Goal: Task Accomplishment & Management: Use online tool/utility

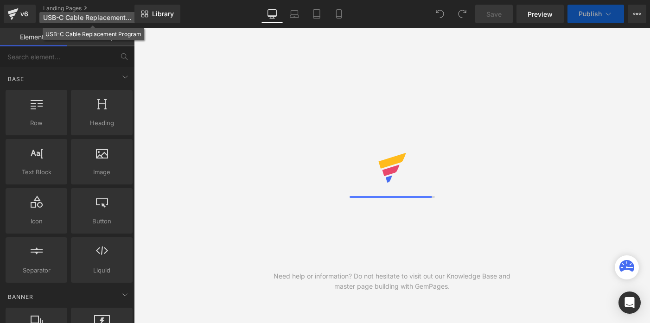
click at [45, 16] on span "USB-C Cable Replacement Program" at bounding box center [87, 17] width 89 height 7
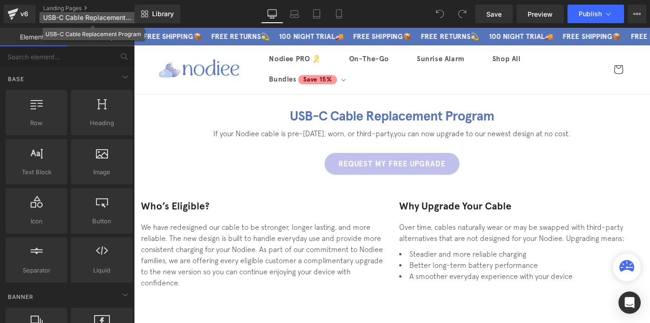
click at [50, 0] on div "You are previewing how the will restyle your page. You can not edit Elements in…" at bounding box center [325, 0] width 650 height 0
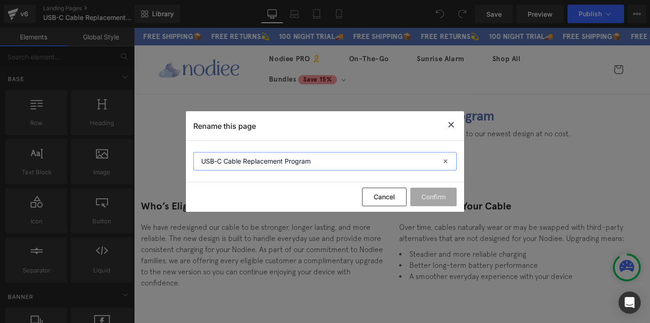
click at [203, 163] on input "USB-C Cable Replacement Program" at bounding box center [324, 161] width 263 height 19
click at [348, 164] on input "Safety Program - USB-C Cable Replacement Program" at bounding box center [324, 161] width 263 height 19
type input "Safety Program - USB-C Cable Replacement"
click at [439, 197] on button "Confirm" at bounding box center [434, 197] width 46 height 19
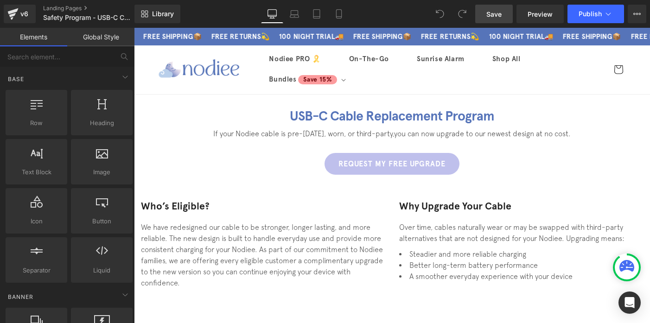
click at [500, 11] on span "Save" at bounding box center [494, 14] width 15 height 10
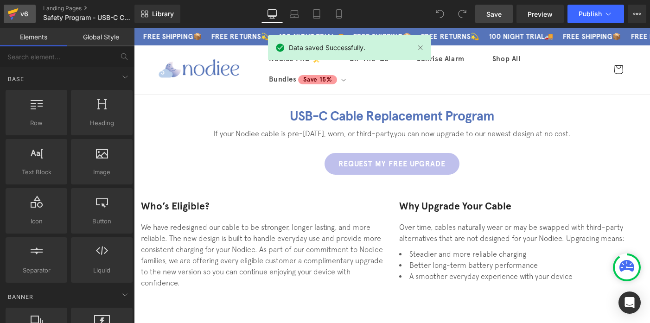
click at [11, 15] on icon at bounding box center [12, 15] width 6 height 4
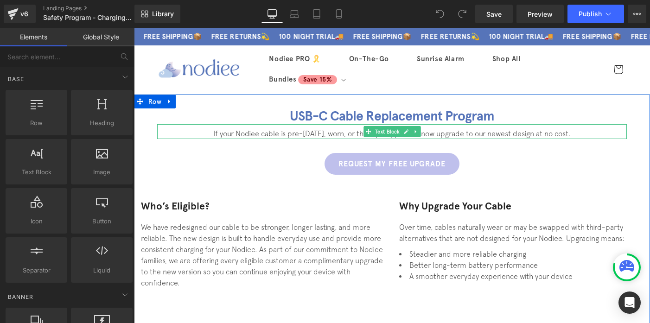
click at [363, 127] on div "If your Nodiee cable is pre-[DATE], worn, or third-party, you can now upgrade t…" at bounding box center [392, 131] width 470 height 15
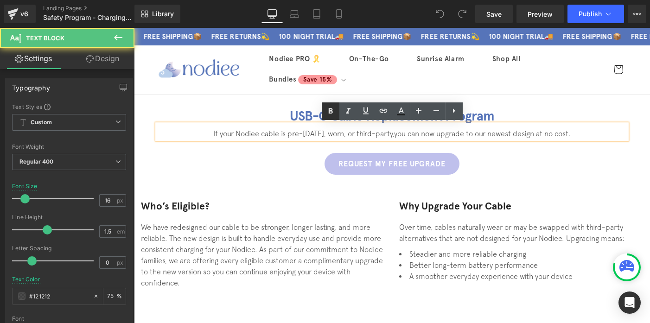
click at [338, 108] on link at bounding box center [331, 112] width 18 height 18
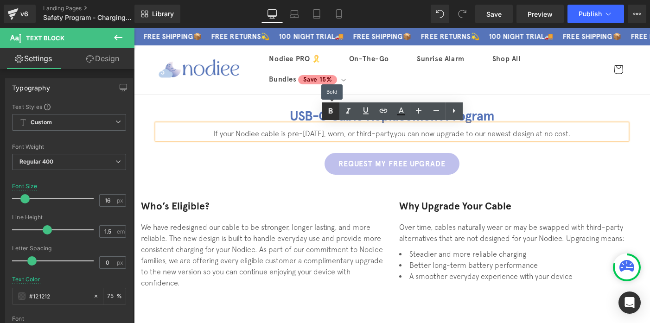
click at [338, 108] on link at bounding box center [331, 112] width 18 height 18
click at [309, 112] on h1 "USB-C Cable Replacement Program" at bounding box center [392, 117] width 470 height 16
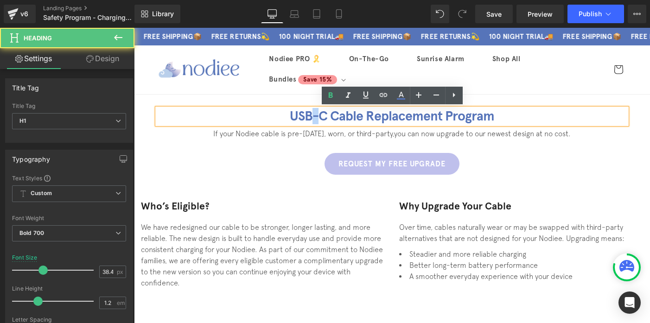
click at [309, 112] on h1 "USB-C Cable Replacement Program" at bounding box center [392, 117] width 470 height 16
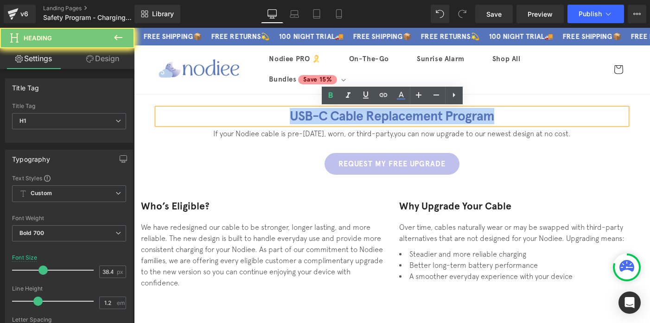
click at [309, 112] on h1 "USB-C Cable Replacement Program" at bounding box center [392, 117] width 470 height 16
paste div
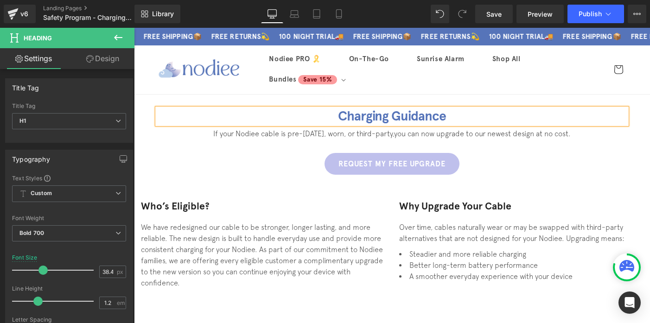
click at [274, 134] on p "If your Nodiee cable is pre-[DATE], worn, or third-party, you can now upgrade t…" at bounding box center [392, 133] width 470 height 11
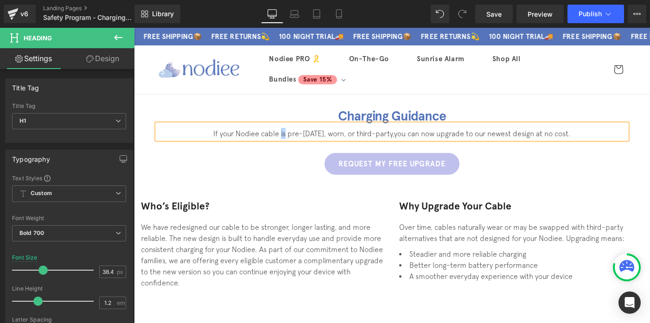
click at [274, 134] on p "If your Nodiee cable is pre-[DATE], worn, or third-party, you can now upgrade t…" at bounding box center [392, 133] width 470 height 11
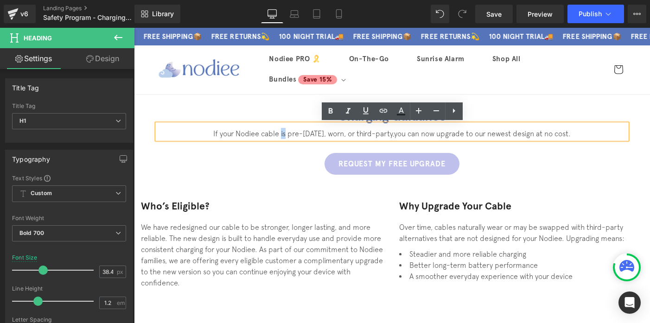
click at [274, 134] on p "If your Nodiee cable is pre-[DATE], worn, or third-party, you can now upgrade t…" at bounding box center [392, 133] width 470 height 11
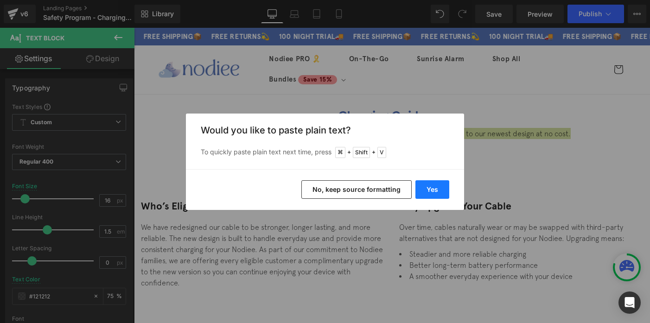
click at [432, 186] on button "Yes" at bounding box center [433, 189] width 34 height 19
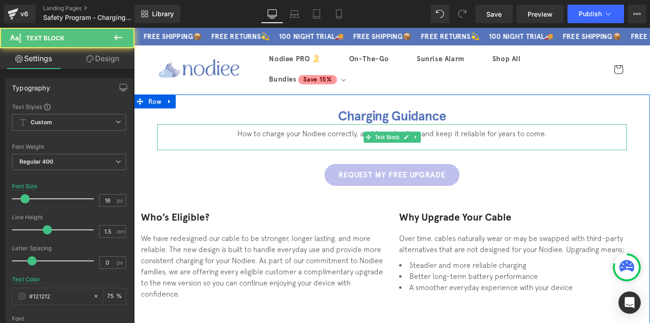
click at [355, 145] on p at bounding box center [392, 144] width 470 height 11
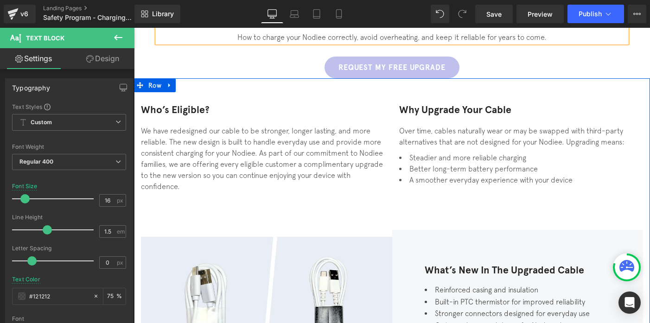
scroll to position [96, 0]
click at [169, 109] on h3 "Who’s Eligible?" at bounding box center [263, 111] width 244 height 12
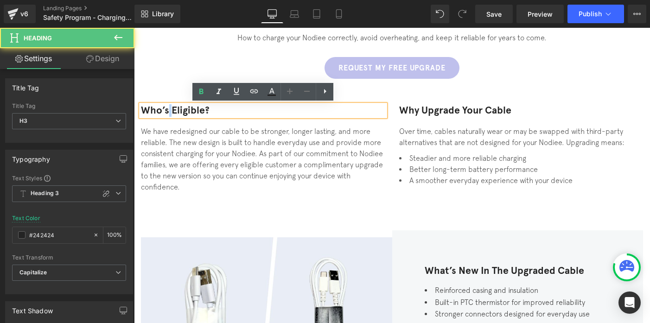
click at [169, 109] on h3 "Who’s Eligible?" at bounding box center [263, 111] width 244 height 12
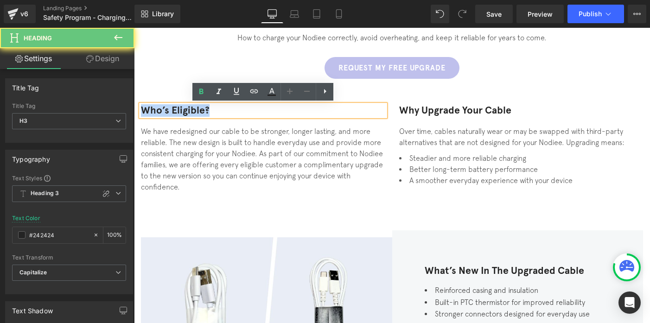
click at [169, 109] on h3 "Who’s Eligible?" at bounding box center [263, 111] width 244 height 12
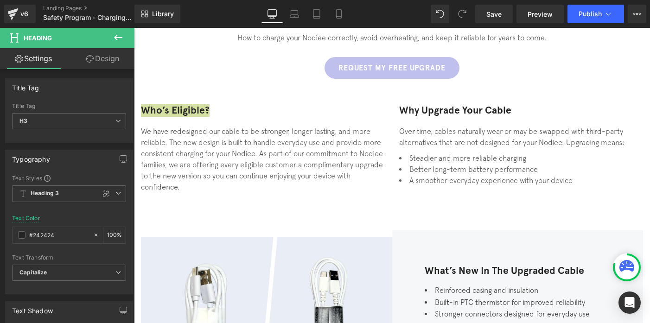
click at [118, 41] on icon at bounding box center [118, 37] width 11 height 11
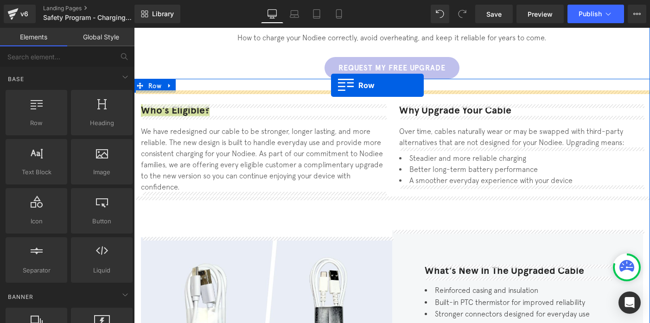
drag, startPoint x: 156, startPoint y: 138, endPoint x: 331, endPoint y: 85, distance: 182.7
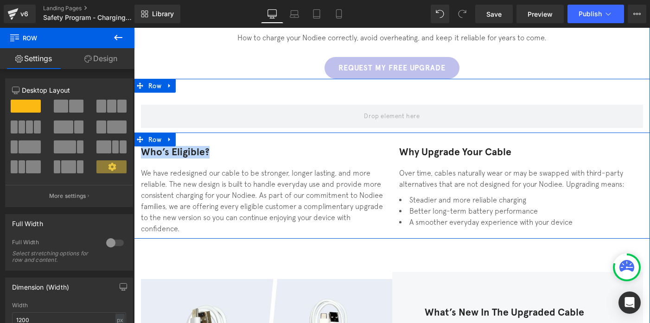
click at [225, 180] on div "We have redesigned our cable to be stronger, longer lasting, and more reliable.…" at bounding box center [263, 200] width 244 height 67
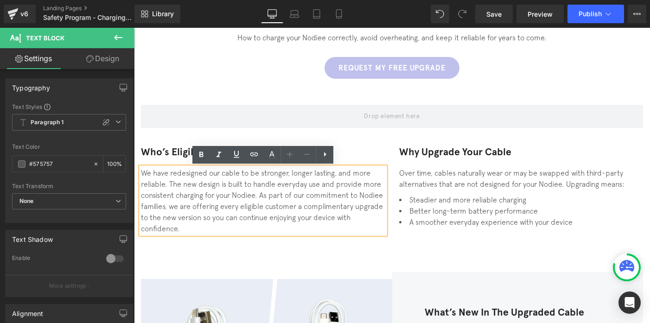
click at [350, 155] on h3 "Who’s Eligible?" at bounding box center [263, 153] width 244 height 12
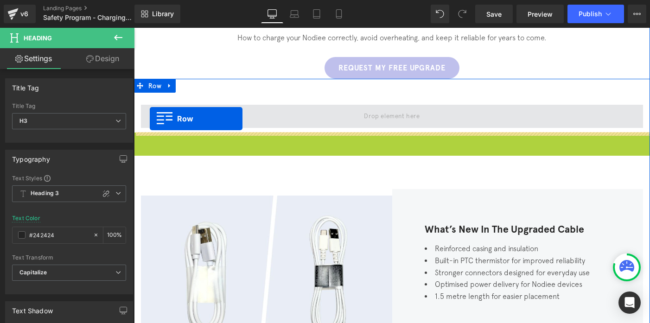
drag, startPoint x: 138, startPoint y: 143, endPoint x: 150, endPoint y: 119, distance: 27.0
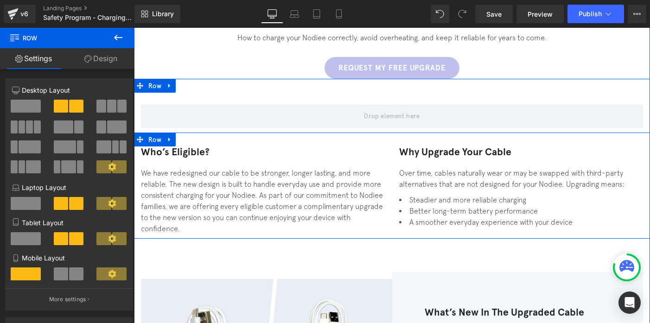
click at [145, 158] on div "Who’s Eligible? Heading We have redesigned our cable to be stronger, longer las…" at bounding box center [263, 191] width 258 height 88
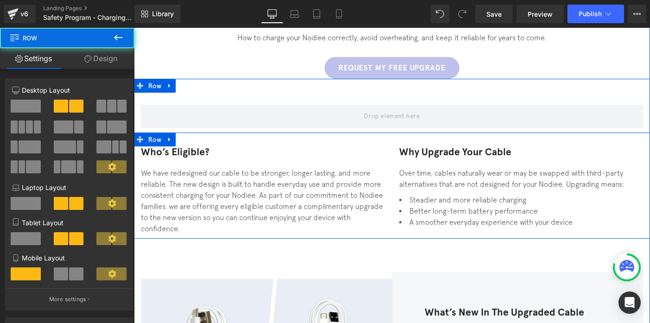
click at [149, 153] on h3 "Who’s Eligible?" at bounding box center [263, 153] width 244 height 12
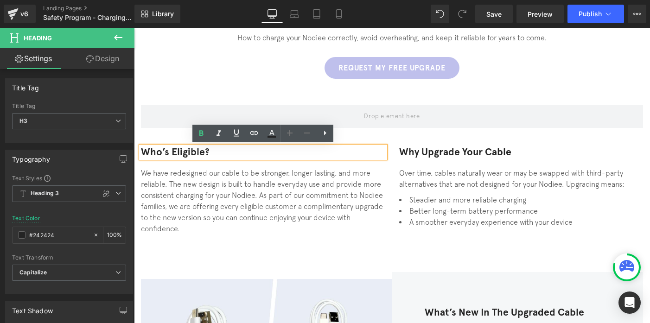
click at [267, 173] on div "We have redesigned our cable to be stronger, longer lasting, and more reliable.…" at bounding box center [263, 200] width 244 height 67
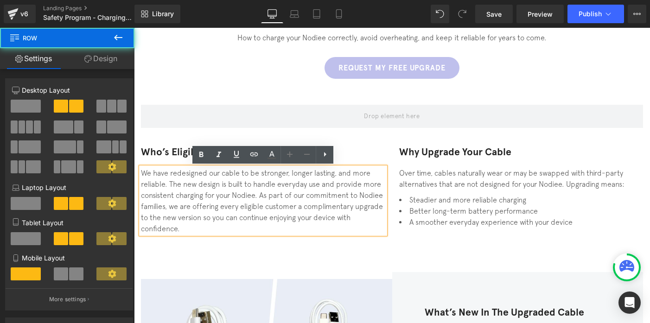
click at [432, 193] on div "Why Upgrade Your Cable Heading Over time, cables naturally wear or may be swapp…" at bounding box center [521, 188] width 258 height 82
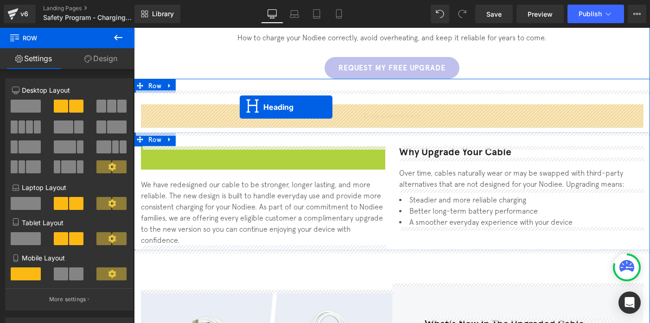
drag, startPoint x: 243, startPoint y: 152, endPoint x: 240, endPoint y: 108, distance: 44.2
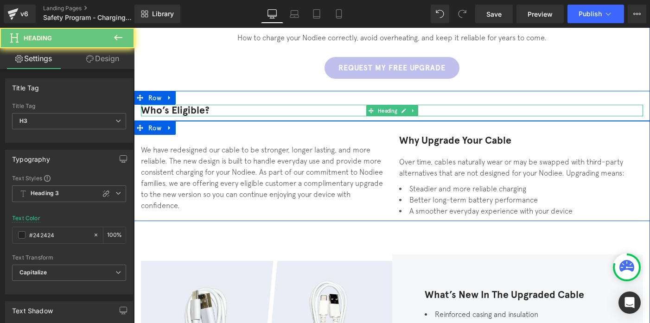
click at [182, 109] on h3 "Who’s Eligible?" at bounding box center [392, 111] width 502 height 12
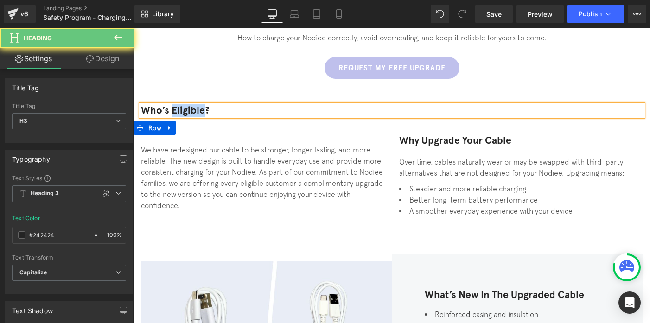
click at [182, 109] on h3 "Who’s Eligible?" at bounding box center [392, 111] width 502 height 12
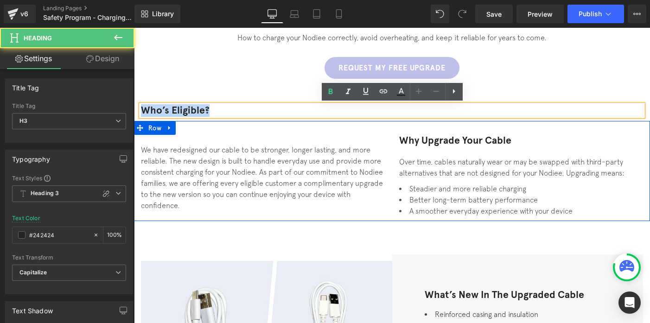
click at [182, 109] on h3 "Who’s Eligible?" at bounding box center [392, 111] width 502 height 12
paste div
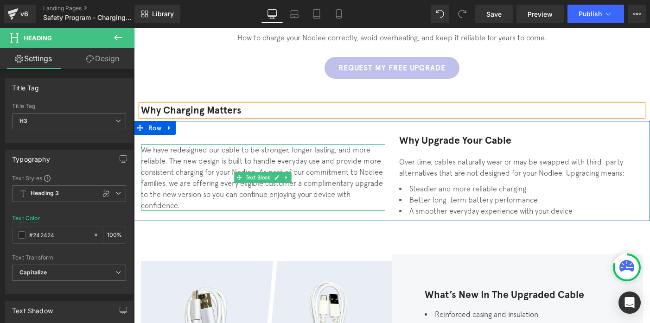
click at [296, 169] on div "We have redesigned our cable to be stronger, longer lasting, and more reliable.…" at bounding box center [263, 177] width 244 height 67
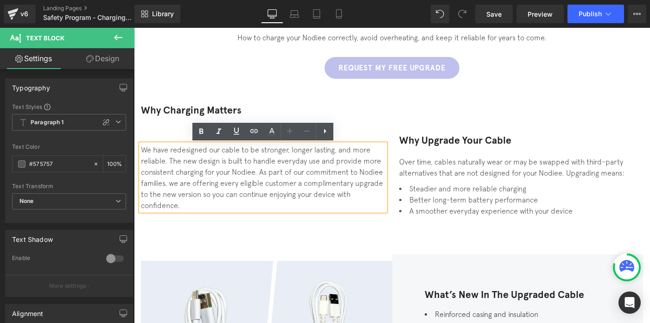
click at [430, 177] on div "Over time, cables naturally wear or may be swapped with third-party alternative…" at bounding box center [521, 167] width 244 height 22
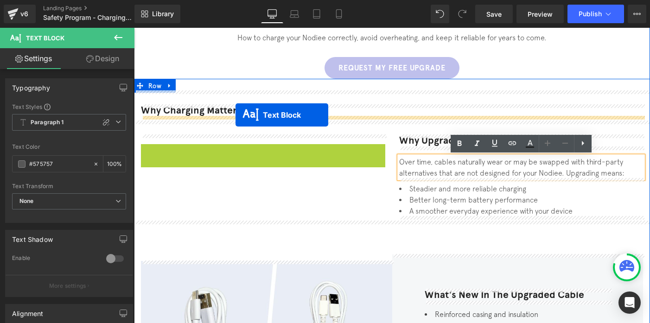
drag, startPoint x: 238, startPoint y: 177, endPoint x: 236, endPoint y: 115, distance: 62.2
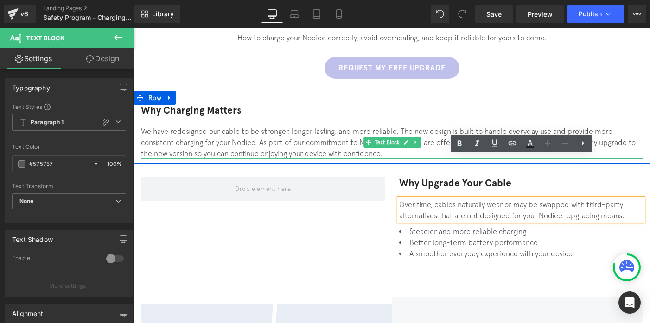
click at [193, 152] on div "We have redesigned our cable to be stronger, longer lasting, and more reliable.…" at bounding box center [392, 142] width 502 height 33
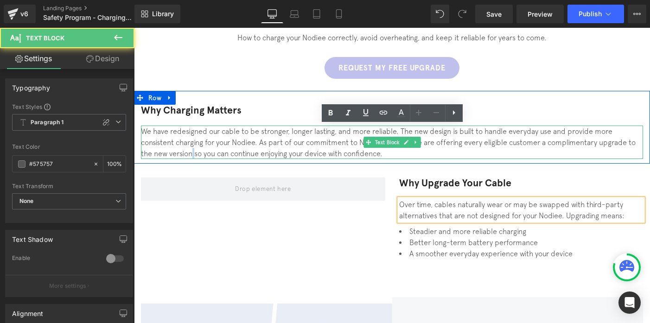
click at [193, 152] on div "We have redesigned our cable to be stronger, longer lasting, and more reliable.…" at bounding box center [392, 142] width 502 height 33
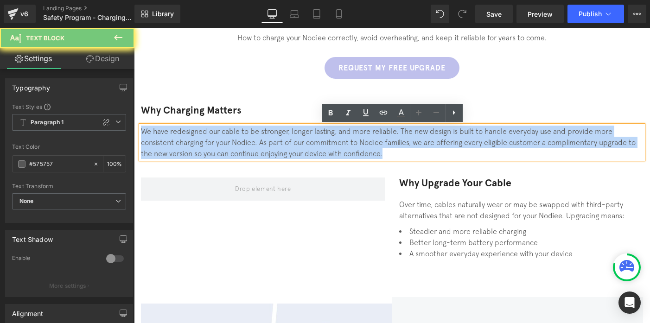
click at [193, 152] on div "We have redesigned our cable to be stronger, longer lasting, and more reliable.…" at bounding box center [392, 142] width 502 height 33
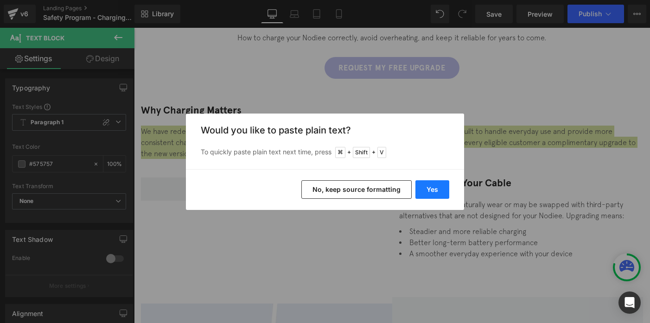
click at [441, 194] on button "Yes" at bounding box center [433, 189] width 34 height 19
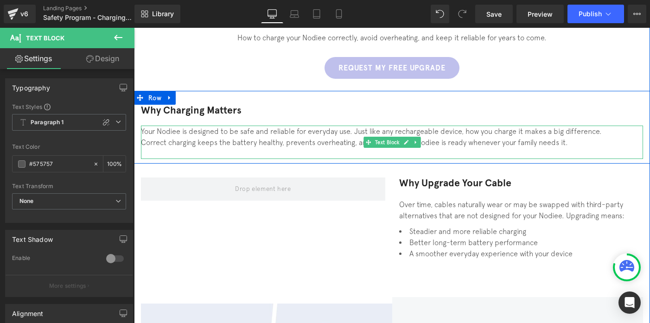
click at [149, 142] on div "Correct charging keeps the battery healthy, prevents overheating, and ensures y…" at bounding box center [392, 142] width 502 height 11
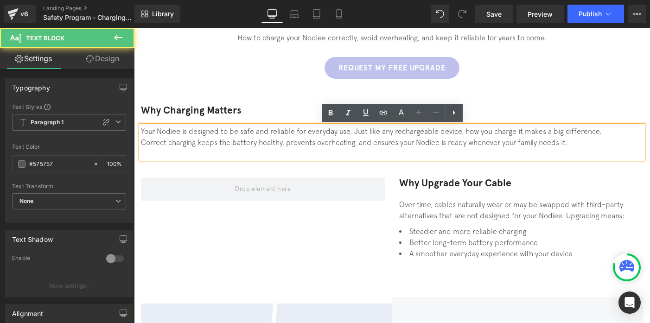
click at [144, 144] on div "Correct charging keeps the battery healthy, prevents overheating, and ensures y…" at bounding box center [392, 142] width 502 height 11
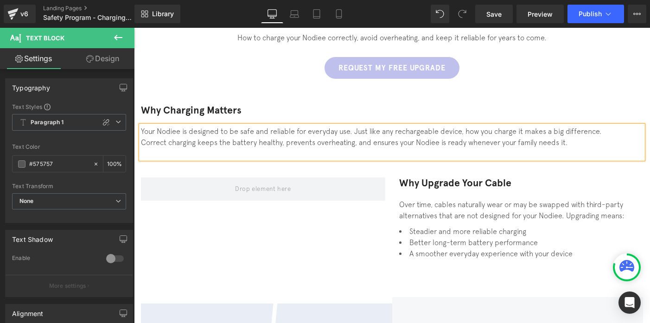
click at [185, 153] on div at bounding box center [392, 153] width 502 height 11
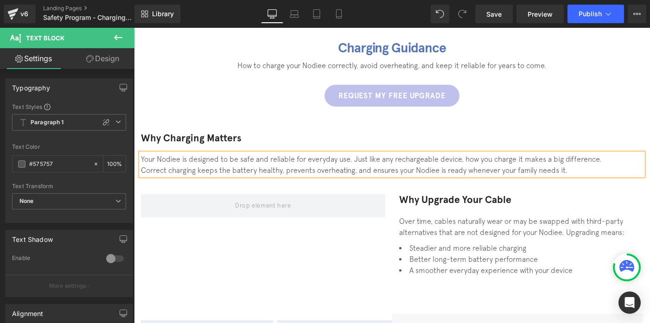
scroll to position [68, 0]
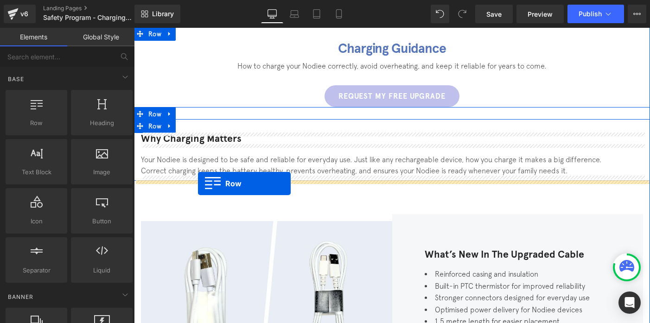
drag, startPoint x: 175, startPoint y: 141, endPoint x: 198, endPoint y: 184, distance: 48.2
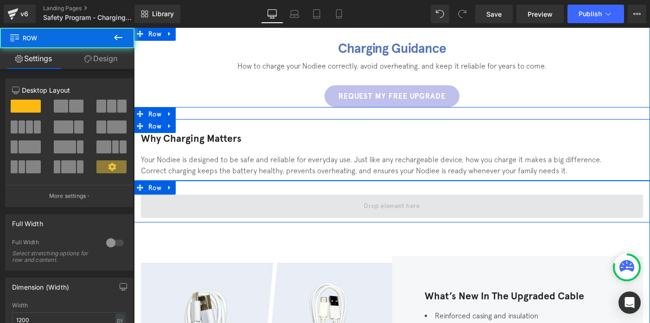
click at [350, 205] on span at bounding box center [392, 206] width 502 height 23
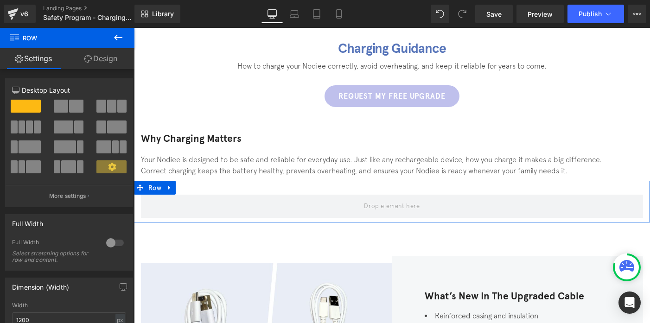
click at [100, 51] on link "Design" at bounding box center [100, 58] width 67 height 21
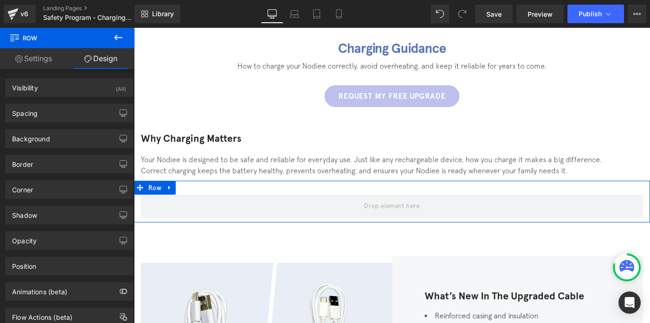
click at [39, 52] on link "Settings" at bounding box center [33, 58] width 67 height 21
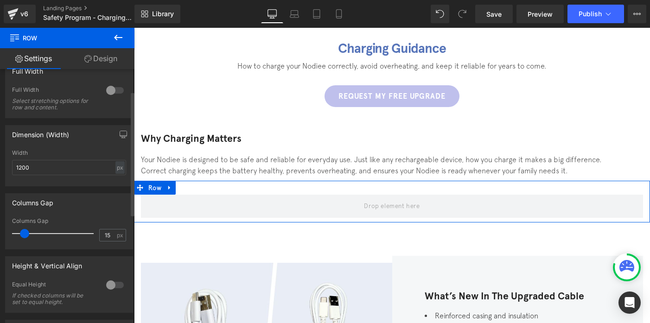
scroll to position [267, 0]
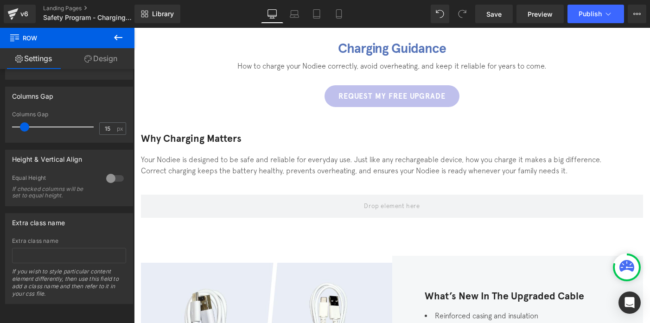
click at [119, 36] on icon at bounding box center [118, 37] width 11 height 11
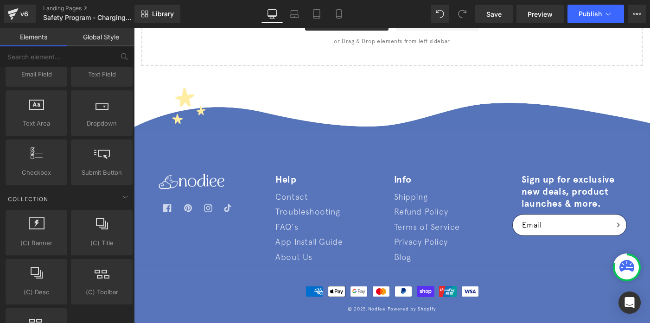
scroll to position [992, 0]
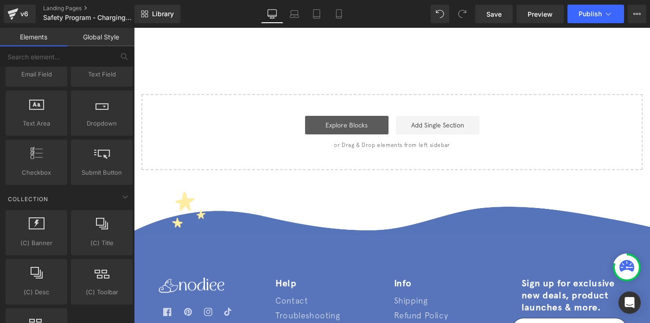
click at [349, 122] on link "Explore Blocks" at bounding box center [346, 125] width 83 height 19
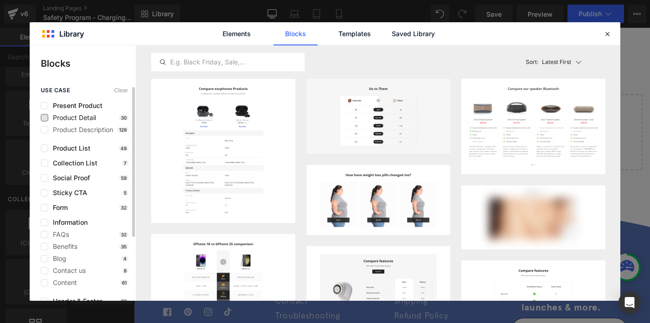
click at [67, 120] on span "Product Detail" at bounding box center [72, 117] width 48 height 7
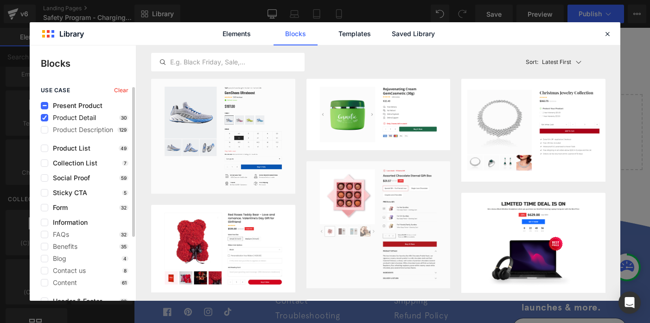
click at [59, 116] on span "Product Detail" at bounding box center [72, 117] width 48 height 7
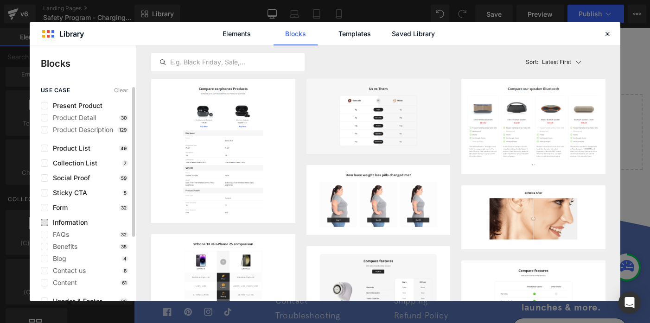
click at [64, 221] on span "Information" at bounding box center [67, 222] width 39 height 7
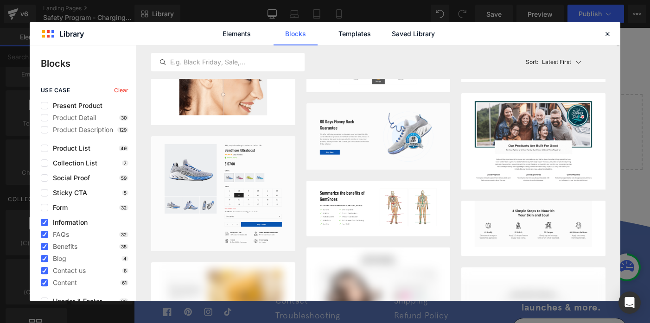
scroll to position [174, 0]
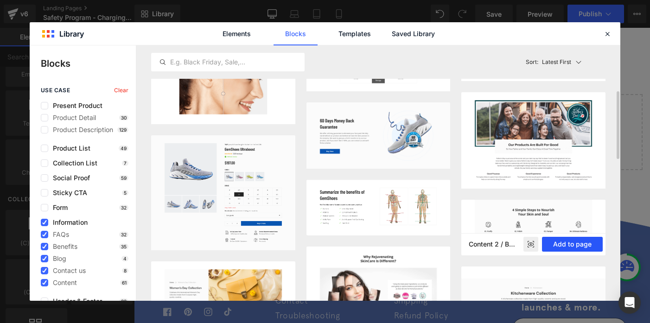
click at [559, 245] on button "Add to page" at bounding box center [572, 244] width 61 height 15
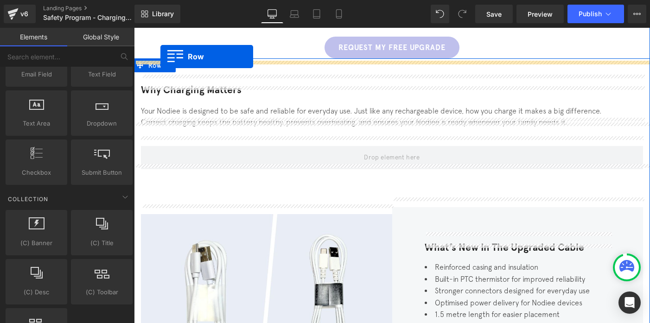
scroll to position [89, 0]
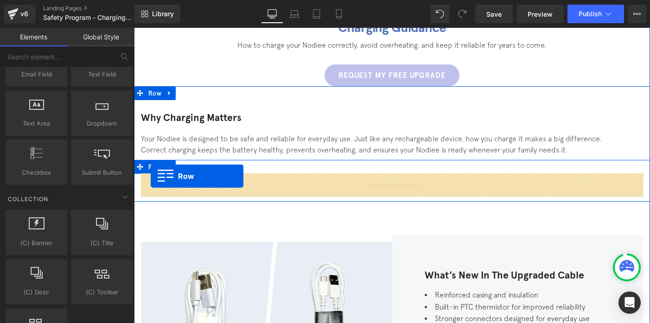
drag, startPoint x: 141, startPoint y: 135, endPoint x: 151, endPoint y: 176, distance: 42.1
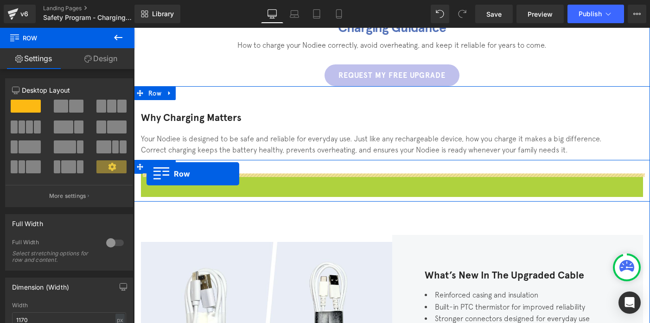
drag, startPoint x: 146, startPoint y: 182, endPoint x: 147, endPoint y: 174, distance: 8.4
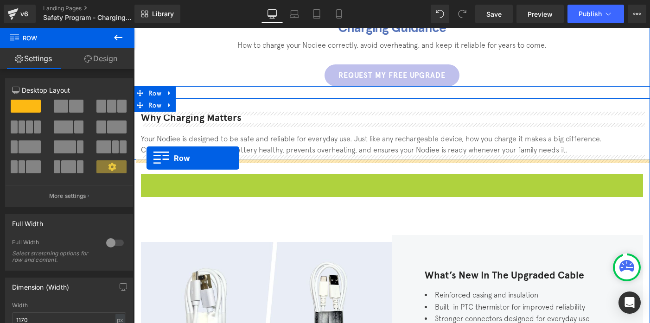
drag, startPoint x: 147, startPoint y: 181, endPoint x: 147, endPoint y: 158, distance: 22.7
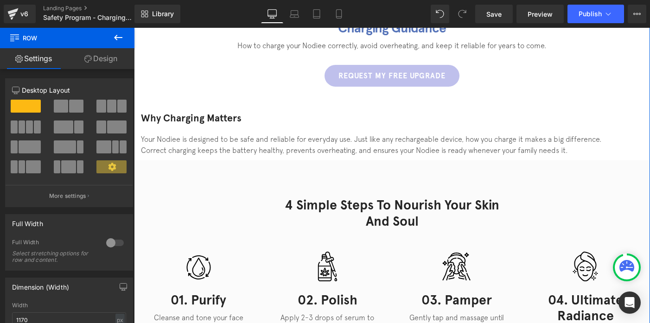
scroll to position [86, 0]
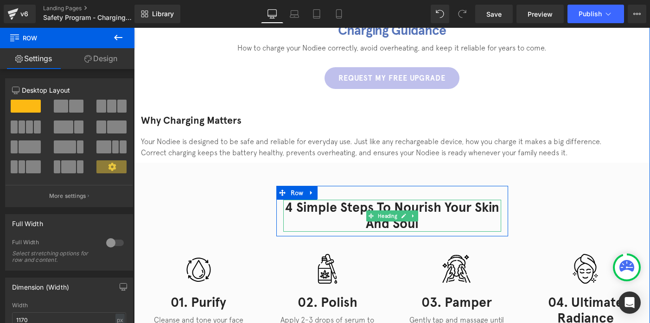
click at [365, 205] on h2 "4 Simple Steps to Nourish Your Skin and Soul" at bounding box center [392, 216] width 218 height 32
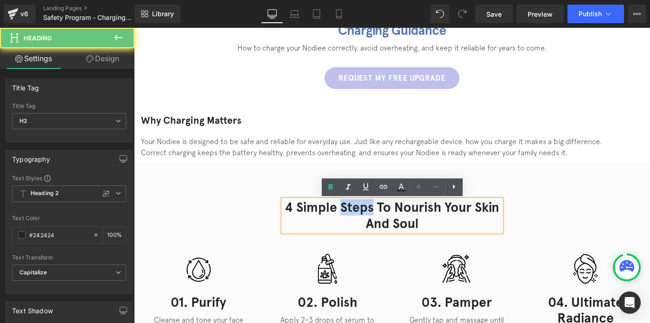
click at [365, 205] on h2 "4 Simple Steps to Nourish Your Skin and Soul" at bounding box center [392, 216] width 218 height 32
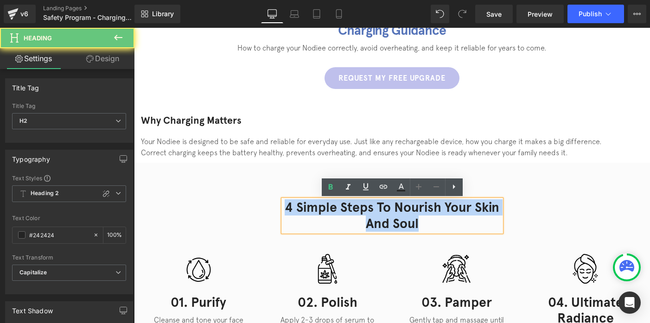
click at [365, 205] on h2 "4 Simple Steps to Nourish Your Skin and Soul" at bounding box center [392, 216] width 218 height 32
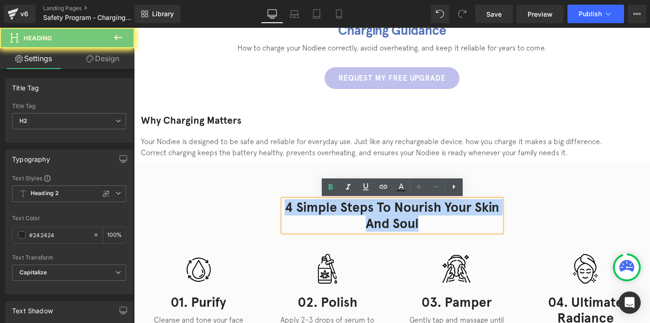
click at [365, 205] on h2 "4 Simple Steps to Nourish Your Skin and Soul" at bounding box center [392, 216] width 218 height 32
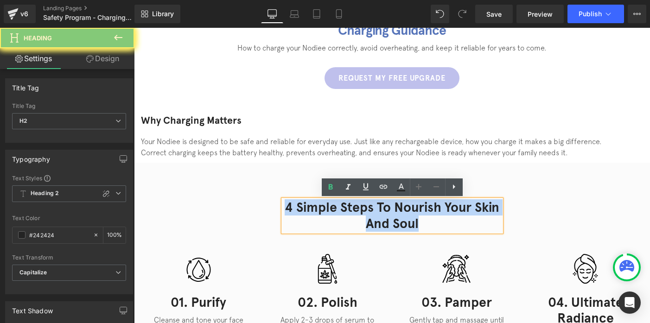
paste div
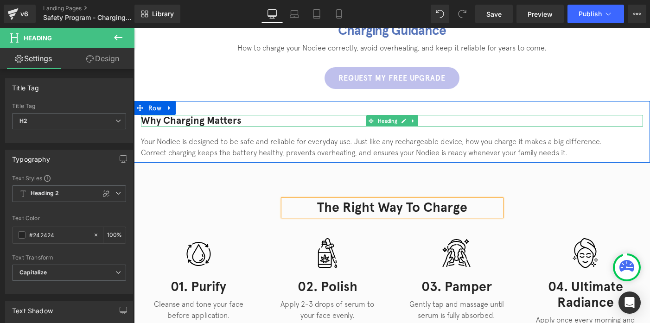
click at [180, 122] on h3 "Why Charging Matters" at bounding box center [392, 121] width 502 height 12
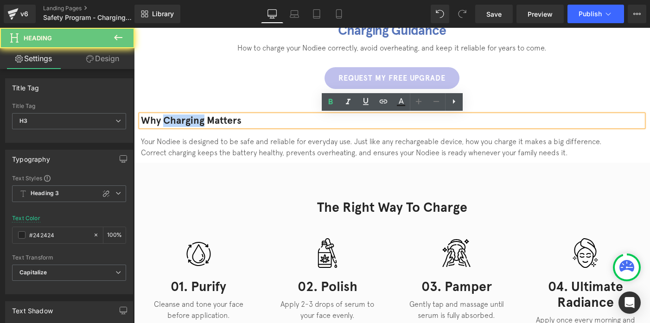
click at [180, 122] on h3 "Why Charging Matters" at bounding box center [392, 121] width 502 height 12
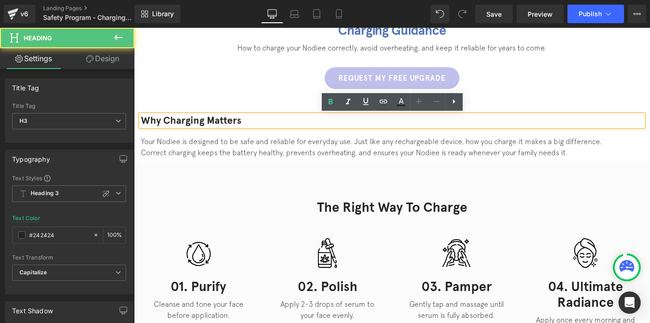
click at [254, 121] on h3 "Why Charging Matters" at bounding box center [392, 121] width 502 height 12
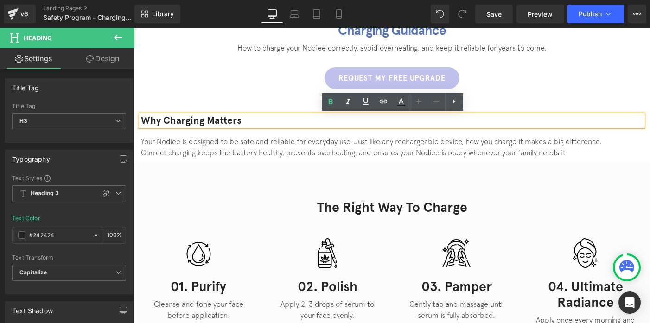
scroll to position [65, 0]
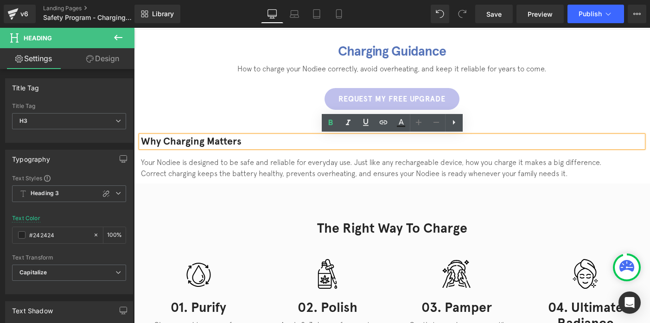
click at [310, 160] on div "Your Nodiee is designed to be safe and reliable for everyday use. Just like any…" at bounding box center [392, 162] width 502 height 11
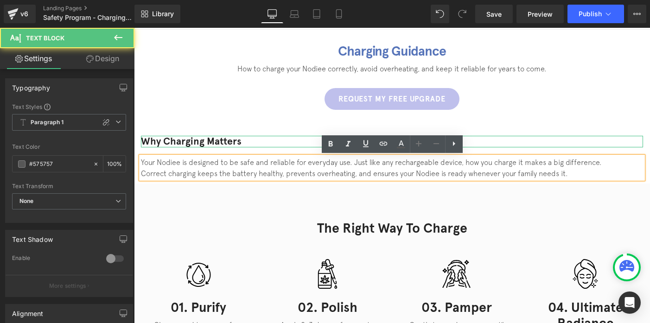
click at [270, 141] on h3 "Why Charging Matters" at bounding box center [392, 142] width 502 height 12
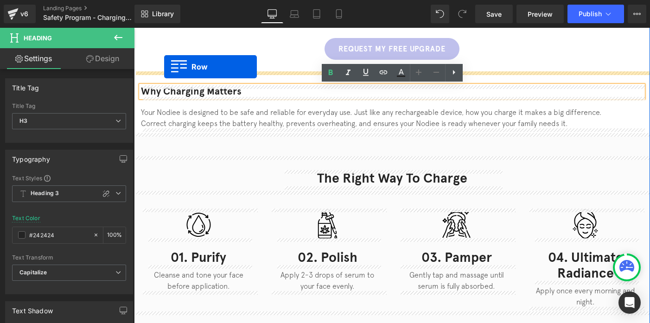
scroll to position [78, 0]
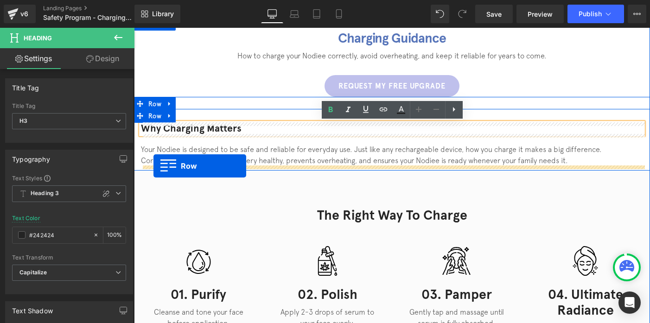
drag, startPoint x: 142, startPoint y: 200, endPoint x: 154, endPoint y: 165, distance: 37.1
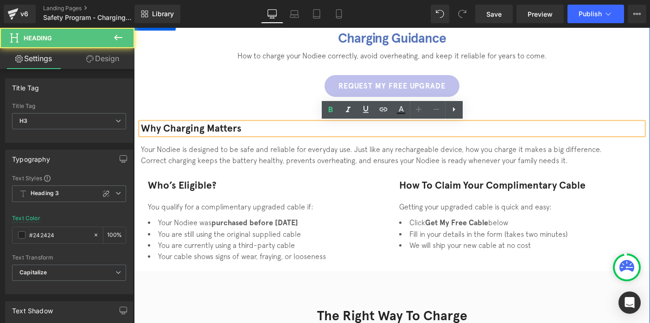
click at [188, 129] on h3 "Why Charging Matters" at bounding box center [392, 129] width 502 height 12
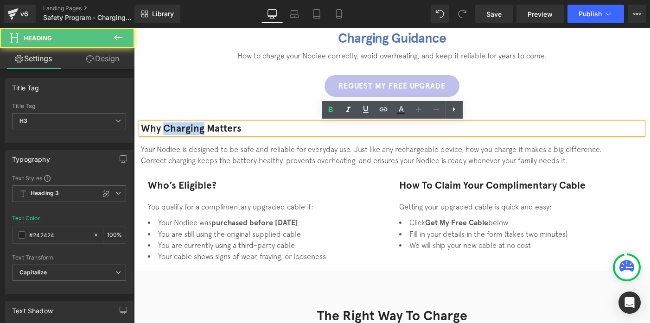
click at [188, 129] on h3 "Why Charging Matters" at bounding box center [392, 129] width 502 height 12
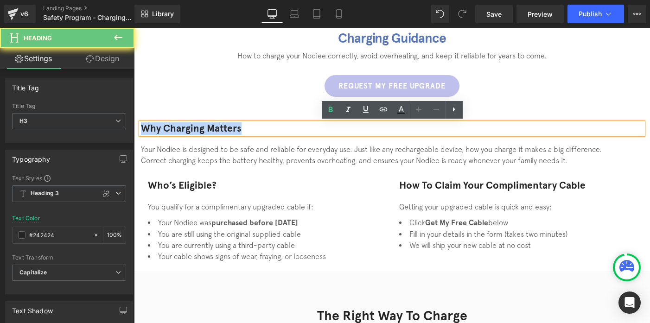
click at [188, 129] on h3 "Why Charging Matters" at bounding box center [392, 129] width 502 height 12
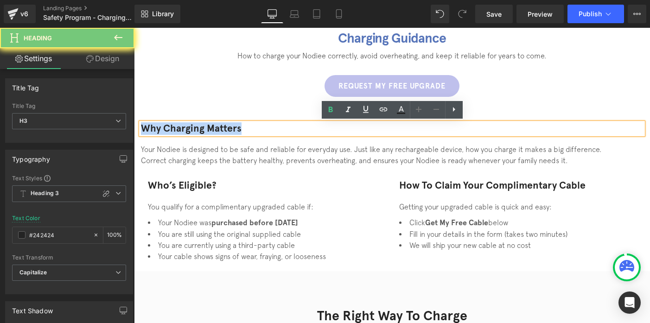
copy h3 "Why Charging Matters"
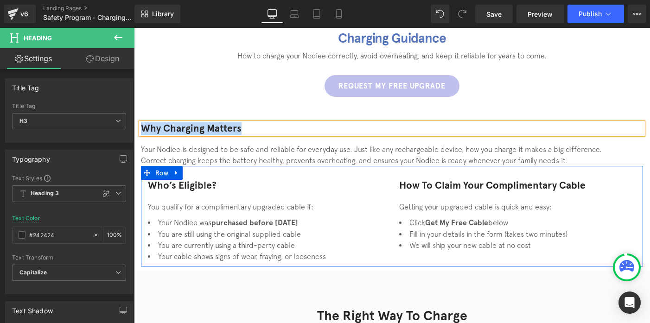
click at [173, 186] on h3 "Who’s Eligible?" at bounding box center [266, 186] width 237 height 12
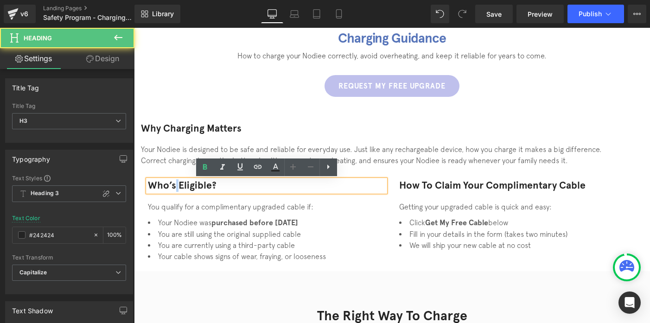
click at [173, 186] on h3 "Who’s Eligible?" at bounding box center [266, 186] width 237 height 12
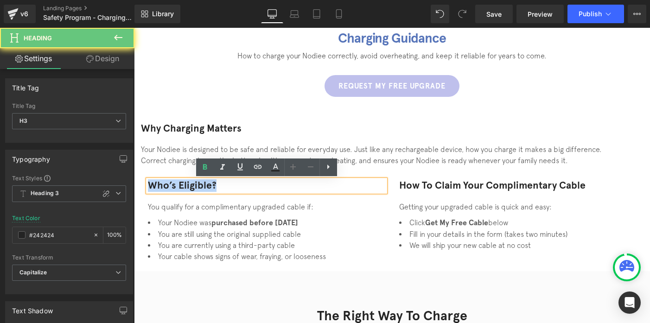
click at [173, 186] on h3 "Who’s Eligible?" at bounding box center [266, 186] width 237 height 12
paste div
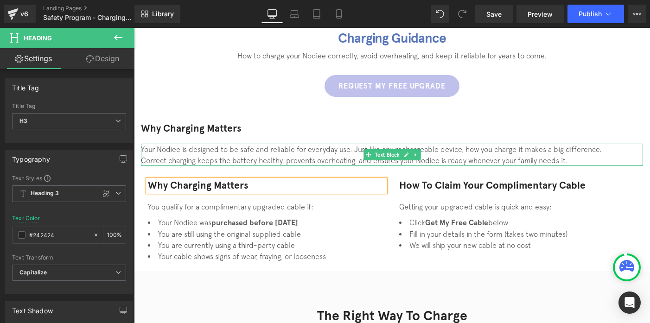
click at [190, 158] on div "Correct charging keeps the battery healthy, prevents overheating, and ensures y…" at bounding box center [392, 160] width 502 height 11
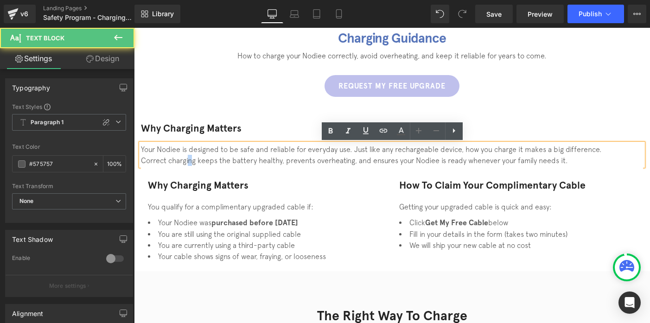
click at [190, 158] on div "Correct charging keeps the battery healthy, prevents overheating, and ensures y…" at bounding box center [392, 160] width 502 height 11
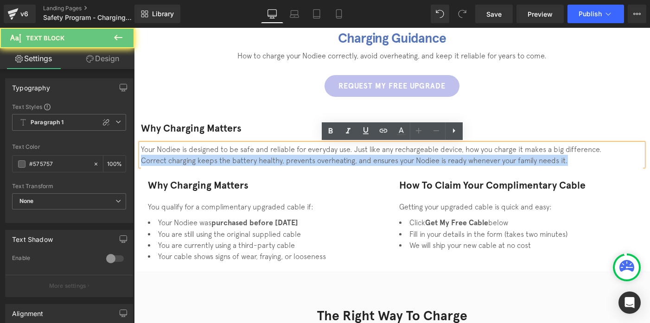
click at [190, 158] on div "Correct charging keeps the battery healthy, prevents overheating, and ensures y…" at bounding box center [392, 160] width 502 height 11
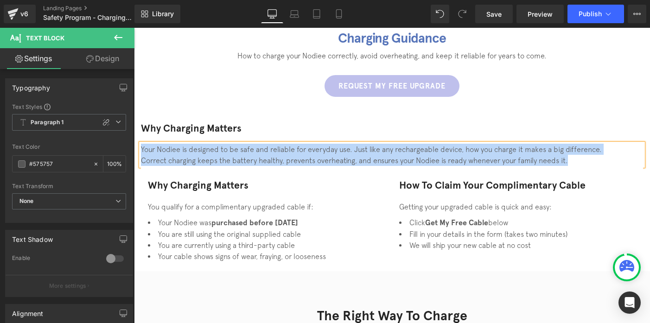
click at [185, 245] on li "You are currently using a third-party cable" at bounding box center [266, 245] width 237 height 11
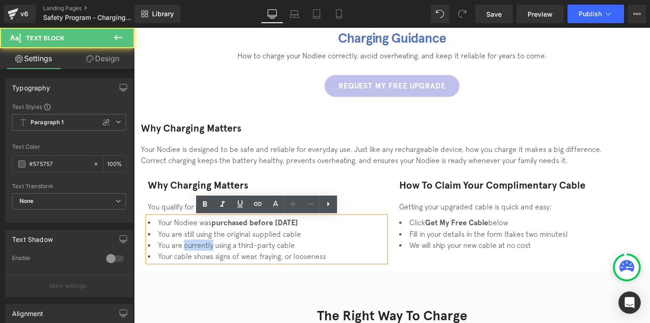
click at [185, 245] on li "You are currently using a third-party cable" at bounding box center [266, 245] width 237 height 11
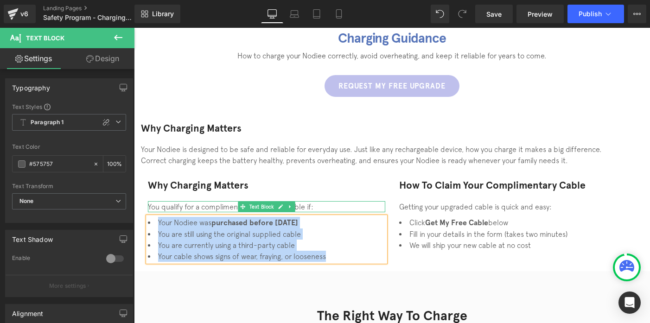
click at [185, 209] on div "You qualify for a complimentary upgraded cable if:" at bounding box center [266, 206] width 237 height 11
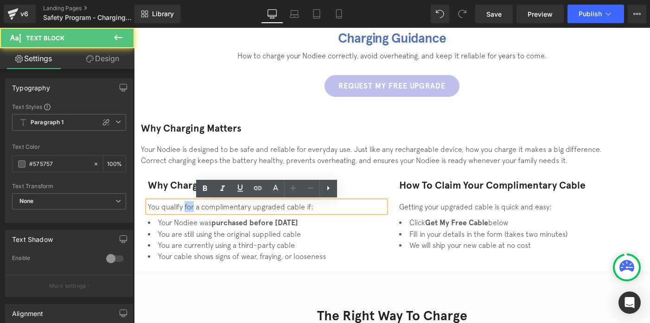
click at [185, 209] on div "You qualify for a complimentary upgraded cable if:" at bounding box center [266, 206] width 237 height 11
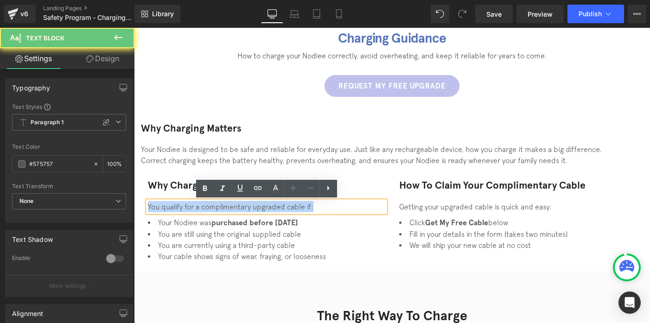
click at [185, 209] on div "You qualify for a complimentary upgraded cable if:" at bounding box center [266, 206] width 237 height 11
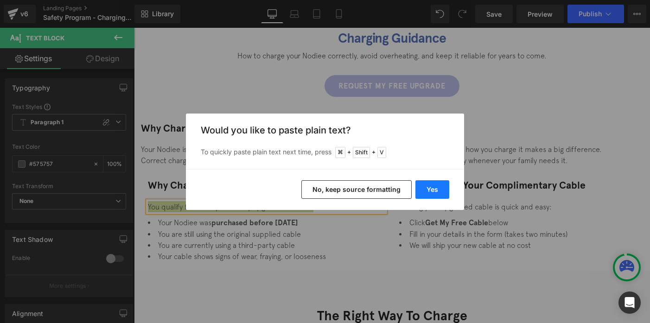
click at [431, 189] on button "Yes" at bounding box center [433, 189] width 34 height 19
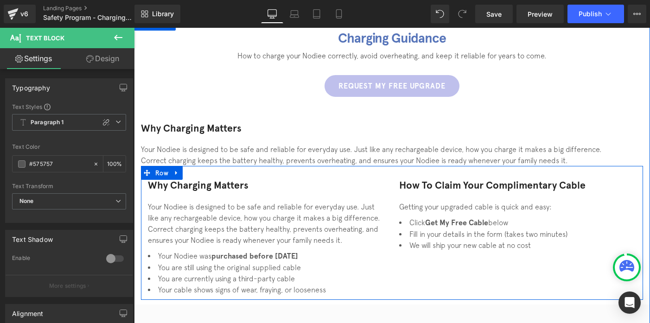
click at [231, 260] on strong "purchased before [DATE]" at bounding box center [255, 256] width 87 height 9
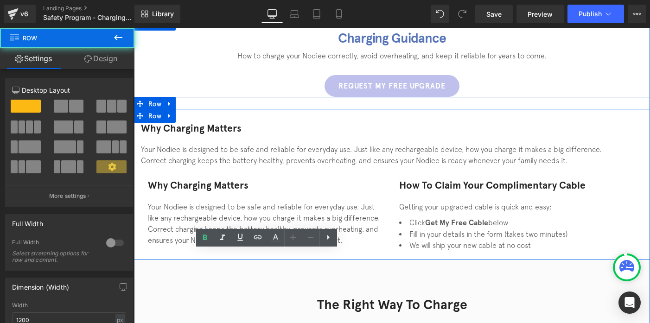
click at [205, 111] on div "Why Charging Matters Heading Your Nodiee is designed to be safe and reliable fo…" at bounding box center [392, 184] width 516 height 151
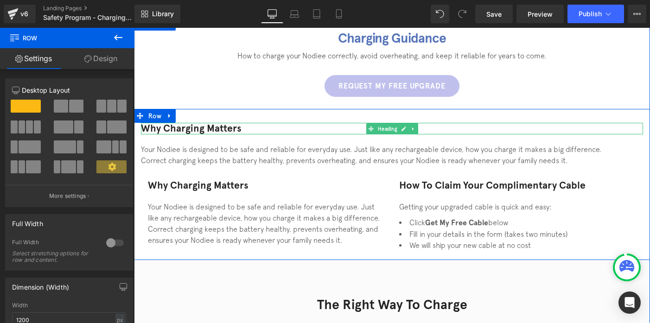
click at [166, 134] on div at bounding box center [392, 133] width 502 height 2
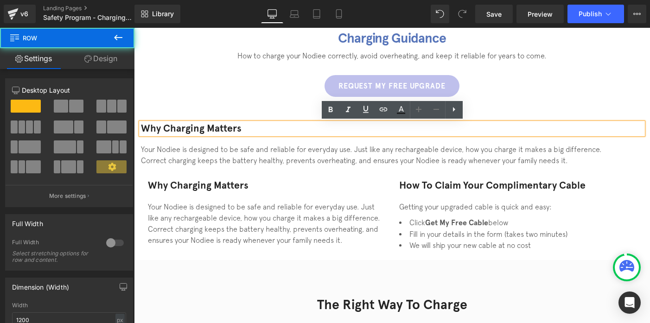
click at [171, 139] on div "Why Charging Matters Heading Your Nodiee is designed to be safe and reliable fo…" at bounding box center [392, 189] width 516 height 133
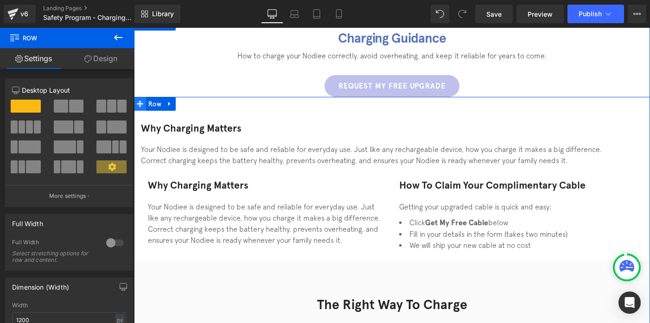
click at [140, 103] on icon at bounding box center [140, 104] width 6 height 6
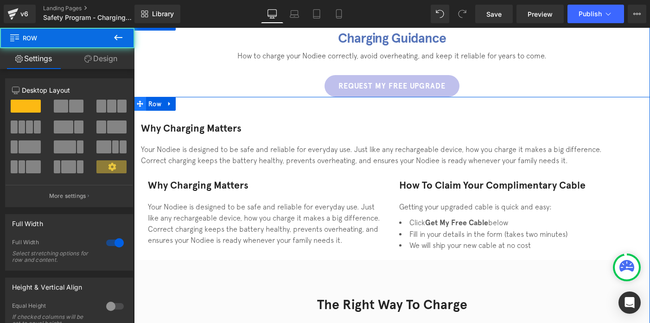
click at [140, 103] on icon at bounding box center [140, 104] width 6 height 6
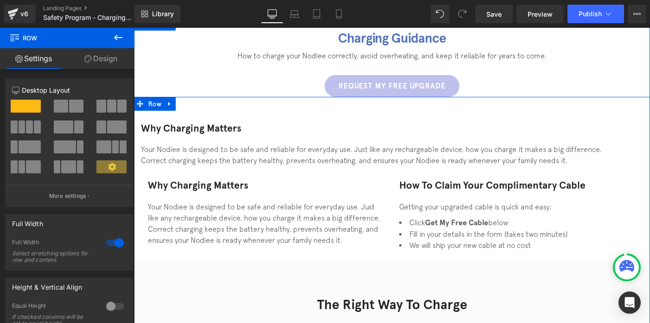
click at [134, 28] on div at bounding box center [134, 28] width 0 height 0
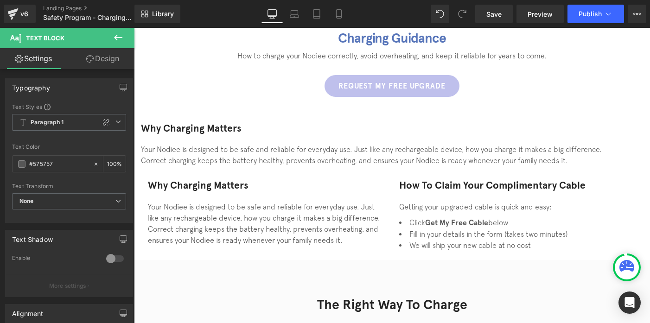
click at [116, 39] on icon at bounding box center [118, 38] width 8 height 6
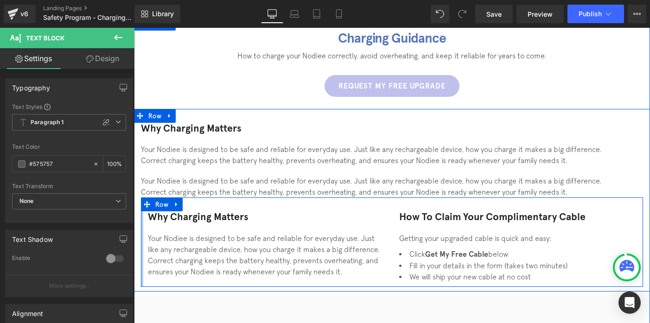
drag, startPoint x: 276, startPoint y: 260, endPoint x: 142, endPoint y: 232, distance: 136.9
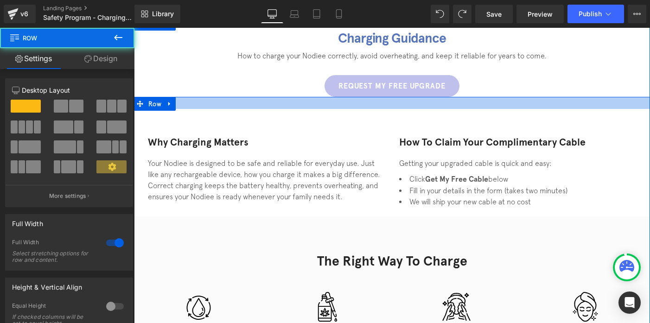
click at [271, 104] on div at bounding box center [392, 103] width 516 height 12
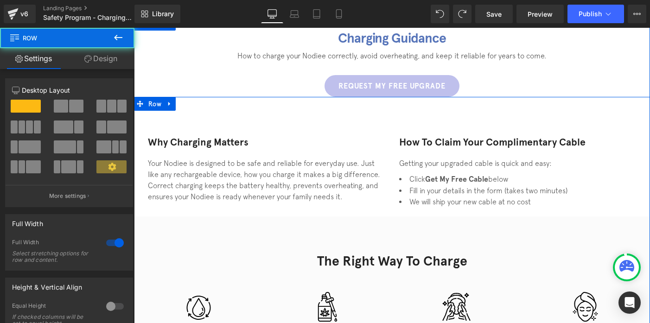
click at [262, 104] on div at bounding box center [392, 103] width 516 height 12
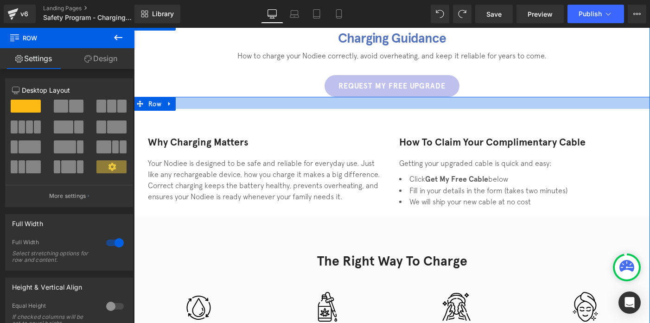
click at [206, 103] on div at bounding box center [392, 103] width 516 height 12
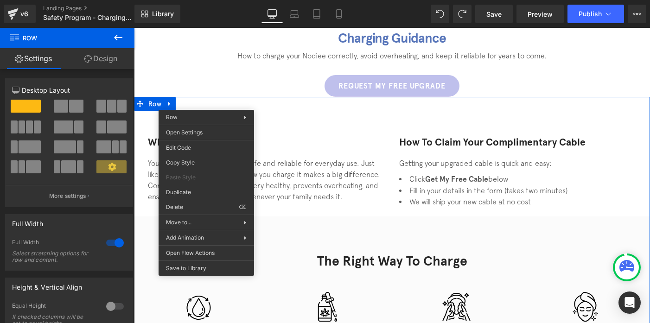
drag, startPoint x: 314, startPoint y: 232, endPoint x: 180, endPoint y: 204, distance: 136.9
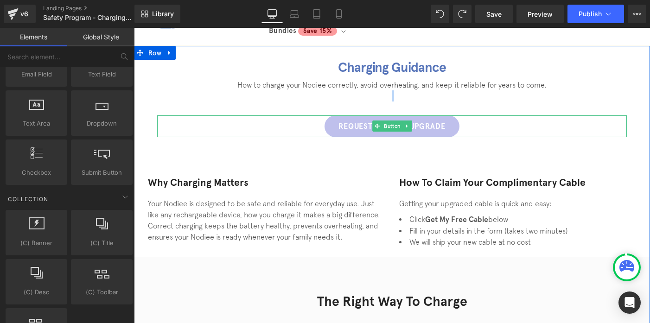
scroll to position [42, 0]
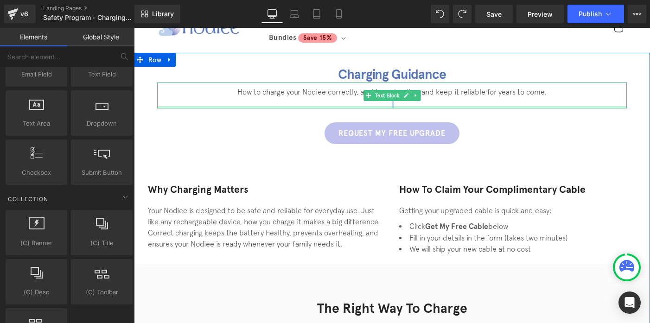
click at [310, 108] on div at bounding box center [392, 107] width 470 height 2
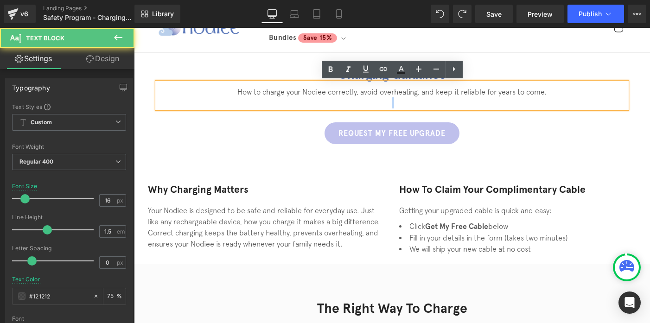
click at [310, 105] on p at bounding box center [392, 102] width 470 height 11
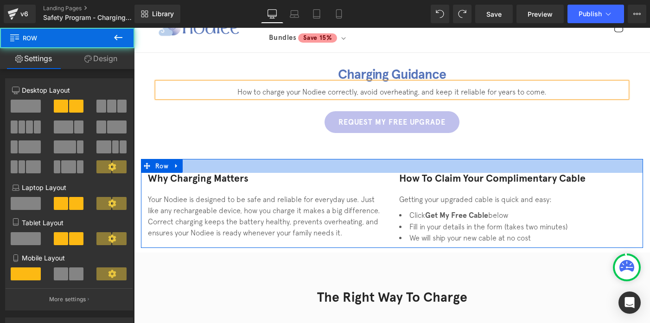
click at [200, 167] on div at bounding box center [392, 166] width 502 height 14
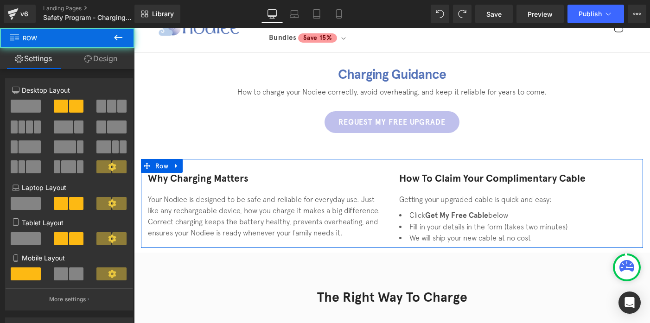
click at [200, 167] on div at bounding box center [392, 166] width 502 height 14
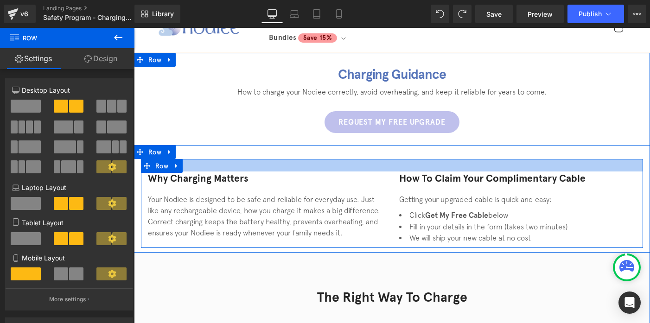
click at [198, 170] on div at bounding box center [392, 165] width 502 height 13
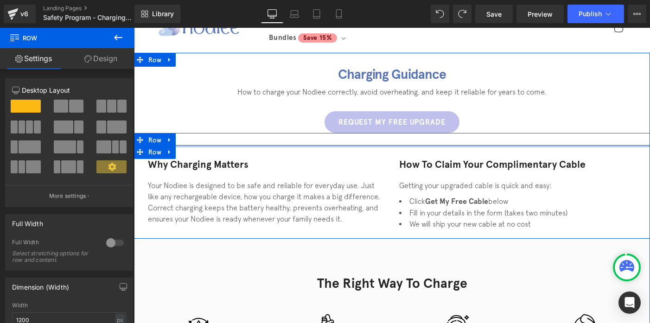
drag, startPoint x: 197, startPoint y: 157, endPoint x: 200, endPoint y: 139, distance: 18.4
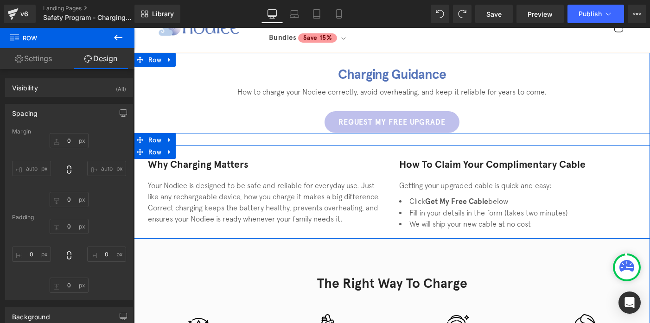
type input "0"
type input "10"
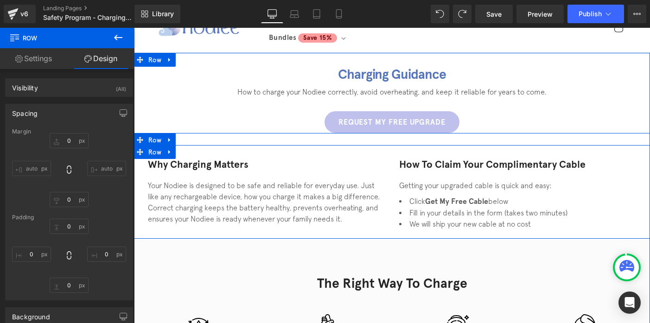
type input "0"
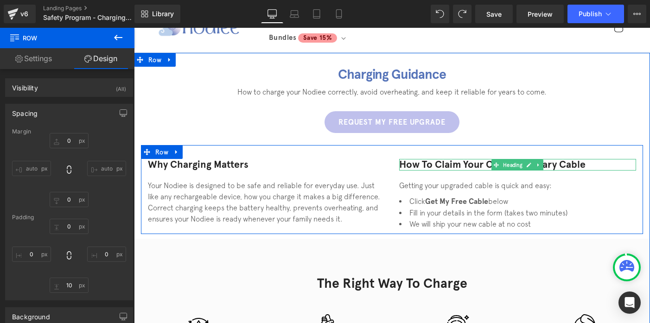
click at [433, 163] on h3 "How to Claim Your Complimentary Cable" at bounding box center [517, 165] width 237 height 12
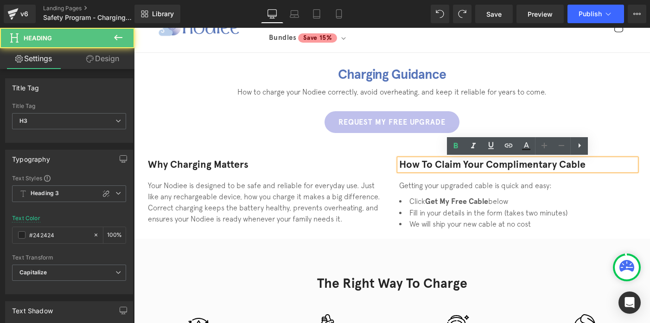
click at [435, 212] on li "Fill in your details in the form (takes two minutes)" at bounding box center [517, 212] width 237 height 11
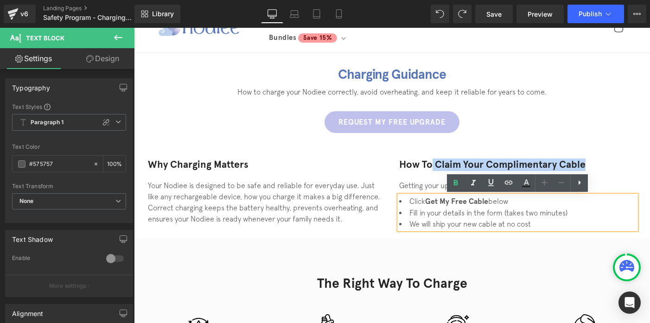
click at [427, 184] on div "Getting your upgraded cable is quick and easy:" at bounding box center [517, 185] width 237 height 11
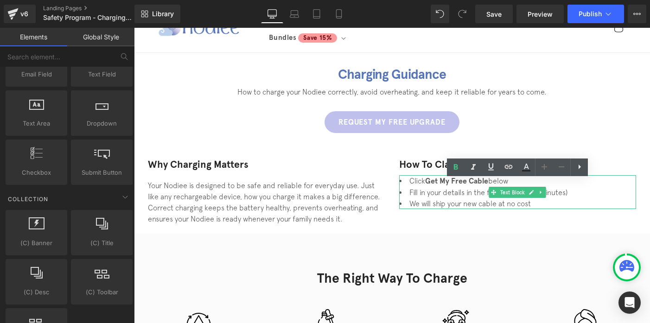
drag, startPoint x: 542, startPoint y: 278, endPoint x: 408, endPoint y: 251, distance: 136.8
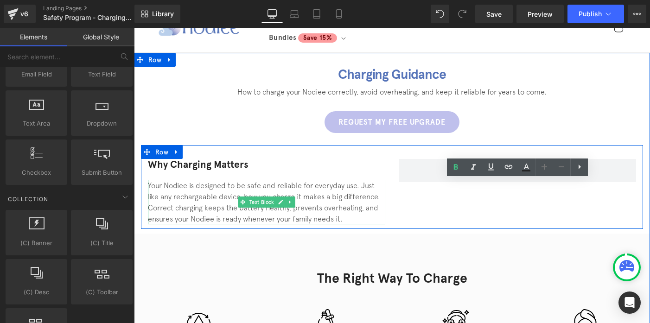
click at [179, 217] on div "Correct charging keeps the battery healthy, prevents overheating, and ensures y…" at bounding box center [266, 213] width 237 height 22
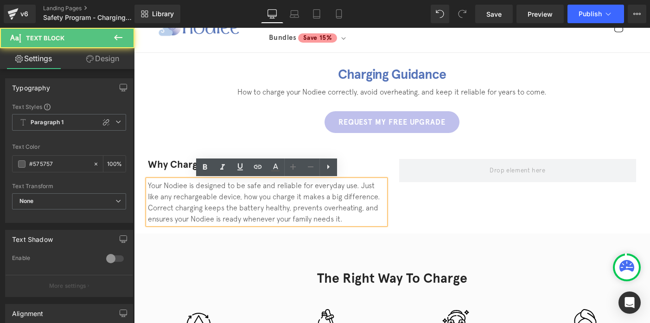
click at [148, 207] on div "Correct charging keeps the battery healthy, prevents overheating, and ensures y…" at bounding box center [266, 213] width 237 height 22
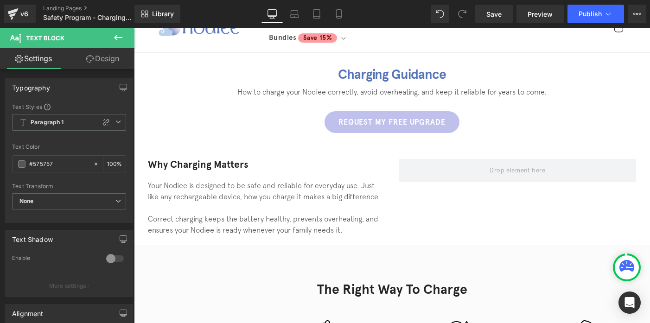
click at [120, 38] on icon at bounding box center [118, 37] width 11 height 11
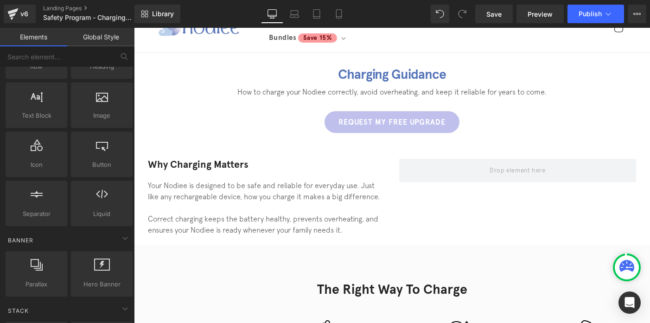
scroll to position [60, 0]
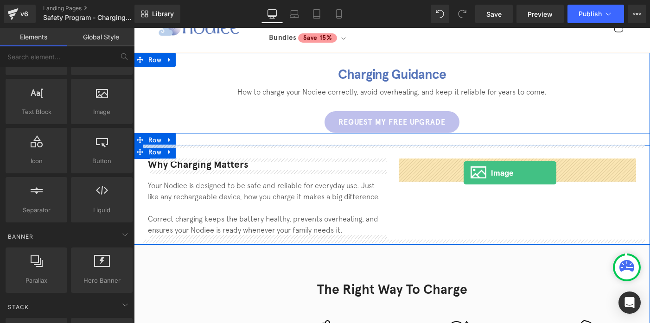
drag, startPoint x: 231, startPoint y: 135, endPoint x: 464, endPoint y: 173, distance: 236.4
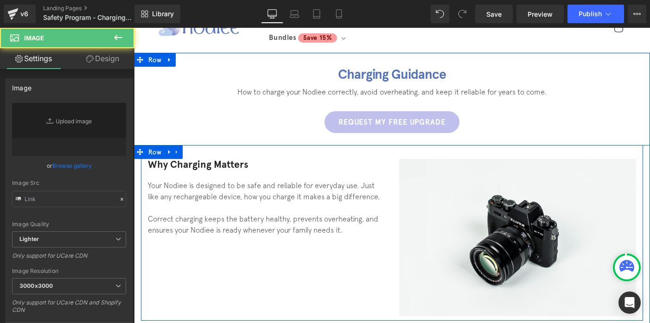
type input "//[DOMAIN_NAME][URL]"
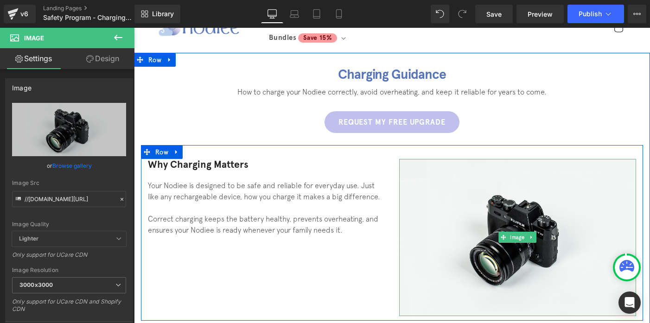
click at [464, 173] on img at bounding box center [517, 237] width 237 height 157
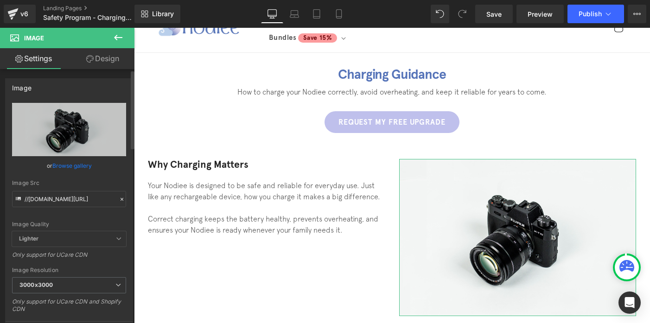
scroll to position [46, 0]
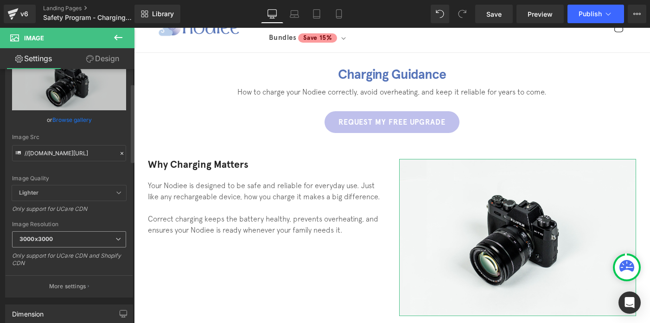
click at [50, 238] on b "3000x3000" at bounding box center [35, 239] width 33 height 7
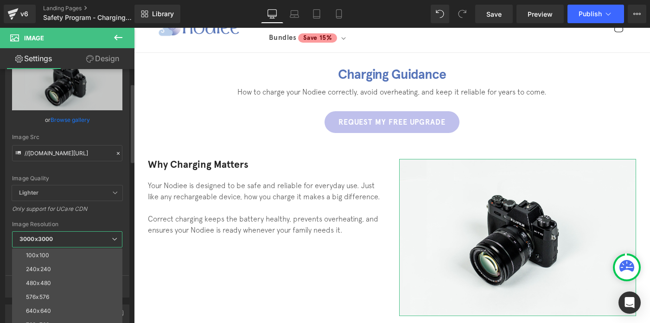
click at [50, 238] on b "3000x3000" at bounding box center [35, 239] width 33 height 7
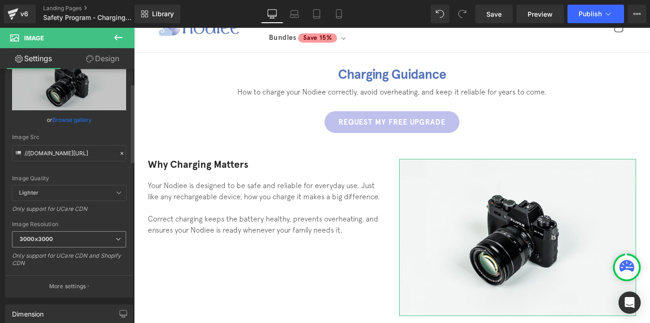
click at [50, 238] on b "3000x3000" at bounding box center [35, 239] width 33 height 7
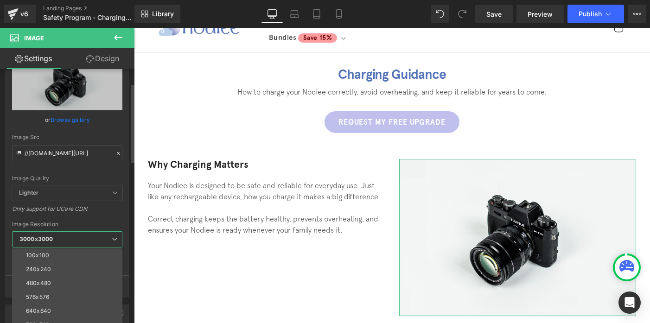
click at [50, 238] on b "3000x3000" at bounding box center [35, 239] width 33 height 7
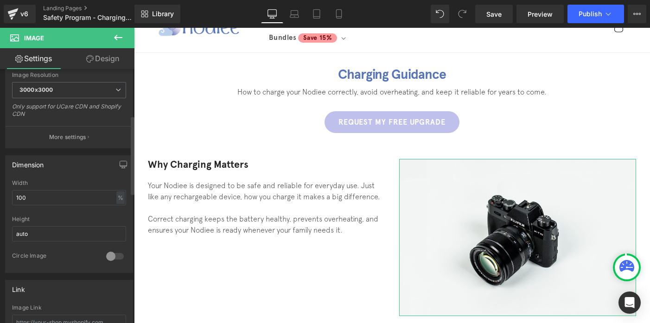
scroll to position [196, 0]
click at [39, 199] on input "100" at bounding box center [69, 196] width 114 height 15
type input "auto"
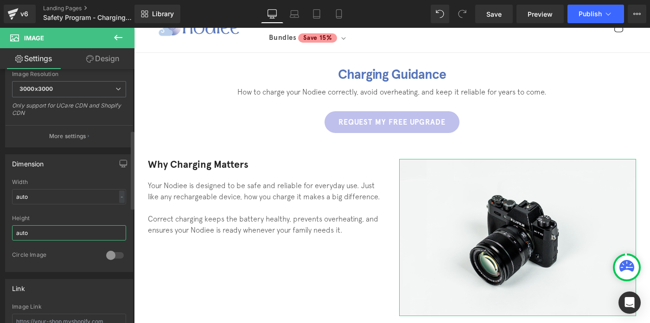
click at [25, 231] on input "auto" at bounding box center [69, 232] width 114 height 15
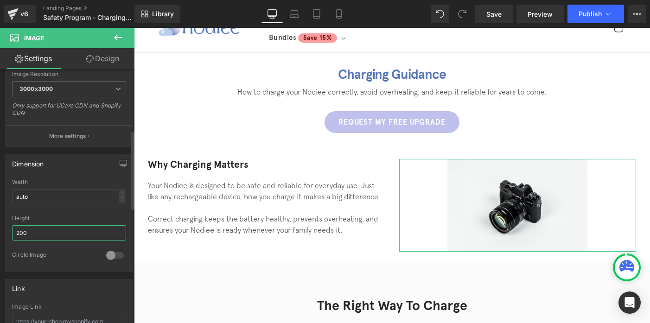
type input "200"
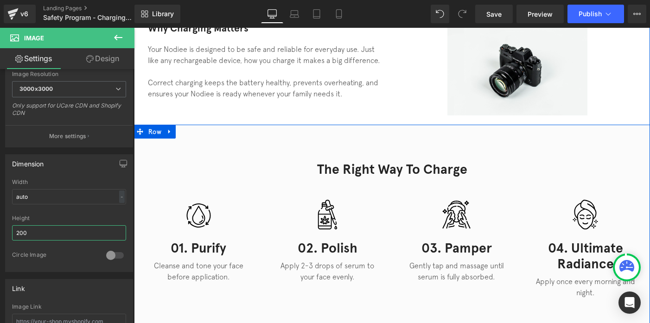
scroll to position [217, 0]
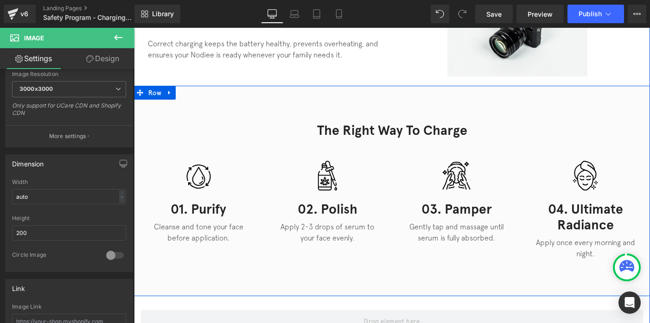
click at [206, 209] on div "01. Purify Heading" at bounding box center [199, 204] width 104 height 27
click at [206, 209] on h4 "01. Purify" at bounding box center [199, 210] width 104 height 16
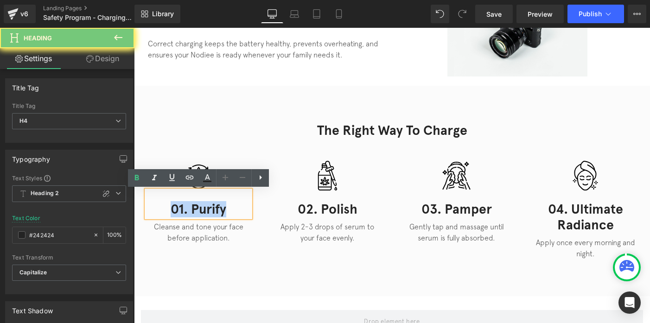
click at [206, 209] on h4 "01. Purify" at bounding box center [199, 210] width 104 height 16
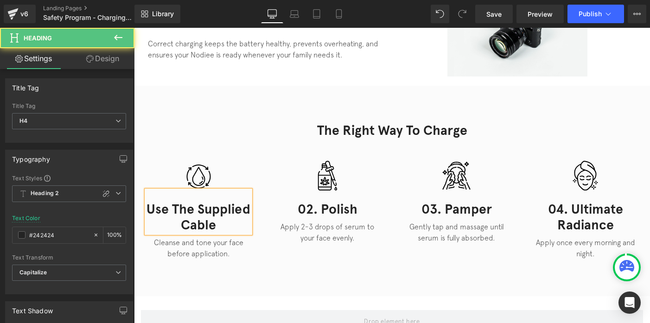
click at [186, 209] on h4 "Use the supplied cable" at bounding box center [199, 218] width 104 height 32
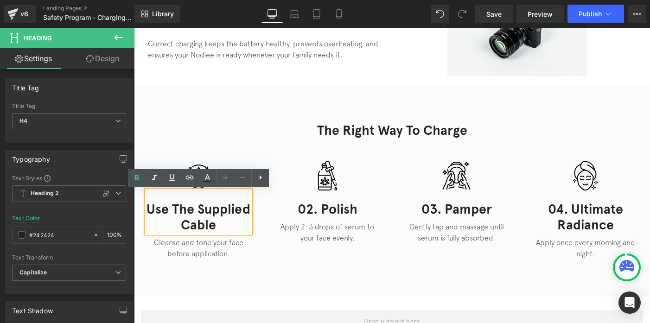
click at [171, 223] on h4 "Use the supplied cable" at bounding box center [199, 218] width 104 height 32
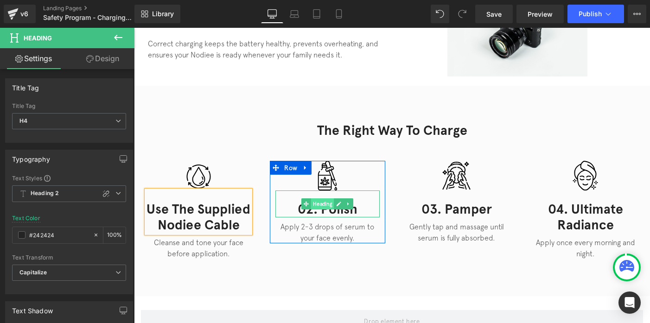
click at [314, 203] on span "Heading" at bounding box center [322, 204] width 23 height 11
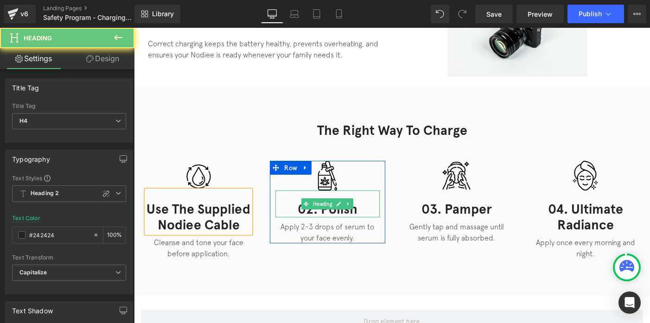
click at [300, 210] on h4 "02. Polish" at bounding box center [328, 210] width 104 height 16
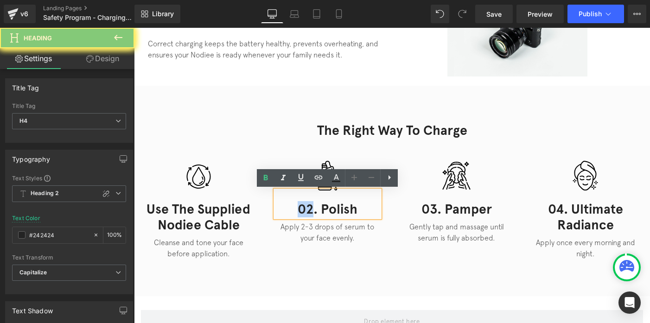
click at [300, 210] on h4 "02. Polish" at bounding box center [328, 210] width 104 height 16
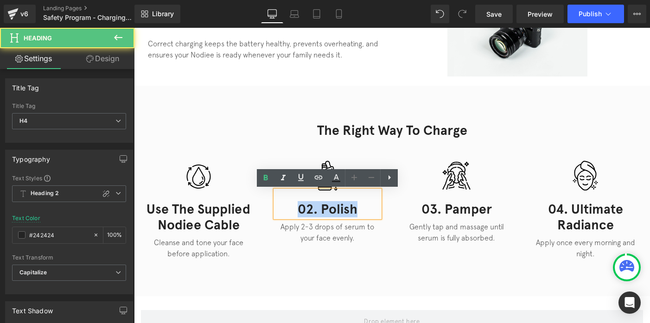
paste div
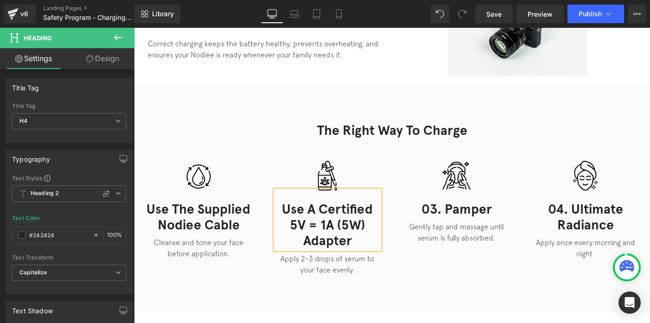
click at [300, 210] on h4 "Use a certified 5V = 1A (5W) adapter" at bounding box center [328, 226] width 104 height 48
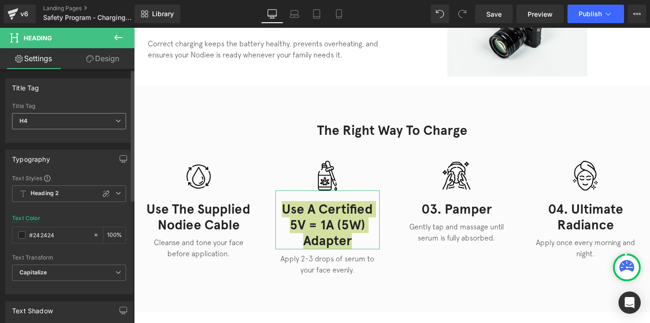
click at [52, 127] on span "H4" at bounding box center [69, 121] width 114 height 16
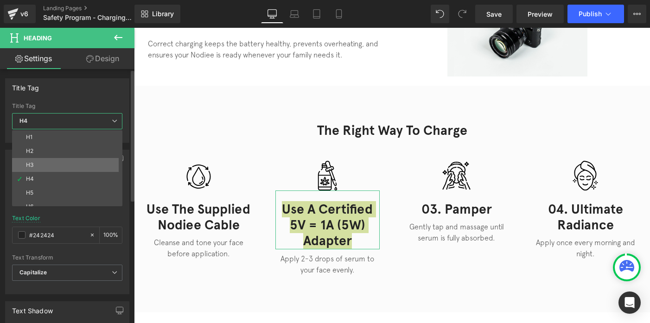
click at [39, 169] on li "H3" at bounding box center [69, 165] width 115 height 14
type input "#121212"
type input "100"
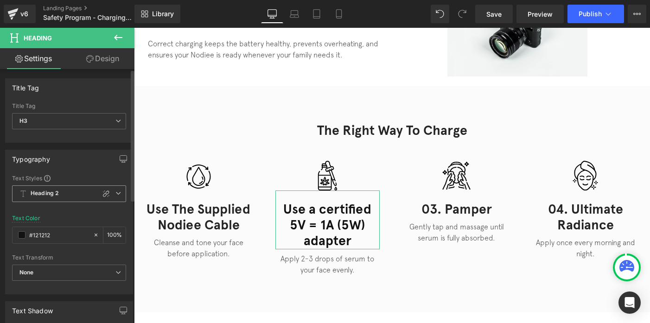
click at [46, 197] on b "Heading 2" at bounding box center [45, 194] width 28 height 8
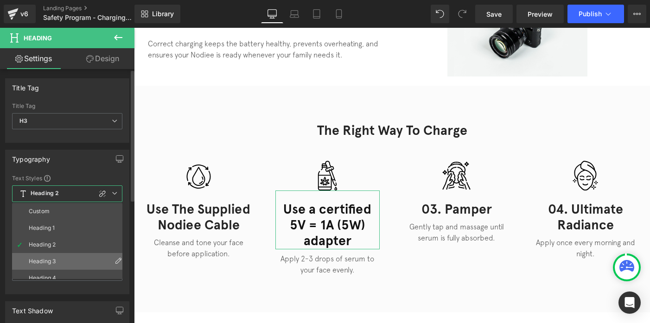
click at [47, 263] on div "Heading 3" at bounding box center [42, 261] width 27 height 6
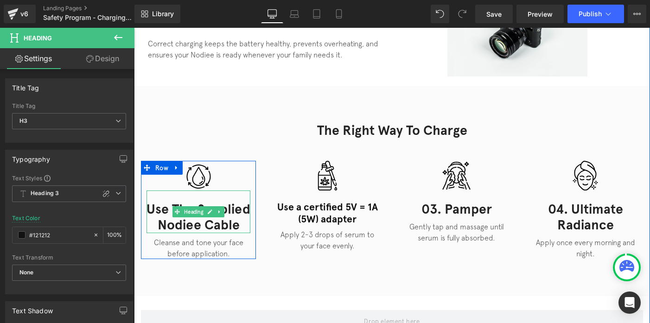
click at [189, 218] on h4 "Use the supplied Nodiee cable" at bounding box center [199, 218] width 104 height 32
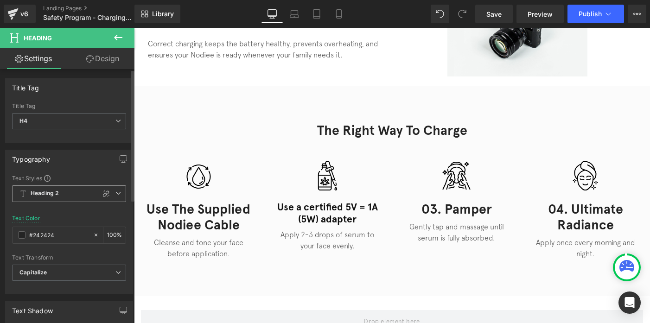
click at [41, 199] on span "Heading 2" at bounding box center [69, 194] width 114 height 17
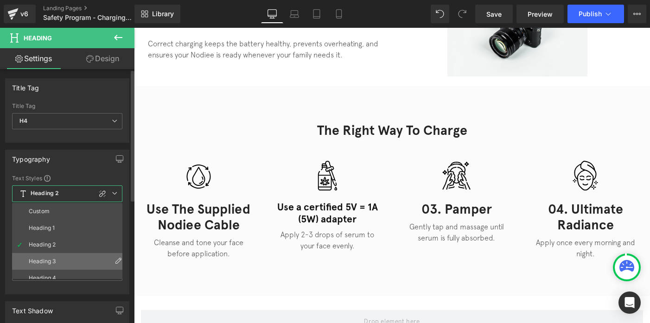
click at [45, 257] on li "Heading 3" at bounding box center [69, 261] width 115 height 17
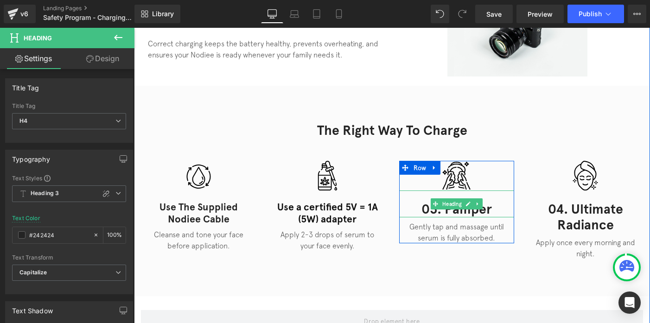
click at [445, 212] on h4 "03. Pamper" at bounding box center [456, 210] width 115 height 16
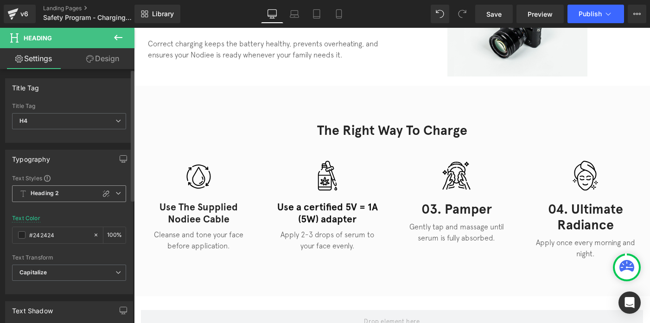
click at [72, 194] on span "Heading 2" at bounding box center [69, 194] width 114 height 17
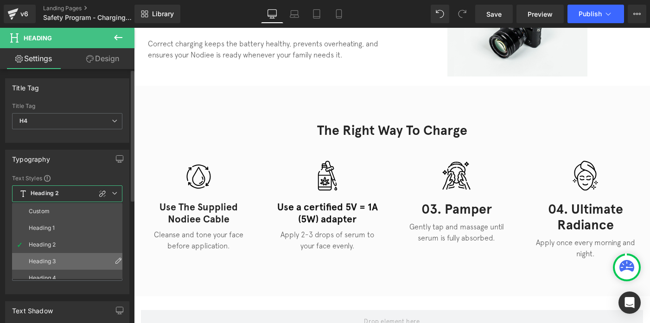
click at [59, 258] on li "Heading 3" at bounding box center [69, 261] width 115 height 17
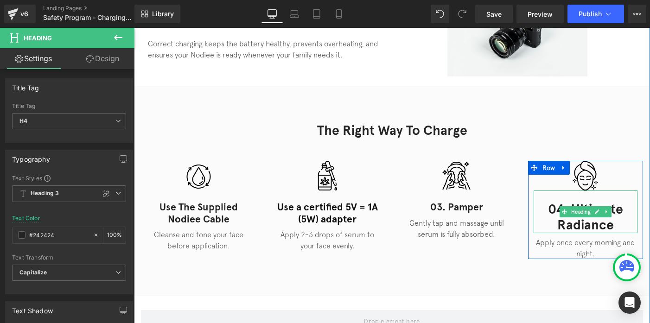
click at [574, 224] on h4 "04. Ultimate Radiance" at bounding box center [586, 218] width 104 height 32
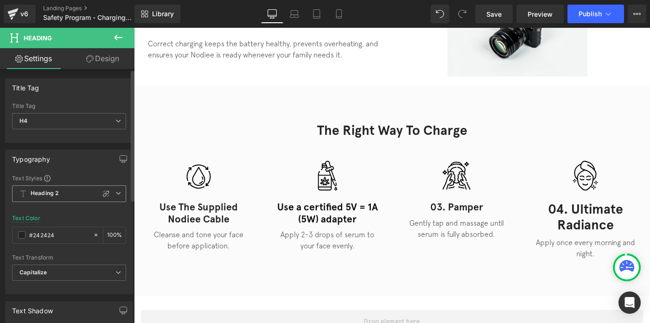
click at [77, 199] on span "Heading 2" at bounding box center [69, 194] width 114 height 17
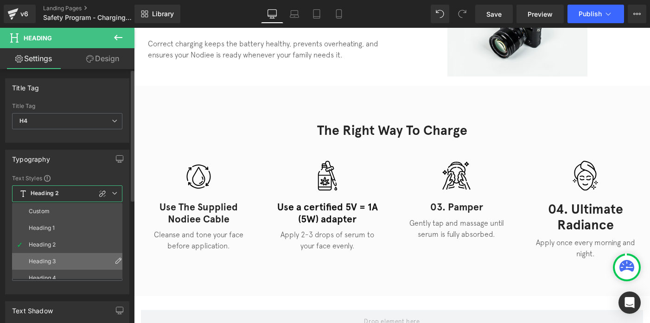
click at [60, 257] on li "Heading 3" at bounding box center [69, 261] width 115 height 17
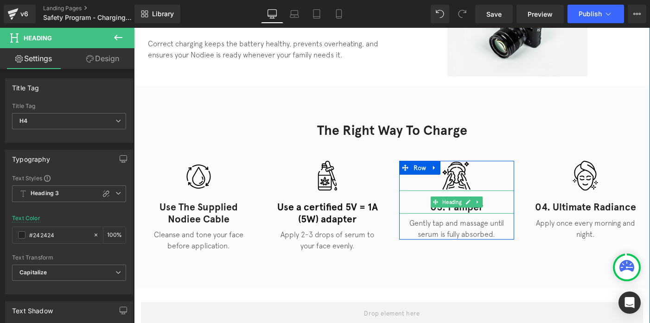
click at [452, 208] on h4 "03. Pamper" at bounding box center [456, 208] width 115 height 12
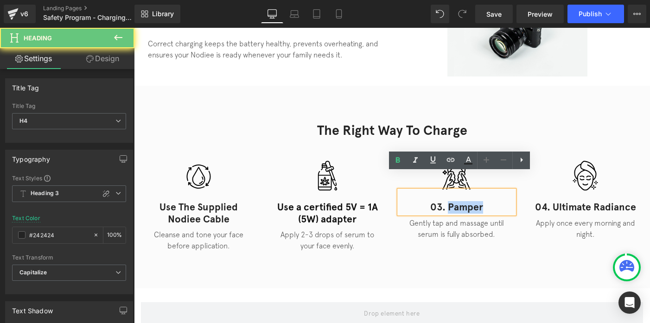
click at [452, 208] on h4 "03. Pamper" at bounding box center [456, 208] width 115 height 12
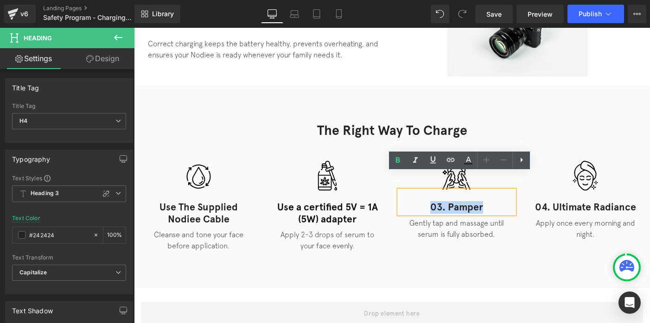
paste div
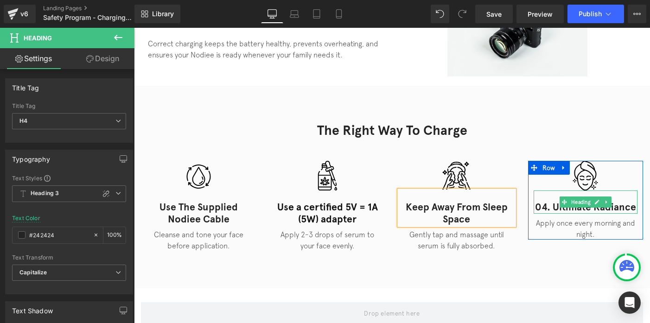
click at [540, 208] on h4 "04. Ultimate Radiance" at bounding box center [586, 208] width 104 height 12
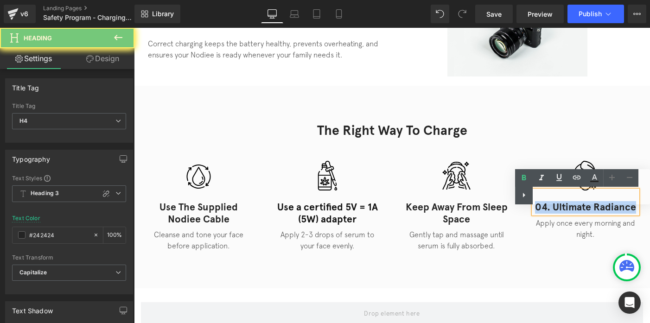
click at [540, 208] on h4 "04. Ultimate Radiance" at bounding box center [586, 208] width 104 height 12
paste div
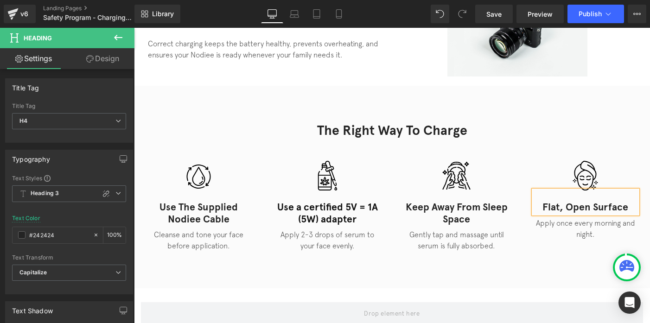
click at [328, 219] on h3 "Use a certified 5V = 1A (5W) adapter" at bounding box center [328, 214] width 104 height 24
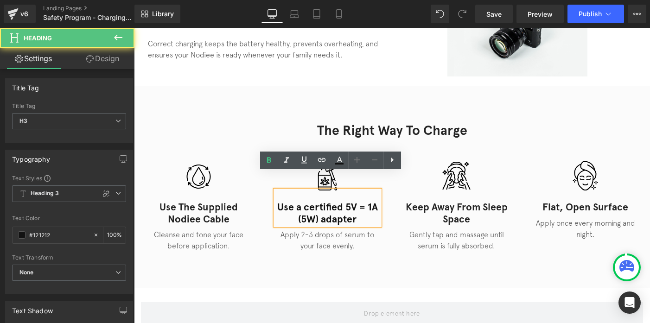
click at [328, 219] on h3 "Use a certified 5V = 1A (5W) adapter" at bounding box center [328, 214] width 104 height 24
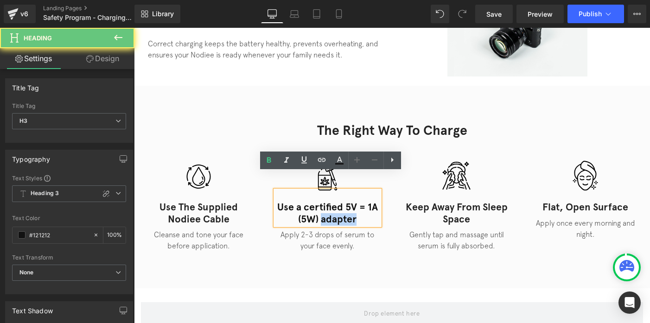
click at [328, 219] on h3 "Use a certified 5V = 1A (5W) adapter" at bounding box center [328, 214] width 104 height 24
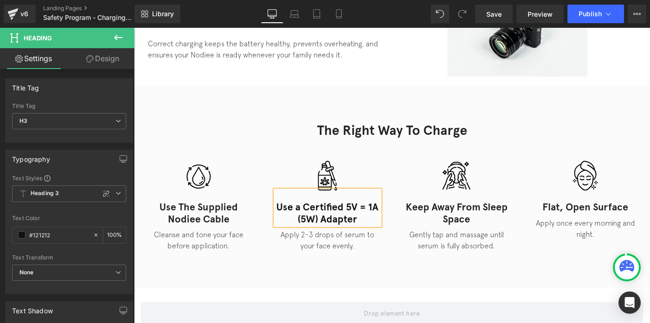
click at [134, 28] on div at bounding box center [134, 28] width 0 height 0
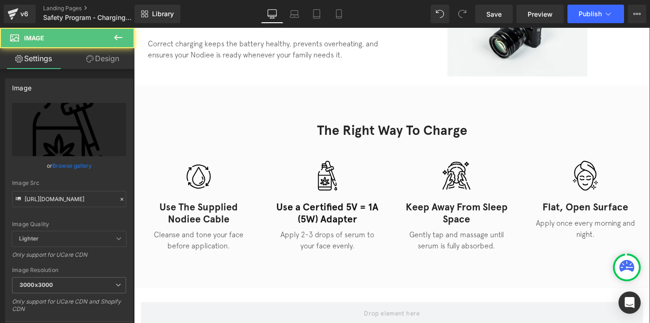
click at [400, 205] on div "Image Keep away from sleep space Heading Gently tap and massage until serum is …" at bounding box center [456, 206] width 115 height 90
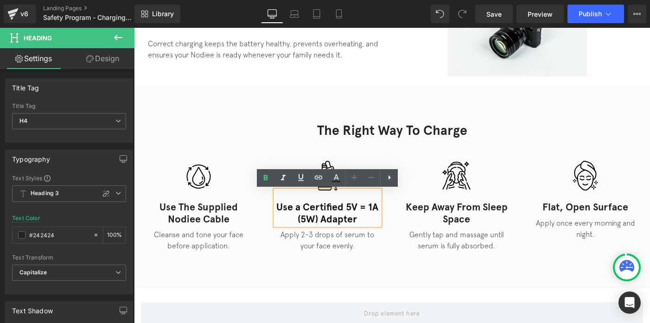
click at [319, 212] on h3 "Use a Certified 5V = 1A (5W) Adapter" at bounding box center [328, 214] width 104 height 24
click at [367, 208] on h3 "Use a Certified 5V = 1A (5W) Adapter" at bounding box center [328, 214] width 104 height 24
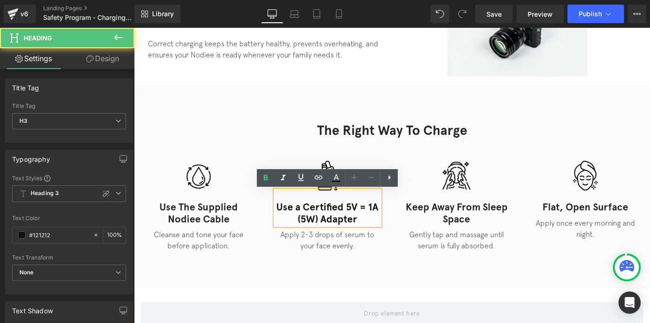
click at [302, 211] on h3 "Use a Certified 5V = 1A (5W) Adapter" at bounding box center [328, 214] width 104 height 24
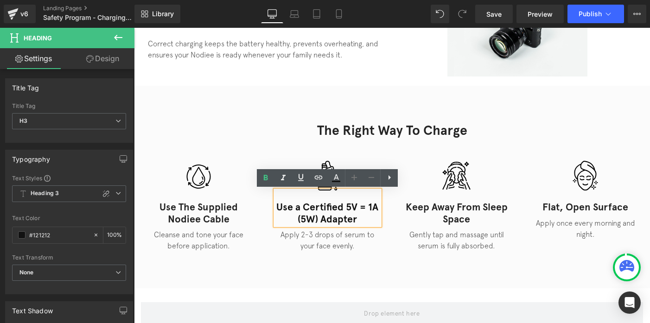
click at [361, 211] on h3 "Use a Certified 5V = 1A (5W) Adapter" at bounding box center [328, 214] width 104 height 24
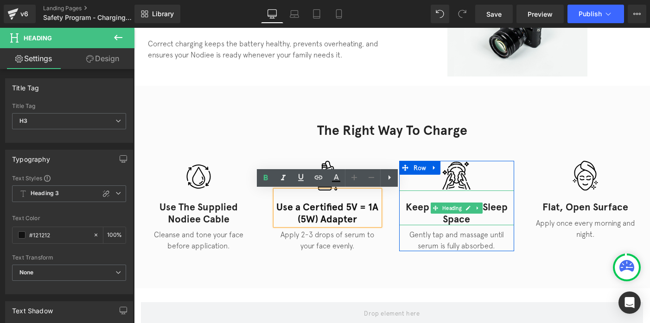
click at [417, 206] on h4 "Keep away from sleep space" at bounding box center [456, 214] width 115 height 24
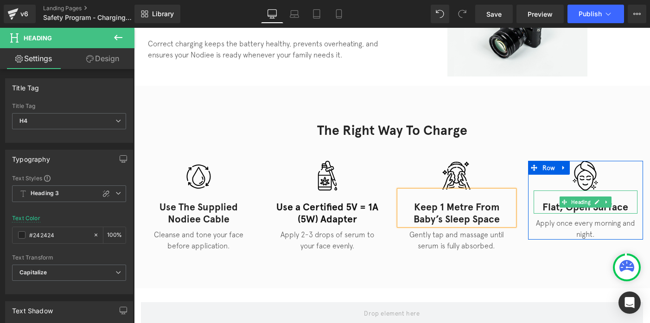
click at [551, 211] on h4 "Flat, open surface" at bounding box center [586, 208] width 104 height 12
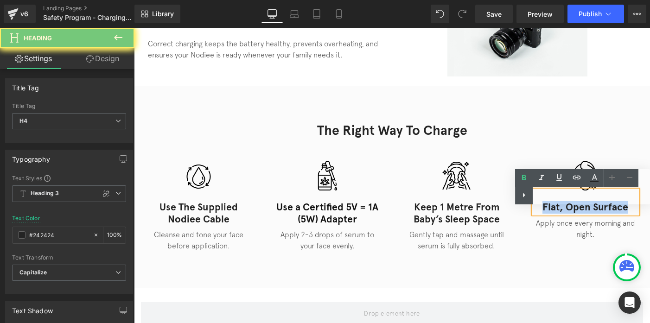
click at [551, 211] on h4 "Flat, open surface" at bounding box center [586, 208] width 104 height 12
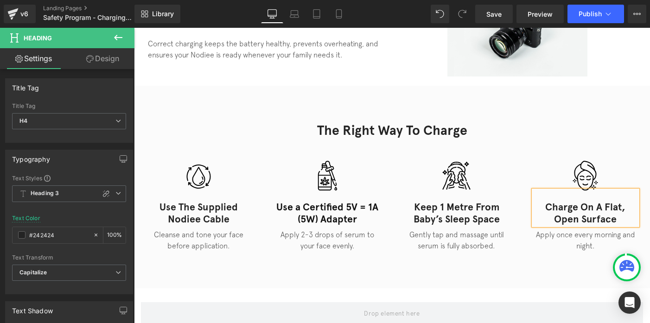
click at [179, 248] on p "Cleanse and tone your face before application." at bounding box center [199, 240] width 104 height 22
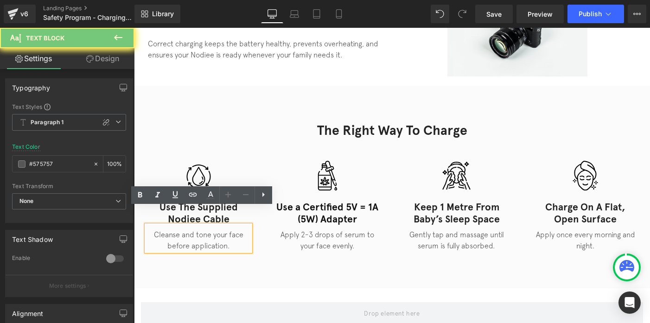
click at [179, 248] on p "Cleanse and tone your face before application." at bounding box center [199, 240] width 104 height 22
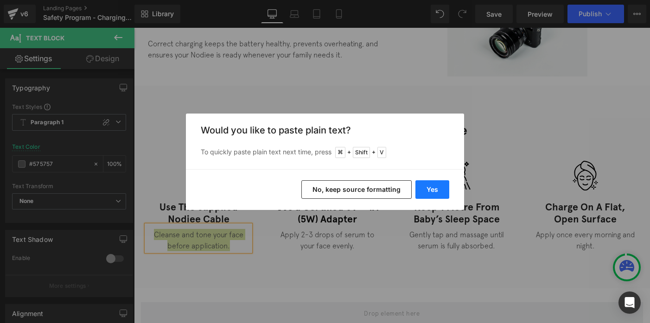
click at [432, 186] on button "Yes" at bounding box center [433, 189] width 34 height 19
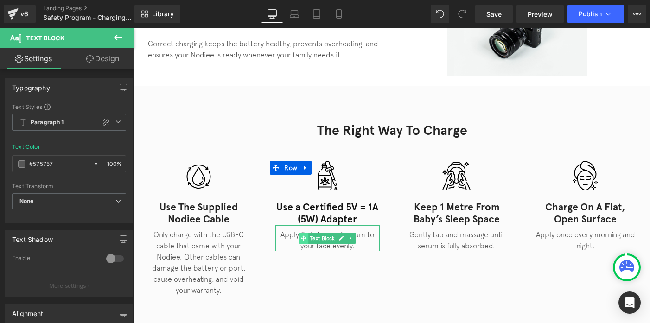
click at [305, 237] on icon at bounding box center [304, 239] width 5 height 6
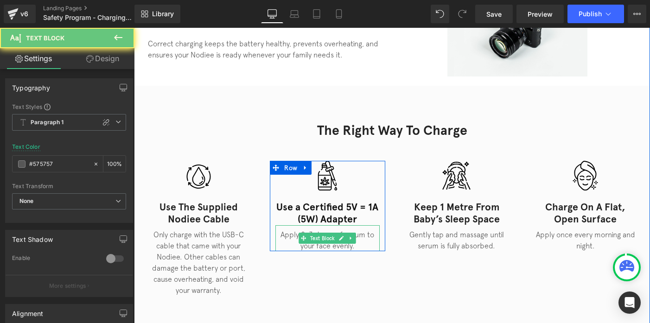
click at [286, 237] on p "Apply 2-3 drops of serum to your face evenly." at bounding box center [328, 240] width 104 height 22
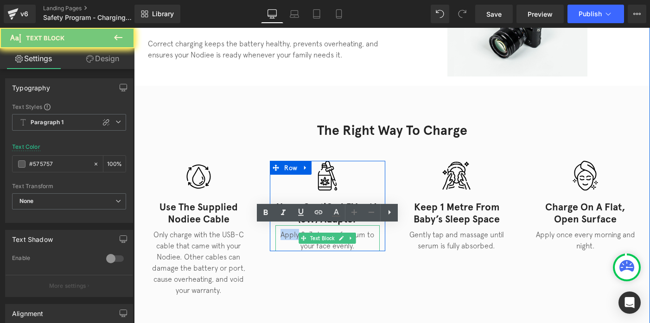
click at [286, 237] on p "Apply 2-3 drops of serum to your face evenly." at bounding box center [328, 240] width 104 height 22
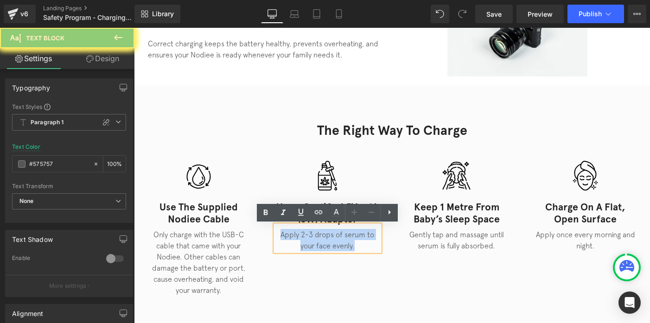
click at [286, 237] on p "Apply 2-3 drops of serum to your face evenly." at bounding box center [328, 240] width 104 height 22
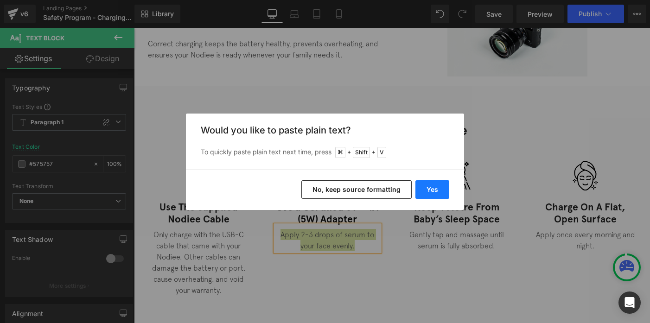
click at [434, 185] on button "Yes" at bounding box center [433, 189] width 34 height 19
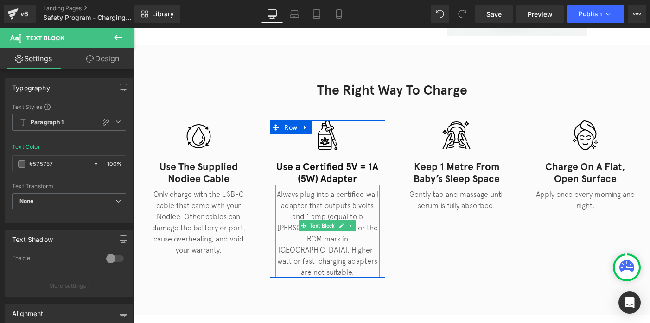
scroll to position [258, 0]
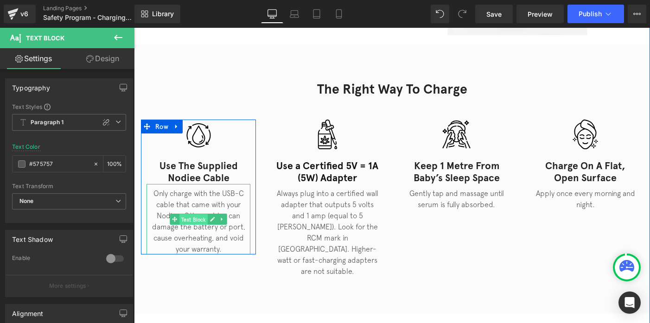
click at [191, 219] on span "Text Block" at bounding box center [194, 219] width 28 height 11
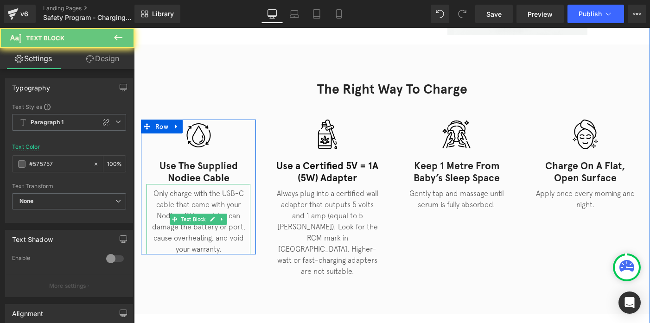
click at [190, 233] on p "Only charge with the USB-C cable that came with your Nodiee. Other cables can d…" at bounding box center [199, 221] width 104 height 67
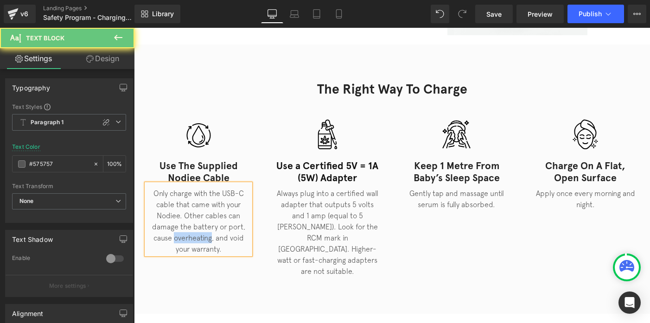
click at [190, 233] on p "Only charge with the USB-C cable that came with your Nodiee. Other cables can d…" at bounding box center [199, 221] width 104 height 67
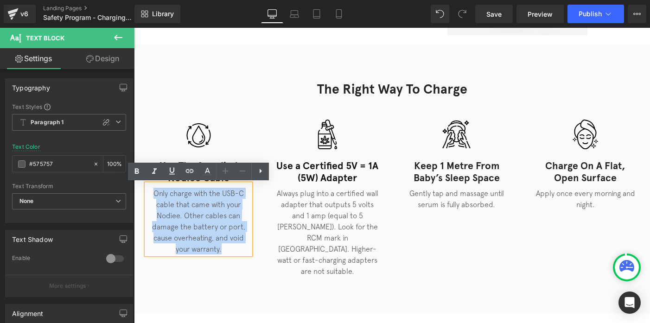
click at [190, 233] on p "Only charge with the USB-C cable that came with your Nodiee. Other cables can d…" at bounding box center [199, 221] width 104 height 67
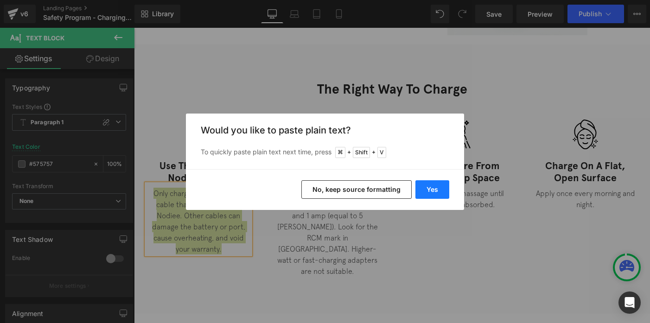
click at [436, 185] on button "Yes" at bounding box center [433, 189] width 34 height 19
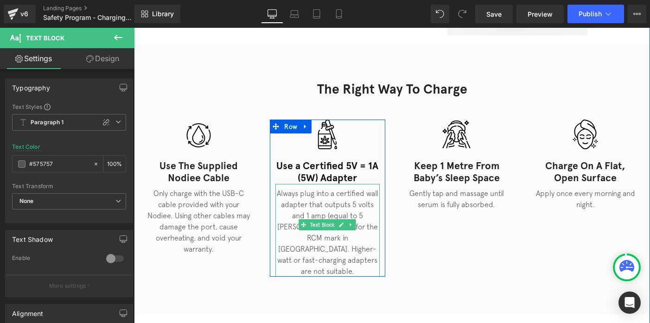
click at [296, 212] on p "Always plug into a certified wall adapter that outputs 5 volts and 1 amp (equal…" at bounding box center [328, 232] width 104 height 89
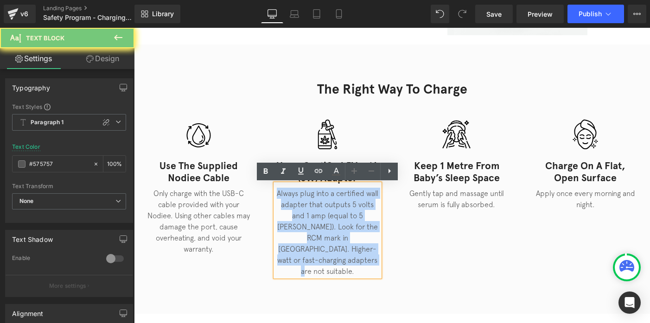
click at [296, 212] on p "Always plug into a certified wall adapter that outputs 5 volts and 1 amp (equal…" at bounding box center [328, 232] width 104 height 89
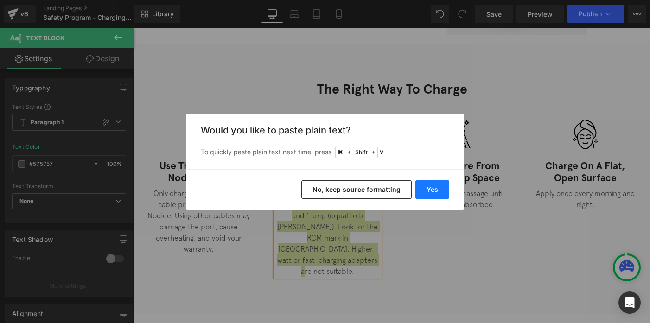
drag, startPoint x: 430, startPoint y: 191, endPoint x: 296, endPoint y: 163, distance: 136.9
click at [430, 191] on button "Yes" at bounding box center [433, 189] width 34 height 19
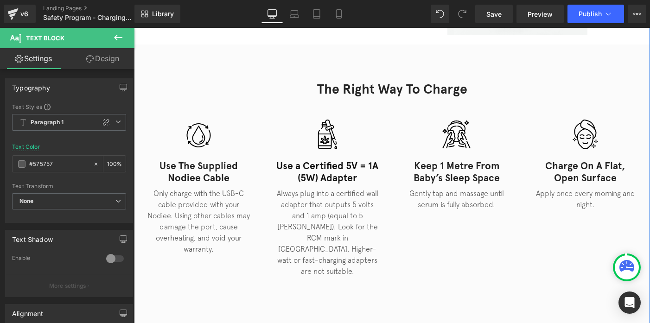
click at [328, 216] on p "Always plug into a certified wall adapter that outputs 5 volts and 1 amp (equal…" at bounding box center [328, 232] width 104 height 89
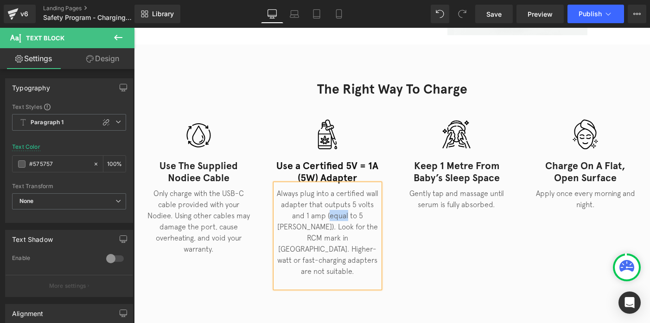
click at [328, 216] on p "Always plug into a certified wall adapter that outputs 5 volts and 1 amp (equal…" at bounding box center [328, 232] width 104 height 89
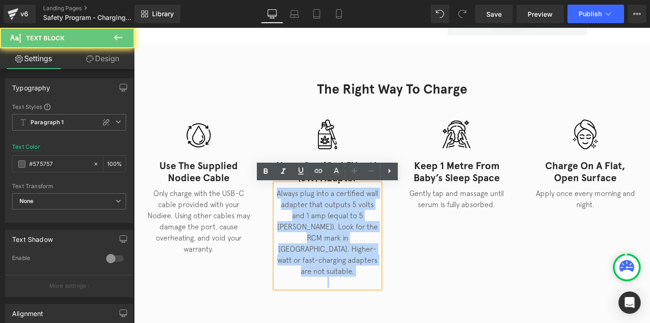
click at [328, 216] on p "Always plug into a certified wall adapter that outputs 5 volts and 1 amp (equal…" at bounding box center [328, 232] width 104 height 89
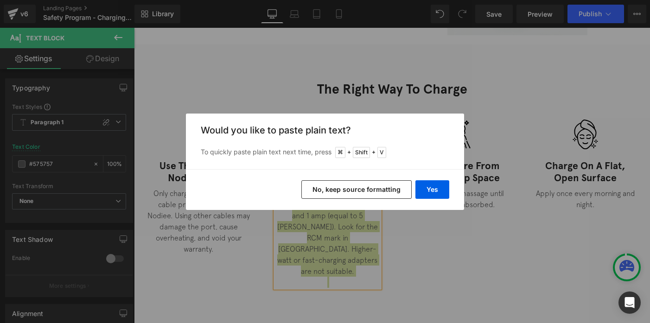
click at [433, 206] on div "Yes No, keep source formatting" at bounding box center [325, 189] width 278 height 41
click at [434, 184] on button "Yes" at bounding box center [433, 189] width 34 height 19
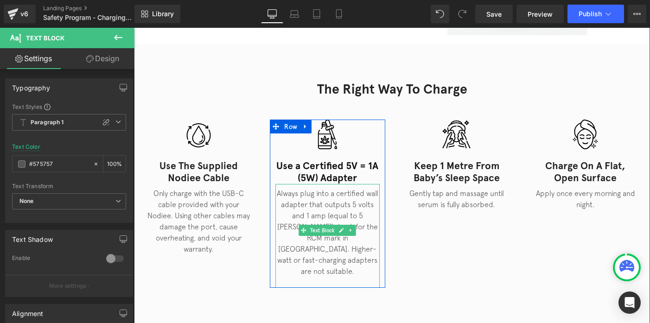
click at [299, 185] on div at bounding box center [328, 185] width 104 height 2
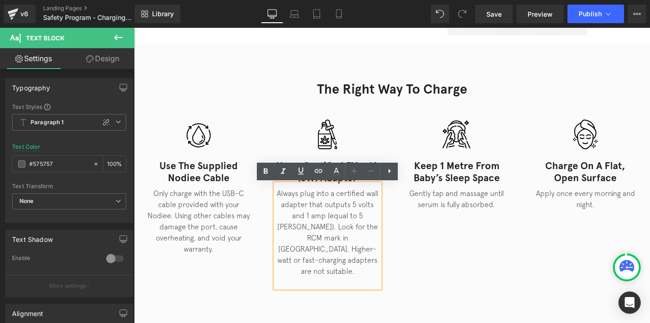
click at [295, 199] on p "Always plug into a certified wall adapter that outputs 5 volts and 1 amp (equal…" at bounding box center [328, 232] width 104 height 89
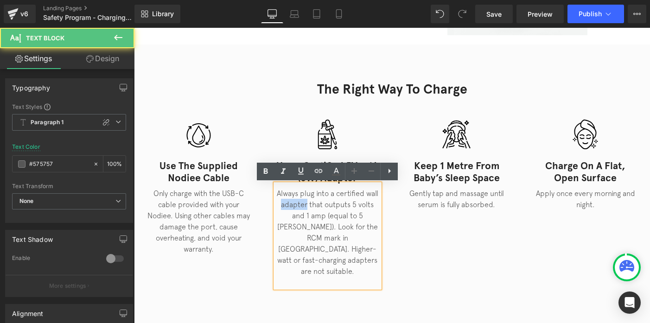
click at [295, 199] on p "Always plug into a certified wall adapter that outputs 5 volts and 1 amp (equal…" at bounding box center [328, 232] width 104 height 89
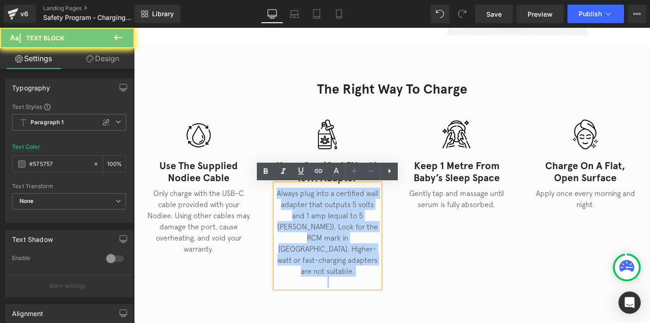
click at [295, 199] on p "Always plug into a certified wall adapter that outputs 5 volts and 1 amp (equal…" at bounding box center [328, 232] width 104 height 89
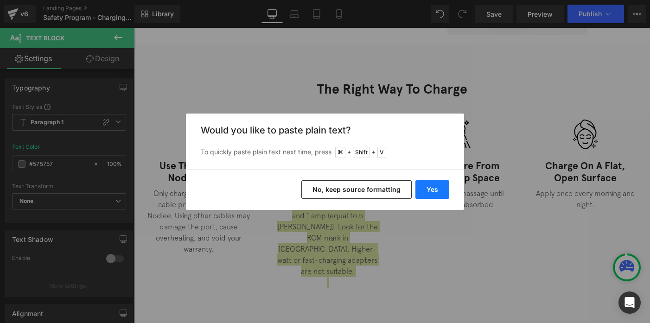
click at [427, 194] on button "Yes" at bounding box center [433, 189] width 34 height 19
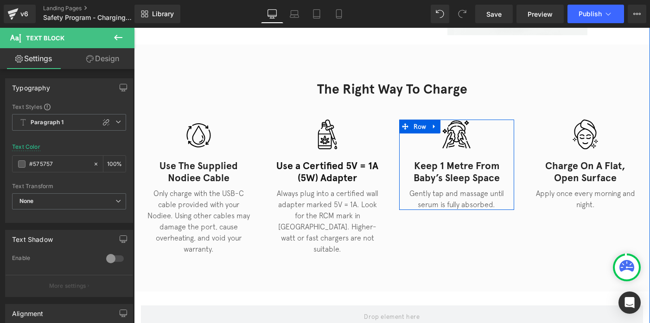
click at [440, 207] on p "Gently tap and massage until serum is fully absorbed." at bounding box center [456, 199] width 115 height 22
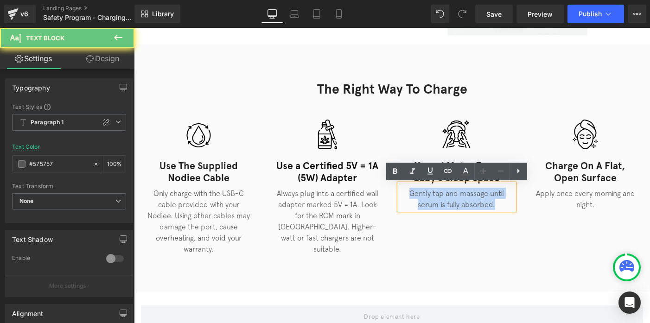
click at [440, 207] on p "Gently tap and massage until serum is fully absorbed." at bounding box center [456, 199] width 115 height 22
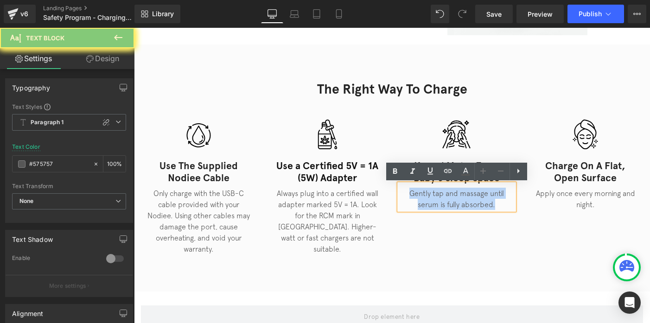
click at [436, 204] on p "Gently tap and massage until serum is fully absorbed." at bounding box center [456, 199] width 115 height 22
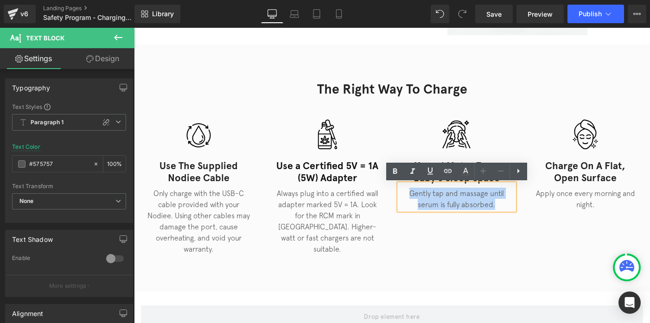
click at [436, 204] on p "Gently tap and massage until serum is fully absorbed." at bounding box center [456, 199] width 115 height 22
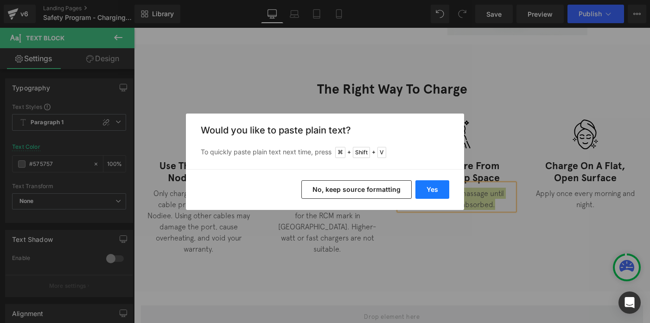
click at [426, 192] on button "Yes" at bounding box center [433, 189] width 34 height 19
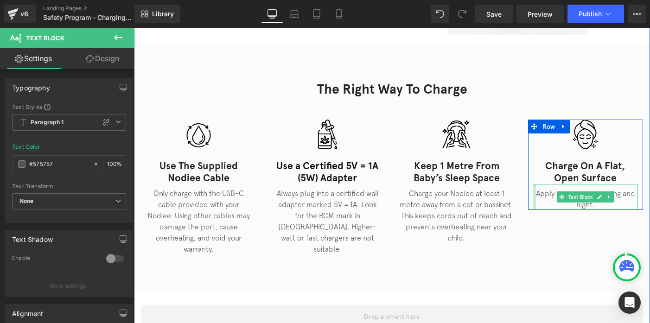
click at [542, 196] on p "Apply once every morning and night." at bounding box center [586, 199] width 104 height 22
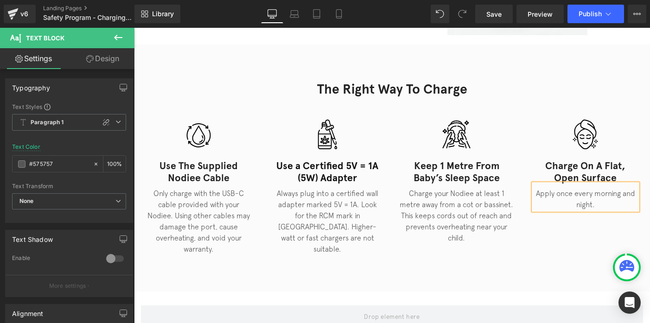
click at [542, 196] on p "Apply once every morning and night." at bounding box center [586, 199] width 104 height 22
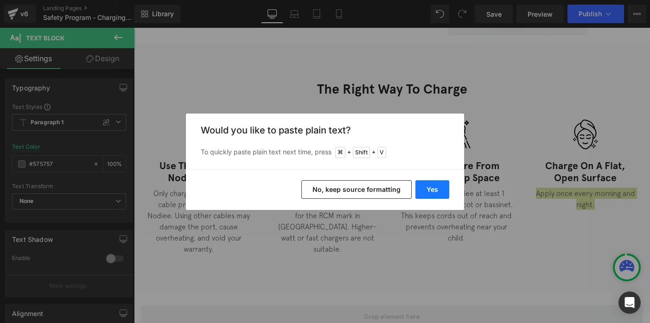
click at [429, 191] on button "Yes" at bounding box center [433, 189] width 34 height 19
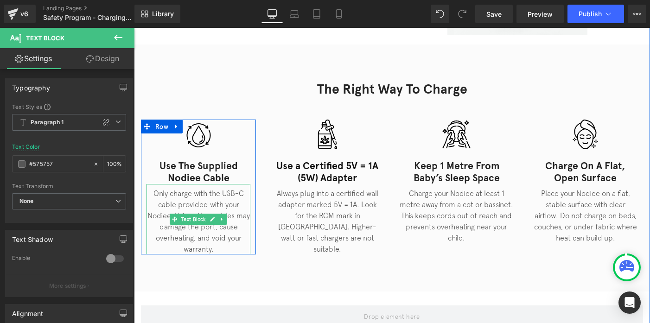
click at [202, 241] on p "Only charge with the USB-C cable provided with your Nodiee. Using other cables …" at bounding box center [199, 221] width 104 height 67
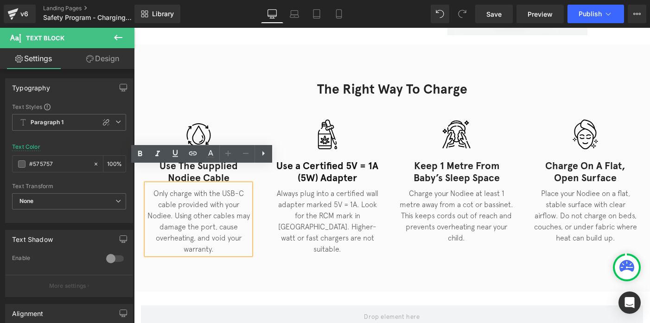
click at [180, 193] on p "Only charge with the USB-C cable provided with your Nodiee. Using other cables …" at bounding box center [199, 221] width 104 height 67
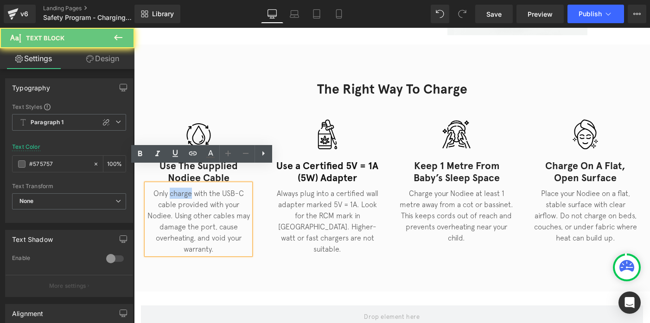
click at [180, 193] on p "Only charge with the USB-C cable provided with your Nodiee. Using other cables …" at bounding box center [199, 221] width 104 height 67
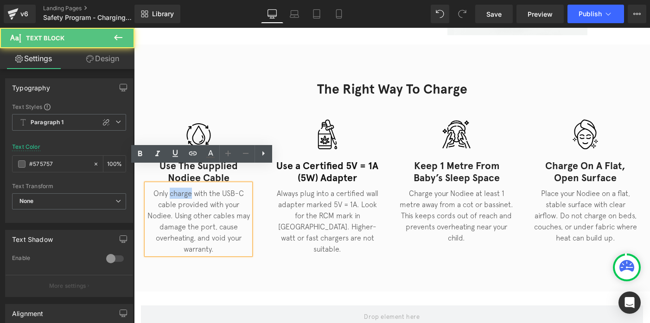
click at [191, 193] on p "Only charge with the USB-C cable provided with your Nodiee. Using other cables …" at bounding box center [199, 221] width 104 height 67
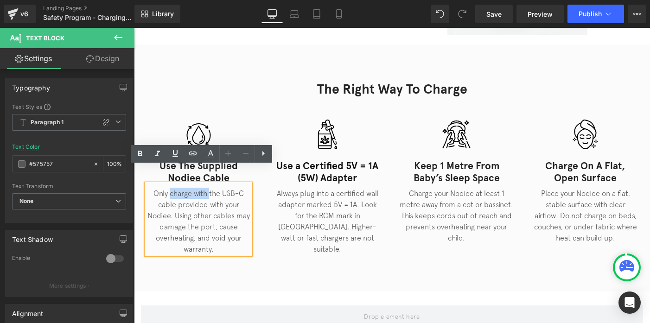
drag, startPoint x: 210, startPoint y: 193, endPoint x: 171, endPoint y: 192, distance: 39.0
click at [170, 193] on p "Only charge with the USB-C cable provided with your Nodiee. Using other cables …" at bounding box center [199, 221] width 104 height 67
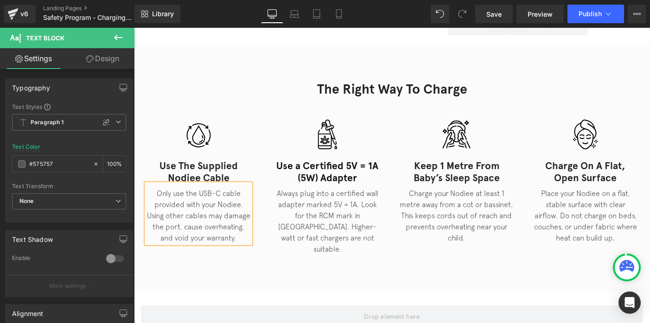
click at [335, 257] on div "The Right Way to Charge Heading Row Image Use the supplied Nodiee cable Heading…" at bounding box center [392, 168] width 516 height 247
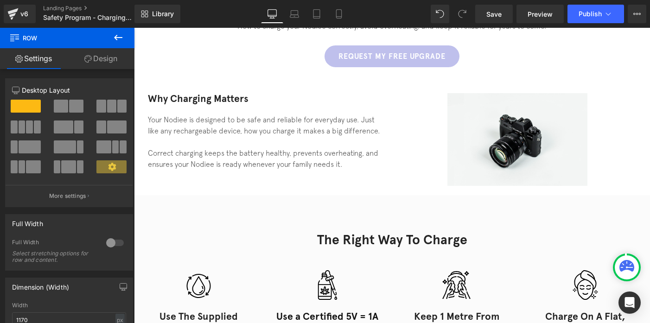
scroll to position [84, 0]
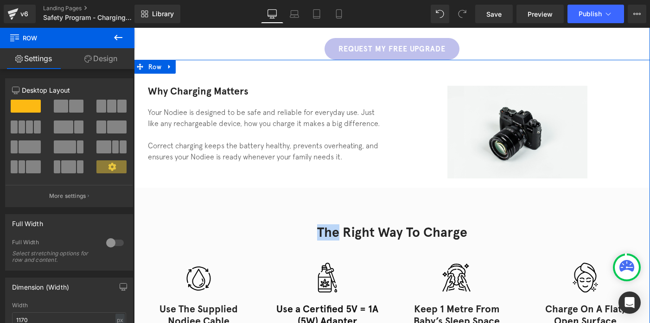
scroll to position [73, 0]
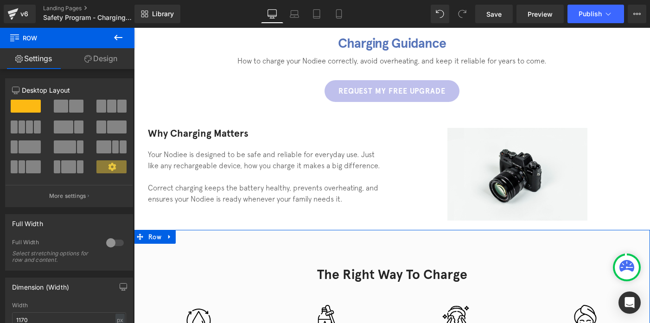
click at [94, 57] on link "Design" at bounding box center [100, 58] width 67 height 21
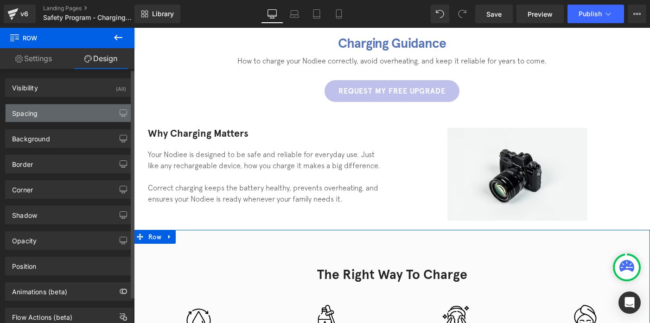
type input "#fbfbfb"
type input "100"
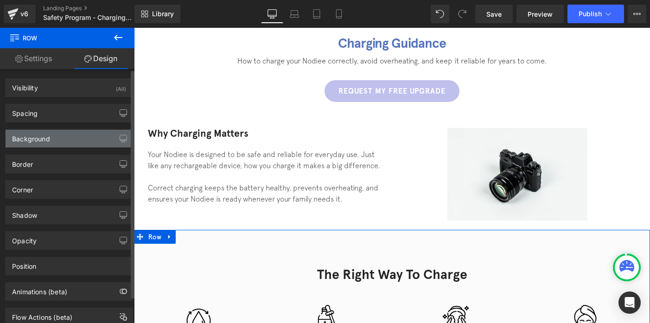
click at [58, 146] on div "Background" at bounding box center [69, 139] width 127 height 18
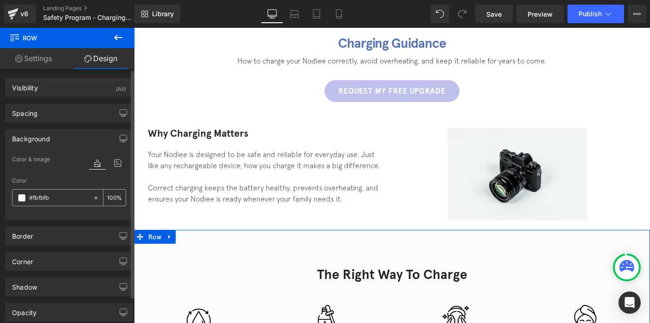
click at [18, 198] on span at bounding box center [21, 197] width 7 height 7
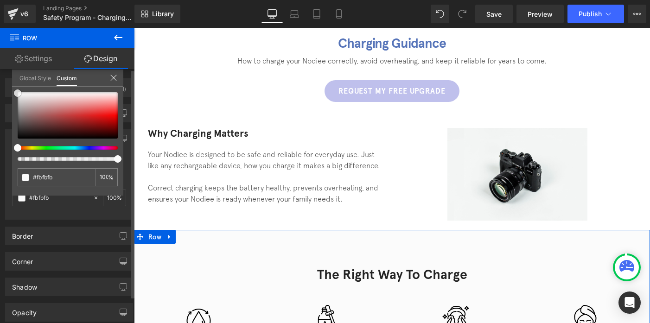
type input "#bbaeae"
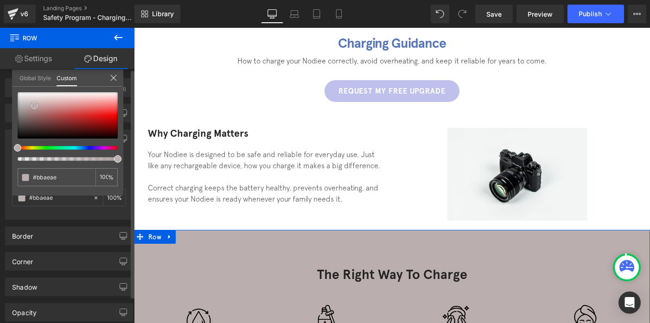
type input "#c2acac"
type input "#d1c6c6"
type input "#e8e7e7"
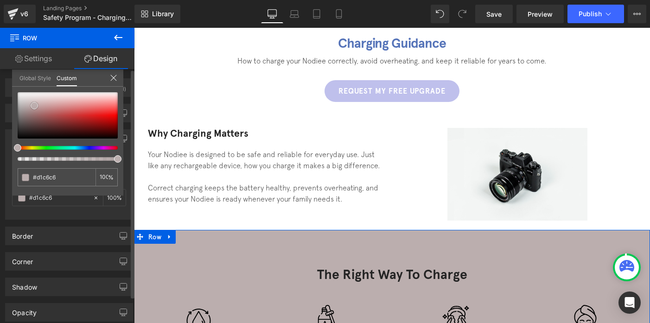
type input "#e8e7e7"
type input "#ffffff"
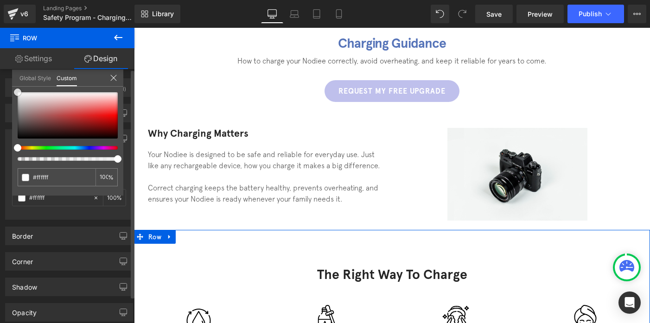
drag, startPoint x: 34, startPoint y: 106, endPoint x: 11, endPoint y: 86, distance: 30.6
click at [11, 122] on div "Background Color & Image color rgba(255, 255, 255, 1) Color #ffffff 100 % Image…" at bounding box center [69, 170] width 139 height 97
type input "98"
type input "77"
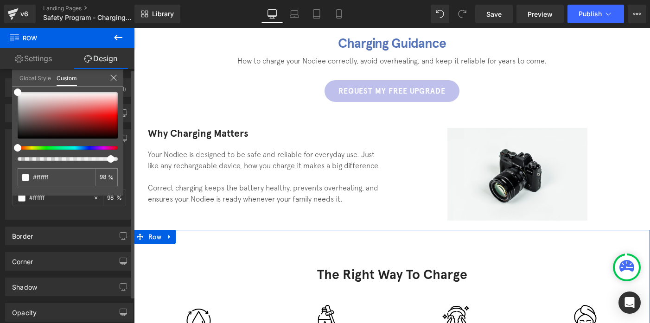
type input "77"
type input "56"
type input "37"
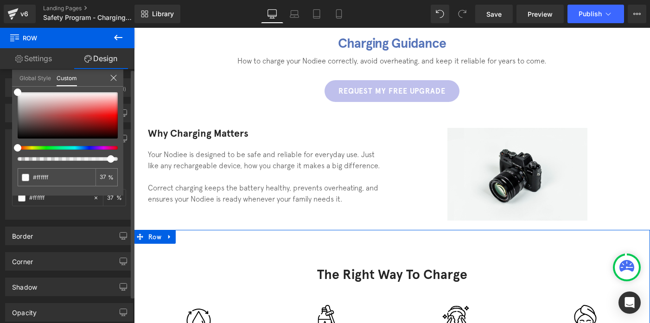
type input "24"
type input "15"
type input "9"
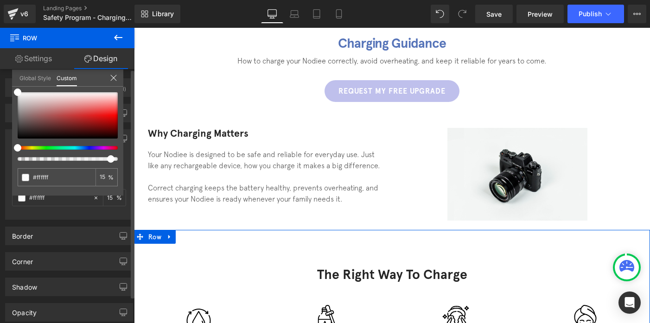
type input "9"
type input "5"
type input "1"
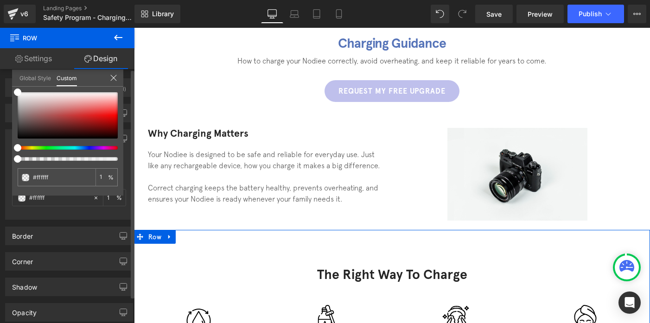
drag, startPoint x: 118, startPoint y: 160, endPoint x: 0, endPoint y: 164, distance: 117.9
click at [0, 164] on div "Background Color & Image color rgba(255, 255, 255, 0.01) Color #ffffff 1 % Imag…" at bounding box center [69, 170] width 139 height 97
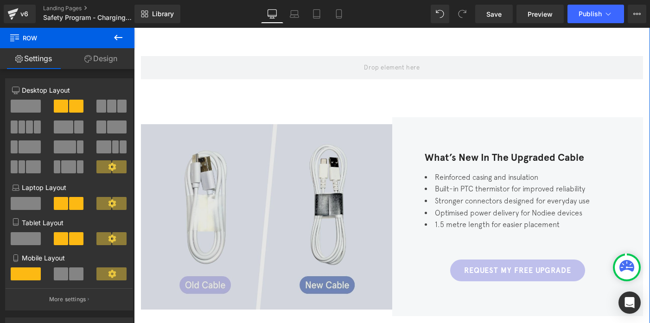
scroll to position [515, 0]
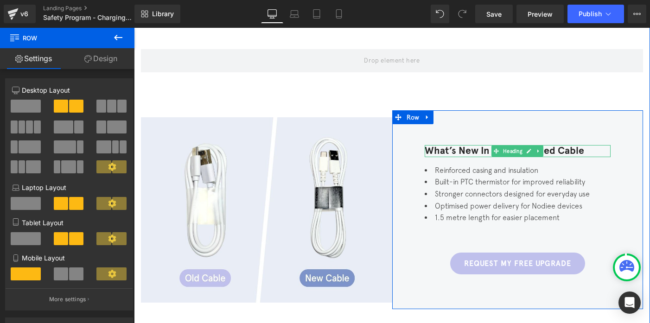
click at [456, 145] on h3 "What’s New in the Upgraded Cable" at bounding box center [518, 151] width 186 height 12
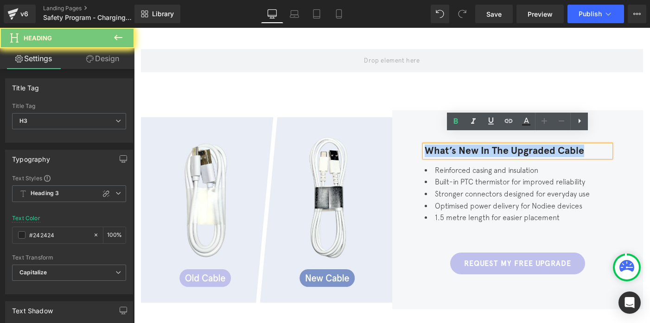
paste div
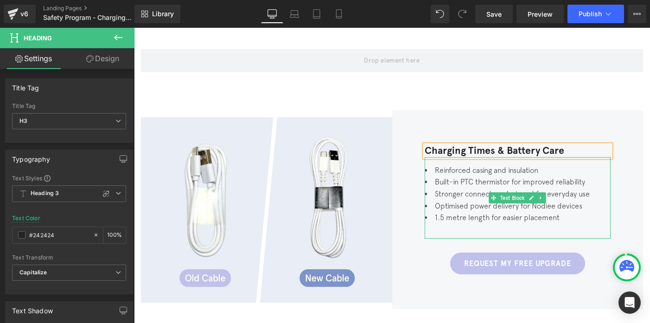
click at [449, 176] on li "Built-in PTC thermistor for improved reliability" at bounding box center [518, 182] width 186 height 12
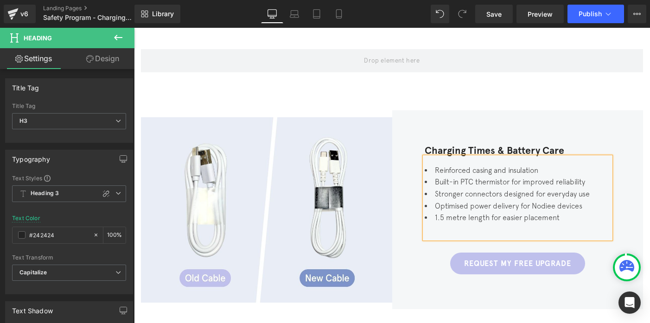
click at [449, 176] on li "Built-in PTC thermistor for improved reliability" at bounding box center [518, 182] width 186 height 12
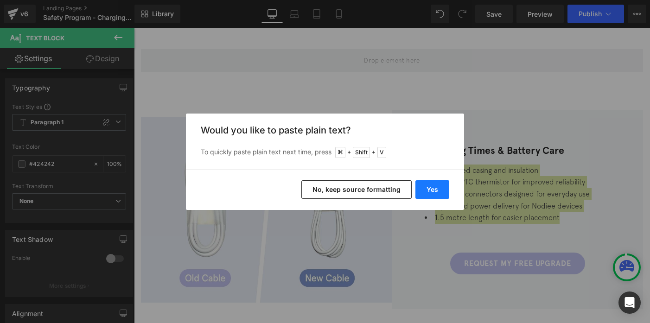
click at [418, 193] on button "Yes" at bounding box center [433, 189] width 34 height 19
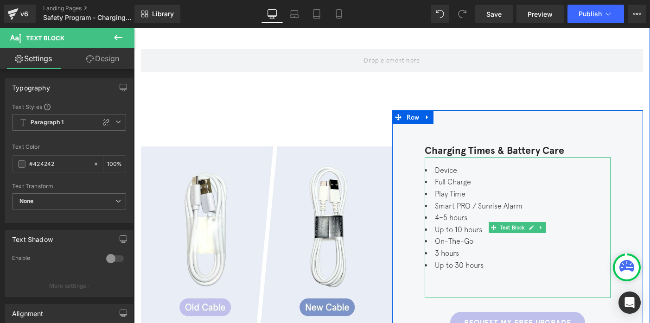
click at [468, 200] on li "Smart PRO / Sunrise Alarm" at bounding box center [518, 206] width 186 height 12
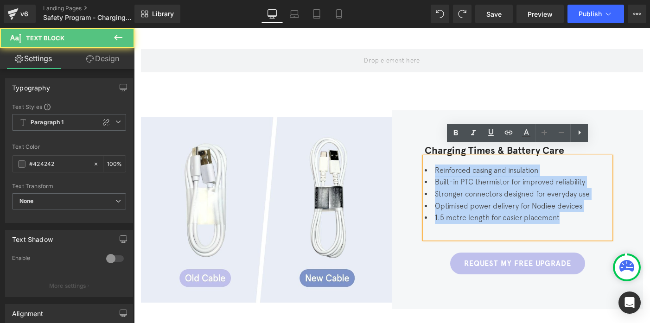
drag, startPoint x: 433, startPoint y: 158, endPoint x: 566, endPoint y: 210, distance: 143.3
click at [566, 210] on ul "Reinforced casing and insulation Built-in PTC thermistor for improved reliabili…" at bounding box center [518, 194] width 186 height 59
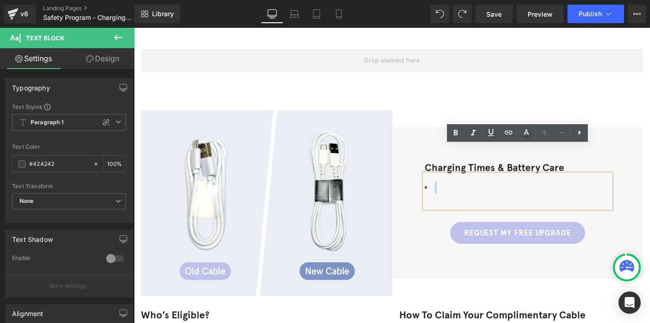
scroll to position [532, 0]
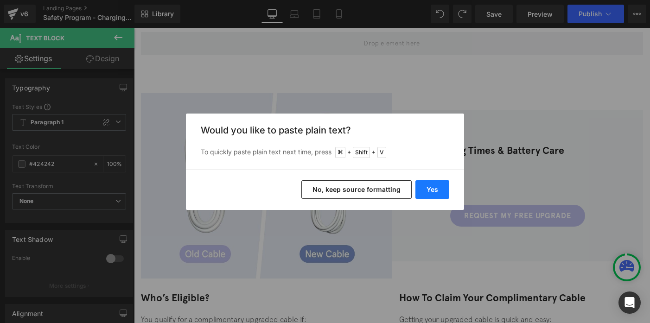
click at [428, 188] on button "Yes" at bounding box center [433, 189] width 34 height 19
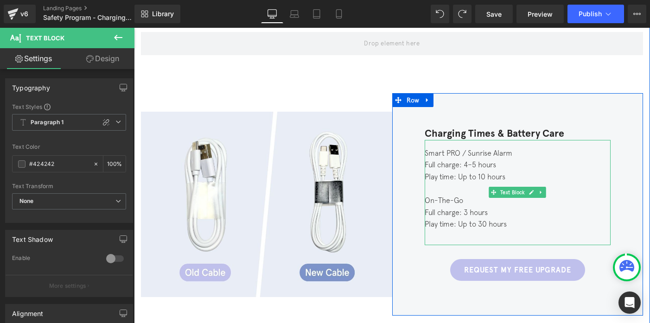
click at [443, 145] on div "Smart PRO / Sunrise Alarm Full charge: 4–5 hours Play time: Up to 10 hours On-T…" at bounding box center [518, 192] width 186 height 105
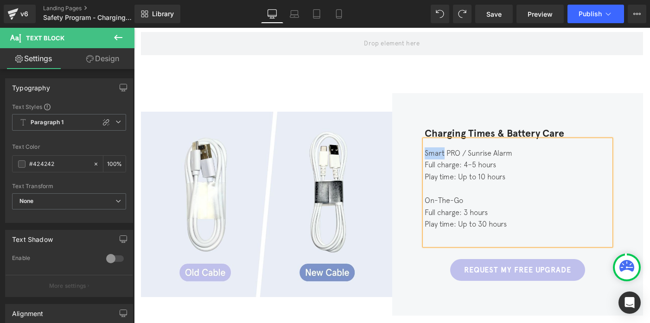
click at [443, 145] on div "Smart PRO / Sunrise Alarm Full charge: 4–5 hours Play time: Up to 10 hours On-T…" at bounding box center [518, 192] width 186 height 105
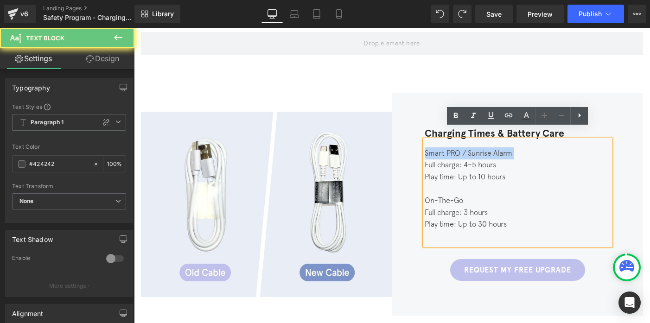
click at [443, 145] on div "Smart PRO / Sunrise Alarm Full charge: 4–5 hours Play time: Up to 10 hours On-T…" at bounding box center [518, 192] width 186 height 105
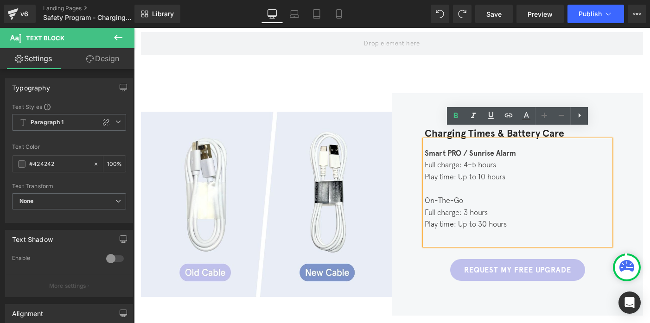
click at [443, 195] on div "On-The-Go" at bounding box center [518, 201] width 186 height 12
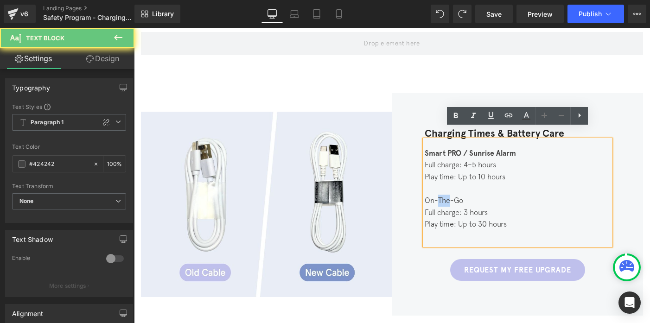
click at [443, 195] on div "On-The-Go" at bounding box center [518, 201] width 186 height 12
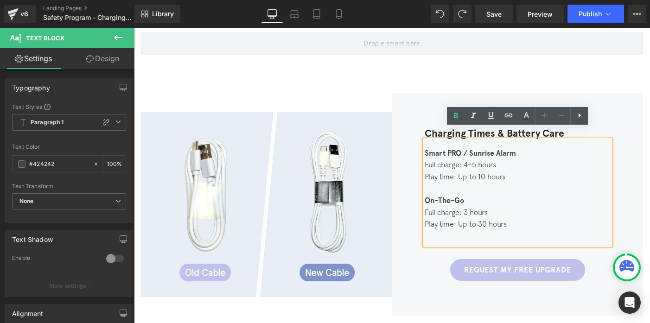
click at [502, 172] on div "Play time: Up to 10 hours" at bounding box center [518, 177] width 186 height 12
click at [443, 93] on div "Charging Times & Battery Care Heading Smart PRO / Sunrise Alarm Full charge: 4–…" at bounding box center [517, 204] width 251 height 223
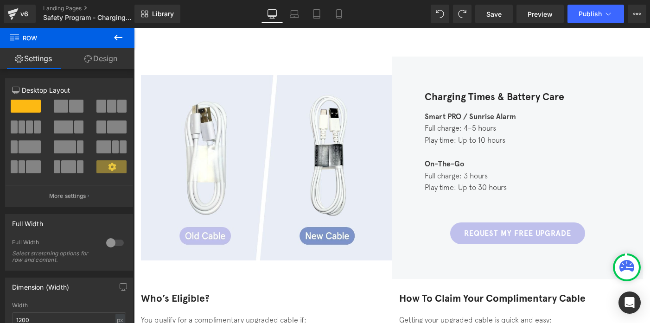
scroll to position [435, 0]
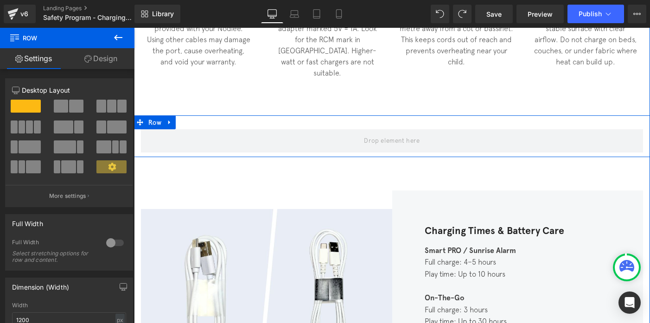
click at [330, 118] on div "Row" at bounding box center [392, 137] width 516 height 42
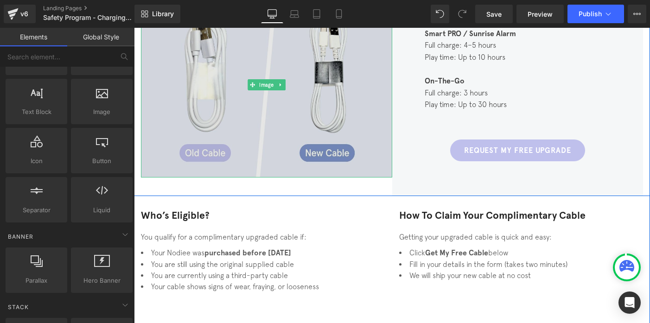
scroll to position [650, 0]
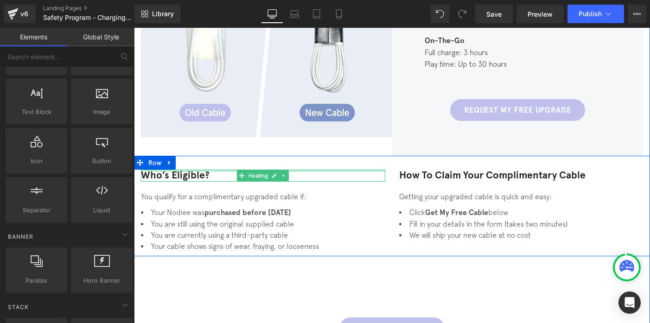
click at [170, 170] on div at bounding box center [263, 171] width 244 height 2
click at [170, 170] on h3 "Who’s Eligible?" at bounding box center [263, 176] width 244 height 12
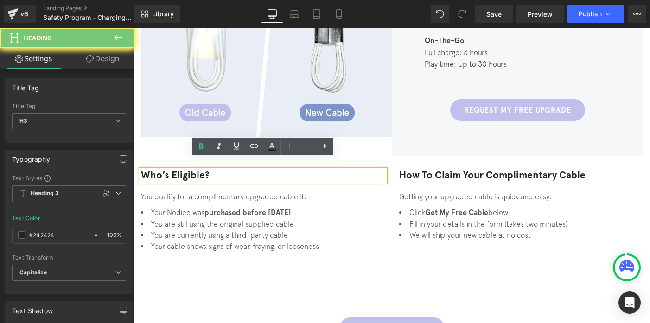
click at [170, 170] on h3 "Who’s Eligible?" at bounding box center [263, 176] width 244 height 12
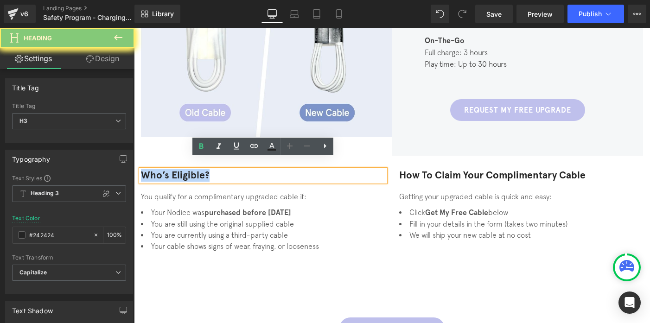
click at [170, 170] on h3 "Who’s Eligible?" at bounding box center [263, 176] width 244 height 12
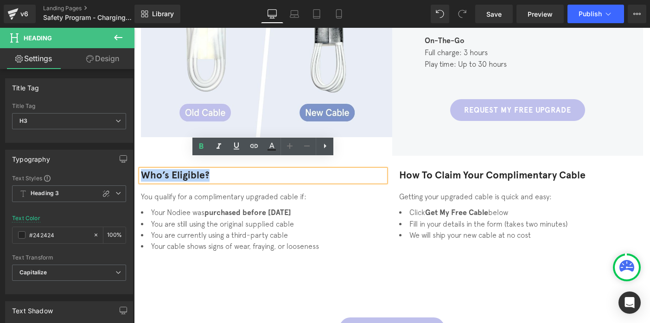
paste div
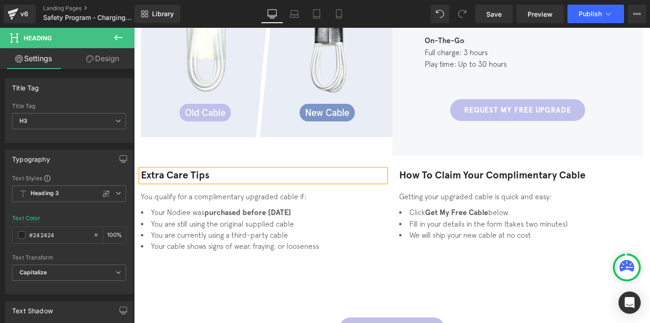
click at [217, 230] on li "You are currently using a third-party cable" at bounding box center [263, 235] width 244 height 11
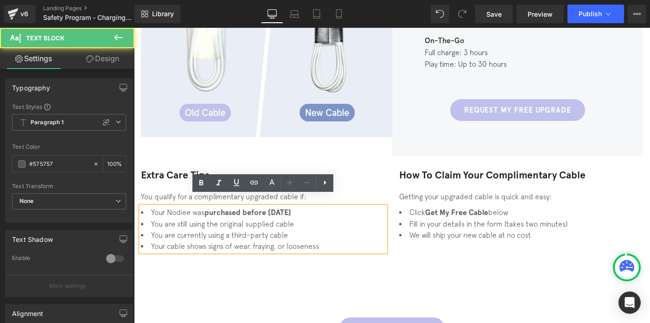
click at [213, 218] on li "You are still using the original supplied cable" at bounding box center [263, 223] width 244 height 11
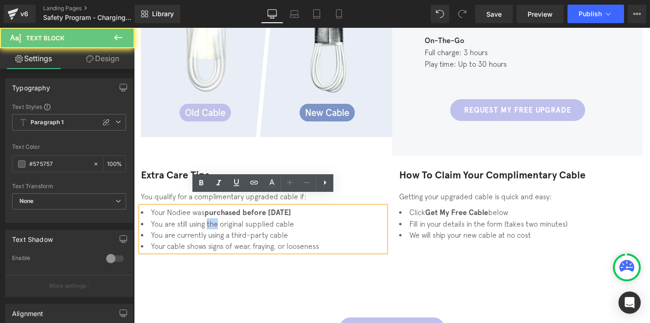
click at [213, 218] on li "You are still using the original supplied cable" at bounding box center [263, 223] width 244 height 11
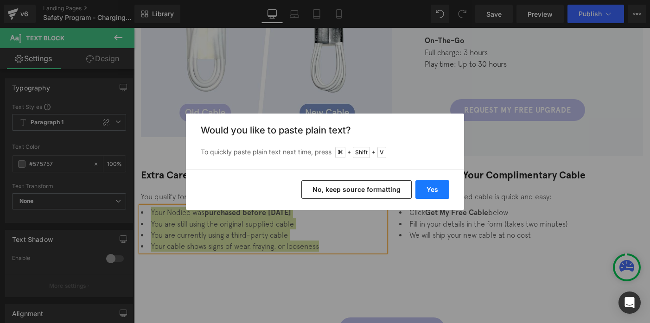
click at [443, 187] on button "Yes" at bounding box center [433, 189] width 34 height 19
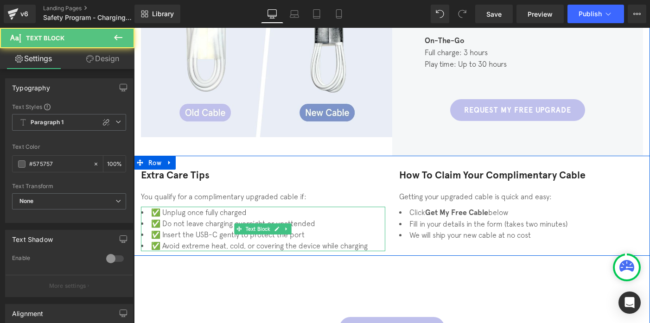
click at [160, 207] on li "✅ Unplug once fully charged" at bounding box center [263, 212] width 244 height 11
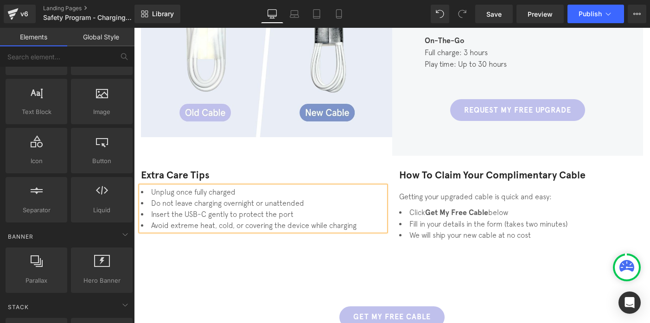
click at [422, 170] on h3 "How to Claim Your Complimentary Cable" at bounding box center [521, 176] width 244 height 12
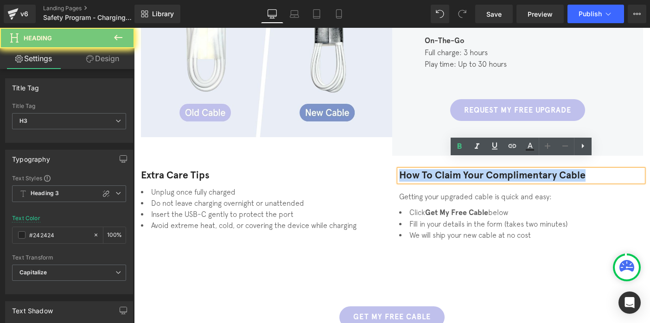
paste div
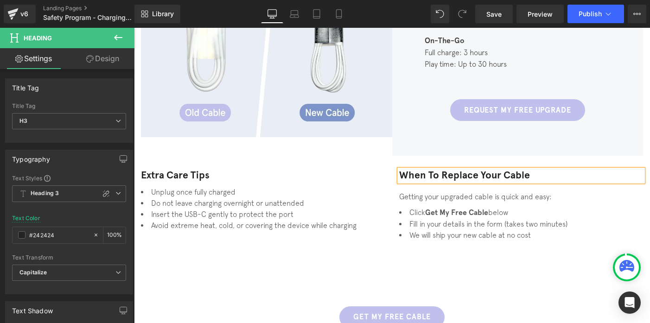
click at [479, 191] on div "Getting your upgraded cable is quick and easy:" at bounding box center [521, 196] width 244 height 11
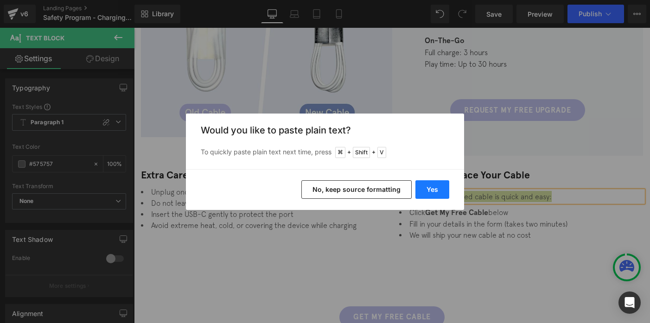
click at [433, 192] on button "Yes" at bounding box center [433, 189] width 34 height 19
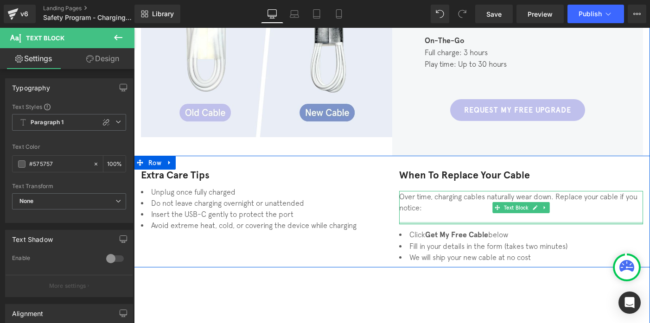
click at [416, 222] on div at bounding box center [521, 223] width 244 height 2
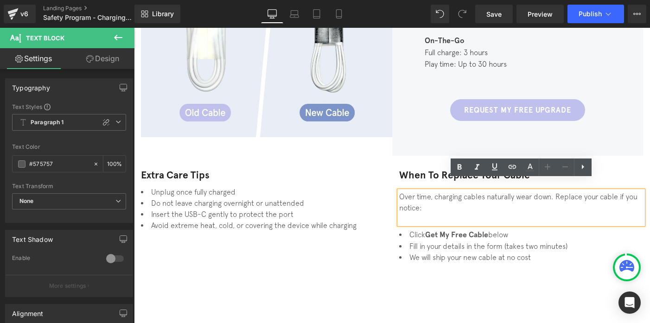
click at [414, 213] on div at bounding box center [521, 218] width 244 height 11
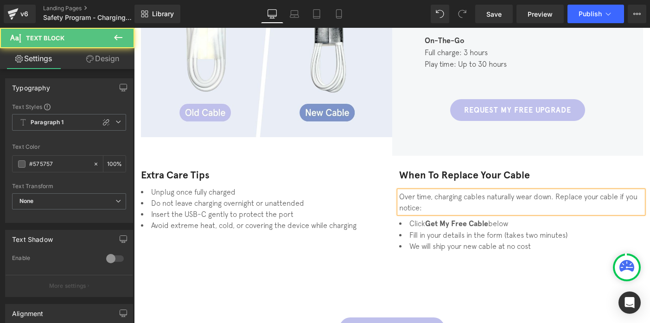
click at [417, 197] on div "Over time, charging cables naturally wear down. Replace your cable if you notic…" at bounding box center [521, 202] width 244 height 22
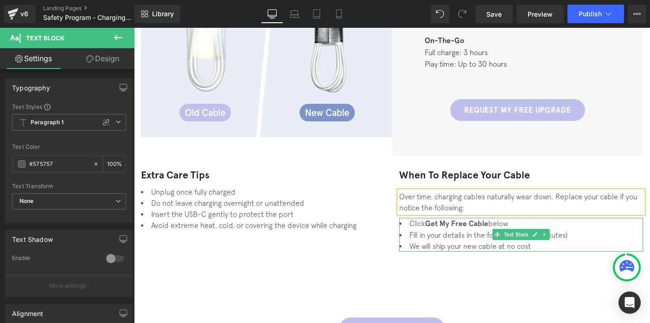
click at [447, 230] on li "Fill in your details in the form (takes two minutes)" at bounding box center [521, 235] width 244 height 11
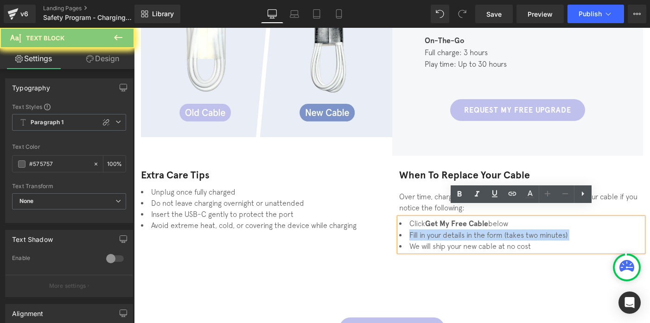
click at [447, 230] on li "Fill in your details in the form (takes two minutes)" at bounding box center [521, 235] width 244 height 11
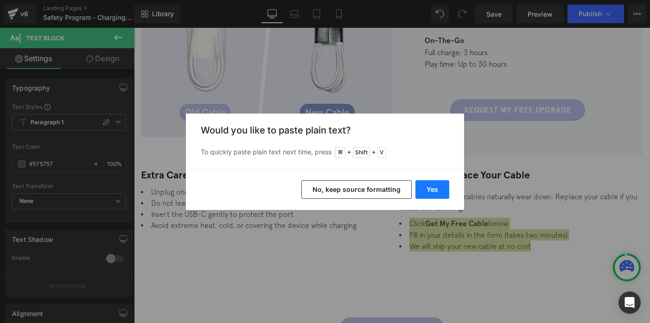
click at [434, 193] on button "Yes" at bounding box center [433, 189] width 34 height 19
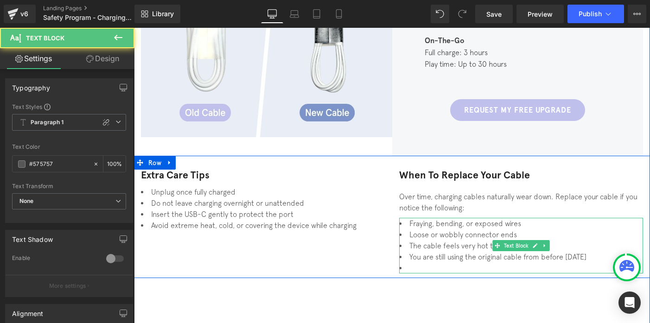
click at [427, 263] on li at bounding box center [521, 268] width 244 height 11
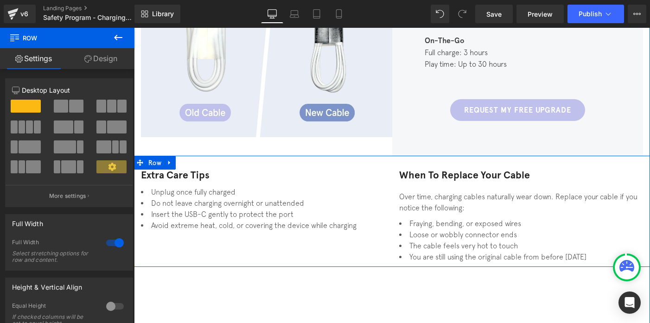
click at [179, 209] on li "Insert the USB-C gently to protect the port" at bounding box center [263, 214] width 244 height 11
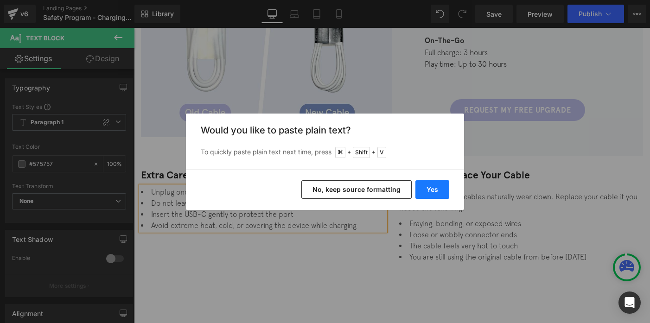
click at [438, 192] on button "Yes" at bounding box center [433, 189] width 34 height 19
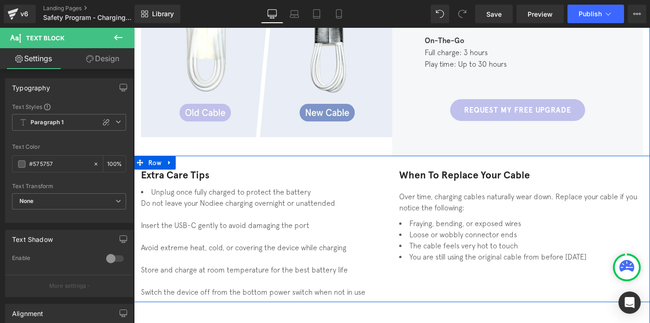
click at [411, 174] on div "When to Replace Your Cable Heading Over time, charging cables naturally wear do…" at bounding box center [521, 216] width 258 height 93
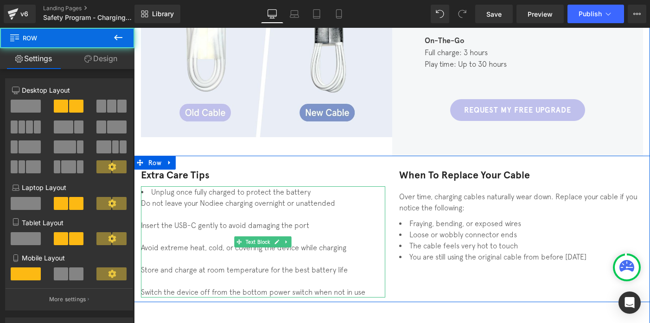
click at [167, 220] on div "Insert the USB-C gently to avoid damaging the port" at bounding box center [263, 225] width 244 height 11
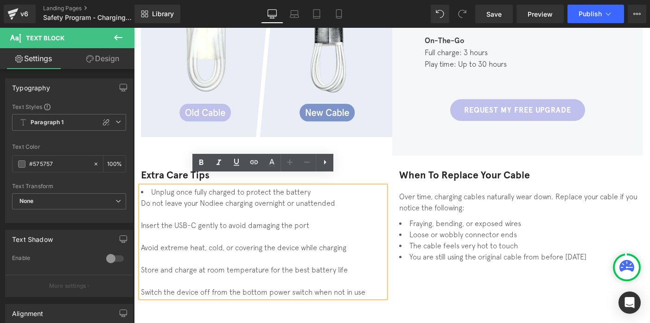
click at [141, 220] on div "Insert the USB-C gently to avoid damaging the port" at bounding box center [263, 225] width 244 height 11
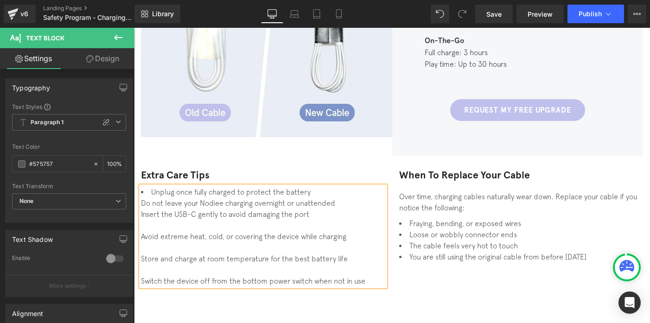
click at [152, 186] on li "Unplug once fully charged to protect the battery" at bounding box center [263, 191] width 244 height 11
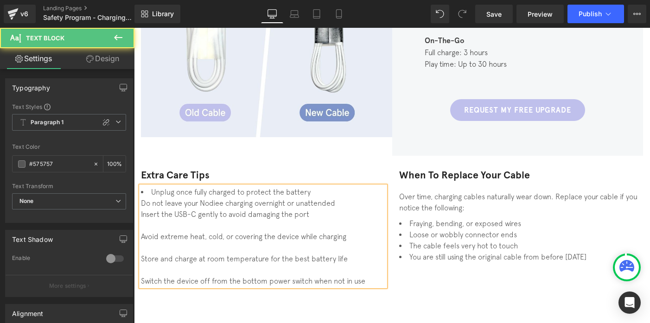
click at [144, 220] on div at bounding box center [263, 225] width 244 height 11
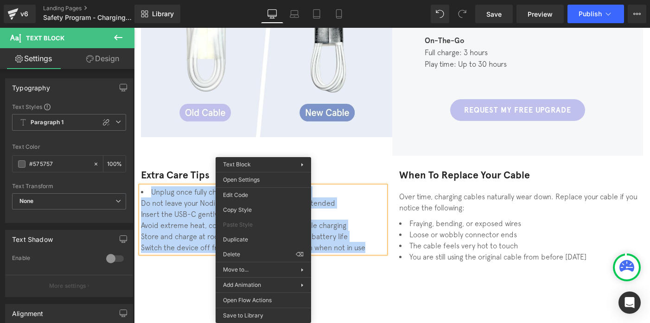
click at [185, 198] on div "Do not leave your Nodiee charging overnight or unattended" at bounding box center [263, 203] width 244 height 11
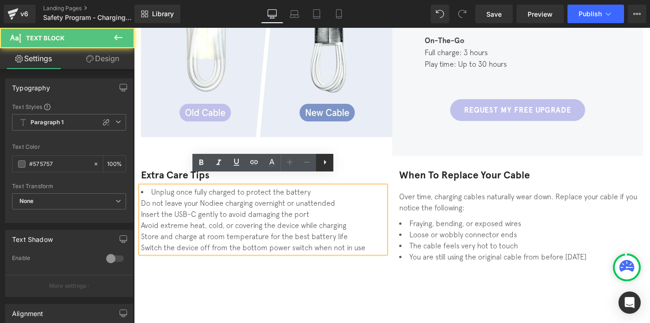
click at [326, 164] on icon at bounding box center [325, 162] width 11 height 11
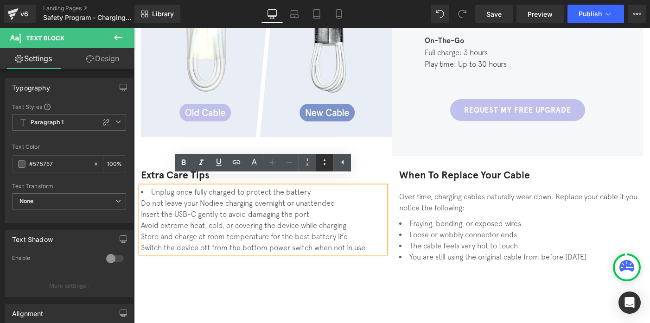
click at [325, 164] on icon at bounding box center [325, 163] width 2 height 6
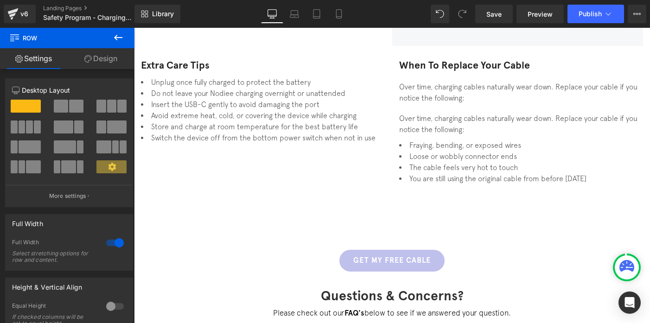
scroll to position [744, 0]
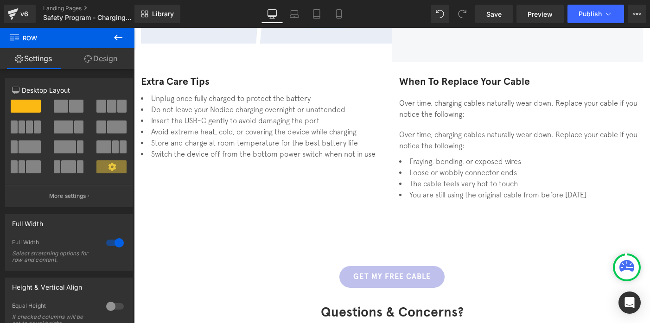
click at [488, 129] on div "Over time, charging cables naturally wear down. Replace your cable if you notic…" at bounding box center [521, 140] width 244 height 22
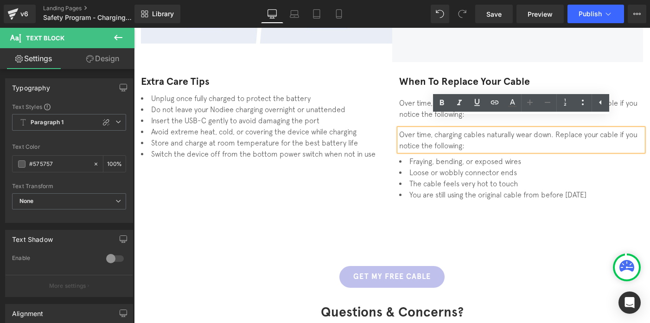
click at [546, 189] on li "You are still using the original cable from before [DATE]" at bounding box center [521, 194] width 244 height 11
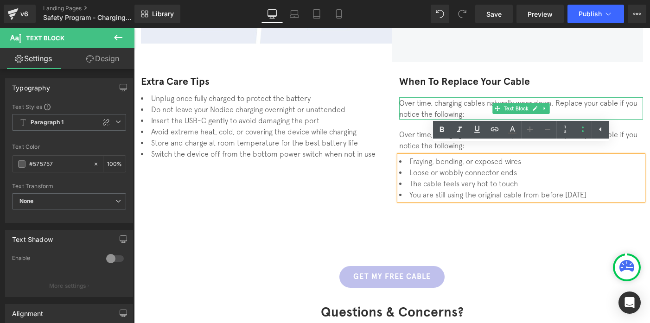
scroll to position [745, 0]
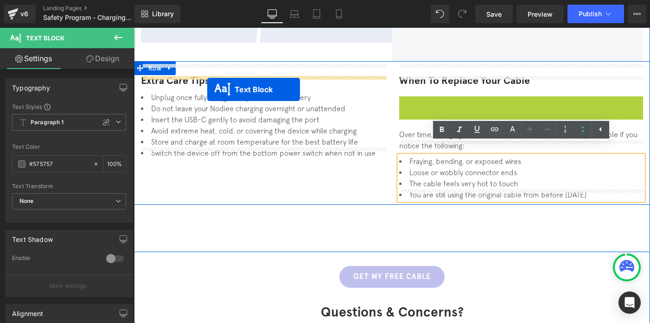
drag, startPoint x: 497, startPoint y: 97, endPoint x: 207, endPoint y: 90, distance: 290.0
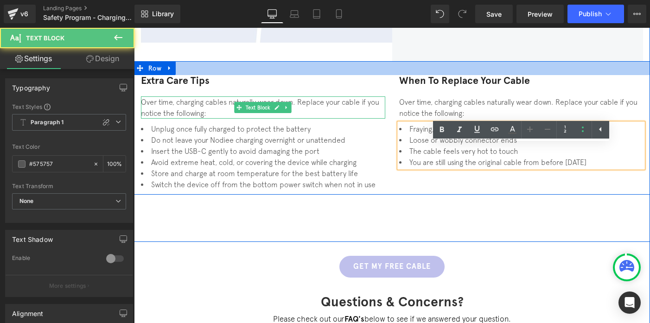
scroll to position [712, 0]
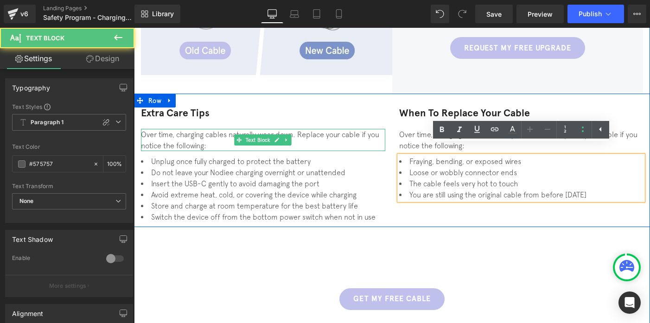
click at [199, 133] on div "Over time, charging cables naturally wear down. Replace your cable if you notic…" at bounding box center [263, 140] width 244 height 22
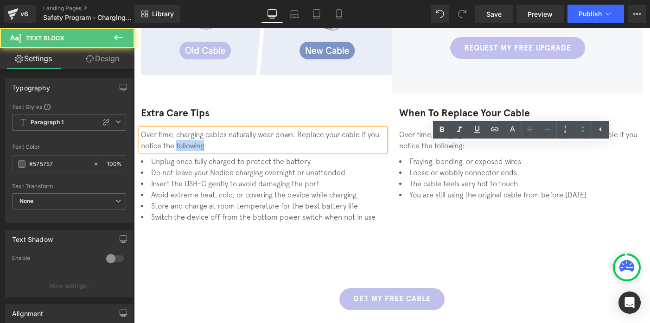
click at [199, 133] on div "Over time, charging cables naturally wear down. Replace your cable if you notic…" at bounding box center [263, 140] width 244 height 22
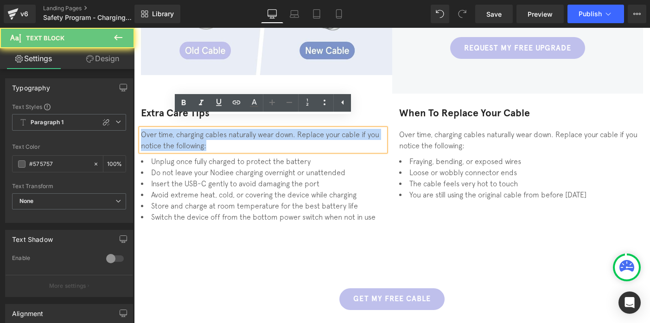
click at [199, 133] on div "Over time, charging cables naturally wear down. Replace your cable if you notic…" at bounding box center [263, 140] width 244 height 22
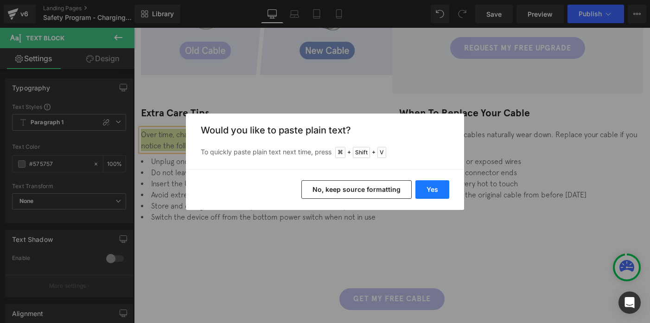
click at [441, 186] on button "Yes" at bounding box center [433, 189] width 34 height 19
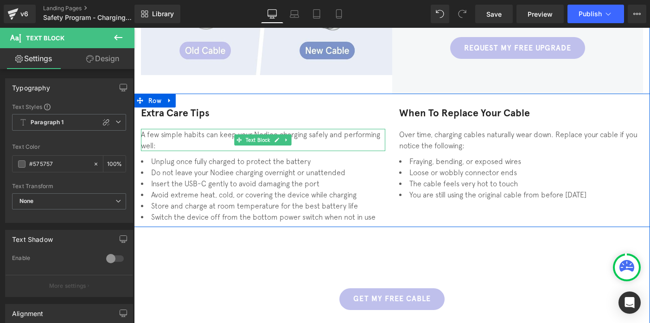
click at [228, 129] on div "A few simple habits can keep your Nodiee charging safely and performing well:" at bounding box center [263, 140] width 244 height 22
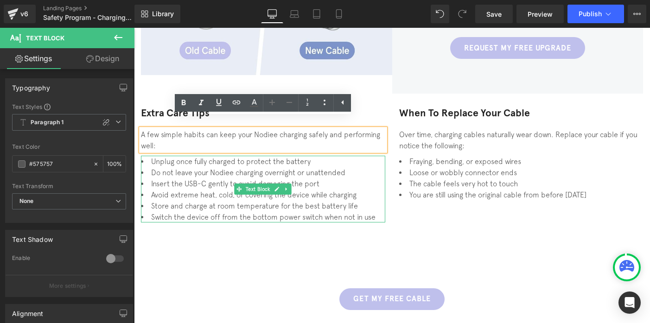
click at [202, 200] on li "Store and charge at room temperature for the best battery life" at bounding box center [263, 205] width 244 height 11
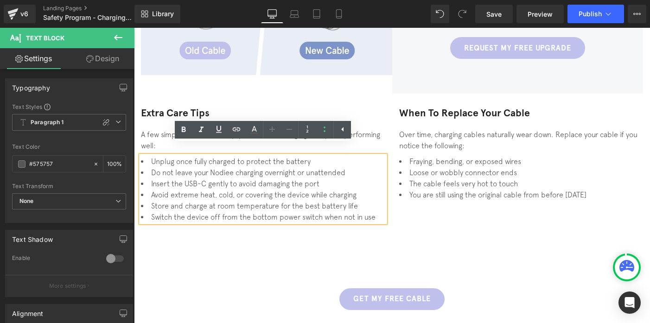
click at [198, 189] on li "Avoid extreme heat, cold, or covering the device while charging" at bounding box center [263, 194] width 244 height 11
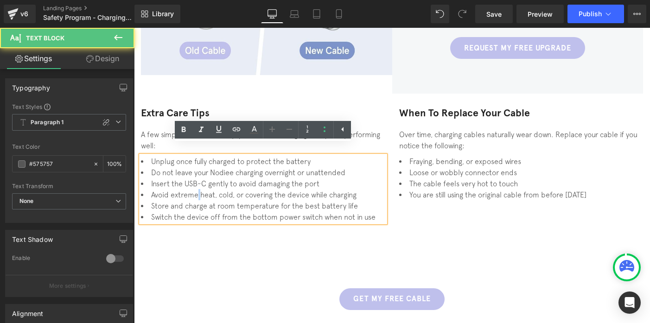
click at [198, 189] on li "Avoid extreme heat, cold, or covering the device while charging" at bounding box center [263, 194] width 244 height 11
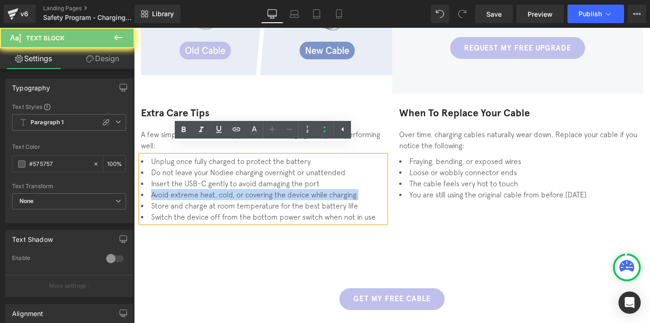
click at [198, 189] on li "Avoid extreme heat, cold, or covering the device while charging" at bounding box center [263, 194] width 244 height 11
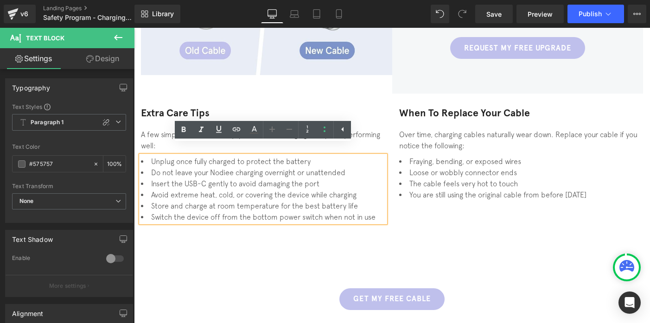
click at [203, 212] on li "Switch the device off from the bottom power switch when not in use" at bounding box center [263, 217] width 244 height 11
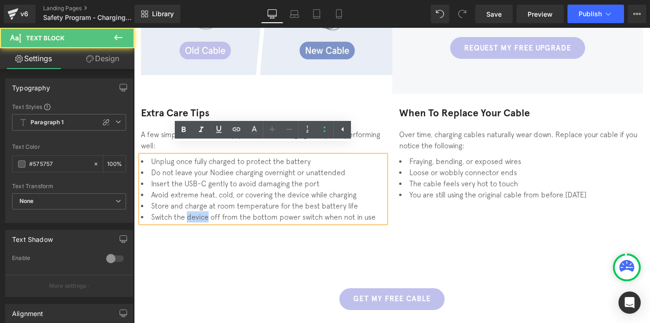
click at [203, 212] on li "Switch the device off from the bottom power switch when not in use" at bounding box center [263, 217] width 244 height 11
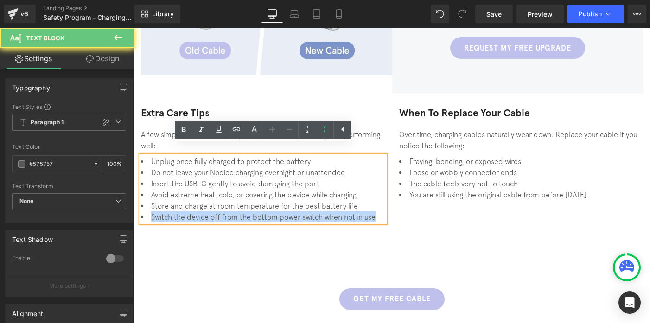
click at [203, 212] on li "Switch the device off from the bottom power switch when not in use" at bounding box center [263, 217] width 244 height 11
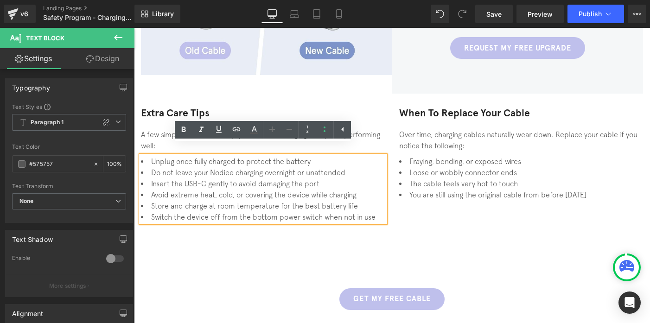
click at [196, 200] on li "Store and charge at room temperature for the best battery life" at bounding box center [263, 205] width 244 height 11
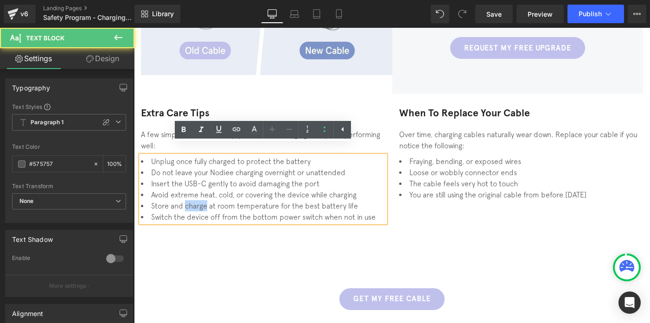
click at [193, 200] on li "Store and charge at room temperature for the best battery life" at bounding box center [263, 205] width 244 height 11
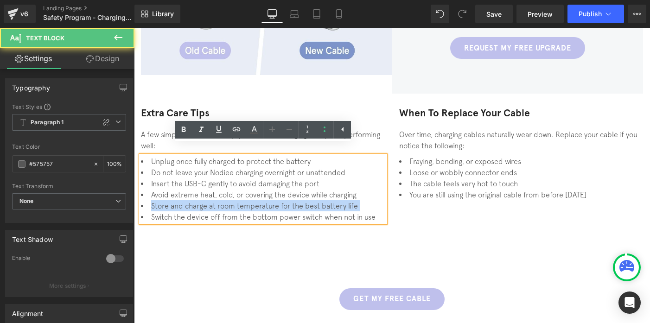
click at [193, 200] on li "Store and charge at room temperature for the best battery life" at bounding box center [263, 205] width 244 height 11
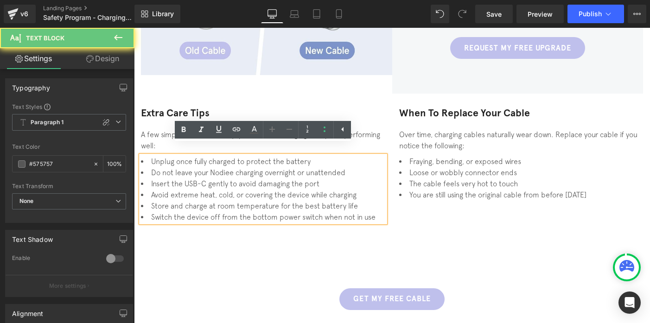
click at [189, 189] on li "Avoid extreme heat, cold, or covering the device while charging" at bounding box center [263, 194] width 244 height 11
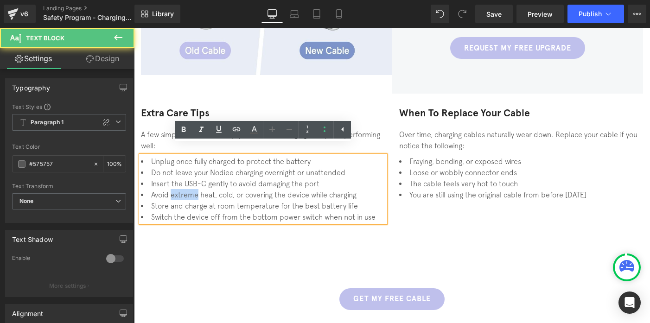
click at [189, 189] on li "Avoid extreme heat, cold, or covering the device while charging" at bounding box center [263, 194] width 244 height 11
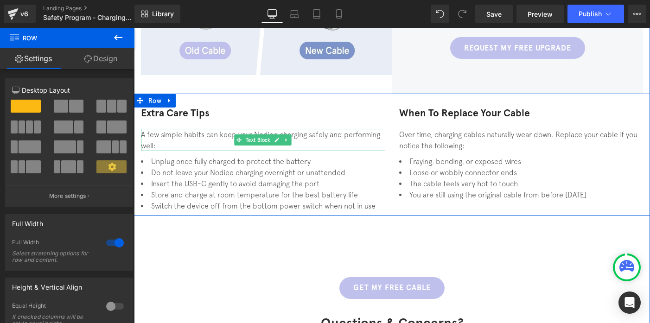
click at [180, 135] on div "A few simple habits can keep your Nodiee charging safely and performing well:" at bounding box center [263, 140] width 244 height 22
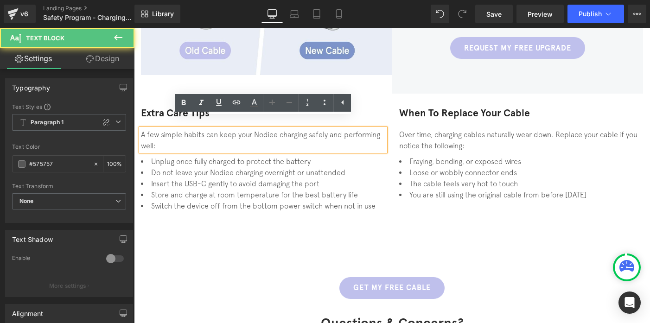
click at [156, 129] on div "A few simple habits can keep your Nodiee charging safely and performing well:" at bounding box center [263, 140] width 244 height 22
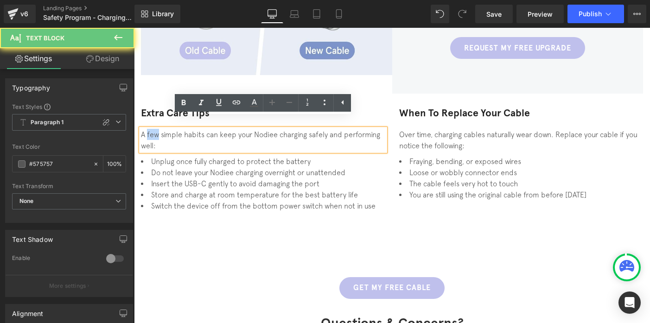
click at [156, 129] on div "A few simple habits can keep your Nodiee charging safely and performing well:" at bounding box center [263, 140] width 244 height 22
click at [161, 129] on div "A few simple habits can keep your Nodiee charging safely and performing well:" at bounding box center [263, 140] width 244 height 22
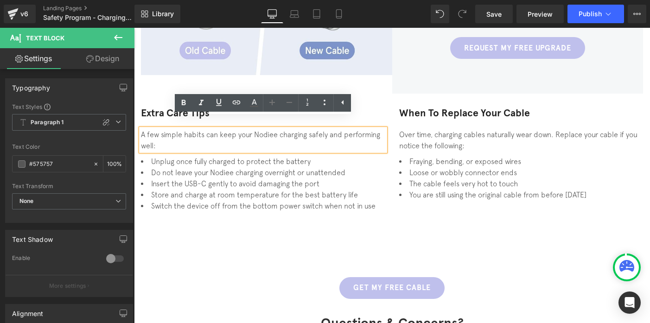
click at [179, 129] on div "A few simple habits can keep your Nodiee charging safely and performing well:" at bounding box center [263, 140] width 244 height 22
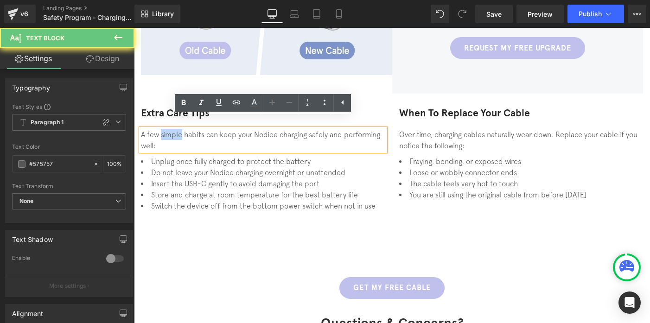
click at [179, 129] on div "A few simple habits can keep your Nodiee charging safely and performing well:" at bounding box center [263, 140] width 244 height 22
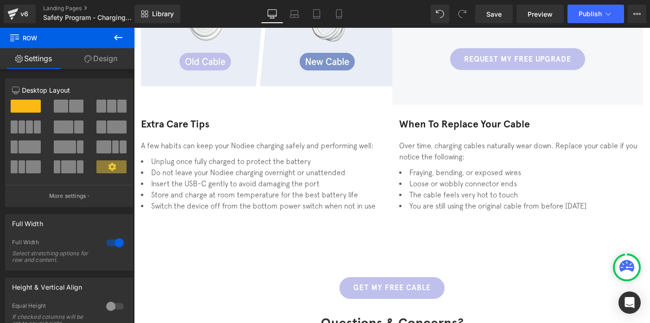
scroll to position [701, 0]
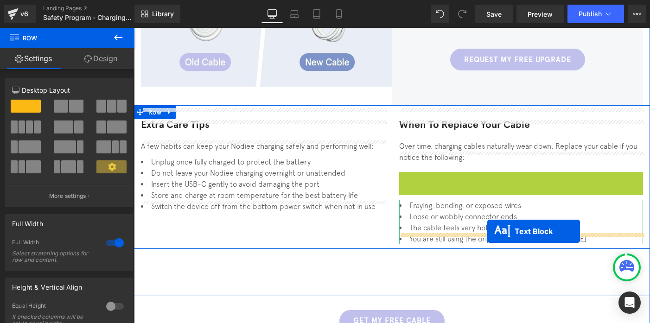
drag, startPoint x: 500, startPoint y: 173, endPoint x: 471, endPoint y: 233, distance: 66.0
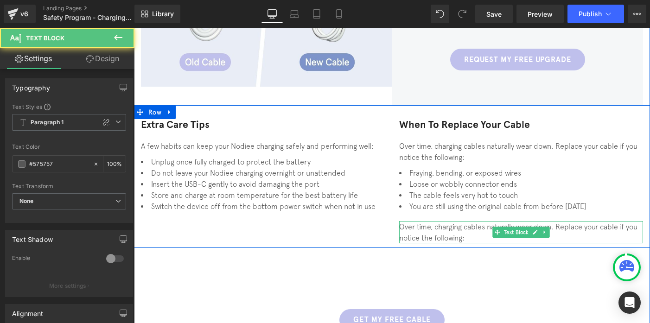
click at [428, 228] on div "Over time, charging cables naturally wear down. Replace your cable if you notic…" at bounding box center [521, 232] width 244 height 22
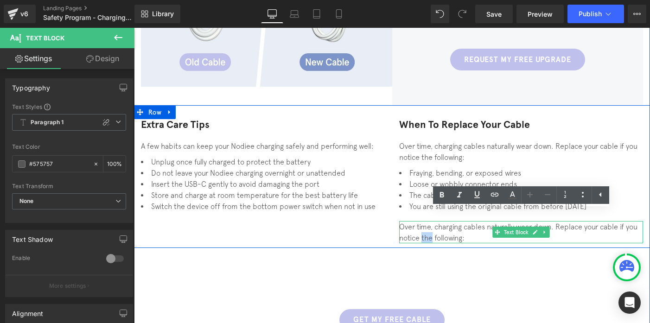
click at [428, 228] on div "Over time, charging cables naturally wear down. Replace your cable if you notic…" at bounding box center [521, 232] width 244 height 22
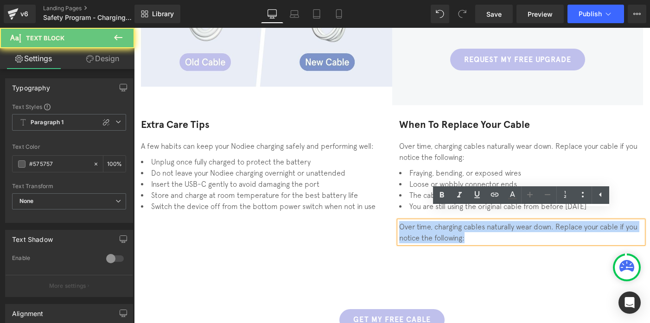
click at [428, 228] on div "Over time, charging cables naturally wear down. Replace your cable if you notic…" at bounding box center [521, 232] width 244 height 22
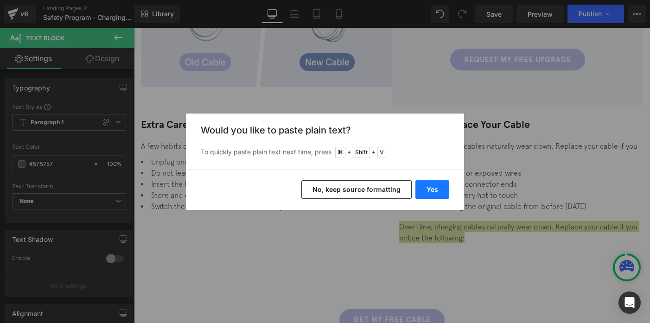
click at [425, 193] on button "Yes" at bounding box center [433, 189] width 34 height 19
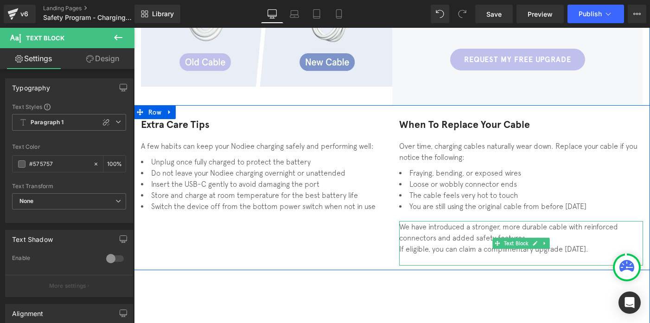
click at [400, 237] on div "We have introduced a stronger, more durable cable with reinforced connectors an…" at bounding box center [521, 243] width 244 height 45
click at [402, 244] on div "If eligible, you can claim a complimentary upgrade [DATE]." at bounding box center [521, 249] width 244 height 11
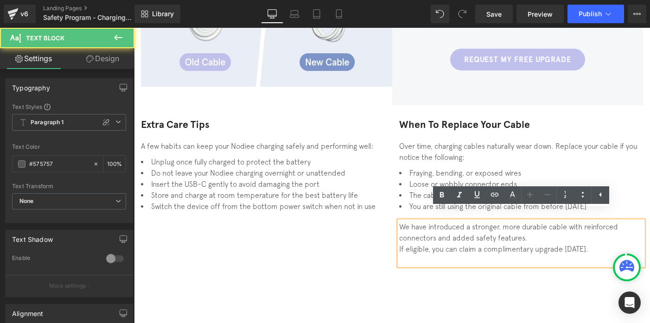
click at [407, 244] on div "If eligible, you can claim a complimentary upgrade [DATE]." at bounding box center [521, 249] width 244 height 11
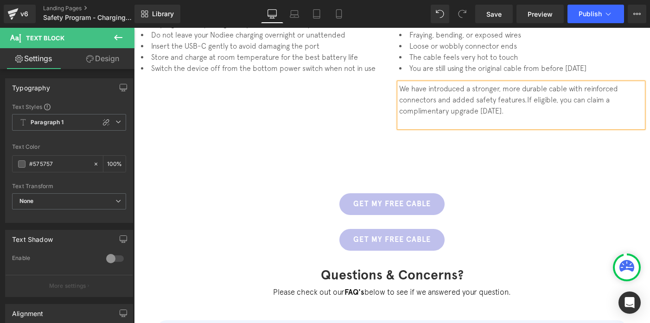
scroll to position [829, 0]
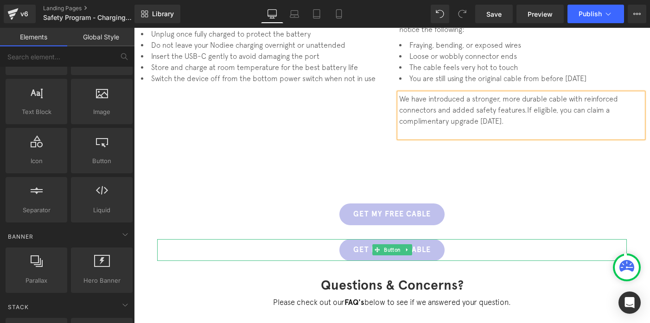
drag, startPoint x: 536, startPoint y: 281, endPoint x: 402, endPoint y: 253, distance: 136.8
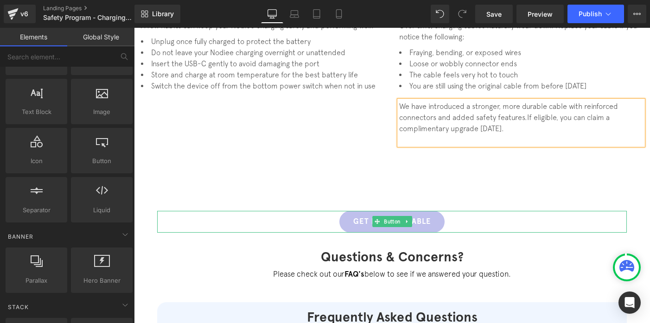
scroll to position [821, 0]
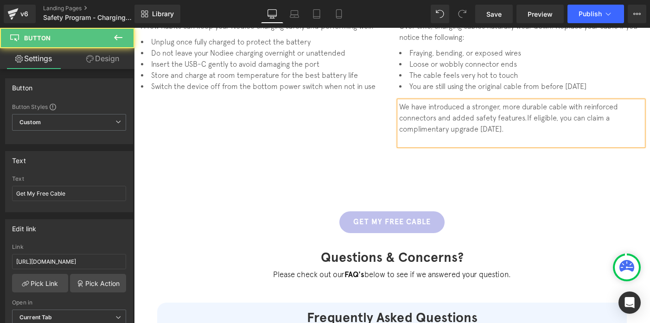
drag, startPoint x: 329, startPoint y: 207, endPoint x: 426, endPoint y: 181, distance: 99.9
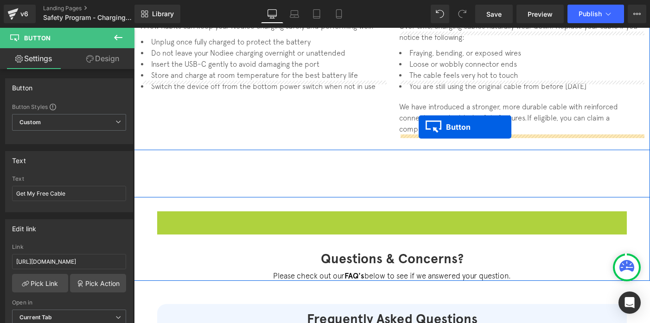
drag, startPoint x: 379, startPoint y: 210, endPoint x: 419, endPoint y: 127, distance: 91.9
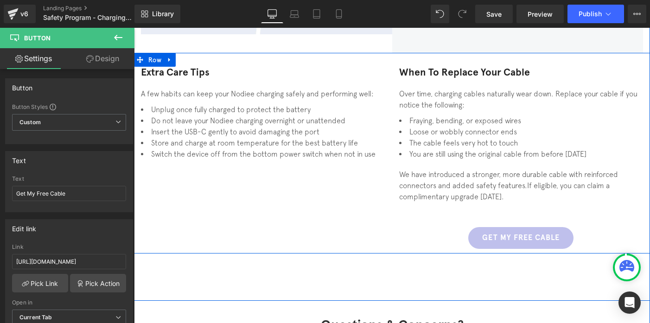
scroll to position [752, 0]
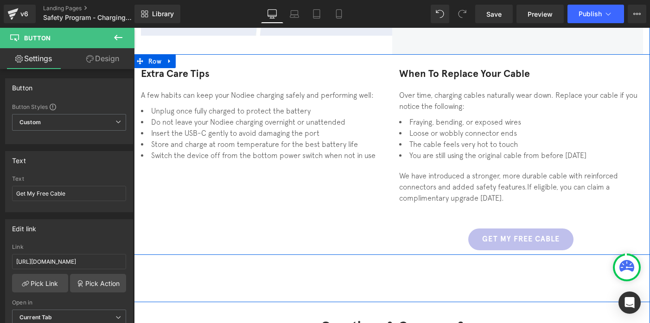
click at [480, 202] on div "We have introduced a stronger, more durable cable with reinforced connectors an…" at bounding box center [521, 192] width 244 height 45
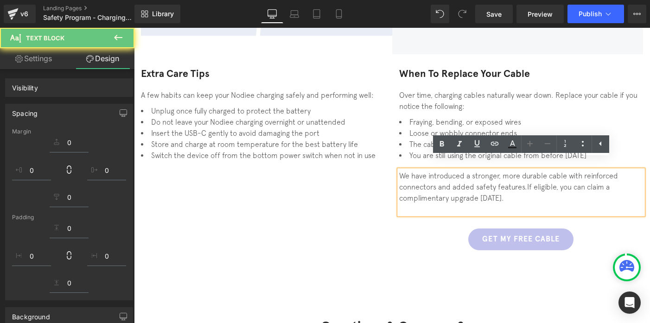
click at [479, 204] on div at bounding box center [521, 209] width 244 height 11
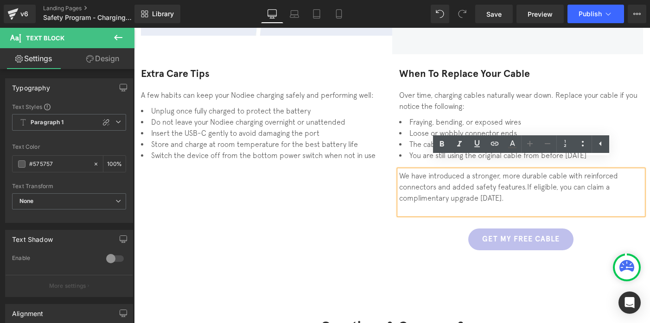
click at [479, 204] on div at bounding box center [521, 209] width 244 height 11
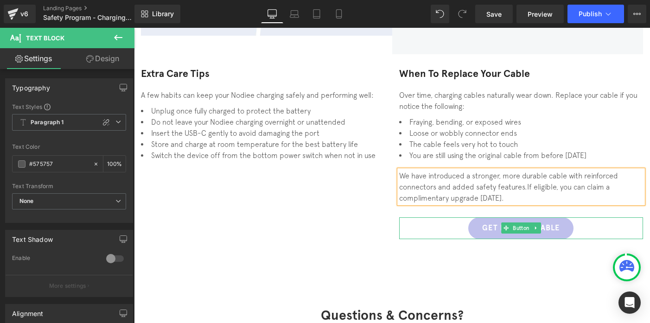
click at [497, 218] on link "Get My Free Cable" at bounding box center [520, 229] width 105 height 22
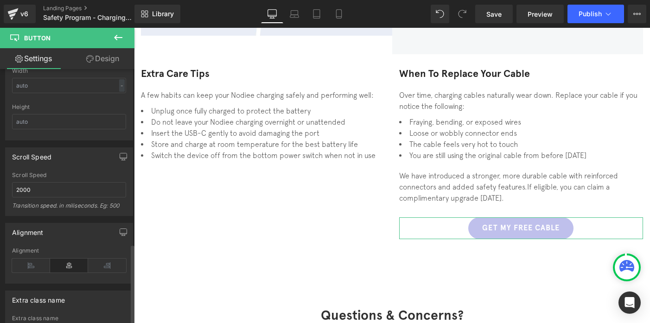
scroll to position [747, 0]
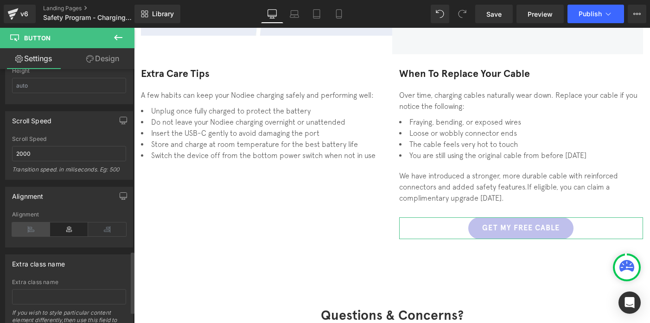
click at [29, 228] on icon at bounding box center [31, 230] width 38 height 14
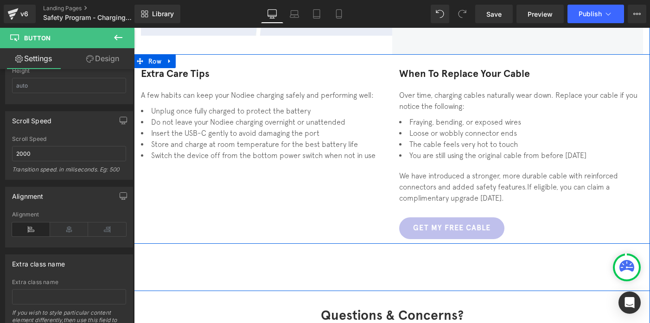
click at [420, 198] on div "When to Replace Your Cable Heading Over time, charging cables naturally wear do…" at bounding box center [521, 153] width 258 height 171
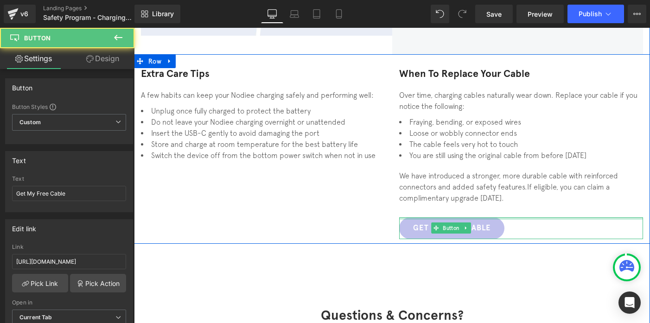
drag, startPoint x: 440, startPoint y: 207, endPoint x: 440, endPoint y: 198, distance: 9.7
click at [440, 198] on div "When to Replace Your Cable Heading Over time, charging cables naturally wear do…" at bounding box center [521, 153] width 258 height 171
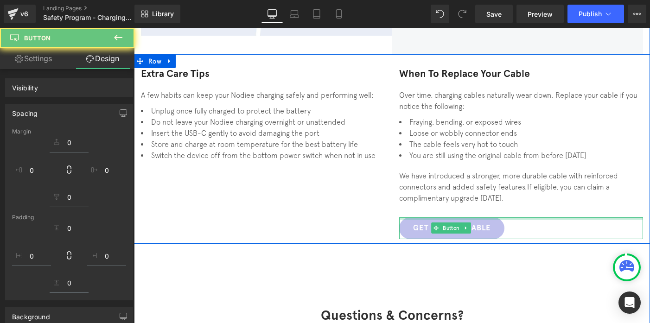
click at [437, 193] on div "When to Replace Your Cable Heading Over time, charging cables naturally wear do…" at bounding box center [521, 153] width 258 height 171
click at [429, 187] on span "If eligible, you can claim a complimentary upgrade [DATE]." at bounding box center [504, 192] width 211 height 19
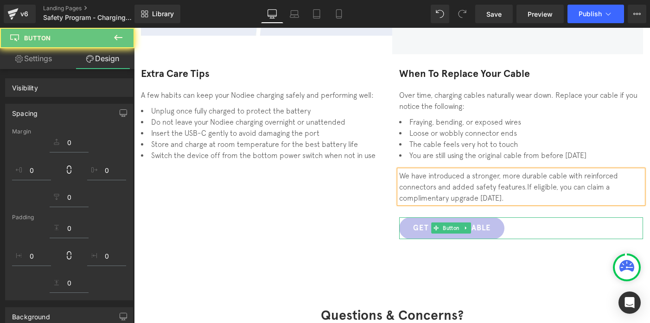
click at [308, 173] on div "Extra Care Tips Heading A few habits can keep your Nodiee charging safely and p…" at bounding box center [392, 149] width 516 height 190
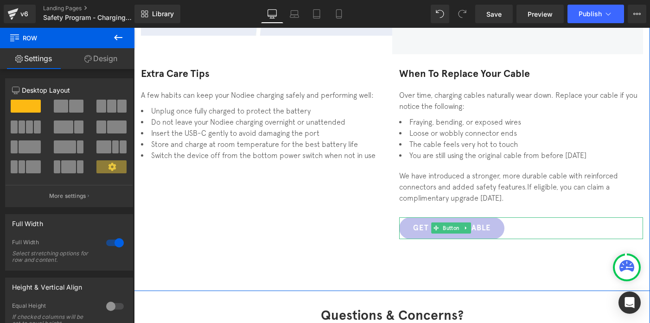
click at [281, 291] on div "Questions & Concerns? Heading" at bounding box center [392, 307] width 470 height 32
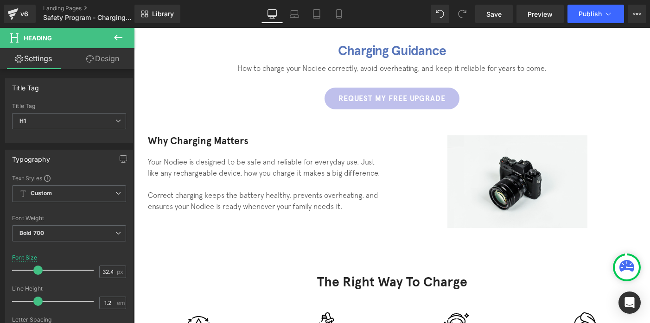
scroll to position [56, 0]
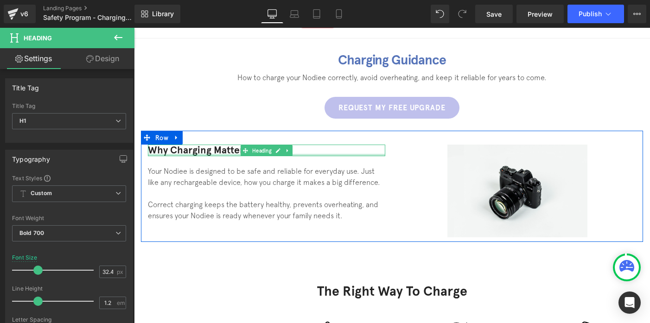
click at [213, 154] on div at bounding box center [266, 155] width 237 height 2
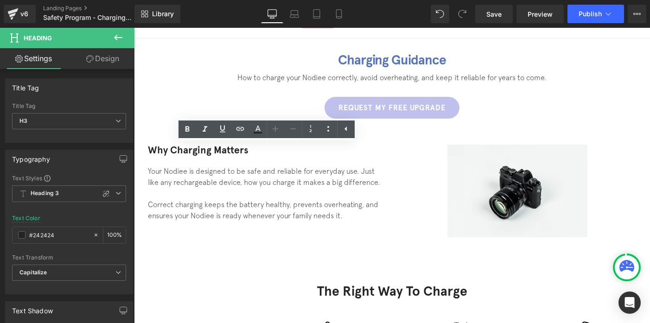
click at [336, 290] on div "Rendering Content" at bounding box center [325, 287] width 57 height 10
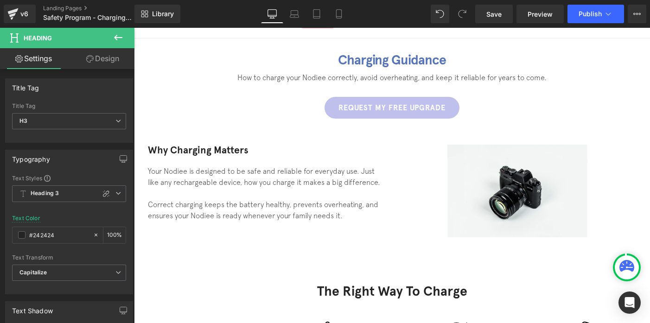
click at [343, 294] on h2 "The Right Way to Charge" at bounding box center [392, 292] width 218 height 16
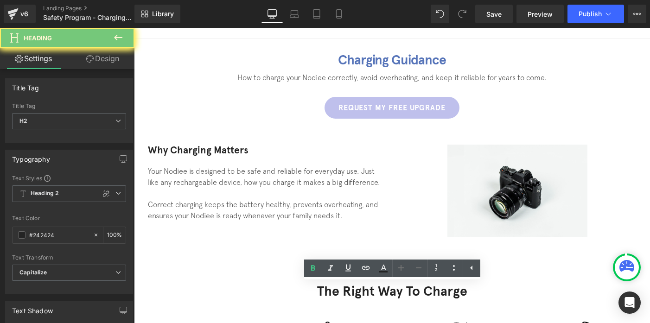
click at [343, 294] on h2 "The Right Way to Charge" at bounding box center [392, 292] width 218 height 16
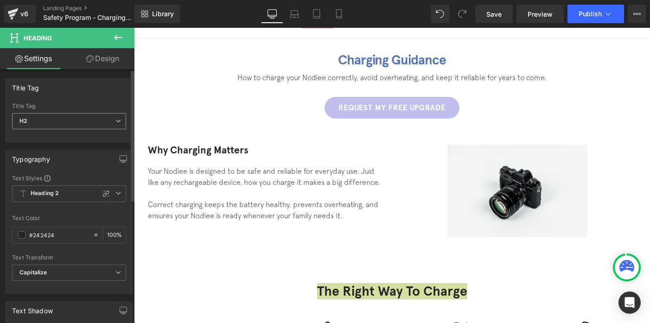
click at [60, 126] on span "H2" at bounding box center [69, 121] width 114 height 16
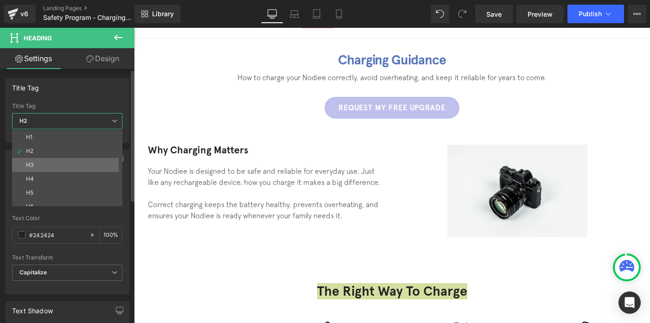
click at [49, 163] on li "H3" at bounding box center [69, 165] width 115 height 14
type input "#121212"
type input "100"
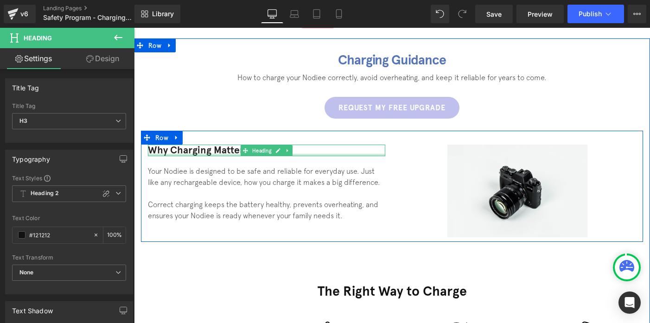
click at [192, 154] on div at bounding box center [266, 155] width 237 height 2
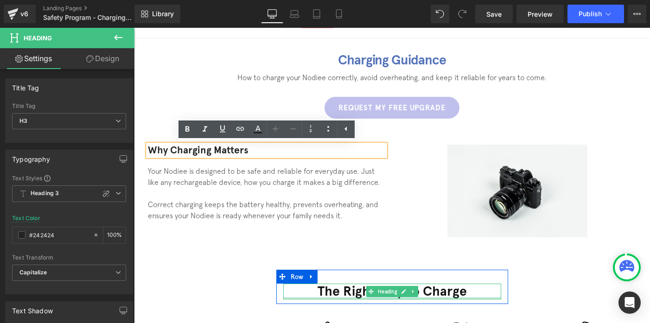
click at [341, 297] on div at bounding box center [392, 298] width 218 height 2
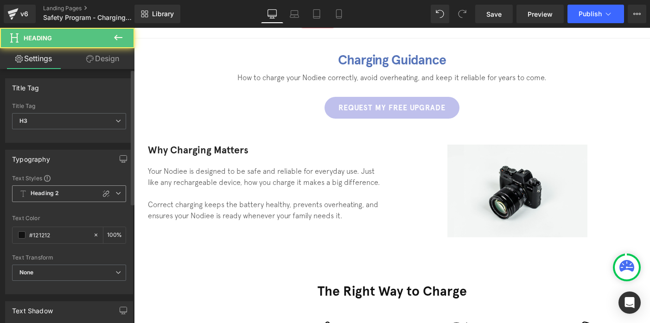
click at [63, 197] on span "Heading 2" at bounding box center [69, 194] width 114 height 17
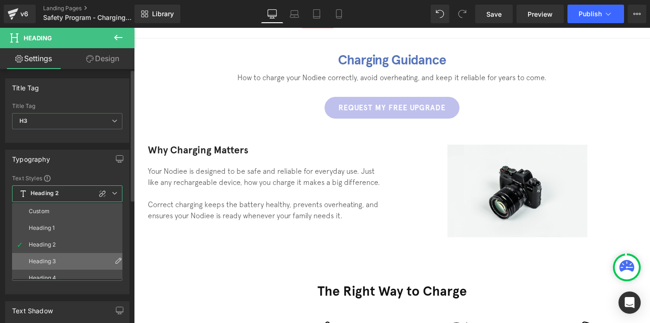
click at [55, 256] on li "Heading 3" at bounding box center [69, 261] width 115 height 17
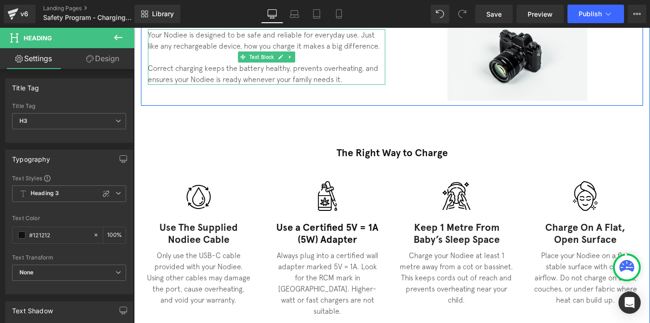
scroll to position [202, 0]
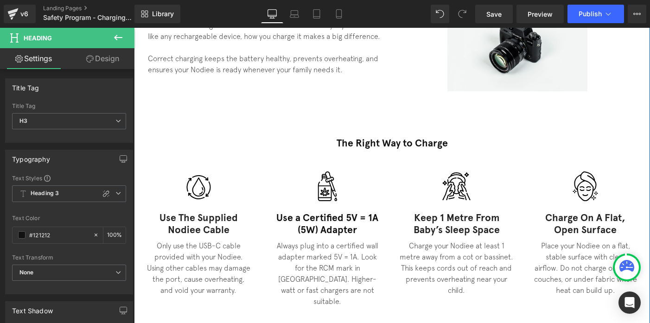
click at [184, 225] on h4 "Use the supplied Nodiee cable" at bounding box center [199, 224] width 104 height 24
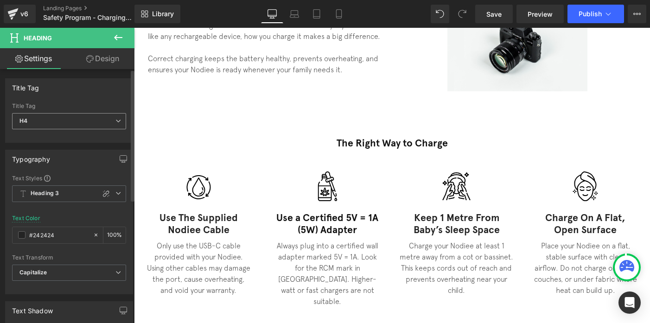
click at [44, 120] on span "H4" at bounding box center [69, 121] width 114 height 16
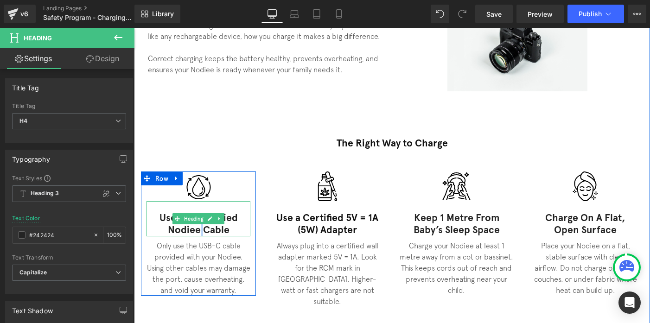
click at [200, 226] on h4 "Use the supplied Nodiee cable" at bounding box center [199, 224] width 104 height 24
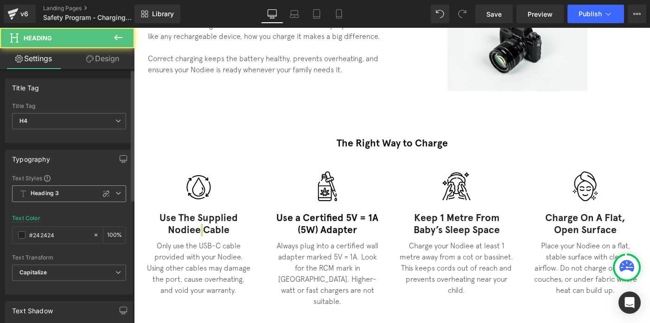
click at [54, 197] on b "Heading 3" at bounding box center [45, 194] width 28 height 8
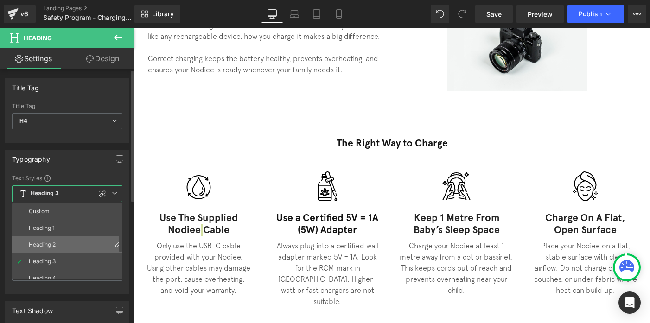
click at [48, 239] on li "Heading 2" at bounding box center [69, 245] width 115 height 17
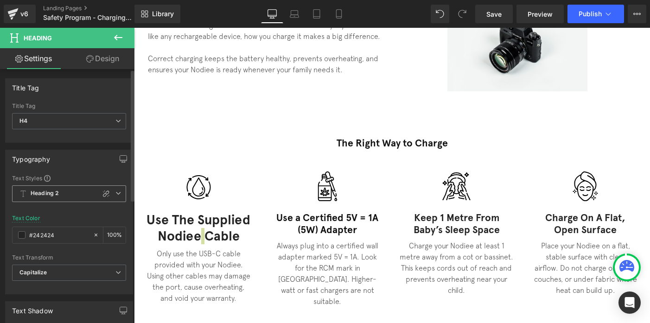
click at [50, 198] on span "Heading 2" at bounding box center [69, 194] width 114 height 17
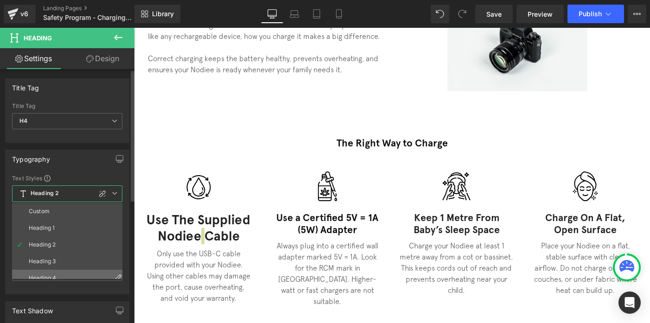
click at [51, 274] on li "Heading 4" at bounding box center [69, 278] width 115 height 17
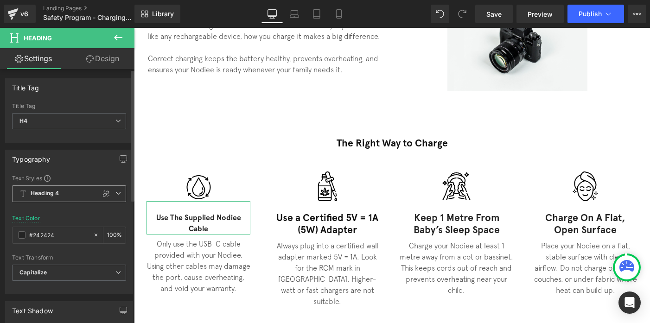
click at [58, 200] on span "Heading 4" at bounding box center [69, 194] width 114 height 17
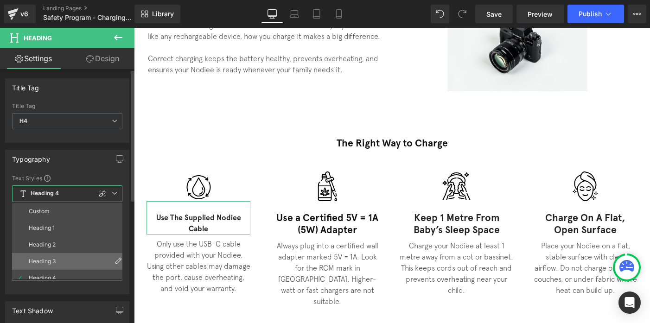
click at [47, 261] on div "Heading 3" at bounding box center [42, 261] width 27 height 6
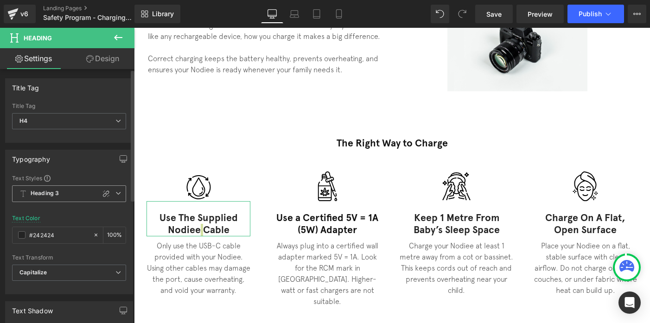
click at [51, 195] on b "Heading 3" at bounding box center [45, 194] width 28 height 8
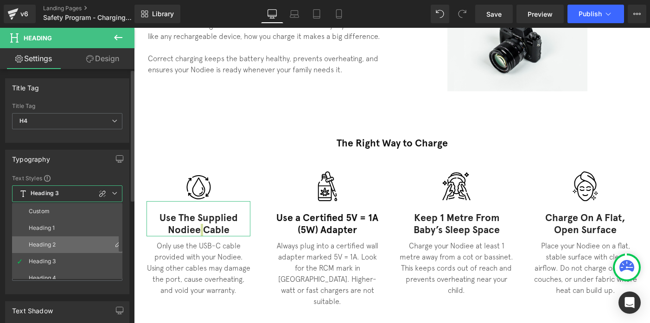
click at [49, 248] on li "Heading 2" at bounding box center [69, 245] width 115 height 17
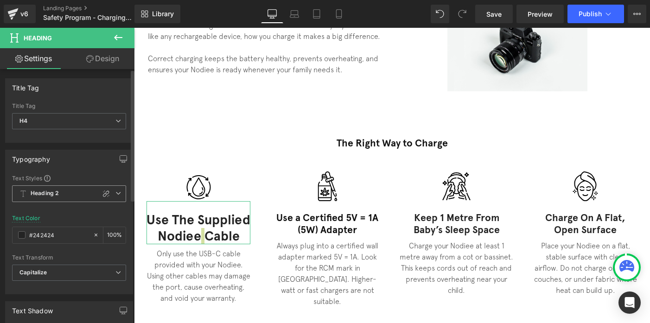
click at [45, 190] on b "Heading 2" at bounding box center [45, 194] width 28 height 8
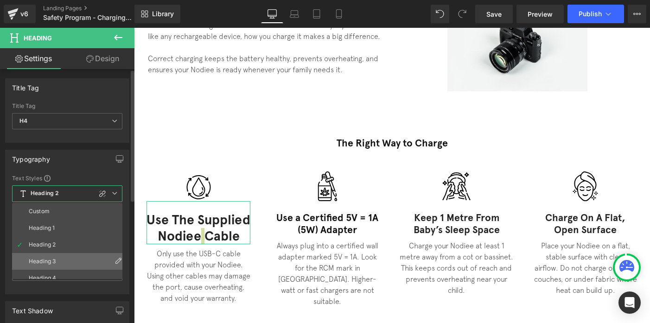
click at [40, 264] on div "Heading 3" at bounding box center [42, 261] width 27 height 6
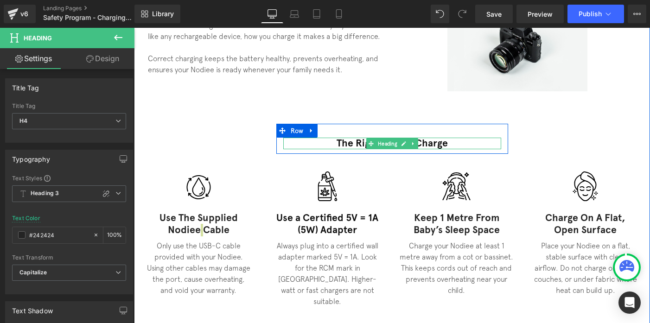
click at [372, 138] on span at bounding box center [371, 143] width 10 height 11
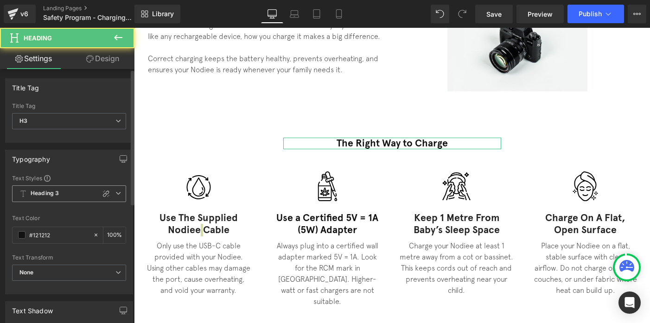
click at [55, 198] on span "Heading 3" at bounding box center [69, 194] width 114 height 17
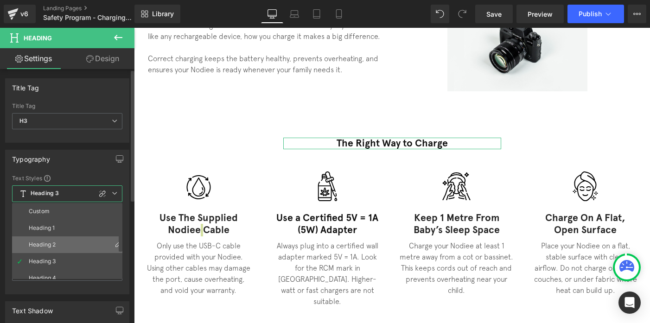
click at [46, 249] on li "Heading 2" at bounding box center [69, 245] width 115 height 17
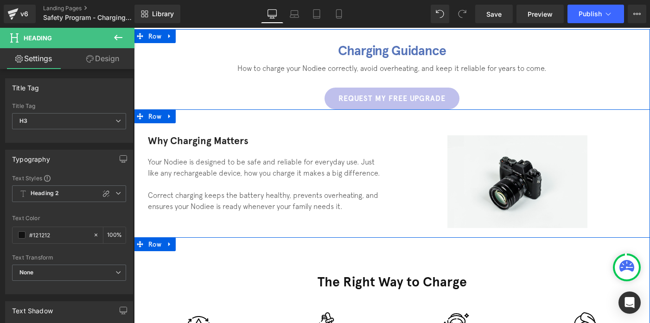
scroll to position [6, 0]
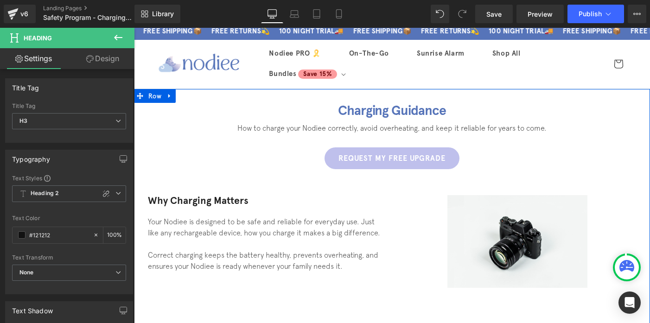
click at [171, 204] on h3 "Why Charging Matters" at bounding box center [266, 201] width 237 height 12
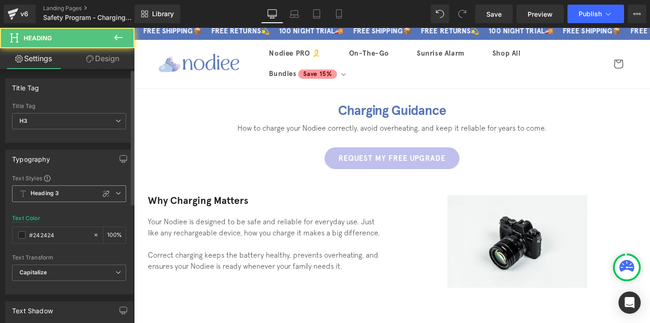
click at [49, 197] on b "Heading 3" at bounding box center [45, 194] width 28 height 8
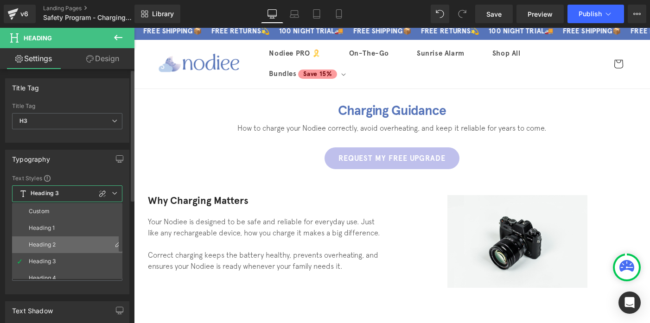
click at [46, 248] on li "Heading 2" at bounding box center [69, 245] width 115 height 17
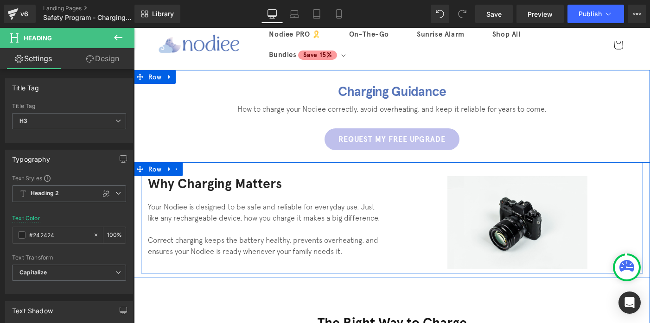
scroll to position [28, 0]
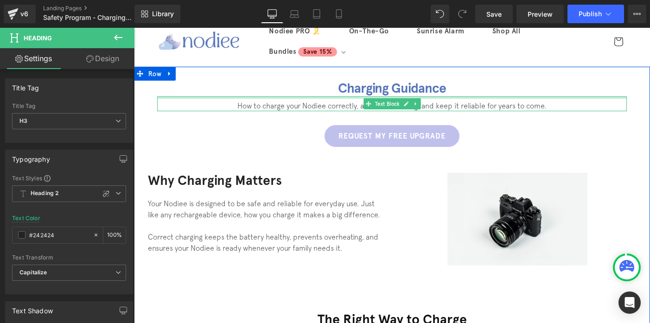
click at [351, 93] on h1 "Charging Guidance" at bounding box center [392, 89] width 470 height 16
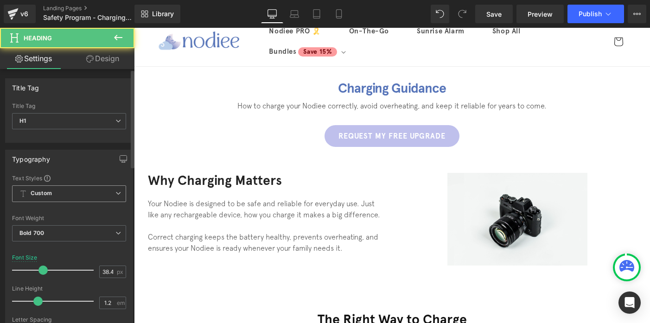
click at [58, 197] on span "Custom" at bounding box center [69, 194] width 114 height 17
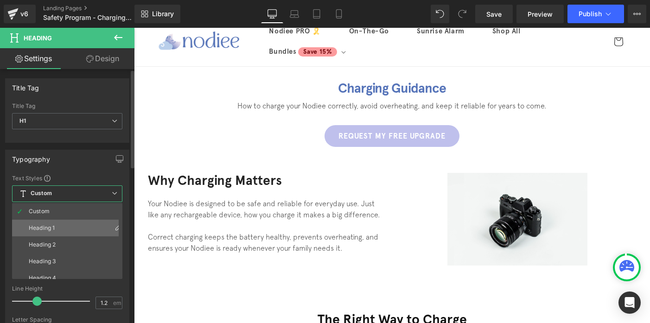
click at [51, 229] on div "Heading 1" at bounding box center [42, 228] width 26 height 6
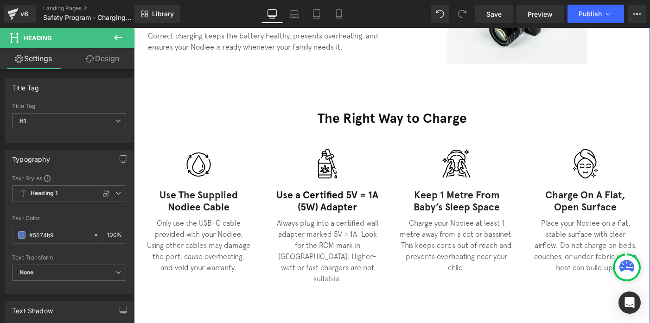
scroll to position [77, 0]
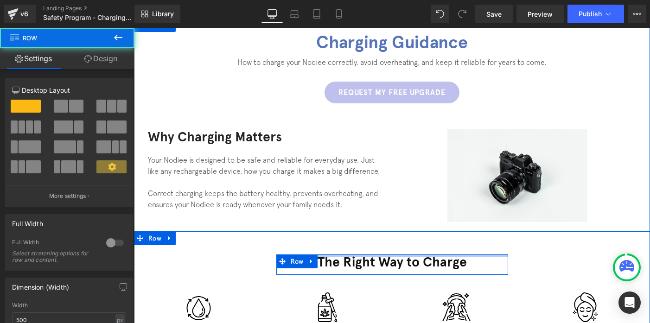
drag, startPoint x: 355, startPoint y: 258, endPoint x: 355, endPoint y: 240, distance: 17.6
click at [356, 228] on div "Why Charging Matters Heading Your Nodiee is designed to be safe and reliable fo…" at bounding box center [392, 174] width 516 height 116
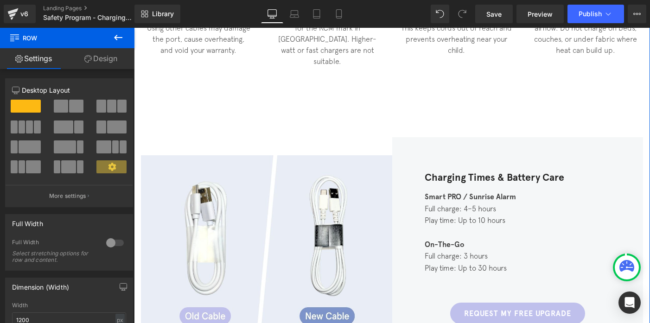
scroll to position [445, 0]
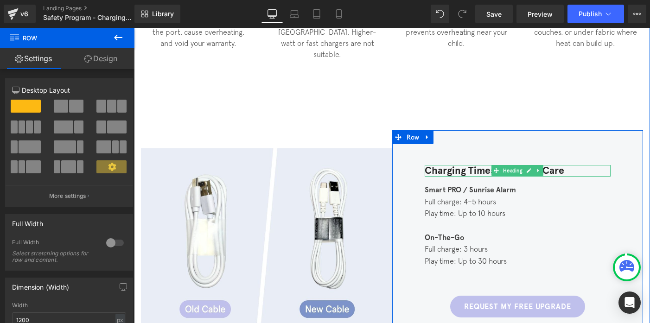
click at [437, 165] on h3 "Charging Times & Battery Care" at bounding box center [518, 171] width 186 height 12
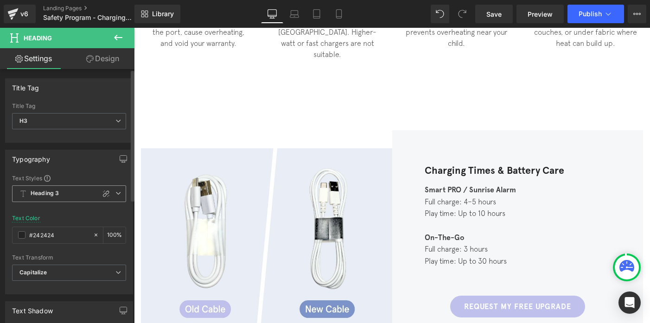
click at [39, 200] on span "Heading 3" at bounding box center [69, 194] width 114 height 17
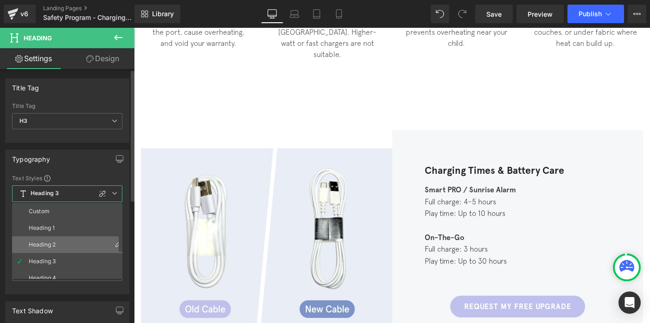
click at [46, 243] on div "Heading 2" at bounding box center [42, 245] width 27 height 6
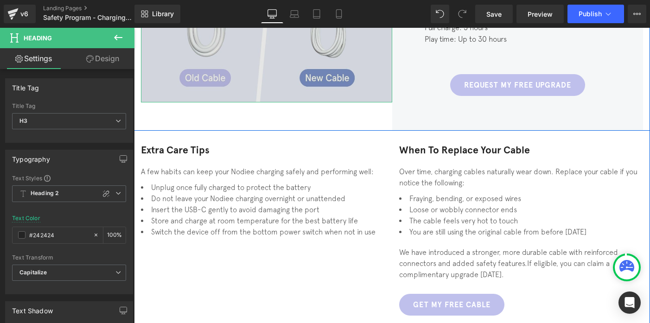
scroll to position [718, 0]
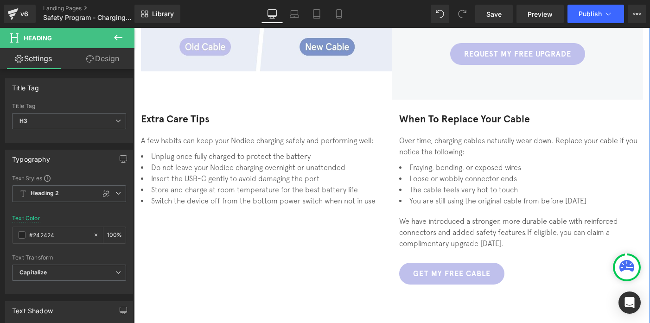
click at [182, 100] on div "Extra Care Tips Heading A few habits can keep your Nodiee charging safely and p…" at bounding box center [392, 195] width 516 height 190
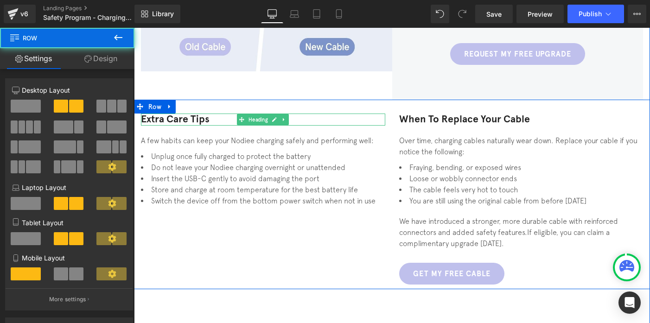
click at [175, 114] on h3 "Extra Care Tips" at bounding box center [263, 120] width 244 height 12
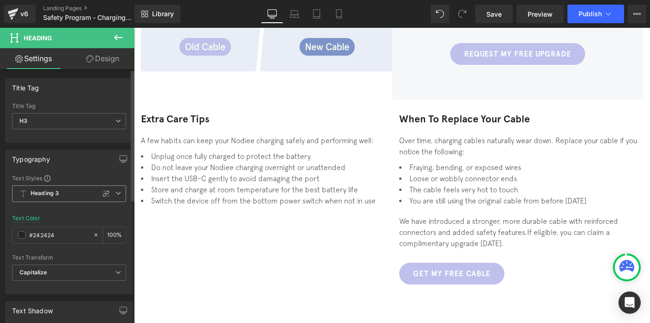
click at [49, 189] on span "Heading 3" at bounding box center [69, 194] width 114 height 17
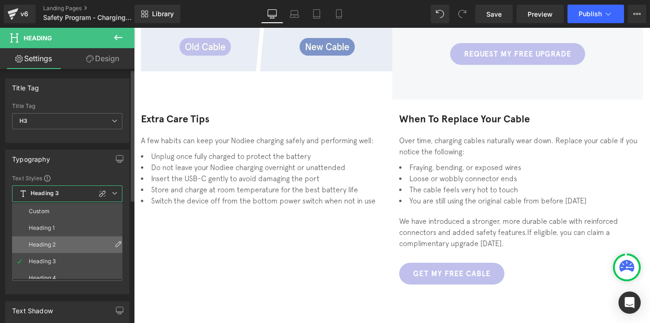
click at [45, 243] on div "Heading 2" at bounding box center [42, 245] width 27 height 6
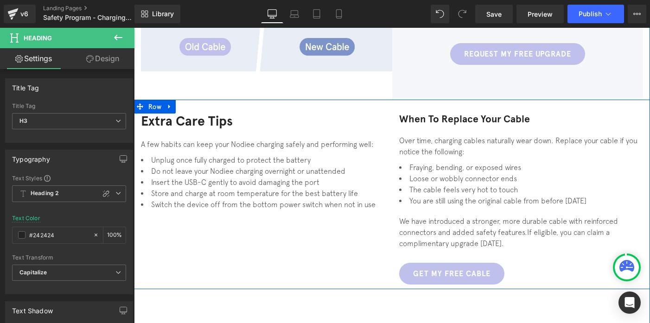
click at [429, 114] on h3 "When to Replace Your Cable" at bounding box center [521, 120] width 244 height 12
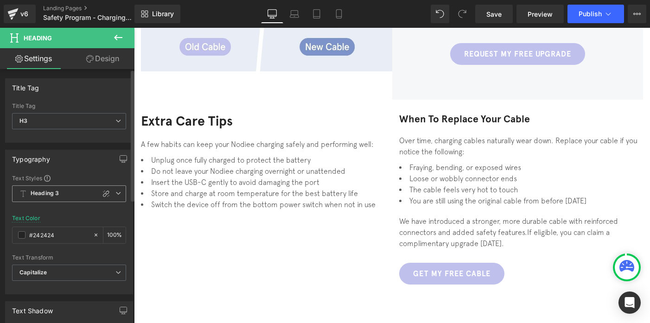
click at [40, 191] on b "Heading 3" at bounding box center [45, 194] width 28 height 8
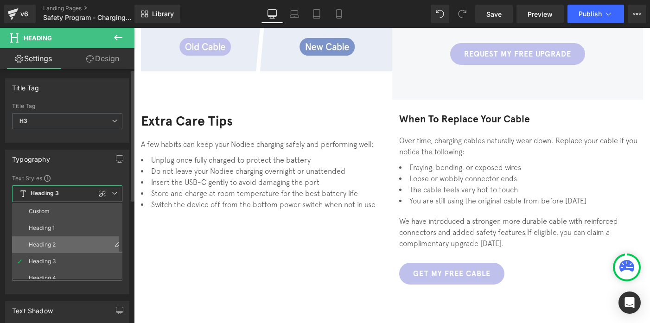
click at [42, 237] on li "Heading 2" at bounding box center [69, 245] width 115 height 17
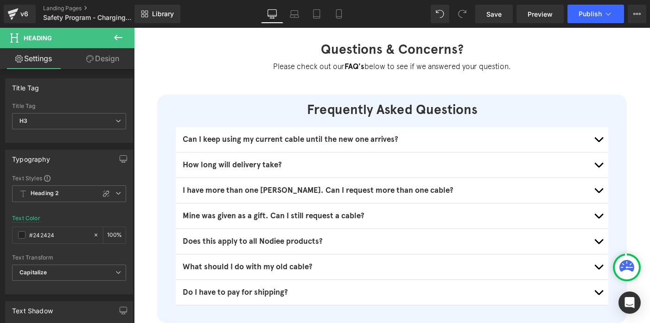
scroll to position [933, 0]
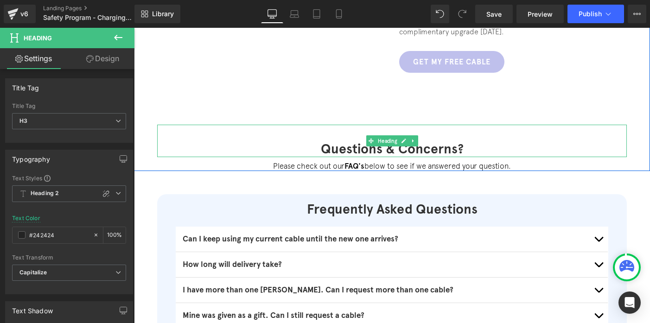
click at [318, 125] on div "Questions & Concerns?" at bounding box center [392, 141] width 470 height 32
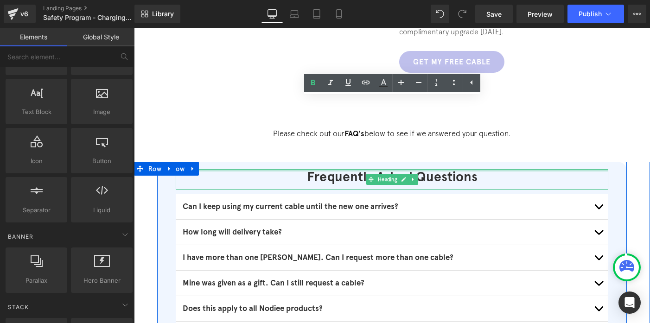
click at [259, 169] on div at bounding box center [392, 170] width 433 height 2
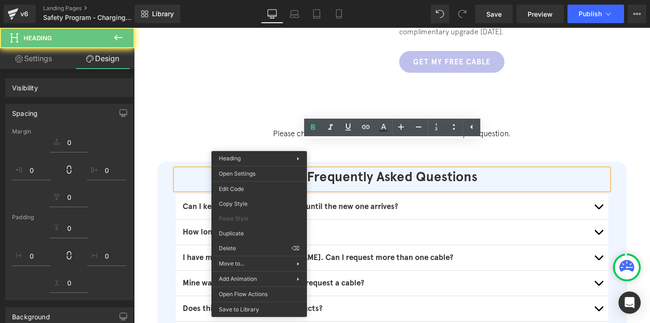
click at [160, 162] on div "Frequently Asked Questions Heading Can I keep using my current cable until the …" at bounding box center [392, 276] width 470 height 229
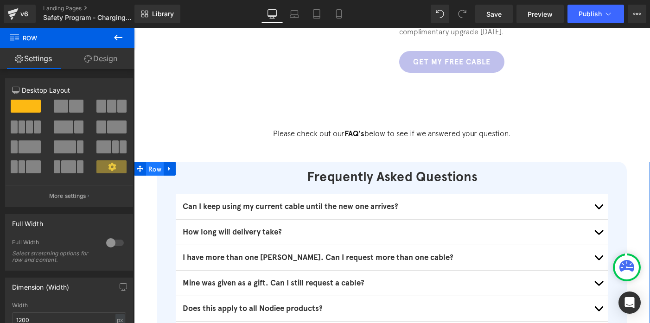
click at [160, 162] on span "Row" at bounding box center [155, 169] width 18 height 14
click at [145, 162] on span at bounding box center [140, 169] width 12 height 14
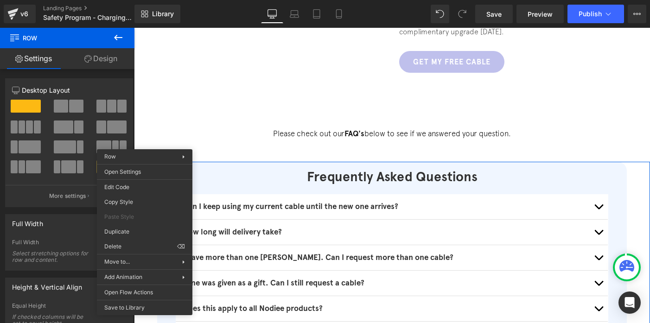
drag, startPoint x: 271, startPoint y: 274, endPoint x: 137, endPoint y: 246, distance: 136.9
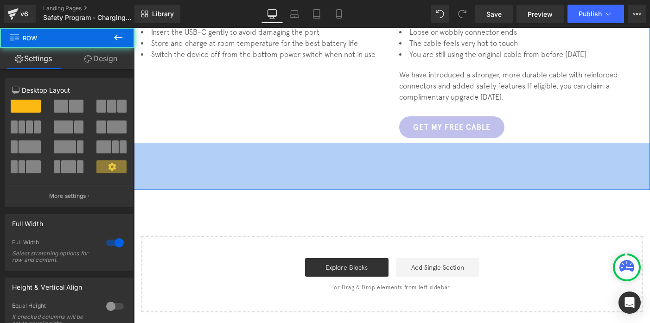
scroll to position [866, 0]
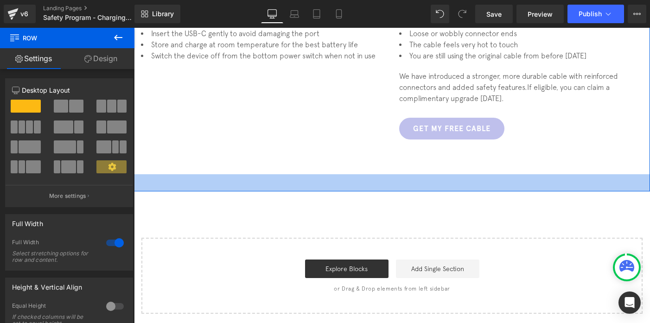
drag, startPoint x: 371, startPoint y: 140, endPoint x: 371, endPoint y: 109, distance: 30.2
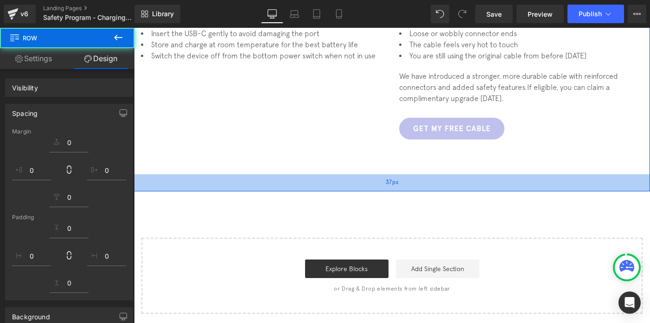
click at [364, 174] on div "37px" at bounding box center [392, 182] width 516 height 17
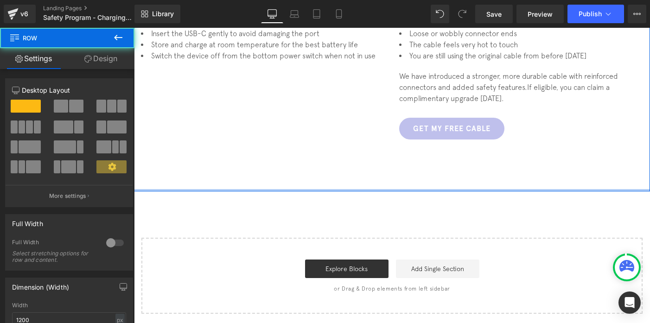
drag, startPoint x: 362, startPoint y: 163, endPoint x: 362, endPoint y: 128, distance: 34.3
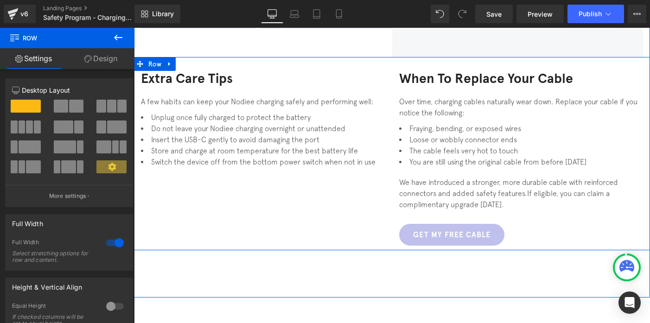
scroll to position [689, 0]
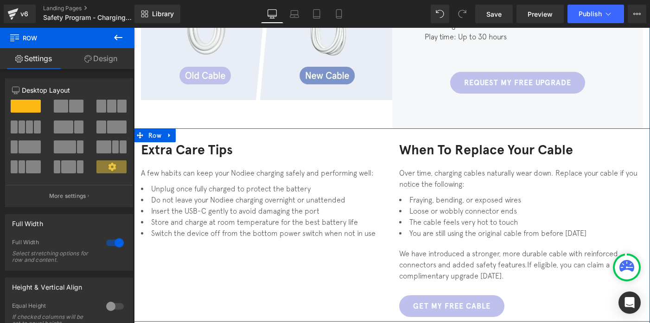
click at [433, 142] on h3 "When to Replace Your Cable" at bounding box center [521, 150] width 244 height 16
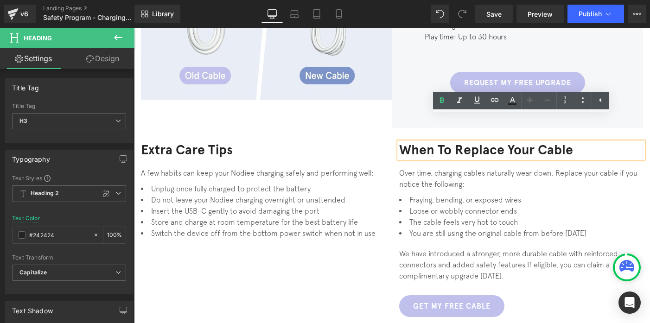
click at [466, 194] on li "Fraying, bending, or exposed wires" at bounding box center [521, 199] width 244 height 11
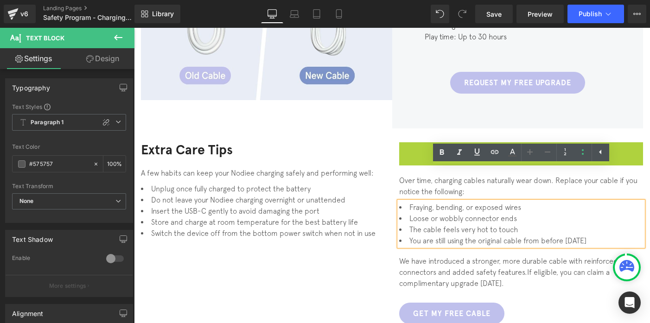
scroll to position [696, 0]
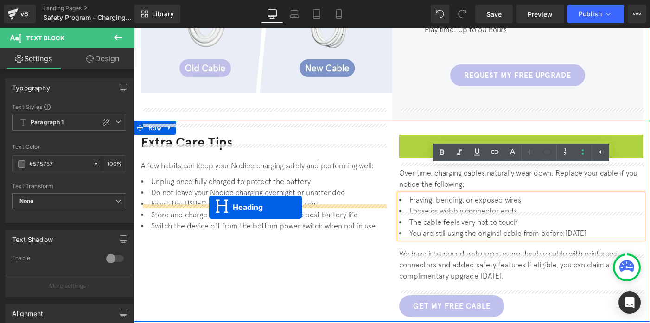
drag, startPoint x: 498, startPoint y: 122, endPoint x: 462, endPoint y: 177, distance: 65.9
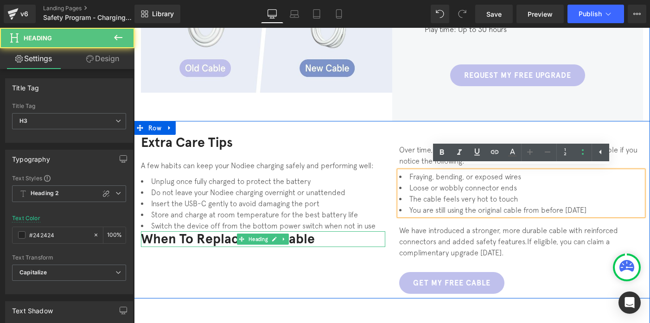
scroll to position [673, 0]
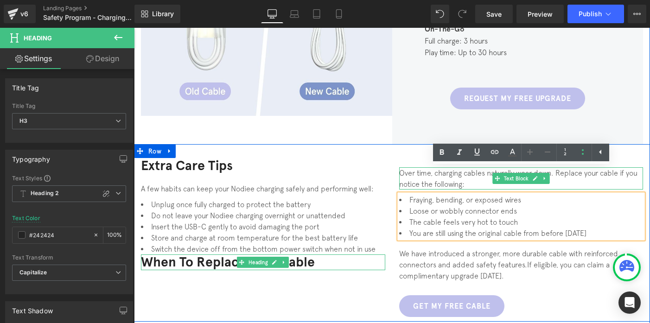
click at [411, 167] on div "Over time, charging cables naturally wear down. Replace your cable if you notic…" at bounding box center [521, 178] width 244 height 22
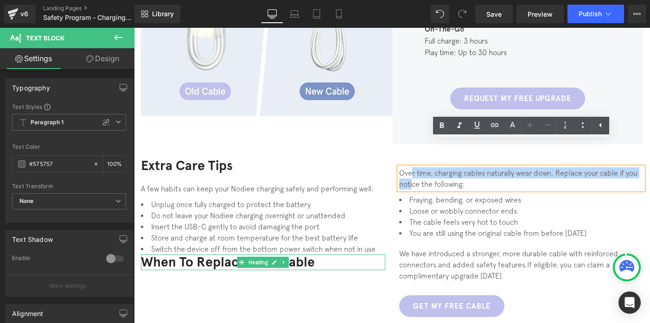
click at [475, 98] on div "Charging Times & Battery Care Heading Smart PRO / Sunrise Alarm Full charge: 4–…" at bounding box center [517, 23] width 251 height 243
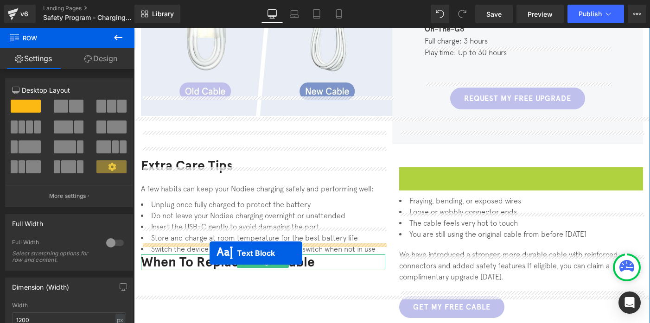
drag, startPoint x: 499, startPoint y: 154, endPoint x: 210, endPoint y: 253, distance: 305.8
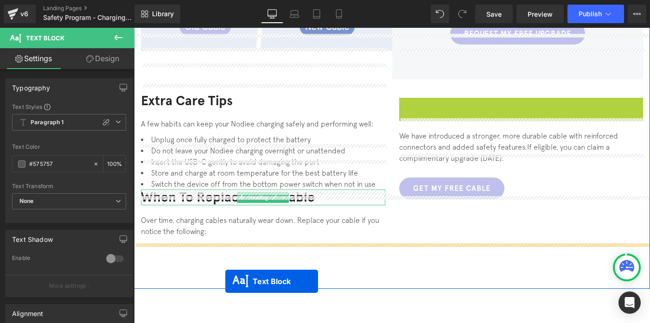
scroll to position [803, 0]
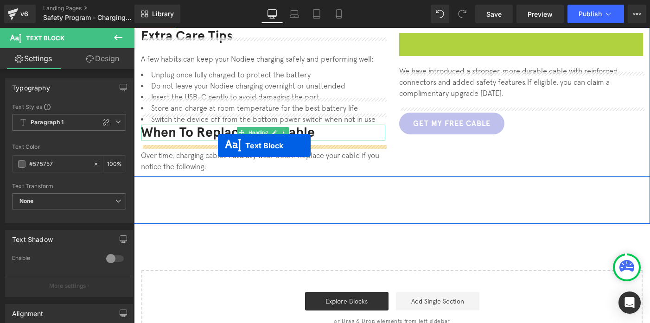
drag, startPoint x: 499, startPoint y: 157, endPoint x: 218, endPoint y: 146, distance: 280.9
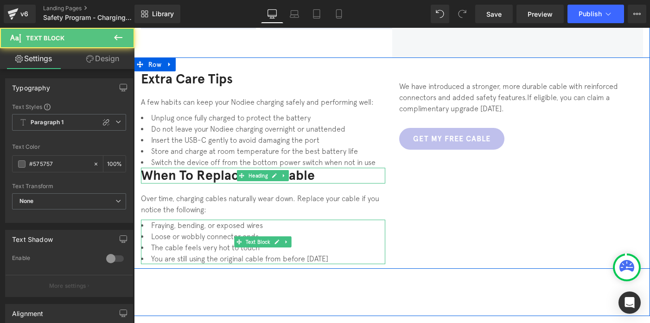
scroll to position [756, 0]
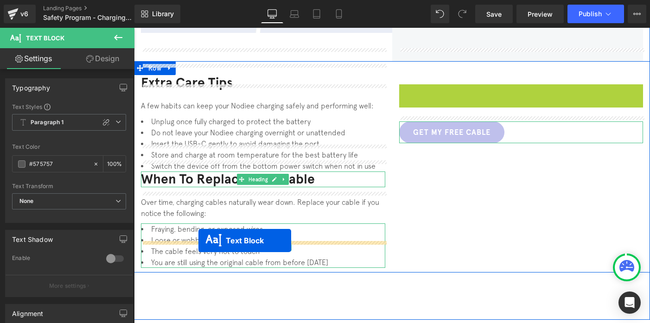
drag, startPoint x: 497, startPoint y: 77, endPoint x: 199, endPoint y: 241, distance: 340.4
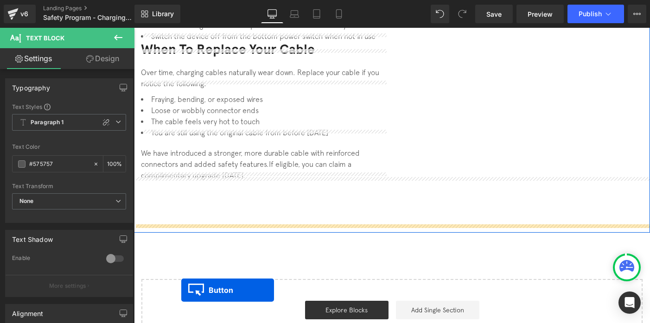
scroll to position [914, 0]
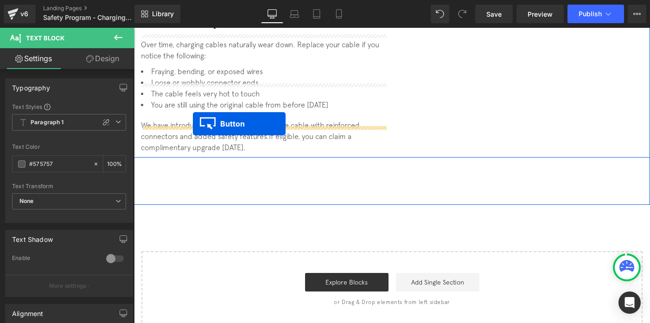
drag, startPoint x: 440, startPoint y: 72, endPoint x: 193, endPoint y: 124, distance: 252.2
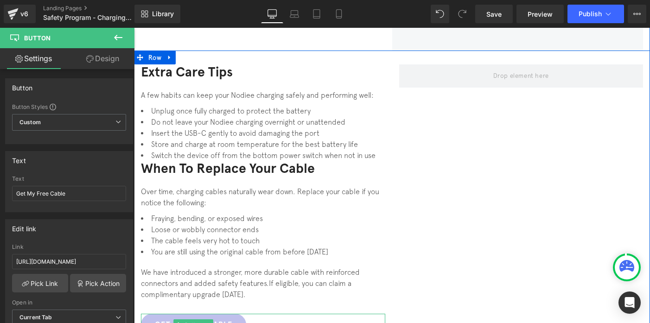
scroll to position [699, 0]
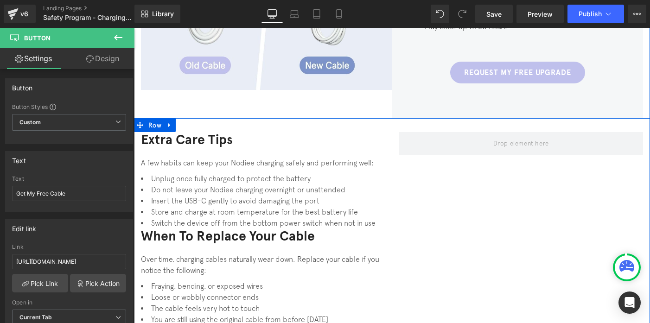
click at [174, 132] on h3 "Extra Care Tips" at bounding box center [263, 140] width 244 height 16
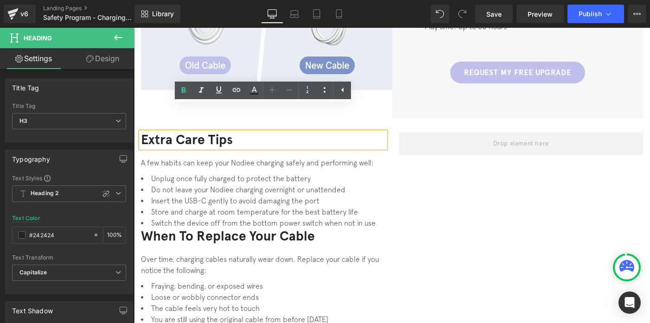
click at [252, 184] on li "Do not leave your Nodiee charging overnight or unattended" at bounding box center [263, 189] width 244 height 11
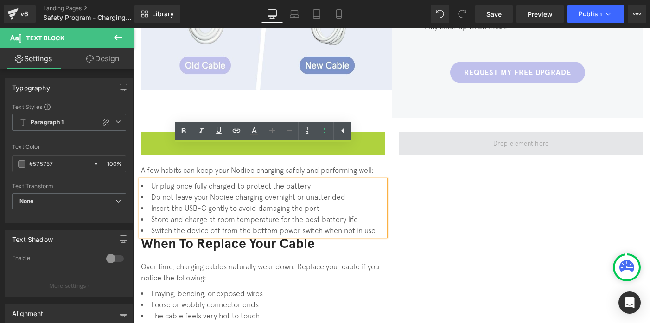
scroll to position [706, 0]
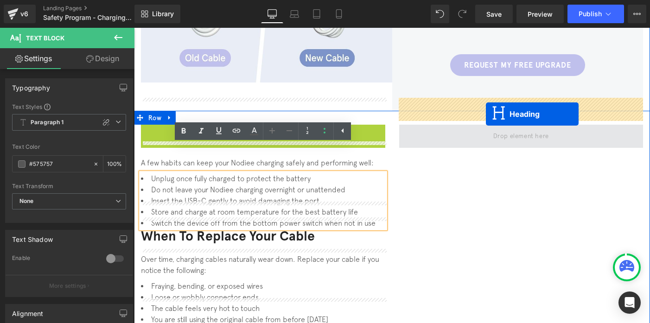
drag, startPoint x: 242, startPoint y: 116, endPoint x: 486, endPoint y: 114, distance: 244.5
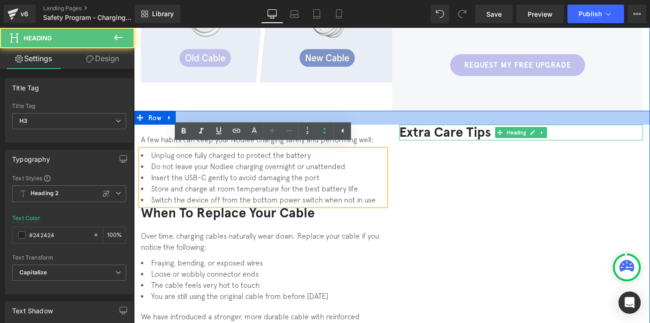
scroll to position [683, 0]
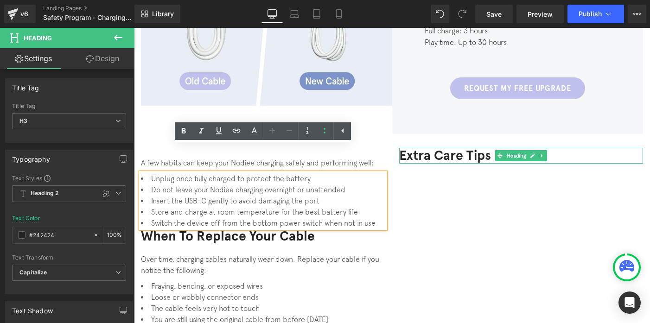
click at [253, 197] on span "Insert the USB-C gently to avoid damaging the port" at bounding box center [235, 201] width 168 height 8
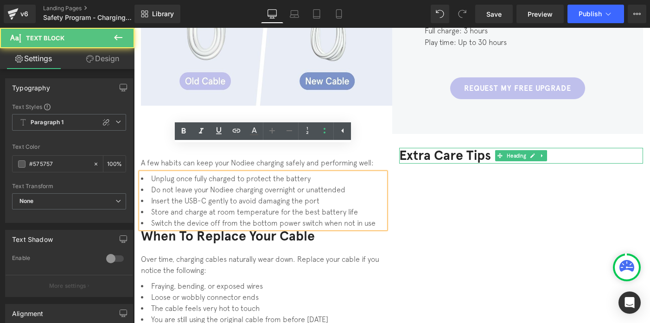
click at [234, 254] on div "Over time, charging cables naturally wear down. Replace your cable if you notic…" at bounding box center [263, 265] width 244 height 22
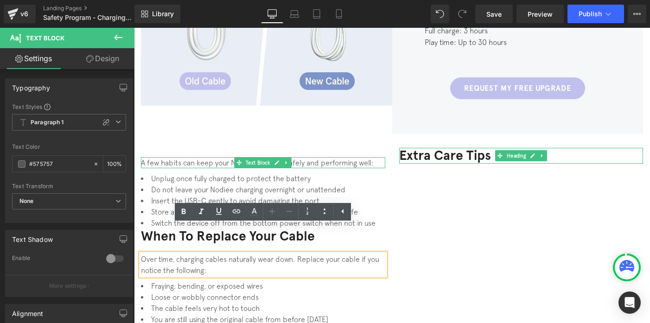
scroll to position [695, 0]
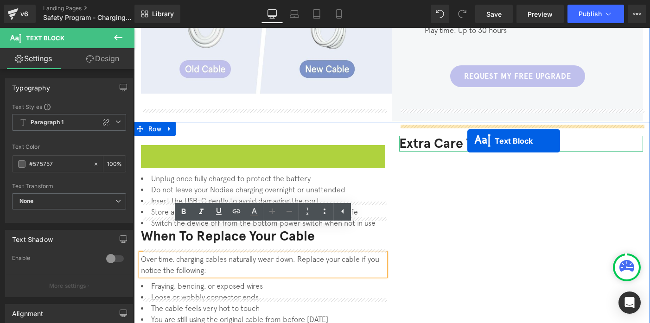
drag, startPoint x: 238, startPoint y: 135, endPoint x: 468, endPoint y: 141, distance: 229.7
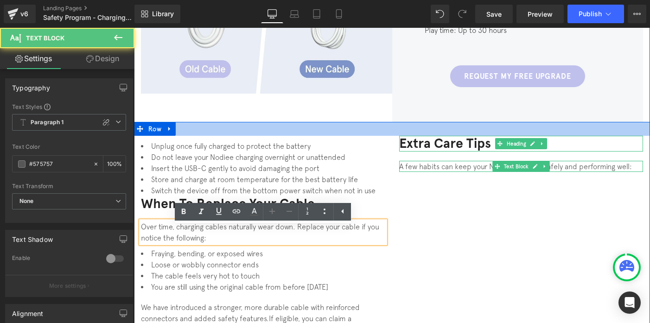
scroll to position [663, 0]
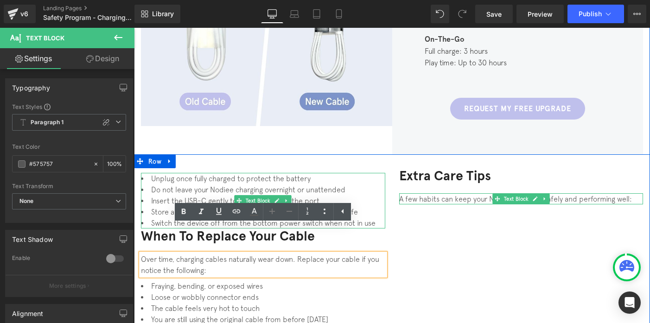
drag, startPoint x: 260, startPoint y: 178, endPoint x: 416, endPoint y: 211, distance: 158.8
click at [416, 184] on h3 "Extra Care Tips" at bounding box center [521, 176] width 244 height 16
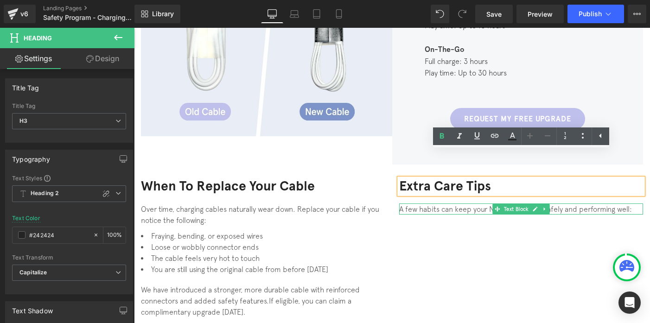
scroll to position [713, 0]
click at [417, 227] on div "When to Replace Your Cable Heading Over time, charging cables naturally wear do…" at bounding box center [392, 260] width 516 height 193
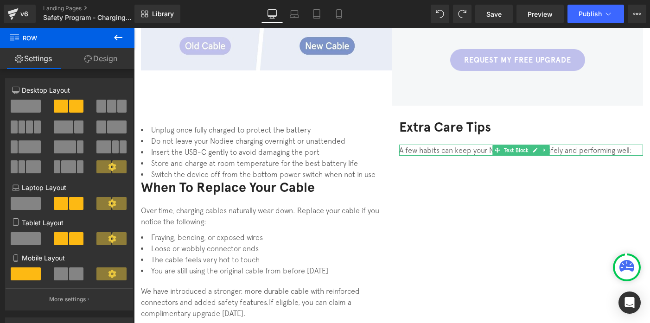
scroll to position [723, 0]
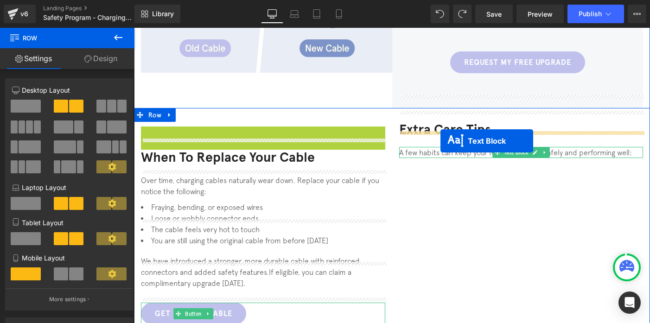
drag, startPoint x: 238, startPoint y: 125, endPoint x: 430, endPoint y: 140, distance: 192.6
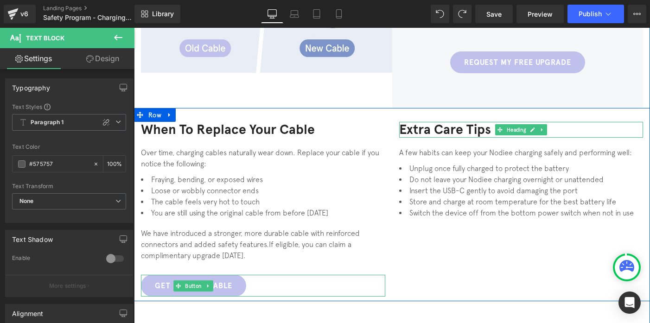
click at [436, 122] on h3 "Extra Care Tips" at bounding box center [521, 130] width 244 height 16
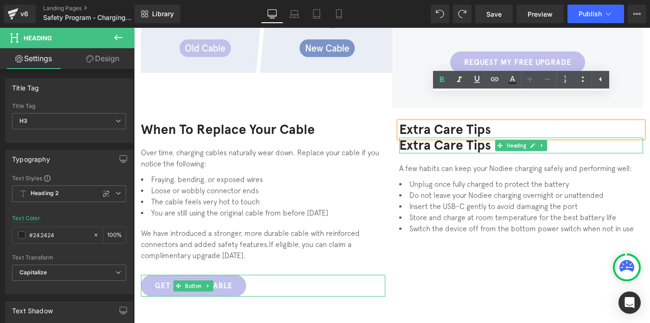
click at [433, 129] on div "Extra Care Tips Heading Extra Care Tips Heading A few habits can keep your Nodi…" at bounding box center [521, 178] width 258 height 112
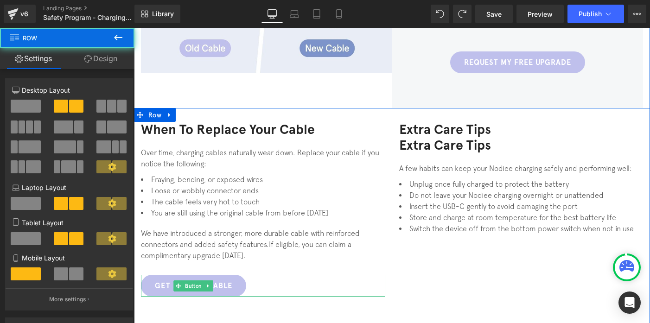
click at [134, 28] on div at bounding box center [134, 28] width 0 height 0
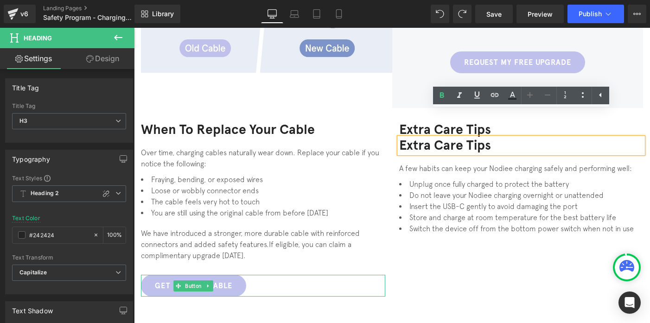
click at [457, 229] on div "When to Replace Your Cable Heading Over time, charging cables naturally wear do…" at bounding box center [392, 204] width 516 height 193
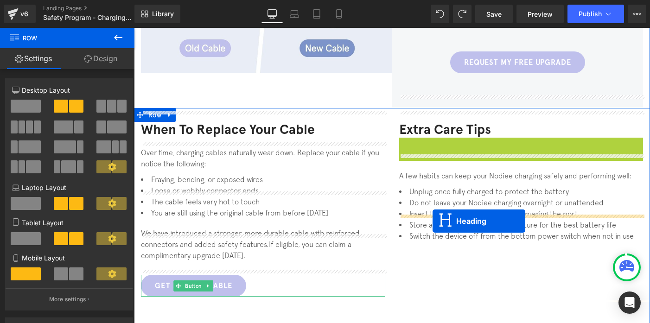
drag, startPoint x: 497, startPoint y: 118, endPoint x: 433, endPoint y: 220, distance: 120.7
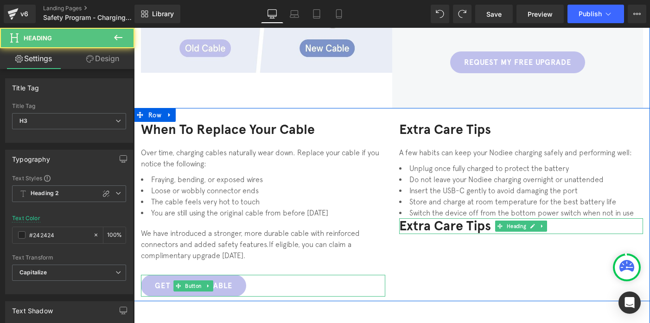
click at [411, 218] on h3 "Extra Care Tips" at bounding box center [521, 226] width 244 height 16
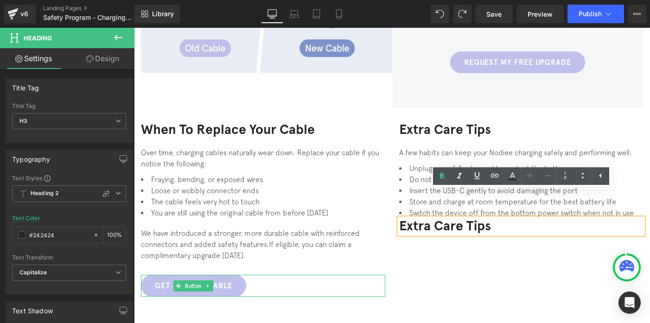
click at [406, 122] on div "Extra Care Tips Heading A few habits can keep your Nodiee charging safely and p…" at bounding box center [521, 178] width 258 height 112
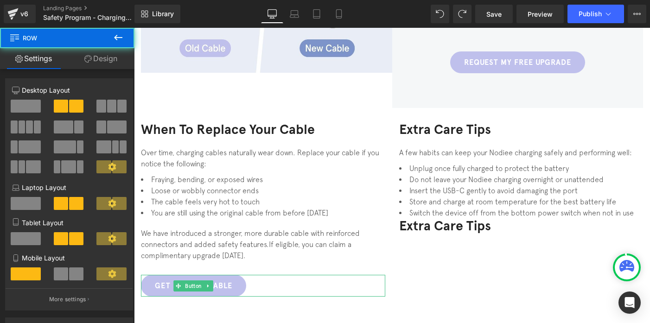
click at [411, 147] on div "A few habits can keep your Nodiee charging safely and performing well:" at bounding box center [521, 152] width 244 height 11
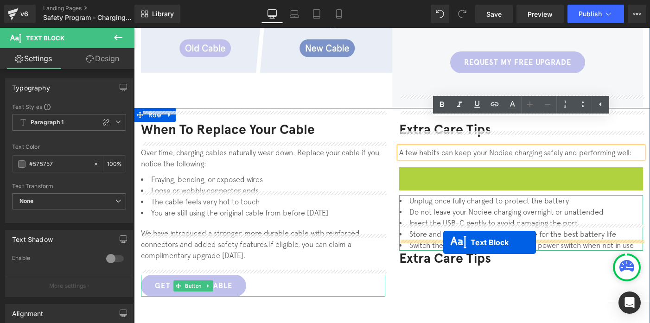
drag, startPoint x: 495, startPoint y: 147, endPoint x: 443, endPoint y: 242, distance: 108.5
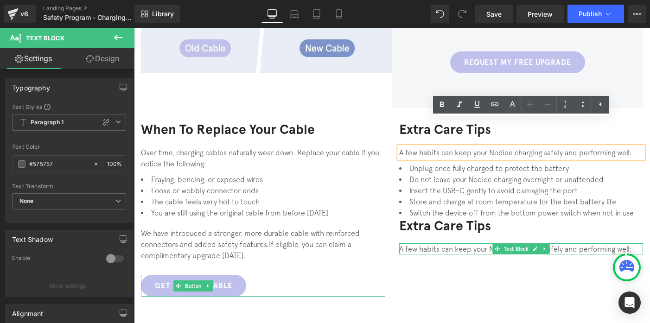
click at [415, 244] on div "A few habits can keep your Nodiee charging safely and performing well:" at bounding box center [521, 249] width 244 height 11
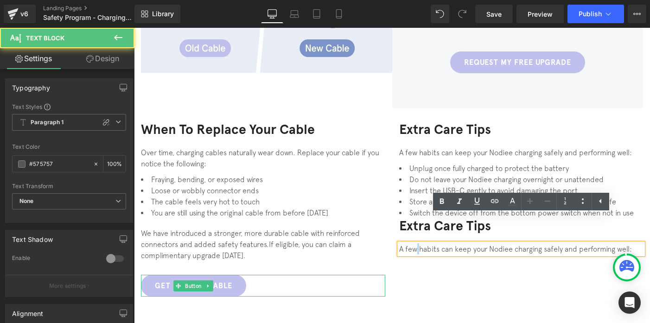
click at [415, 244] on div "A few habits can keep your Nodiee charging safely and performing well:" at bounding box center [521, 249] width 244 height 11
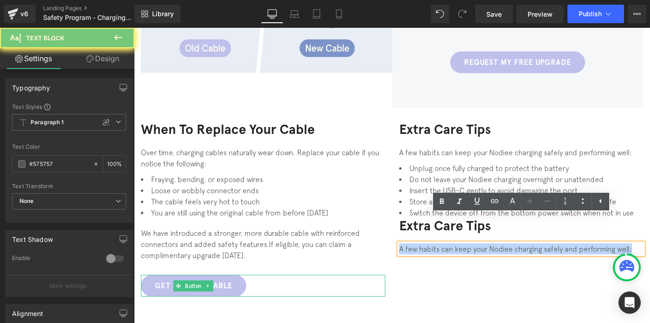
click at [415, 244] on div "A few habits can keep your Nodiee charging safely and performing well:" at bounding box center [521, 249] width 244 height 11
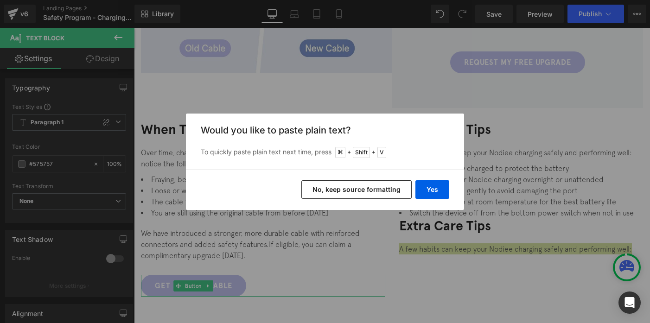
click at [414, 195] on div "Yes No, keep source formatting" at bounding box center [325, 189] width 278 height 41
click at [429, 186] on button "Yes" at bounding box center [433, 189] width 34 height 19
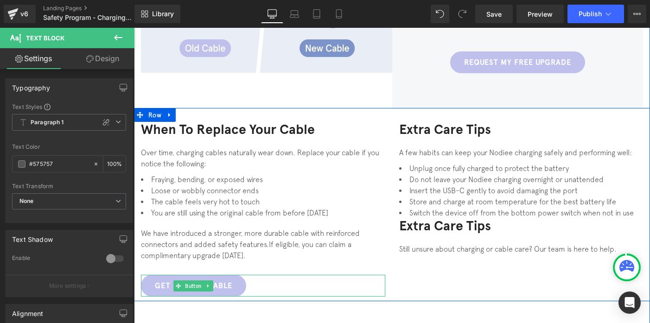
click at [404, 218] on h3 "Extra Care Tips" at bounding box center [521, 226] width 244 height 16
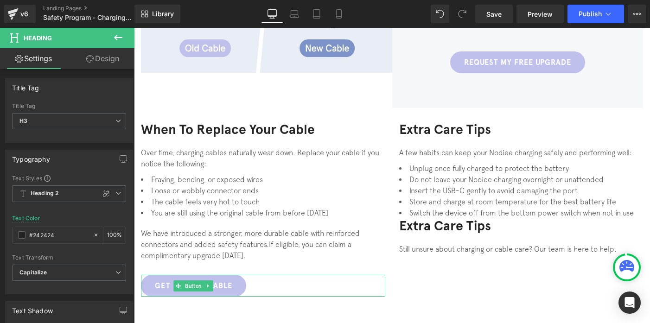
click at [103, 64] on link "Design" at bounding box center [102, 58] width 67 height 21
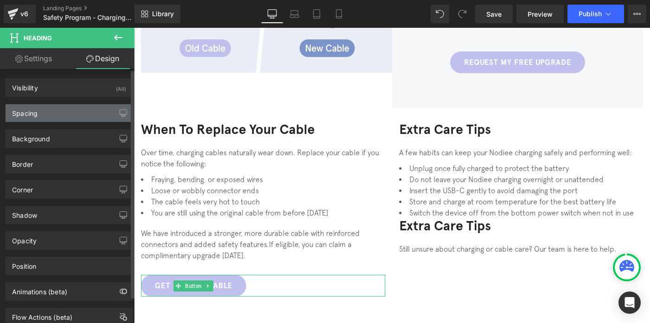
click at [78, 116] on div "Spacing" at bounding box center [69, 113] width 127 height 18
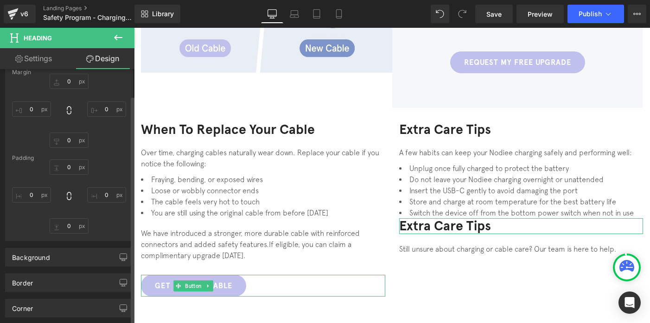
scroll to position [60, 0]
click at [69, 170] on input "0" at bounding box center [69, 166] width 39 height 15
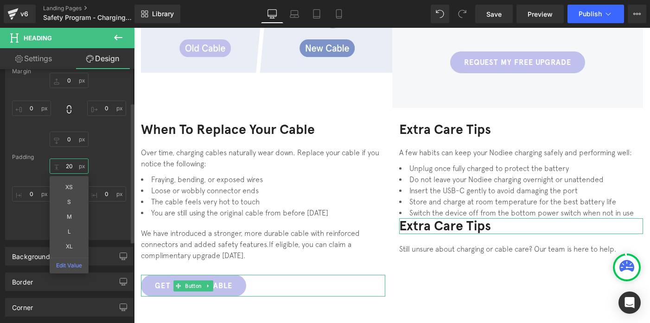
type input "20"
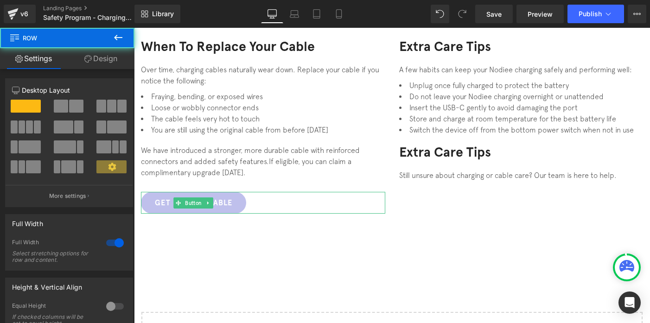
scroll to position [811, 0]
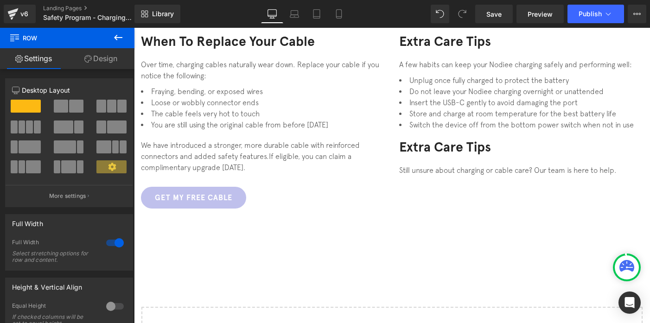
click at [121, 37] on icon at bounding box center [118, 37] width 11 height 11
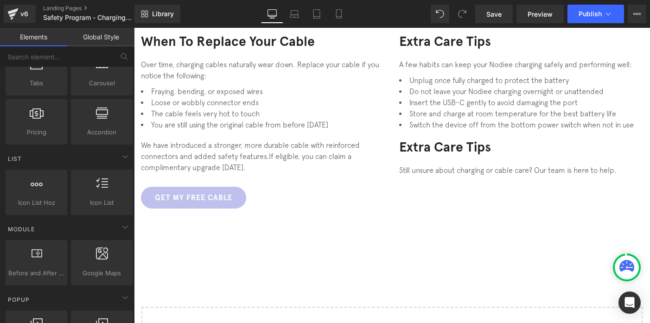
scroll to position [346, 0]
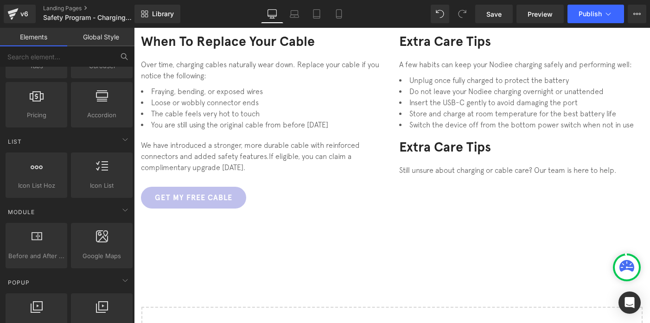
click at [124, 56] on icon at bounding box center [124, 56] width 8 height 8
click at [74, 60] on input "text" at bounding box center [57, 56] width 114 height 20
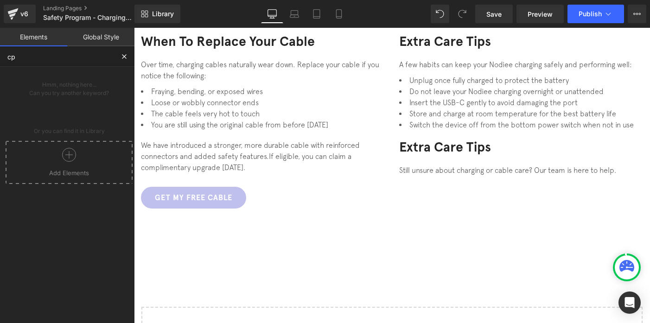
scroll to position [0, 0]
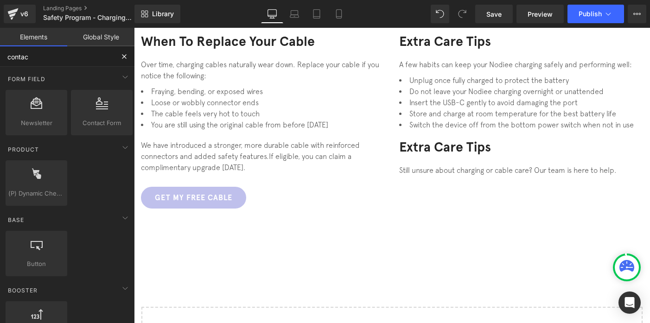
type input "contact"
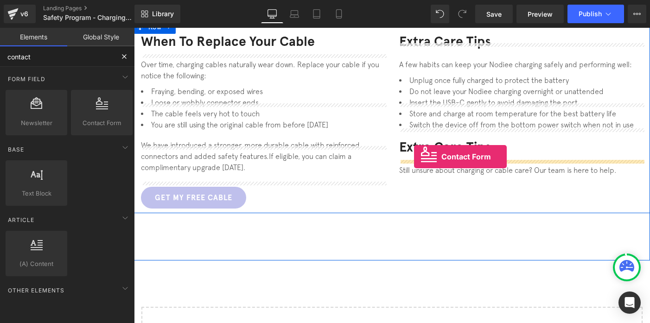
drag, startPoint x: 224, startPoint y: 137, endPoint x: 414, endPoint y: 157, distance: 191.2
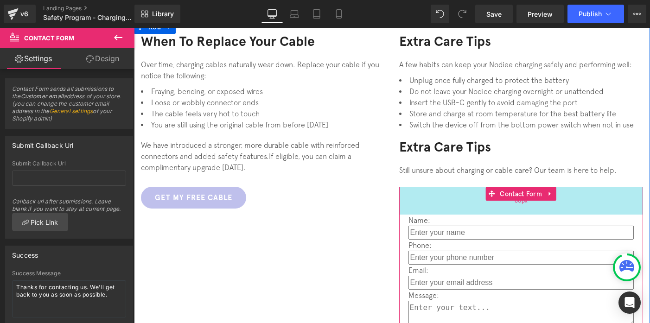
click at [461, 187] on div "60px" at bounding box center [521, 201] width 244 height 28
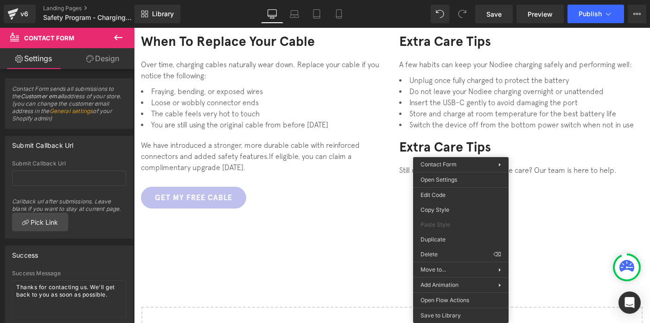
drag, startPoint x: 576, startPoint y: 279, endPoint x: 442, endPoint y: 251, distance: 136.8
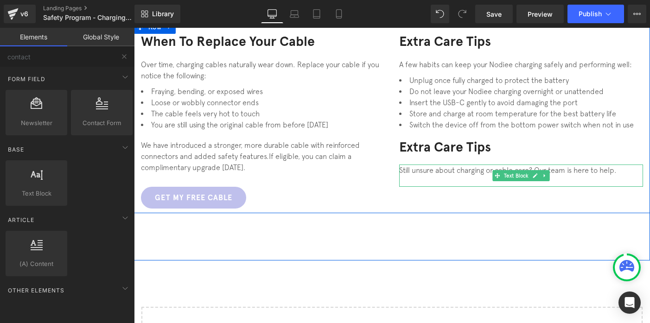
click at [499, 165] on div "Still unsure about charging or cable care? Our team is here to help." at bounding box center [521, 170] width 244 height 11
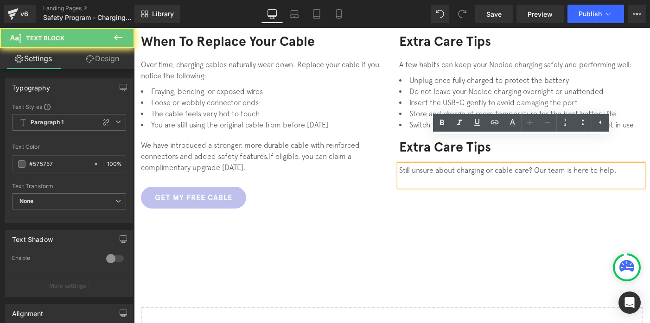
click at [444, 176] on div at bounding box center [521, 181] width 244 height 11
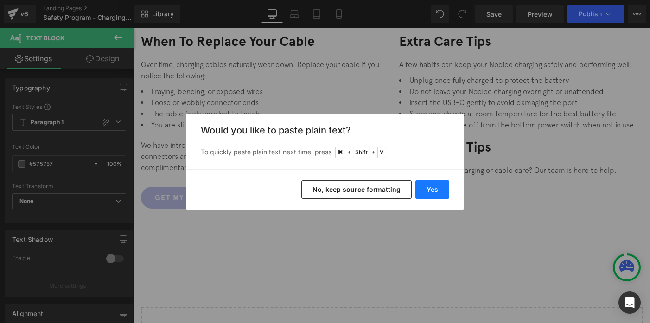
click at [436, 188] on button "Yes" at bounding box center [433, 189] width 34 height 19
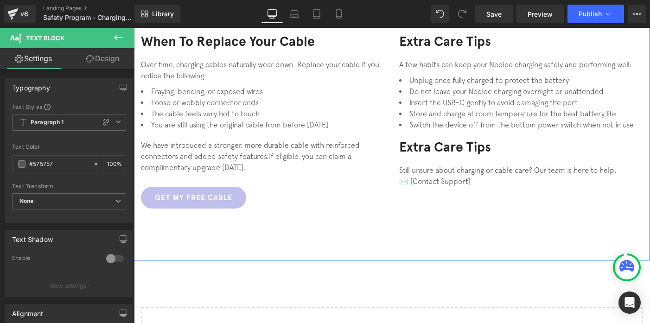
click at [412, 176] on div "✉️ [Contact Support]" at bounding box center [521, 181] width 244 height 11
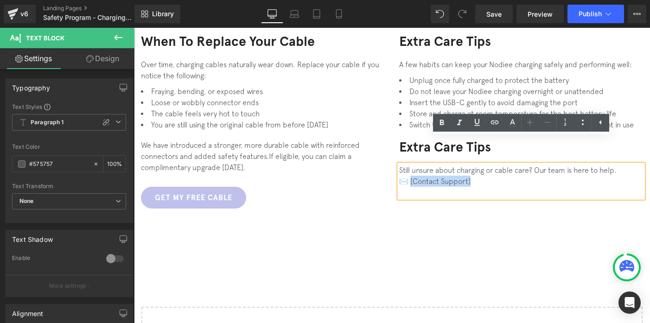
drag, startPoint x: 409, startPoint y: 155, endPoint x: 469, endPoint y: 155, distance: 60.8
click at [472, 176] on div "✉️ [Contact Support]" at bounding box center [521, 181] width 244 height 11
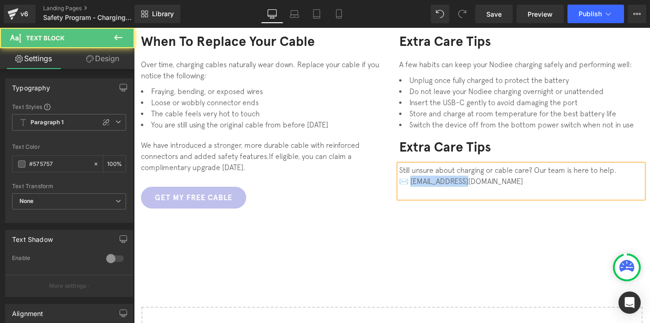
drag, startPoint x: 408, startPoint y: 154, endPoint x: 464, endPoint y: 154, distance: 56.6
click at [464, 176] on div "✉️ [EMAIL_ADDRESS][DOMAIN_NAME]" at bounding box center [521, 181] width 244 height 11
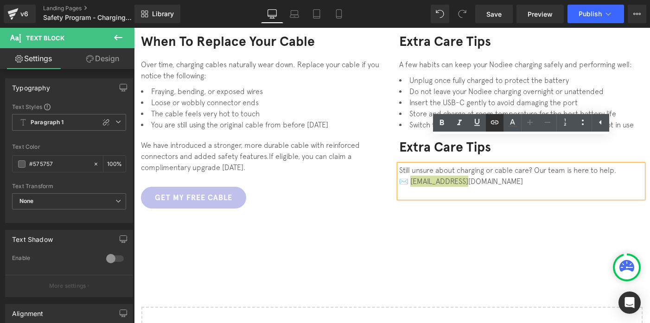
click at [496, 122] on icon at bounding box center [494, 122] width 11 height 11
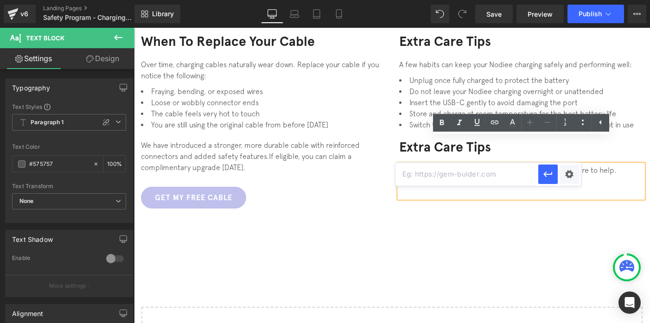
click at [475, 174] on input "text" at bounding box center [467, 174] width 143 height 23
click at [565, 0] on div "Text Color Highlight Color #333333 Edit or remove link: Edit - Unlink - Cancel" at bounding box center [325, 0] width 650 height 0
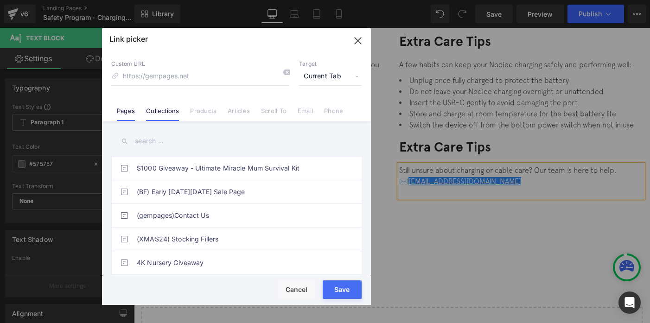
click at [160, 104] on li "Collections" at bounding box center [163, 107] width 44 height 16
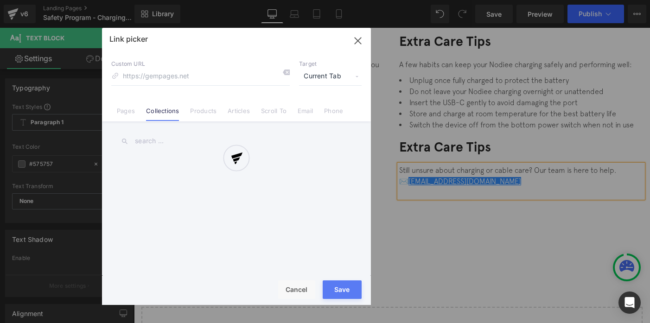
click at [304, 114] on div at bounding box center [236, 166] width 269 height 277
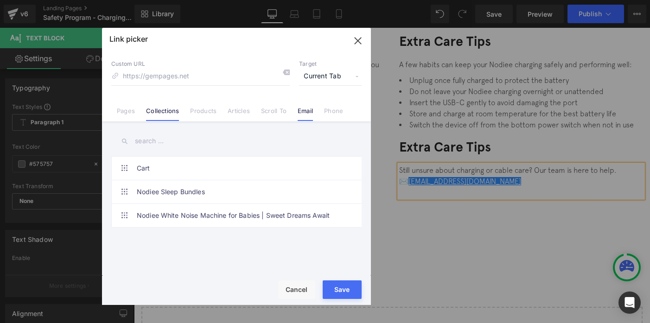
click at [309, 112] on link "Email" at bounding box center [305, 114] width 15 height 14
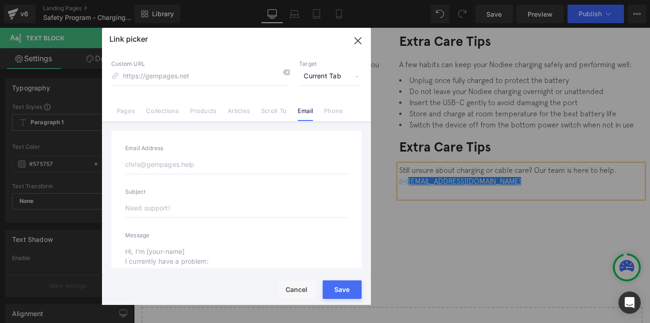
click at [209, 171] on input "email" at bounding box center [236, 164] width 223 height 19
click at [220, 156] on input "email" at bounding box center [236, 164] width 223 height 19
click at [334, 283] on div "Rendering Content" at bounding box center [325, 287] width 57 height 10
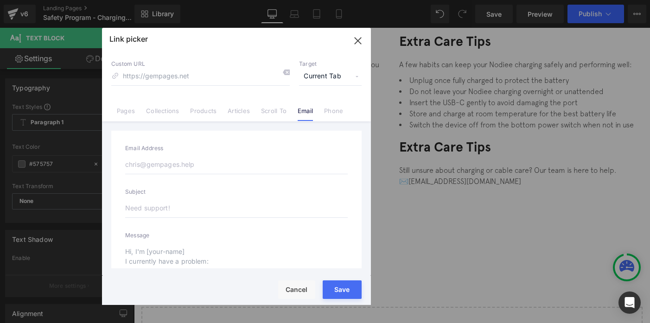
click at [340, 290] on div "Rendering Content" at bounding box center [325, 287] width 57 height 10
click at [234, 76] on input at bounding box center [200, 77] width 179 height 18
click at [315, 77] on span "Current Tab" at bounding box center [330, 77] width 63 height 18
click at [206, 80] on input at bounding box center [200, 77] width 179 height 18
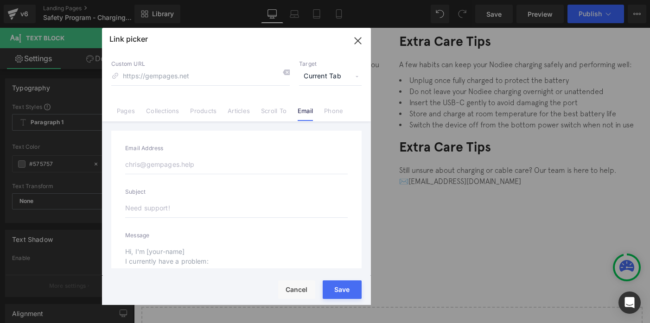
click at [148, 146] on label "Email Address" at bounding box center [236, 150] width 223 height 10
click at [338, 288] on div "Rendering Content" at bounding box center [325, 287] width 57 height 10
drag, startPoint x: 347, startPoint y: 296, endPoint x: 212, endPoint y: 268, distance: 136.9
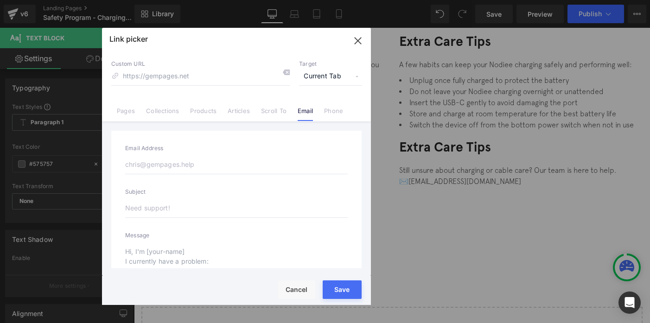
click at [347, 296] on button "Save" at bounding box center [342, 290] width 39 height 19
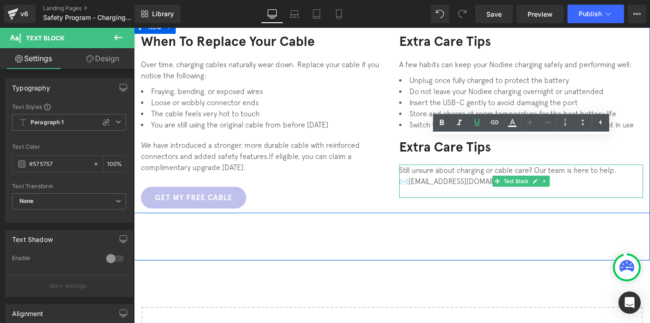
click at [417, 187] on div at bounding box center [521, 192] width 244 height 11
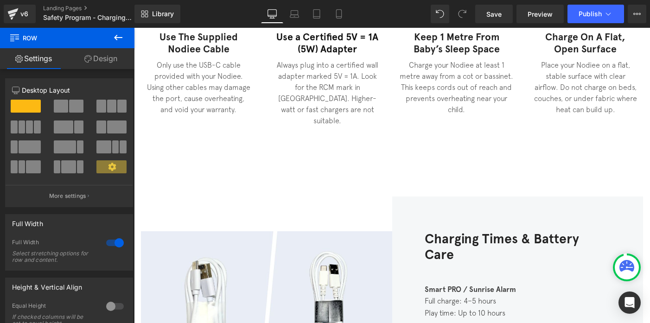
scroll to position [376, 0]
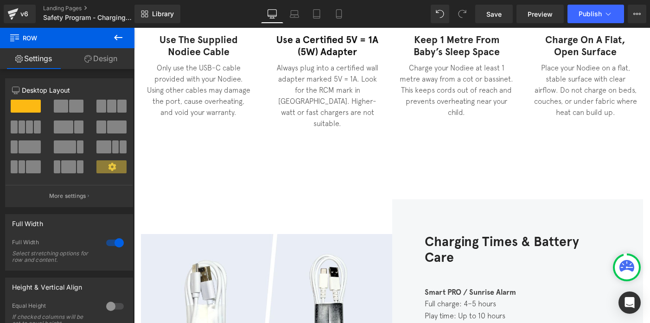
click at [406, 186] on div "Image Charging Times & Battery Care Heading Smart PRO / Sunrise Alarm Full char…" at bounding box center [392, 310] width 516 height 289
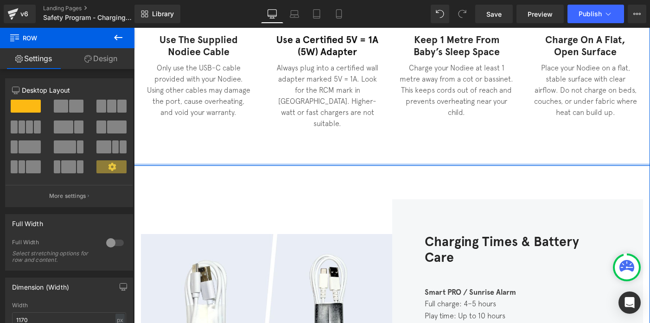
drag, startPoint x: 370, startPoint y: 154, endPoint x: 359, endPoint y: 128, distance: 28.4
click at [370, 109] on div "The Right Way to Charge Heading Row Image Use the supplied Nodiee cable Heading…" at bounding box center [392, 48] width 516 height 233
click at [356, 131] on div "The Right Way to Charge Heading Row Image Use the supplied Nodiee cable Heading…" at bounding box center [392, 48] width 516 height 233
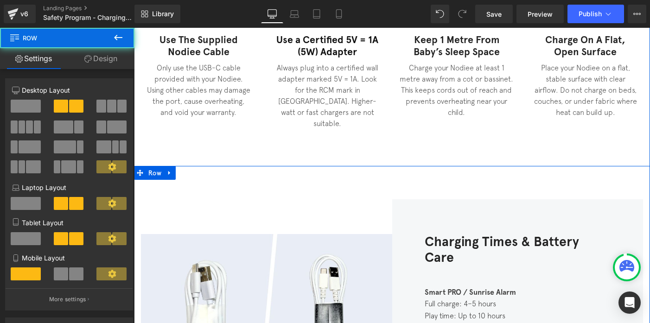
drag, startPoint x: 354, startPoint y: 169, endPoint x: 354, endPoint y: 153, distance: 16.2
click at [354, 153] on div "Why Charging Matters Heading Your Nodiee is designed to be safe and reliable fo…" at bounding box center [392, 232] width 516 height 832
click at [350, 212] on div "Image" at bounding box center [266, 327] width 251 height 256
click at [339, 199] on div "Image" at bounding box center [266, 327] width 251 height 256
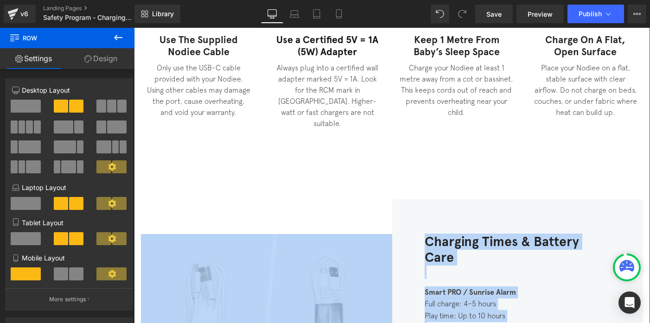
drag, startPoint x: 327, startPoint y: 154, endPoint x: 326, endPoint y: 139, distance: 15.3
click at [326, 139] on div "Why Charging Matters Heading Your Nodiee is designed to be safe and reliable fo…" at bounding box center [392, 232] width 516 height 832
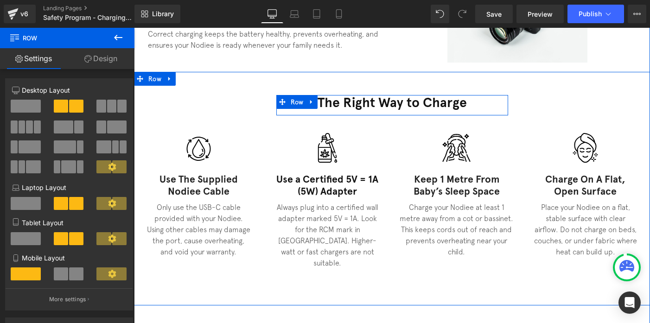
scroll to position [0, 0]
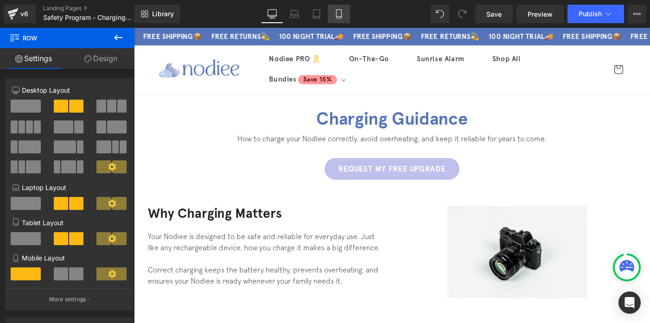
click at [336, 10] on icon at bounding box center [338, 13] width 9 height 9
type input "100"
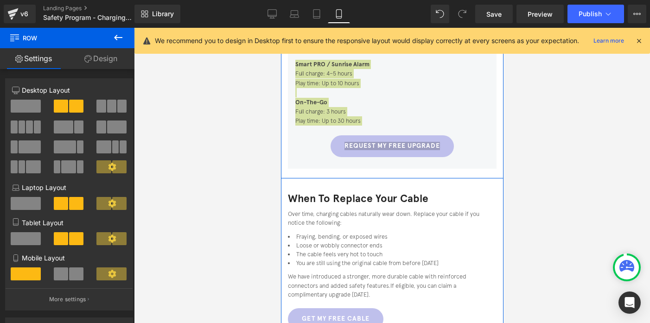
scroll to position [790, 0]
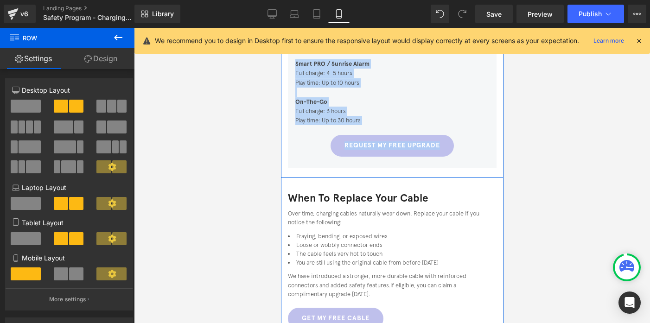
click at [355, 209] on div "Over time, charging cables naturally wear down. Replace your cable if you notic…" at bounding box center [392, 218] width 209 height 18
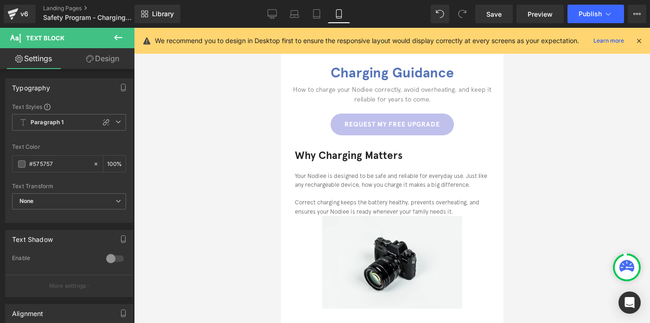
scroll to position [17, 0]
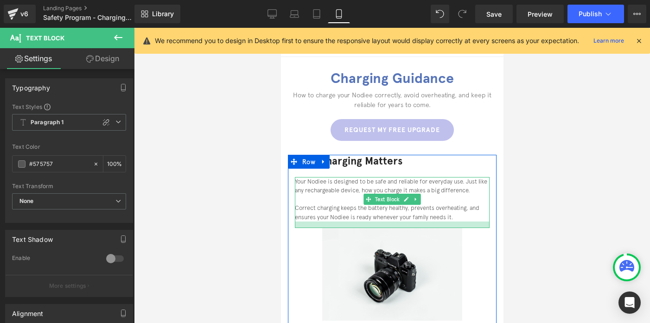
click at [369, 228] on div at bounding box center [392, 225] width 195 height 6
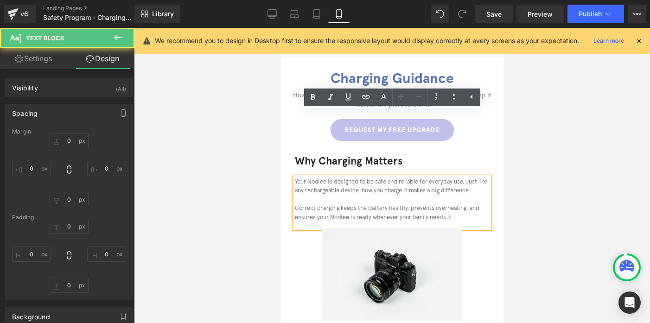
scroll to position [82, 0]
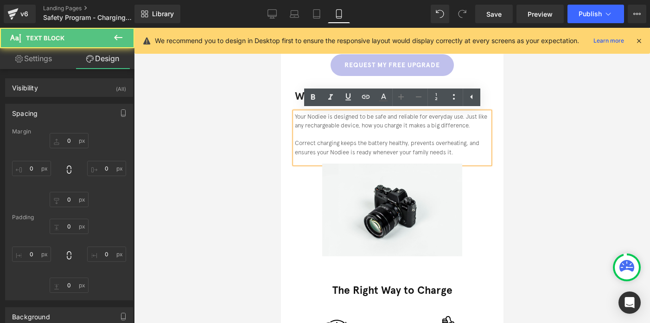
type input "20"
type input "0"
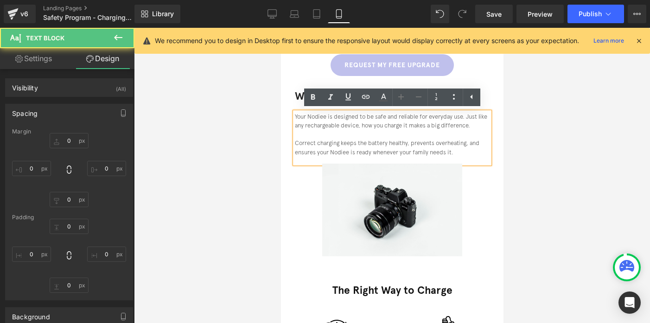
type input "0"
type input "15"
type input "0"
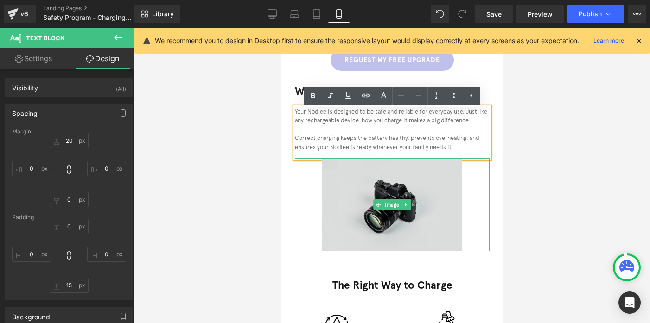
drag, startPoint x: 658, startPoint y: 260, endPoint x: 377, endPoint y: 232, distance: 282.5
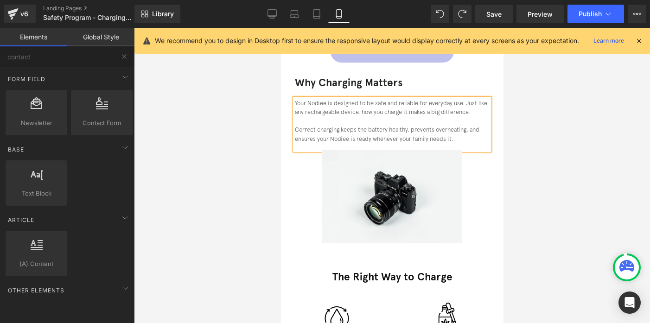
scroll to position [86, 0]
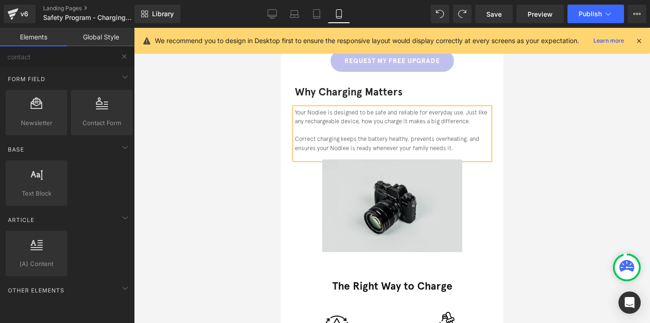
click at [344, 178] on img at bounding box center [392, 206] width 140 height 93
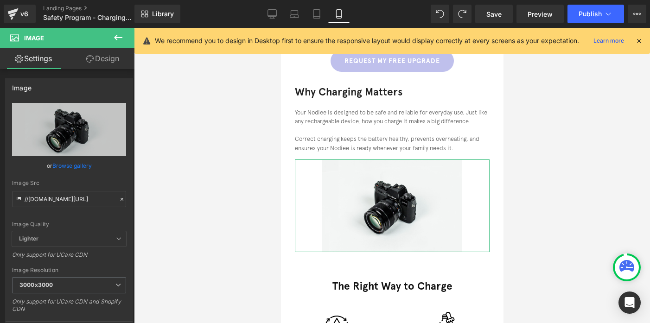
click at [107, 58] on link "Design" at bounding box center [102, 58] width 67 height 21
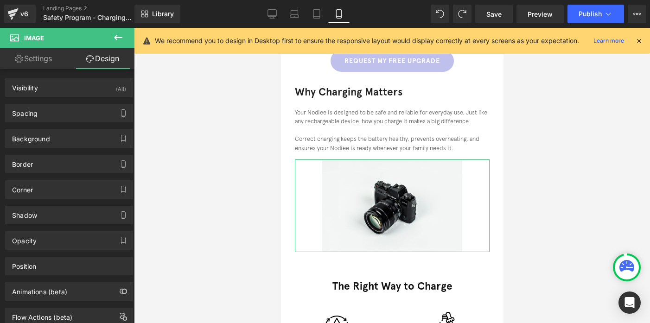
click at [49, 55] on link "Settings" at bounding box center [33, 58] width 67 height 21
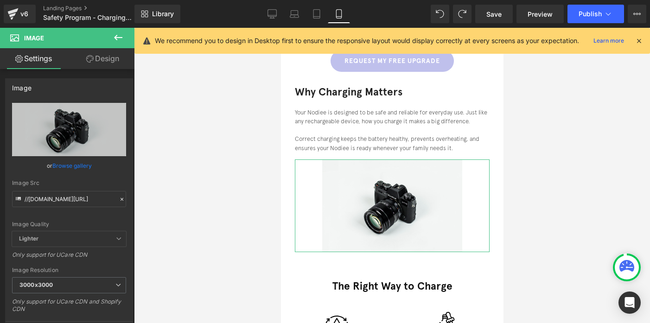
click at [116, 49] on link "Design" at bounding box center [102, 58] width 67 height 21
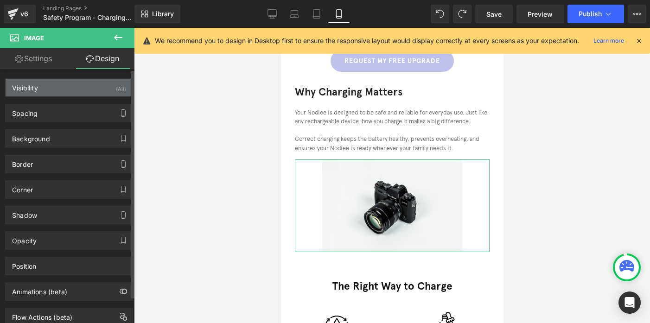
click at [70, 90] on div "Visibility (All)" at bounding box center [69, 88] width 127 height 18
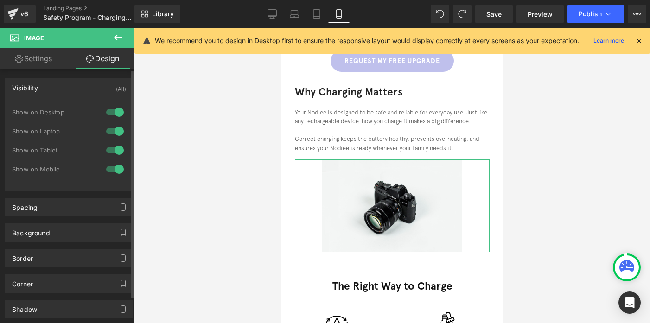
click at [113, 168] on div at bounding box center [115, 169] width 22 height 15
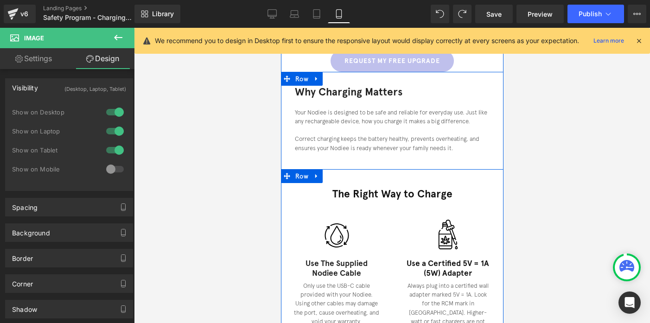
click at [363, 177] on div "The Right Way to Charge Heading Row Image Use the supplied Nodiee cable Heading…" at bounding box center [392, 328] width 223 height 318
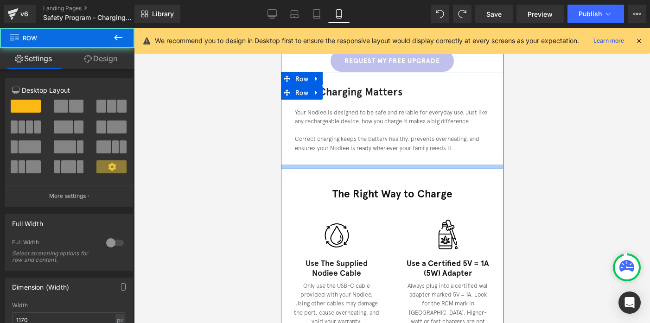
click at [362, 169] on div at bounding box center [392, 167] width 223 height 5
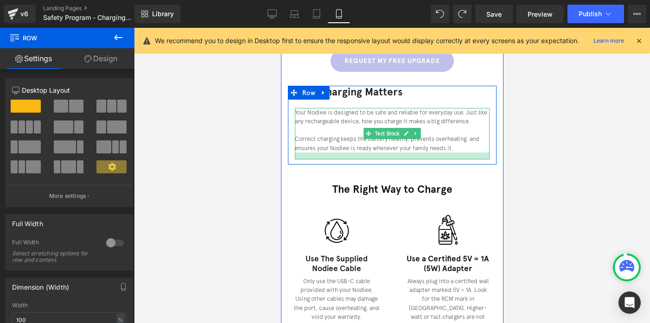
drag, startPoint x: 362, startPoint y: 169, endPoint x: 363, endPoint y: 157, distance: 12.1
click at [363, 157] on div "Why Charging Matters Heading Your Nodiee is designed to be safe and reliable fo…" at bounding box center [392, 125] width 223 height 78
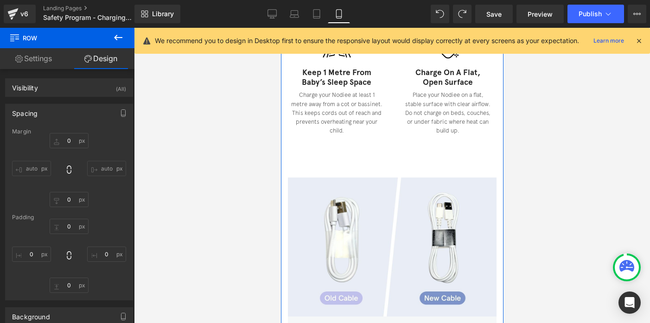
scroll to position [380, 0]
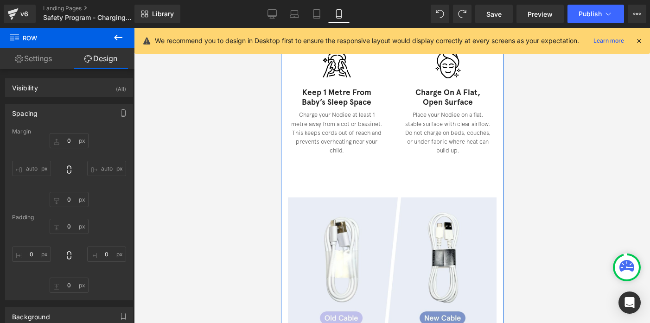
click at [366, 212] on img at bounding box center [392, 267] width 209 height 139
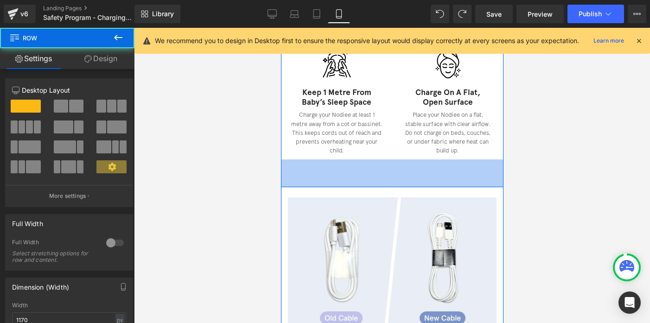
click at [370, 179] on div "60px" at bounding box center [392, 174] width 223 height 28
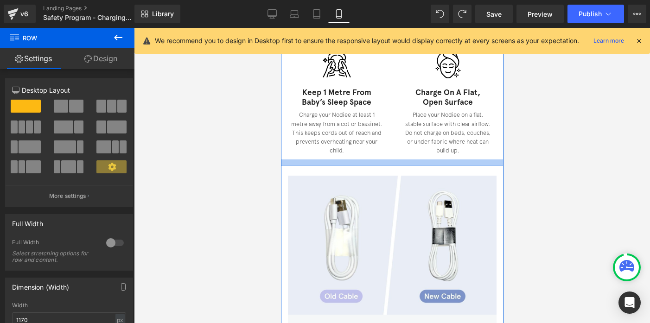
drag, startPoint x: 370, startPoint y: 179, endPoint x: 371, endPoint y: 157, distance: 21.8
click at [371, 157] on div "Why Charging Matters Heading Your Nodiee is designed to be safe and reliable fo…" at bounding box center [392, 275] width 223 height 969
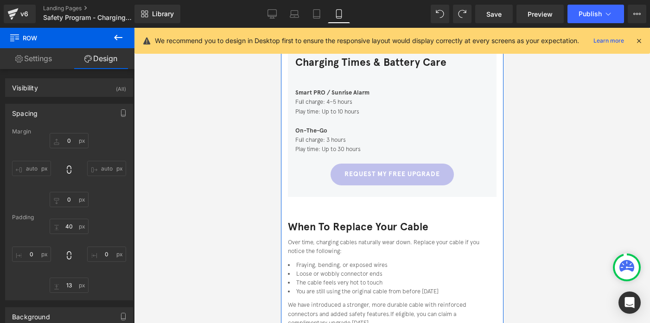
scroll to position [650, 0]
click at [371, 163] on link "Request My Free Upgrade" at bounding box center [391, 174] width 123 height 22
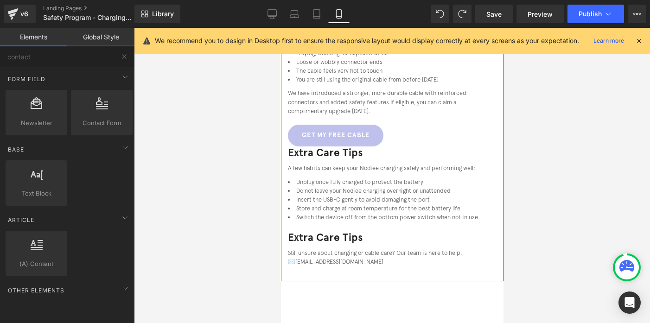
scroll to position [873, 0]
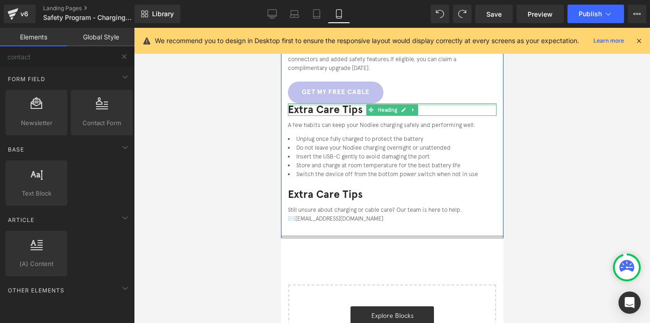
drag, startPoint x: 607, startPoint y: 113, endPoint x: 310, endPoint y: 107, distance: 296.9
click at [310, 107] on div "Extra Care Tips Heading" at bounding box center [392, 109] width 209 height 13
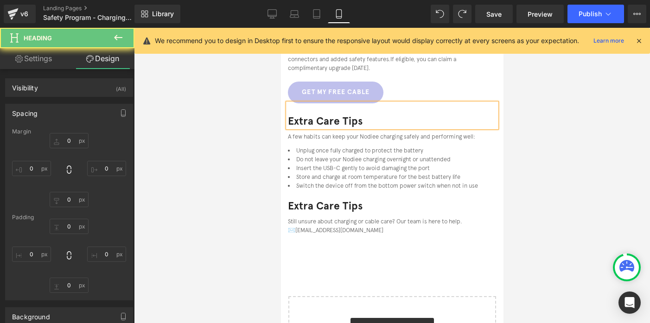
click at [539, 117] on div at bounding box center [392, 175] width 516 height 295
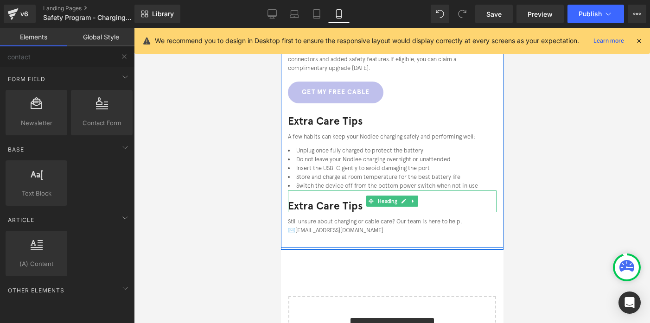
click at [329, 200] on h3 "Extra Care Tips" at bounding box center [392, 206] width 209 height 13
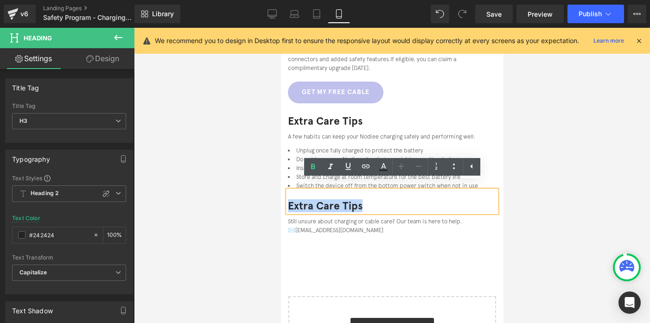
click at [328, 235] on div at bounding box center [392, 239] width 209 height 9
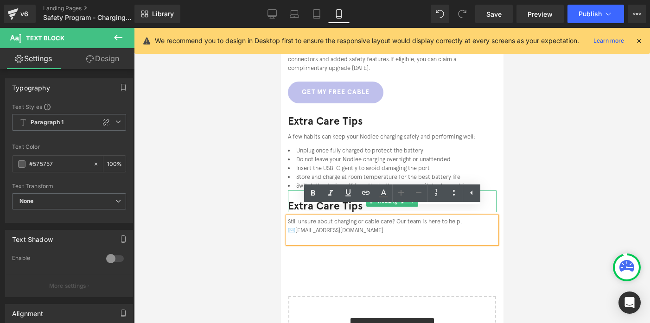
click at [293, 200] on h3 "Extra Care Tips" at bounding box center [392, 206] width 209 height 13
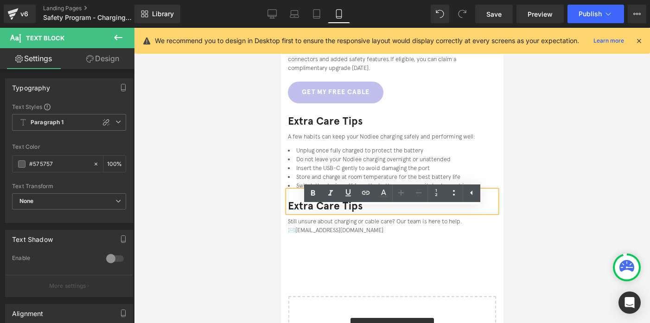
click at [293, 200] on h3 "Extra Care Tips" at bounding box center [392, 206] width 209 height 13
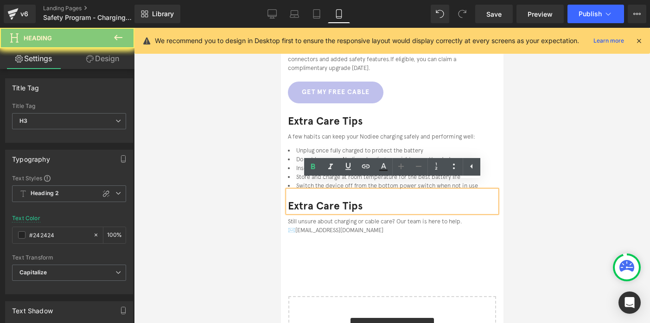
paste div
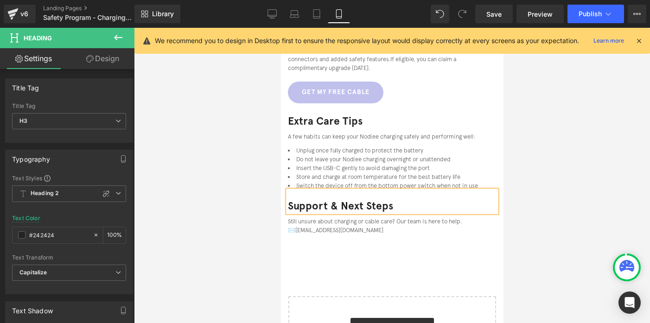
click at [372, 237] on div "When to Replace Your Cable Heading Over time, charging cables naturally wear do…" at bounding box center [392, 100] width 223 height 296
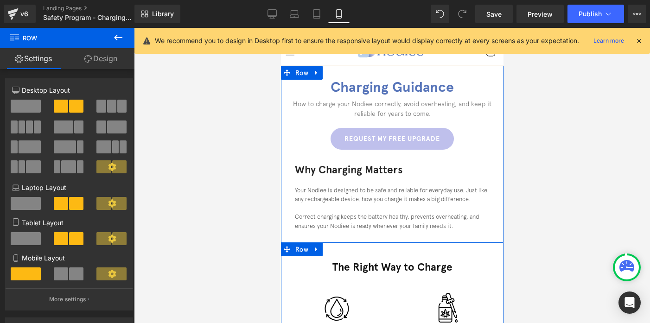
scroll to position [0, 0]
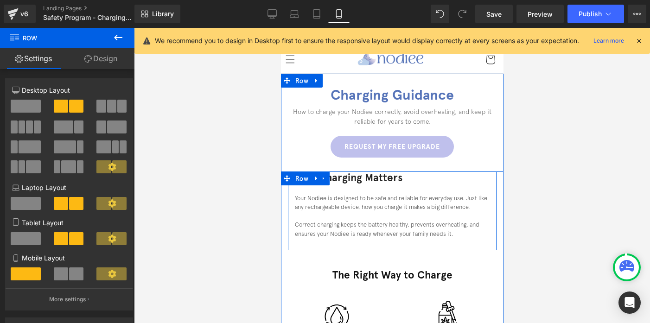
click at [369, 178] on div "Why Charging Matters Heading" at bounding box center [392, 178] width 195 height 13
click at [369, 178] on h3 "Why Charging Matters" at bounding box center [392, 178] width 195 height 13
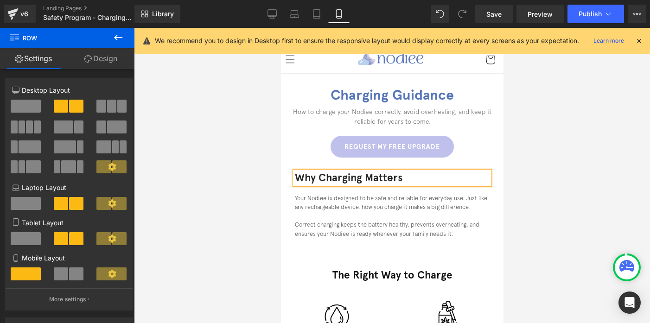
click at [369, 178] on h3 "Why Charging Matters" at bounding box center [392, 178] width 195 height 13
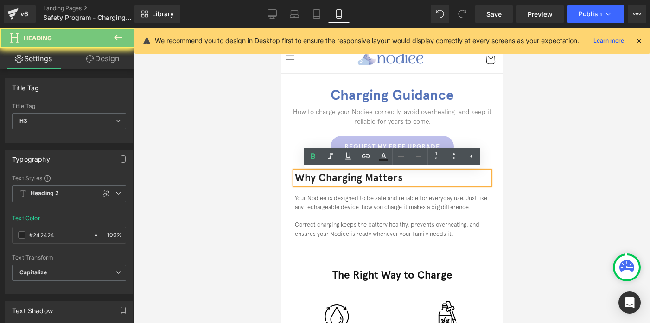
click at [369, 178] on h3 "Why Charging Matters" at bounding box center [392, 178] width 195 height 13
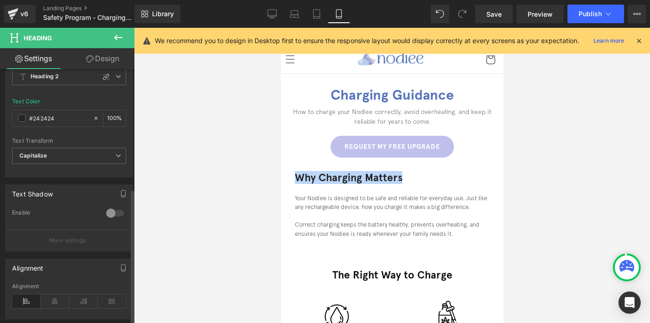
scroll to position [237, 0]
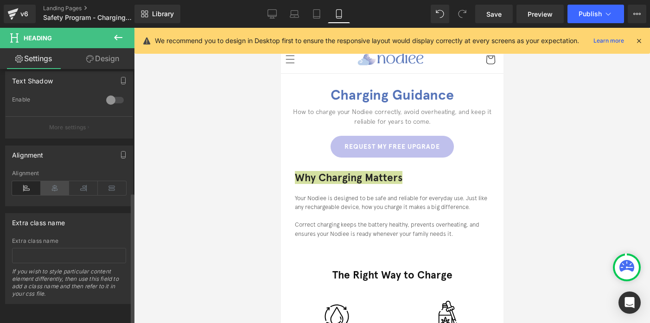
click at [49, 185] on icon at bounding box center [55, 188] width 29 height 14
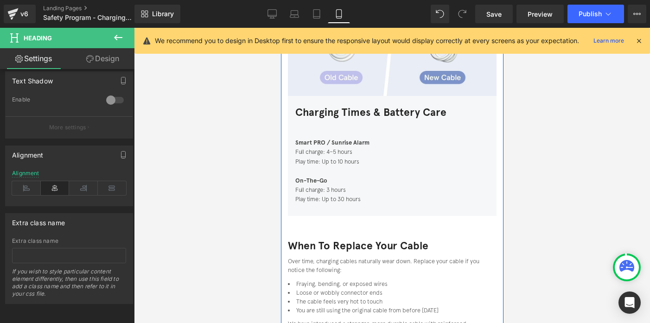
scroll to position [600, 0]
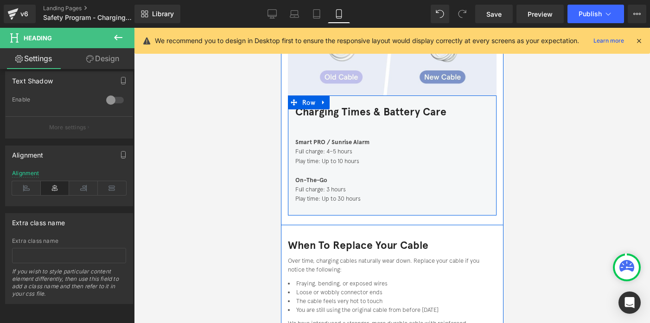
click at [317, 106] on h3 "Charging Times & Battery Care" at bounding box center [392, 112] width 194 height 13
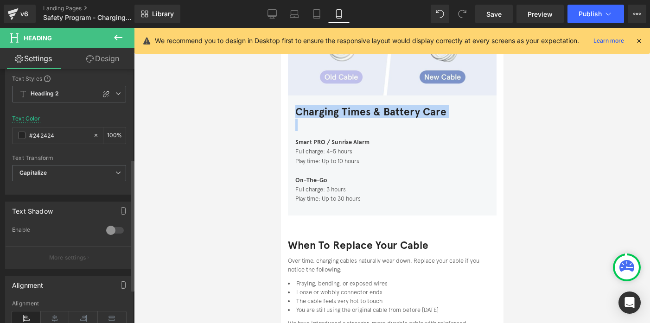
scroll to position [237, 0]
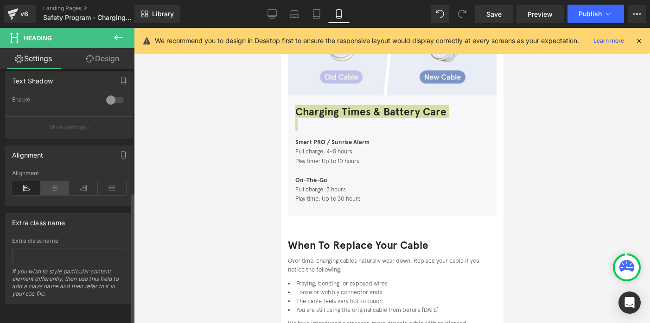
click at [53, 181] on icon at bounding box center [55, 188] width 29 height 14
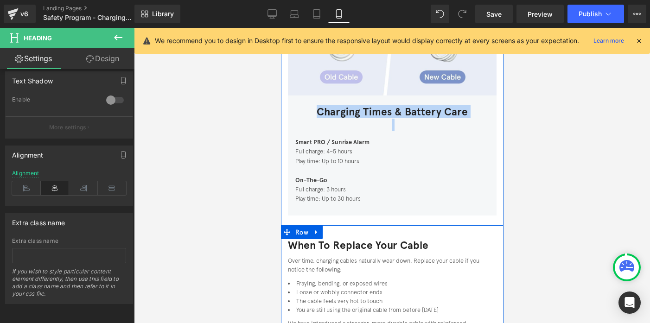
click at [329, 230] on div "When to Replace Your Cable Heading Over time, charging cables naturally wear do…" at bounding box center [392, 301] width 223 height 152
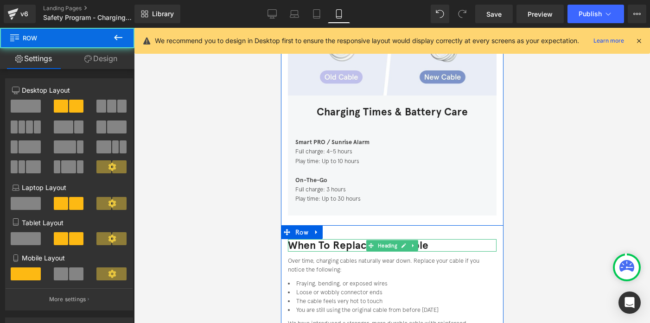
click at [329, 239] on h3 "When to Replace Your Cable" at bounding box center [392, 245] width 209 height 13
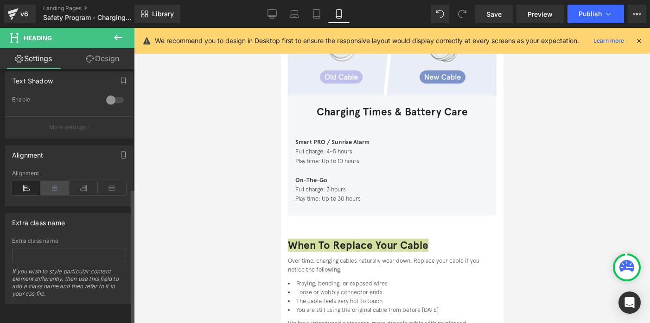
click at [57, 181] on icon at bounding box center [55, 188] width 29 height 14
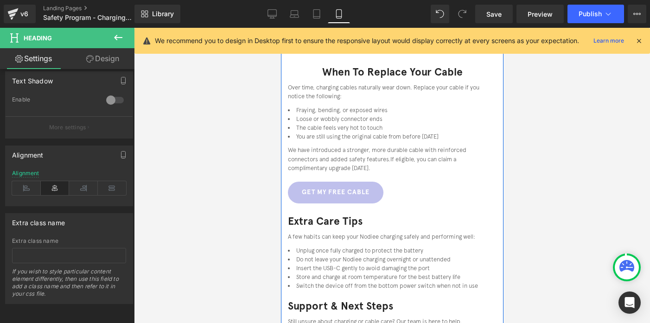
scroll to position [778, 0]
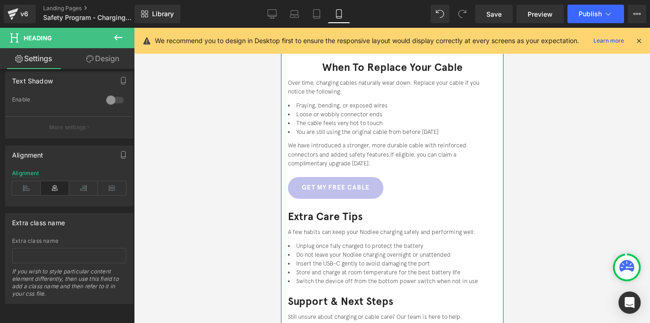
click at [327, 212] on h3 "Extra Care Tips" at bounding box center [392, 217] width 209 height 13
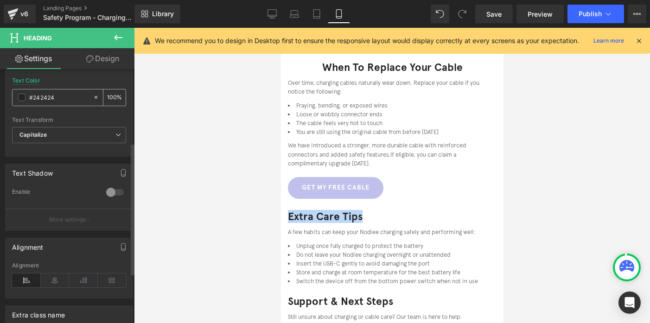
scroll to position [141, 0]
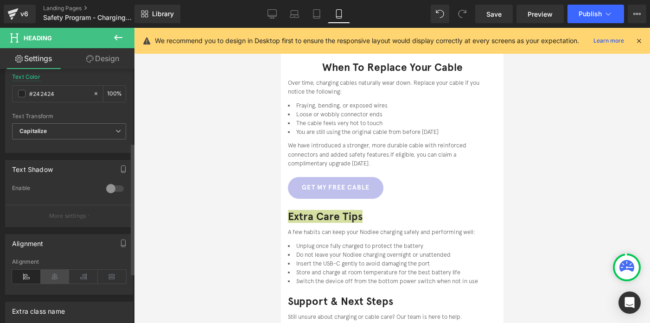
click at [53, 273] on icon at bounding box center [55, 277] width 29 height 14
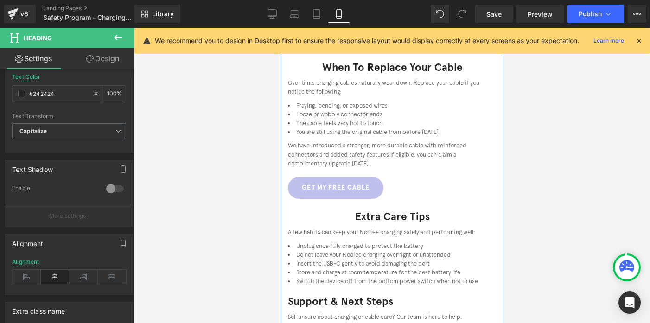
click at [296, 187] on link "Get My Free Cable" at bounding box center [336, 188] width 96 height 22
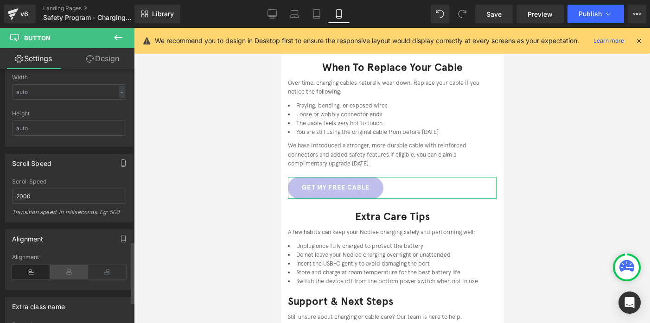
scroll to position [707, 0]
click at [56, 265] on icon at bounding box center [69, 270] width 38 height 14
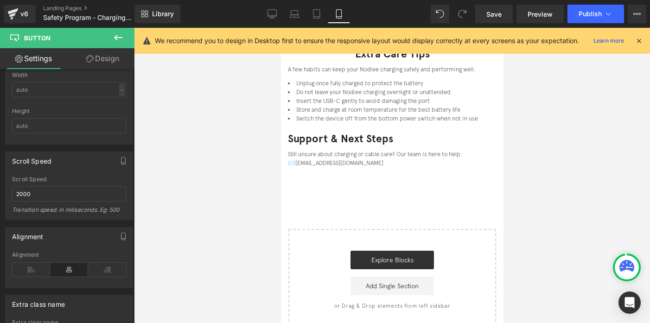
scroll to position [943, 0]
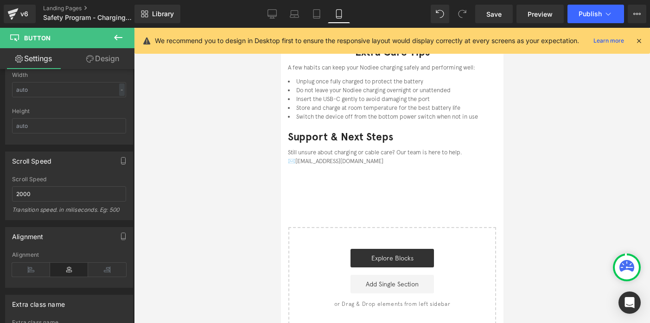
click at [307, 131] on h3 "Support & Next Steps" at bounding box center [392, 137] width 209 height 13
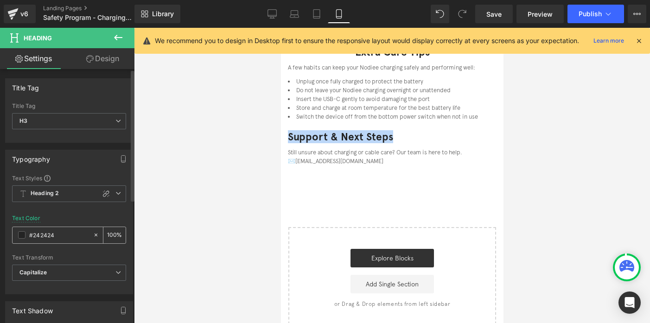
scroll to position [237, 0]
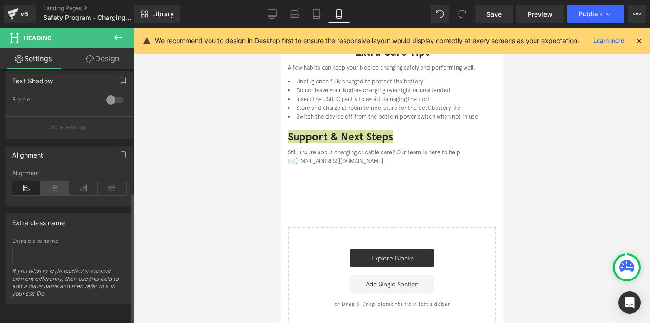
click at [54, 187] on icon at bounding box center [55, 188] width 29 height 14
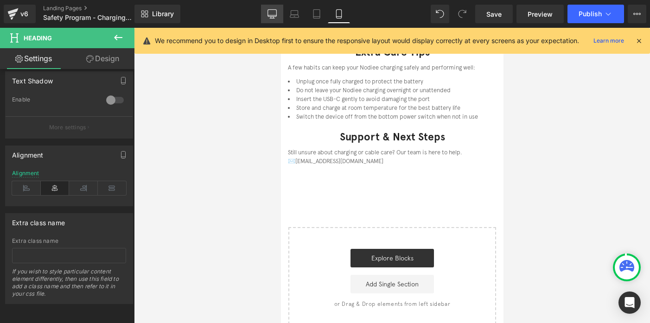
click at [276, 17] on icon at bounding box center [272, 13] width 9 height 9
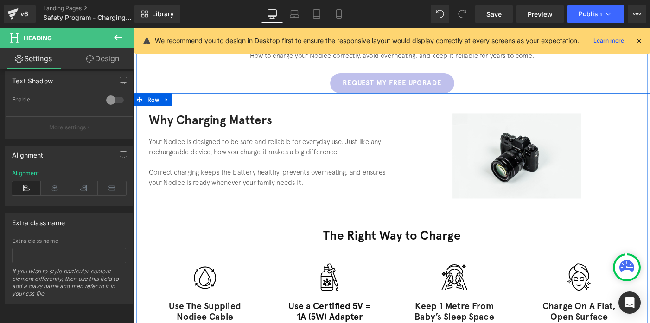
scroll to position [0, 0]
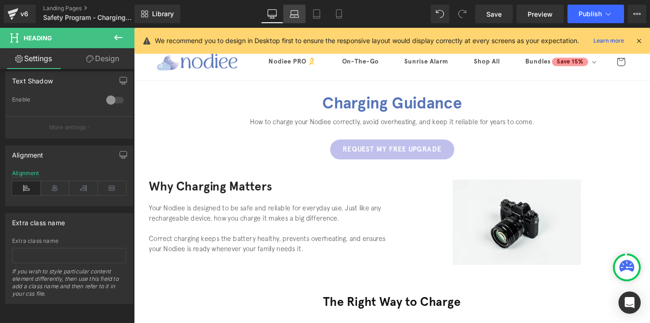
click at [298, 16] on icon at bounding box center [294, 13] width 9 height 9
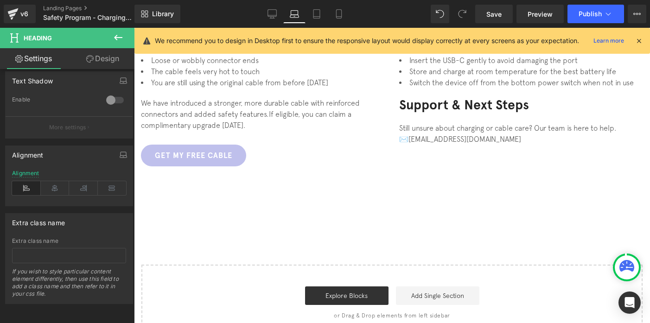
scroll to position [662, 0]
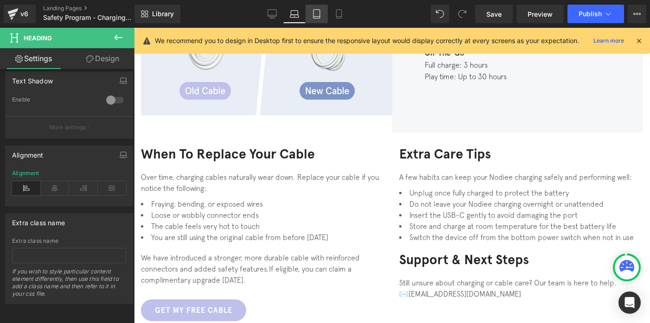
click at [313, 14] on icon at bounding box center [316, 13] width 9 height 9
type input "100"
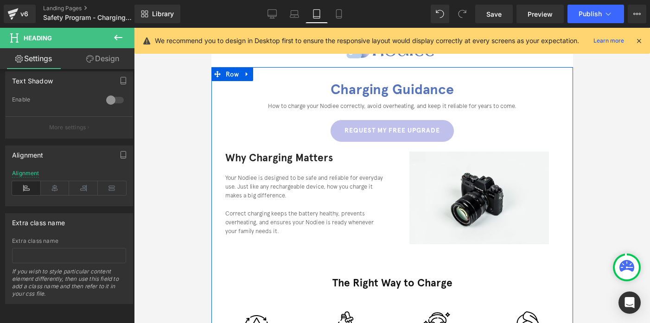
scroll to position [13, 0]
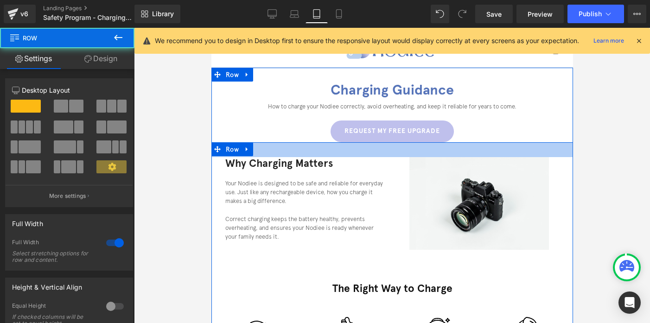
drag, startPoint x: 376, startPoint y: 146, endPoint x: 434, endPoint y: 124, distance: 62.5
click at [376, 151] on div "32px" at bounding box center [392, 149] width 362 height 15
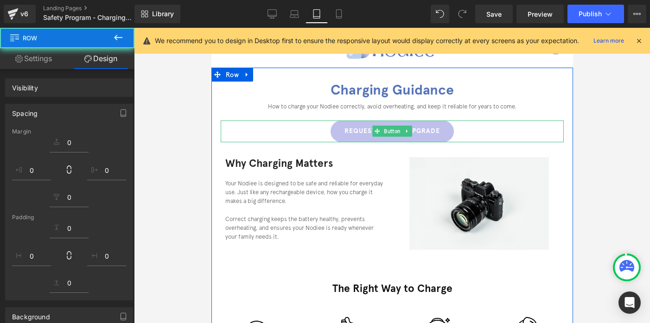
click at [434, 124] on link "Request My Free Upgrade" at bounding box center [391, 132] width 123 height 22
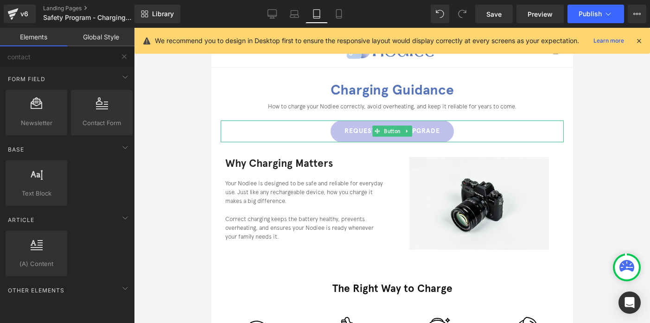
drag, startPoint x: 613, startPoint y: 257, endPoint x: 401, endPoint y: 229, distance: 213.3
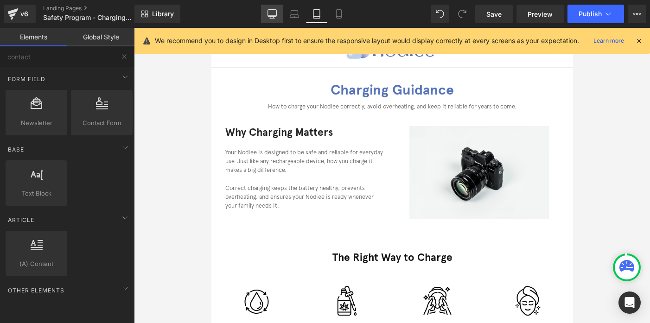
click at [265, 15] on link "Desktop" at bounding box center [272, 14] width 22 height 19
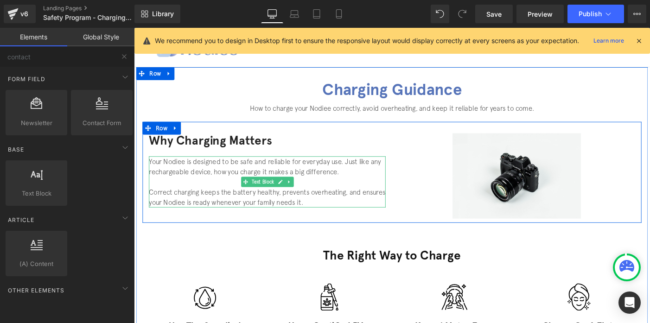
scroll to position [0, 0]
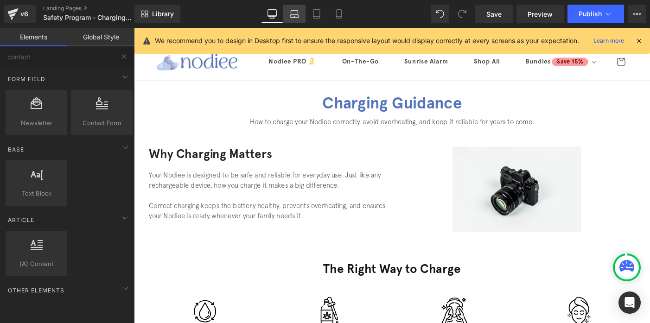
click at [291, 20] on link "Laptop" at bounding box center [294, 14] width 22 height 19
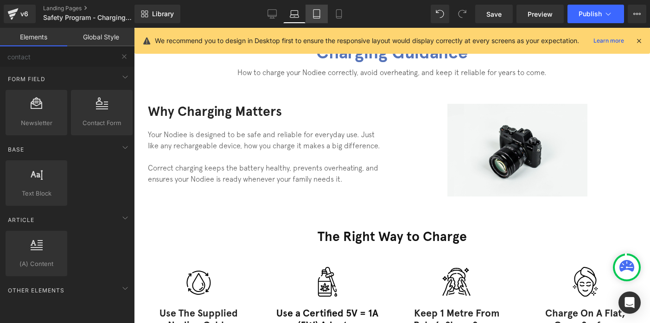
click at [322, 14] on link "Tablet" at bounding box center [317, 14] width 22 height 19
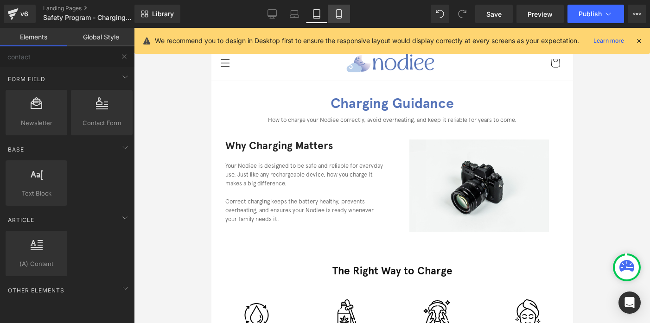
click at [337, 10] on icon at bounding box center [338, 14] width 5 height 9
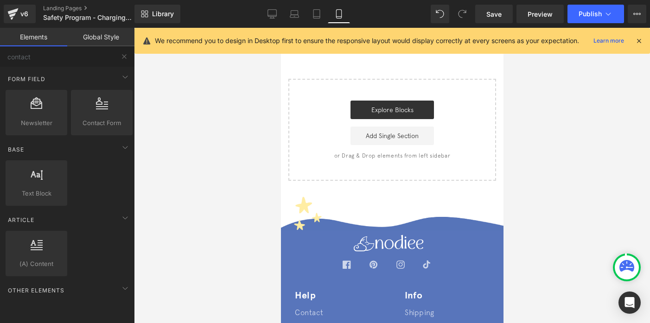
scroll to position [1213, 0]
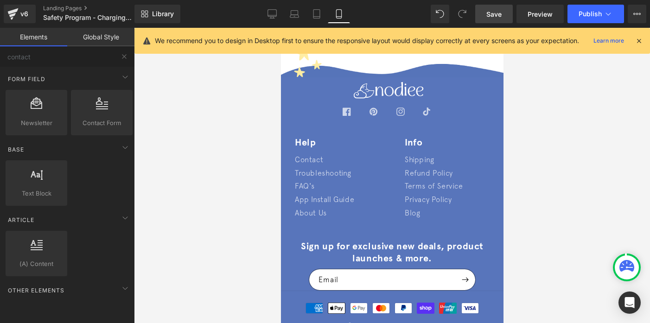
click at [491, 12] on span "Save" at bounding box center [494, 14] width 15 height 10
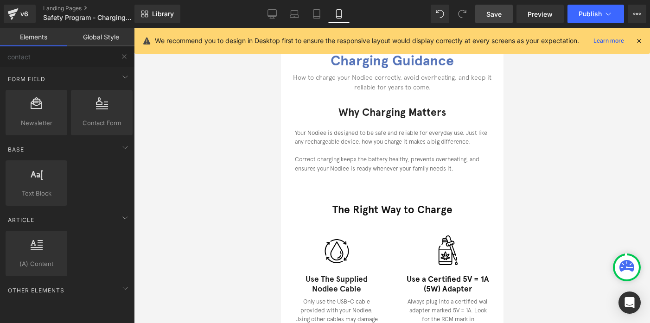
scroll to position [0, 0]
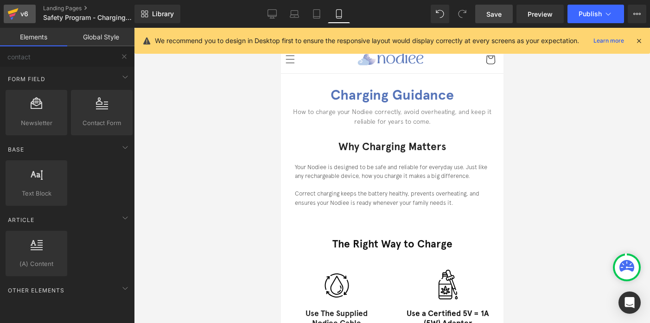
click at [15, 8] on icon at bounding box center [12, 13] width 11 height 23
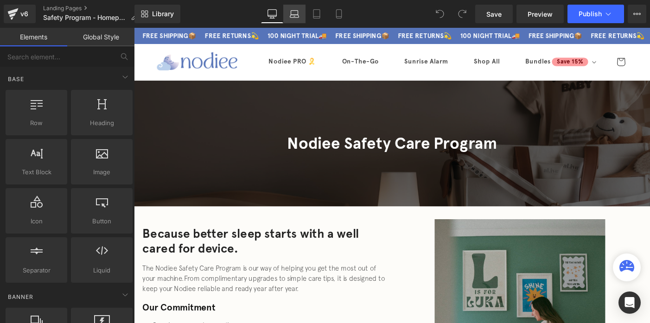
click at [297, 19] on link "Laptop" at bounding box center [294, 14] width 22 height 19
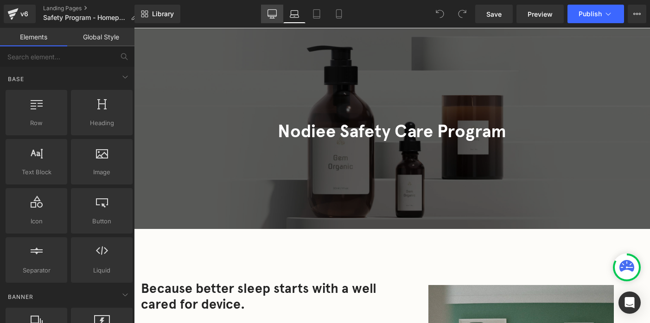
click at [275, 19] on link "Desktop" at bounding box center [272, 14] width 22 height 19
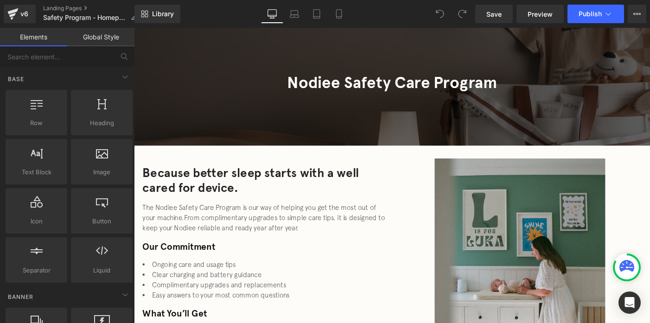
scroll to position [58, 0]
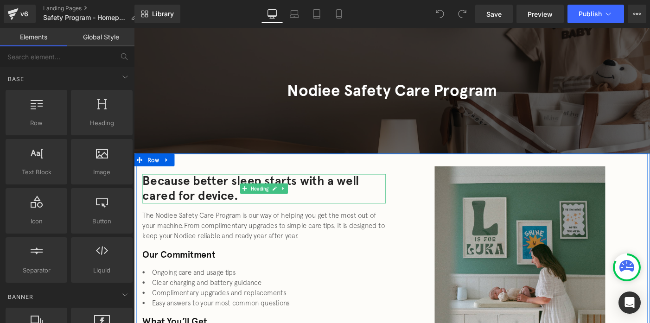
click at [197, 211] on h2 "Because better sleep starts with a well cared for device." at bounding box center [275, 203] width 264 height 32
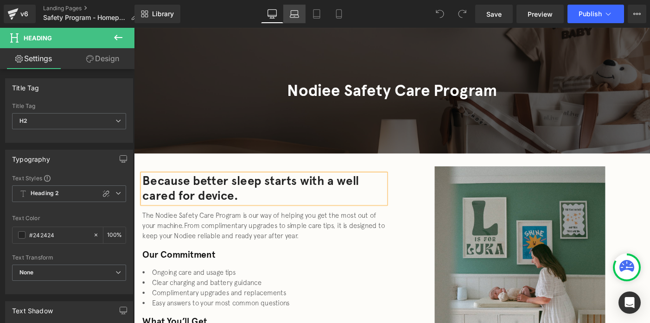
click at [302, 12] on link "Laptop" at bounding box center [294, 14] width 22 height 19
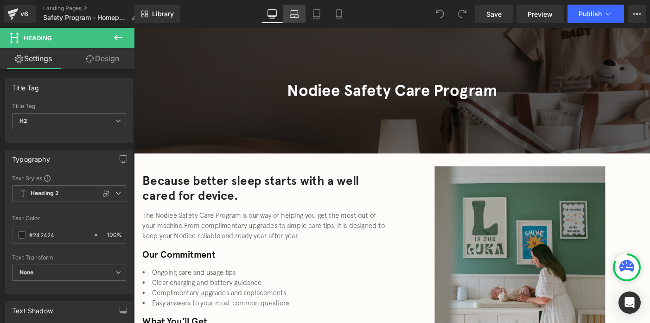
type input "100"
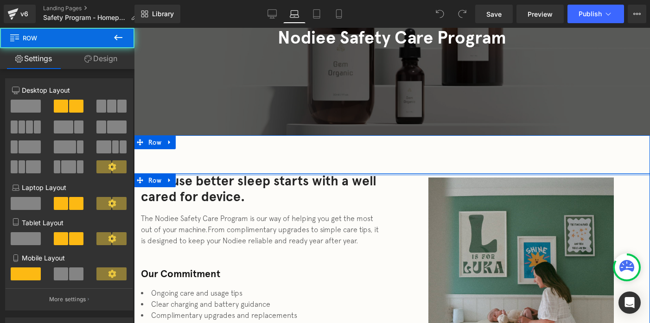
drag, startPoint x: 210, startPoint y: 175, endPoint x: 213, endPoint y: 141, distance: 34.5
click at [213, 141] on div "Because better sleep starts with a well cared for device. Heading The Nodiee Sa…" at bounding box center [392, 323] width 516 height 377
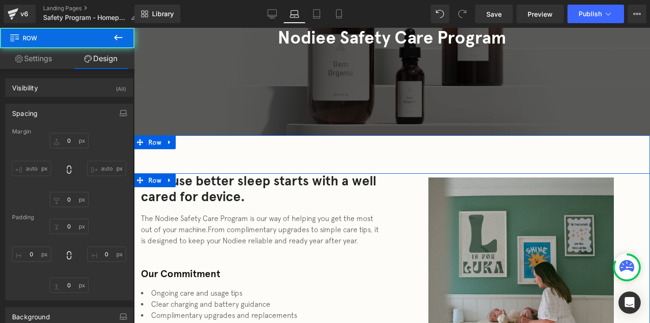
type input "0"
type input "10"
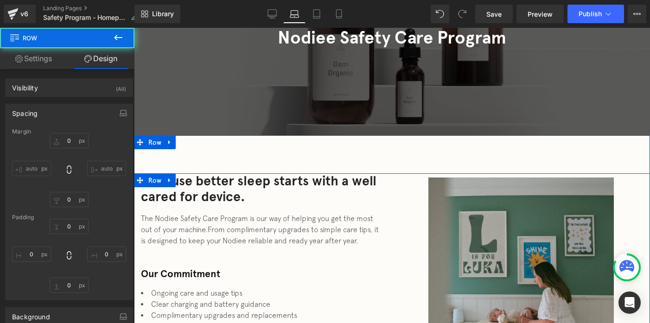
type input "0"
type input "30"
type input "0"
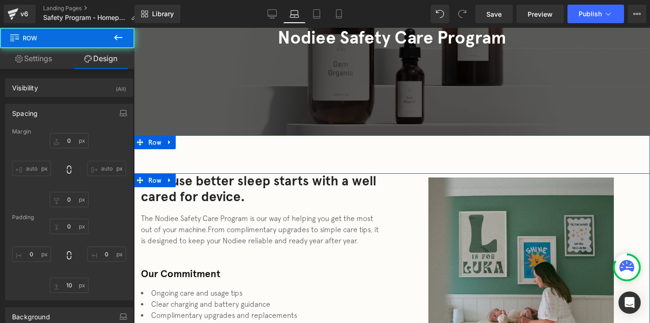
type input "10"
type input "0"
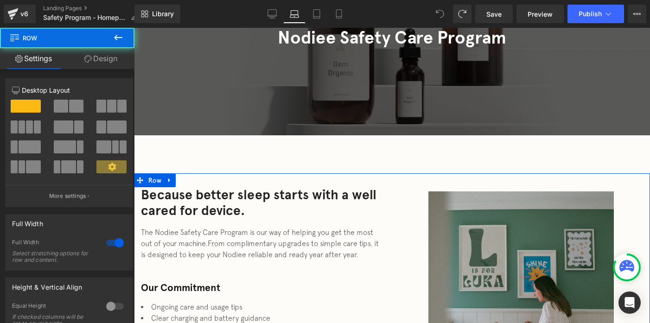
click at [249, 109] on div at bounding box center [392, 35] width 516 height 201
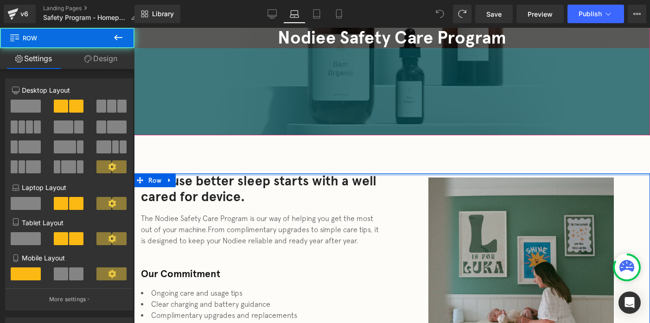
drag, startPoint x: 221, startPoint y: 173, endPoint x: 225, endPoint y: 124, distance: 48.8
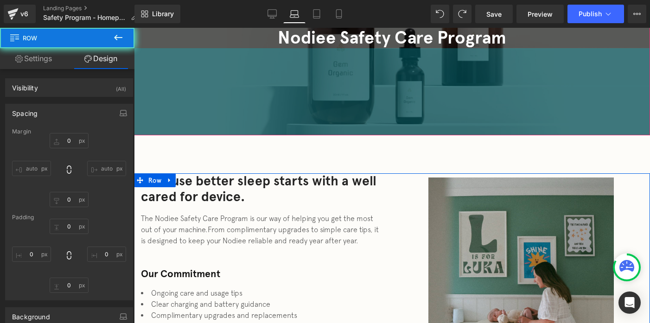
type input "0"
type input "10"
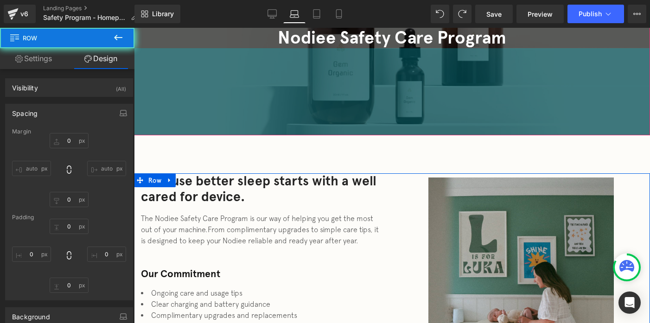
type input "0"
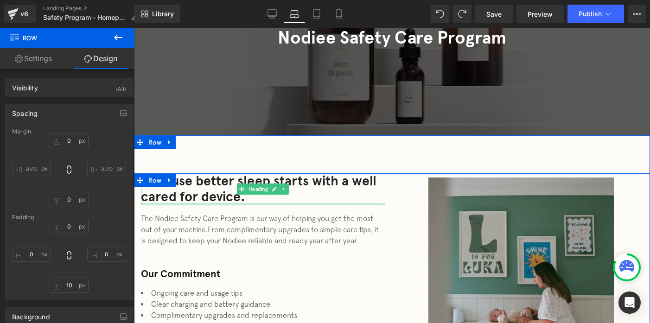
click at [366, 220] on span "The Nodiee Safety Care Program is our way of helping you get the most out of yo…" at bounding box center [257, 223] width 232 height 19
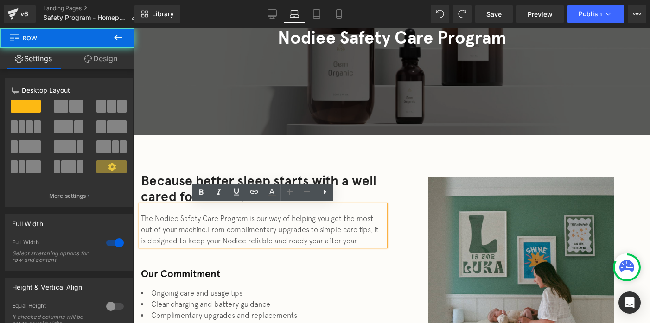
click at [315, 150] on div "Because better sleep starts with a well cared for device. Heading The Nodiee Sa…" at bounding box center [392, 323] width 516 height 377
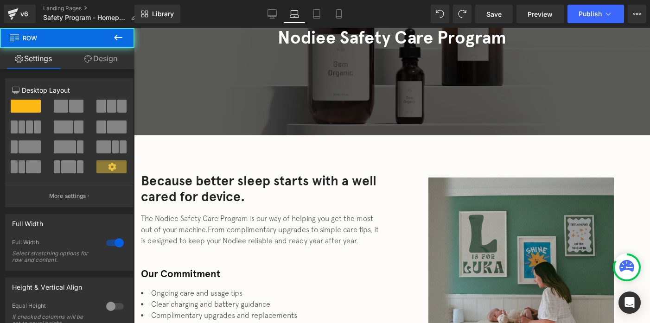
click at [302, 143] on div "Because better sleep starts with a well cared for device. Heading The Nodiee Sa…" at bounding box center [392, 323] width 516 height 377
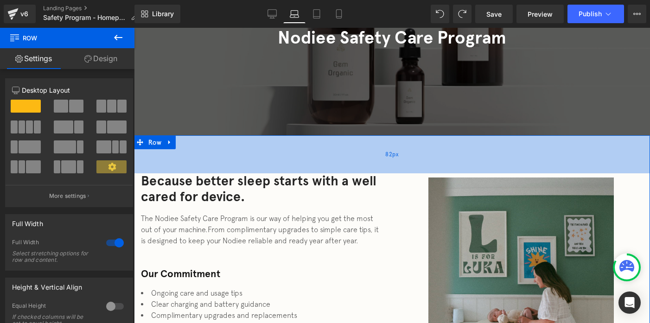
click at [302, 147] on div "82px" at bounding box center [392, 154] width 516 height 38
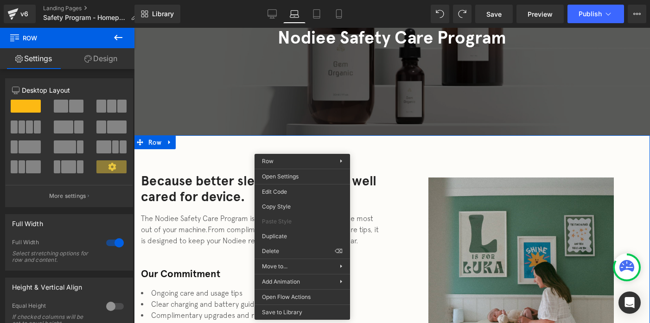
drag, startPoint x: 409, startPoint y: 277, endPoint x: 275, endPoint y: 249, distance: 136.9
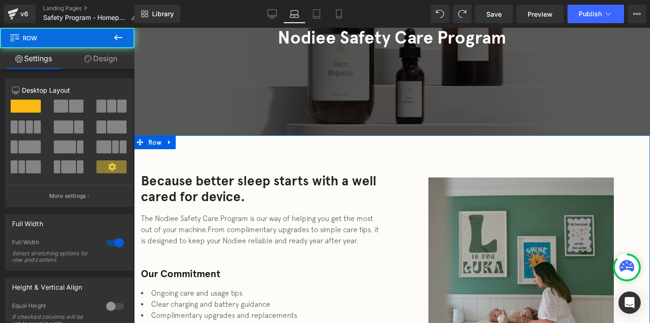
click at [308, 154] on div "Because better sleep starts with a well cared for device. Heading The Nodiee Sa…" at bounding box center [392, 323] width 516 height 377
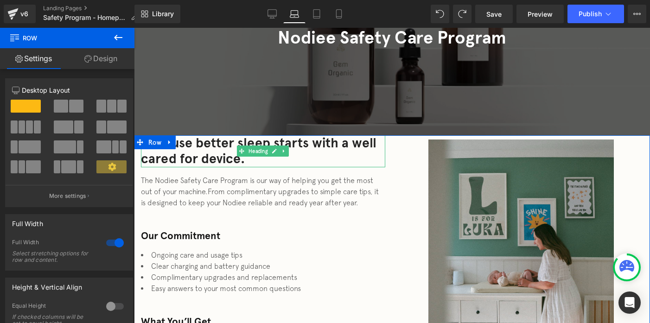
drag, startPoint x: 304, startPoint y: 135, endPoint x: 302, endPoint y: 141, distance: 6.8
click at [302, 141] on div "Because better sleep starts with a well cared for device. Heading The Nodiee Sa…" at bounding box center [392, 304] width 516 height 339
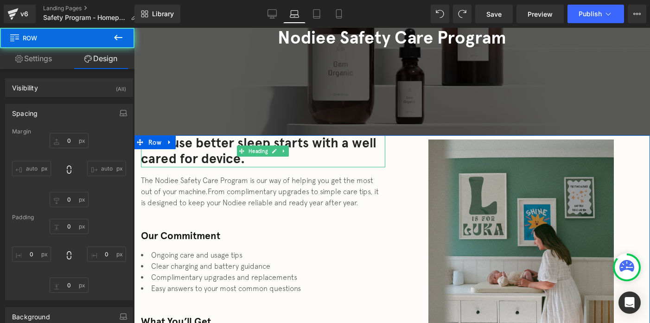
type input "0"
type input "102"
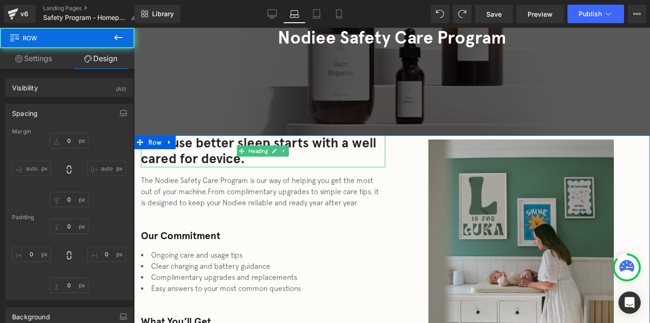
type input "0"
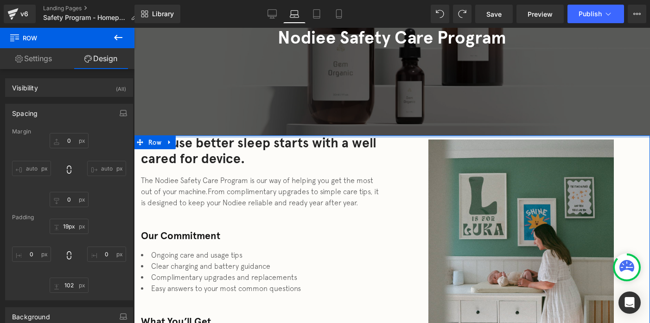
type input "20px"
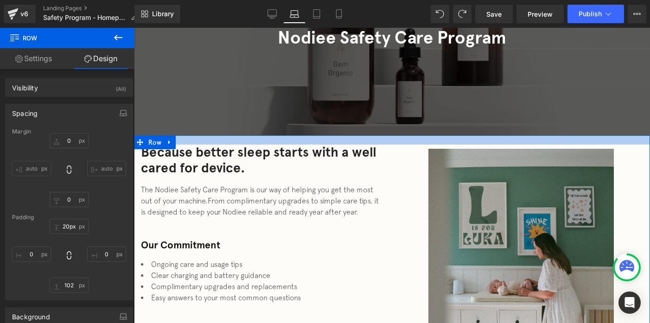
drag, startPoint x: 298, startPoint y: 136, endPoint x: 298, endPoint y: 146, distance: 9.7
click at [298, 146] on div "Because better sleep starts with a well cared for device. Heading The Nodiee Sa…" at bounding box center [392, 309] width 516 height 348
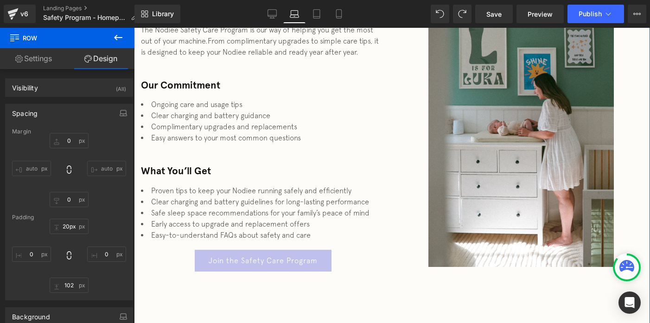
scroll to position [313, 0]
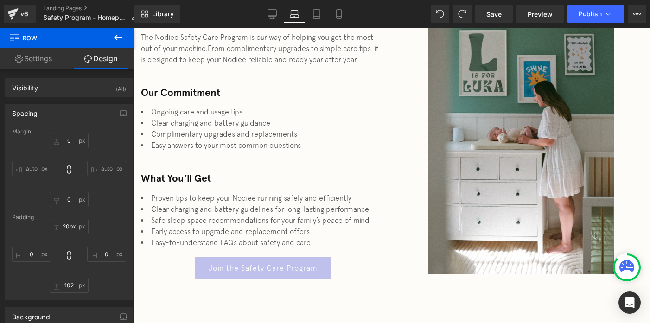
click at [186, 80] on div "Because better sleep starts with a well cared for device. Heading The Nodiee Sa…" at bounding box center [263, 135] width 258 height 287
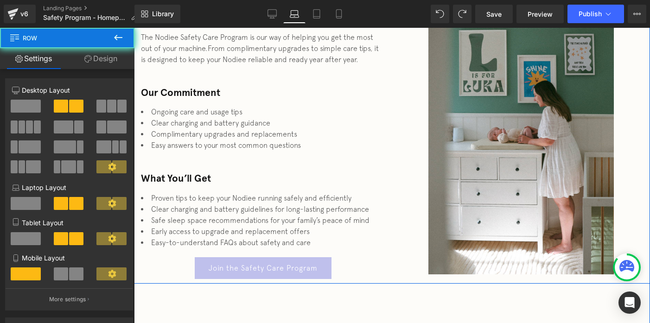
click at [170, 71] on div "Because better sleep starts with a well cared for device. Heading The Nodiee Sa…" at bounding box center [263, 135] width 258 height 287
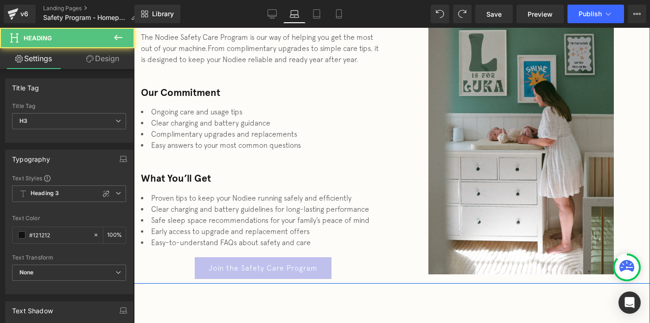
drag, startPoint x: 162, startPoint y: 87, endPoint x: 162, endPoint y: 81, distance: 6.5
click at [162, 81] on div "Because better sleep starts with a well cared for device. Heading The Nodiee Sa…" at bounding box center [263, 135] width 258 height 287
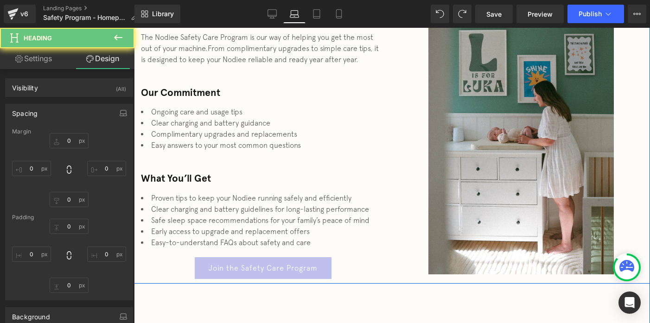
type input "48"
type input "0"
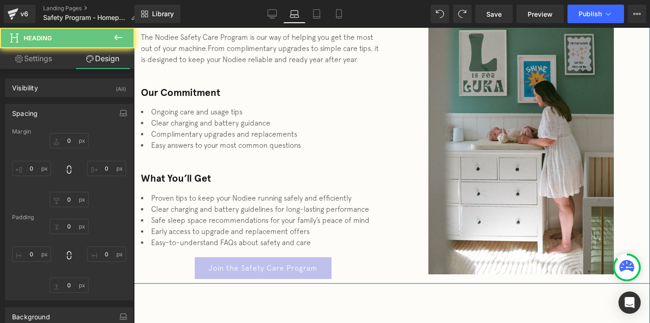
type input "0"
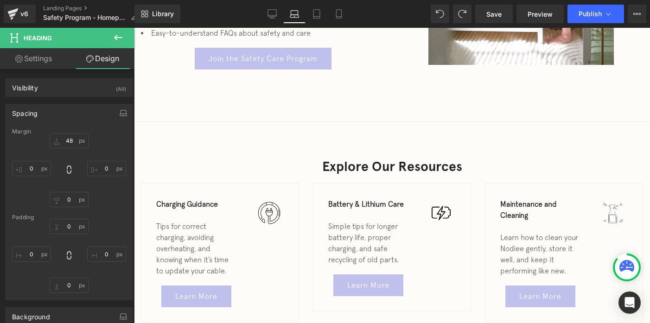
scroll to position [523, 0]
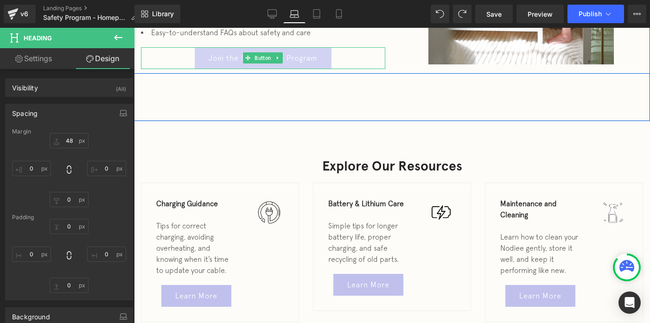
click at [208, 51] on link "Join the Safety Care Program" at bounding box center [263, 58] width 137 height 22
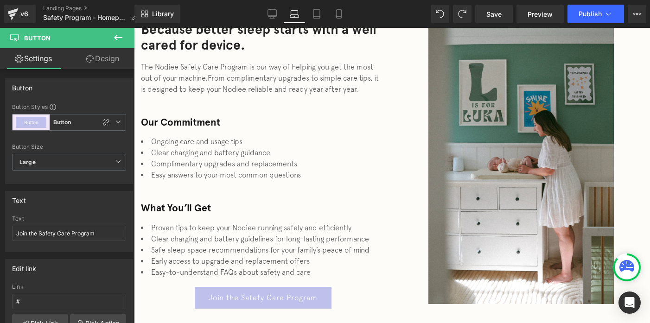
scroll to position [189, 0]
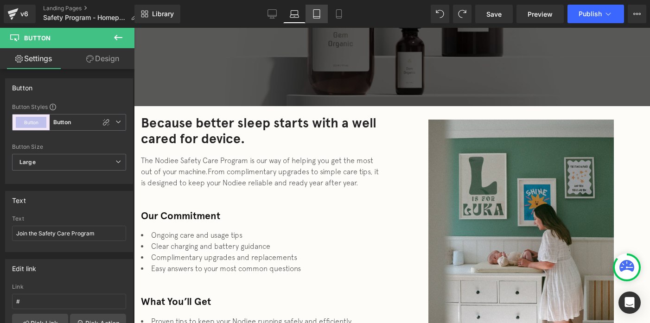
click at [314, 13] on icon at bounding box center [317, 14] width 6 height 9
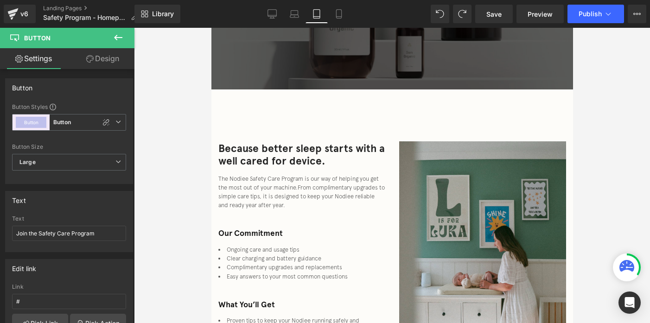
scroll to position [206, 0]
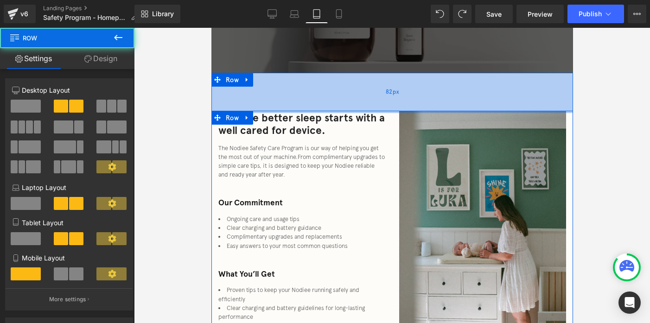
drag, startPoint x: 260, startPoint y: 111, endPoint x: 262, endPoint y: 75, distance: 36.7
click at [262, 75] on div "Because better sleep starts with a well cared for device. Heading The Nodiee Sa…" at bounding box center [392, 233] width 362 height 321
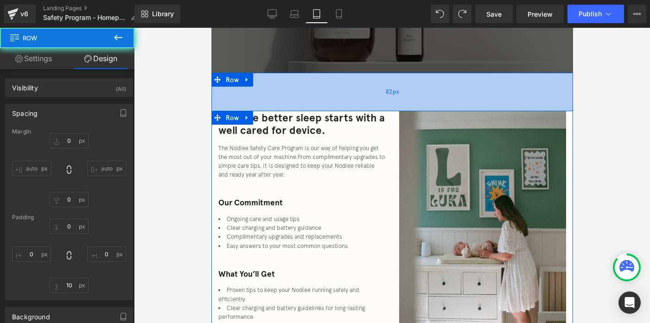
click at [267, 87] on div "82px" at bounding box center [392, 92] width 362 height 38
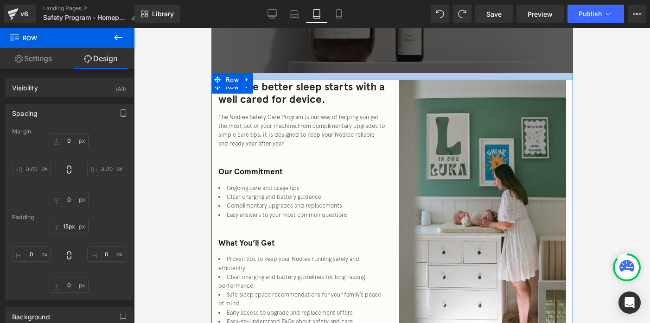
type input "13px"
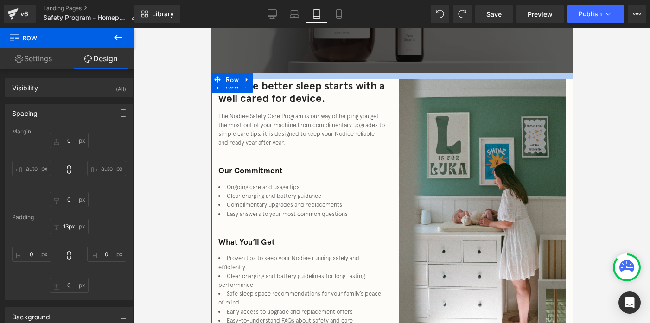
drag, startPoint x: 267, startPoint y: 87, endPoint x: 266, endPoint y: 54, distance: 32.5
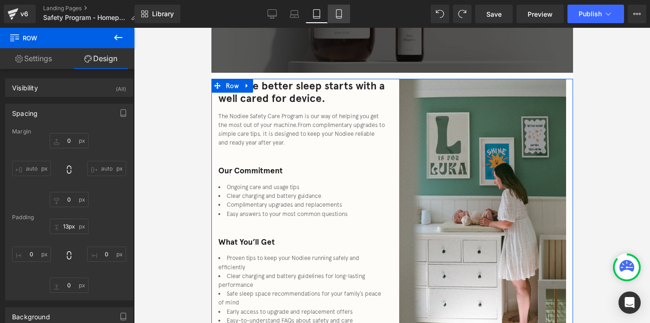
click at [340, 11] on icon at bounding box center [338, 13] width 9 height 9
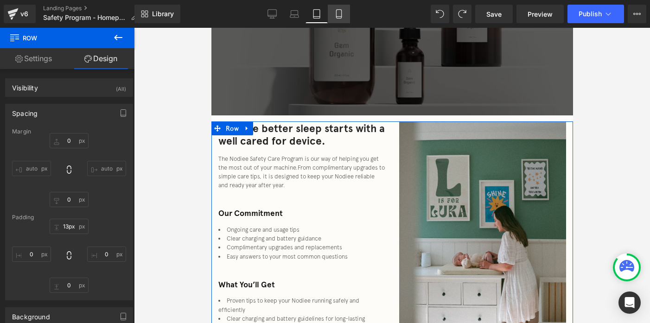
type input "0"
type input "40"
type input "0"
type input "60"
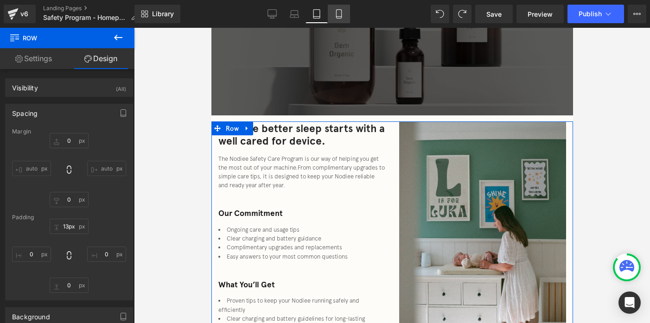
type input "0"
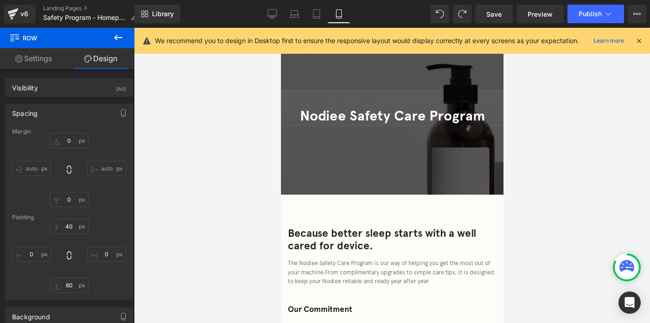
scroll to position [36, 0]
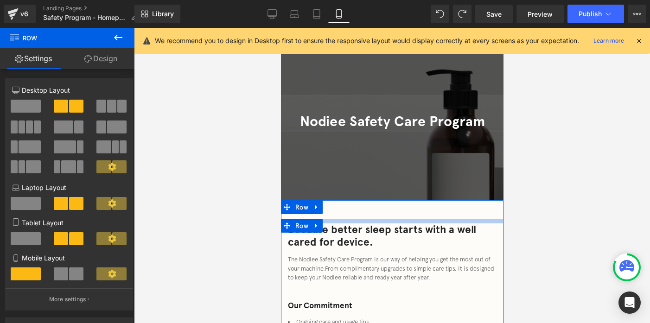
drag, startPoint x: 342, startPoint y: 220, endPoint x: 343, endPoint y: 214, distance: 6.5
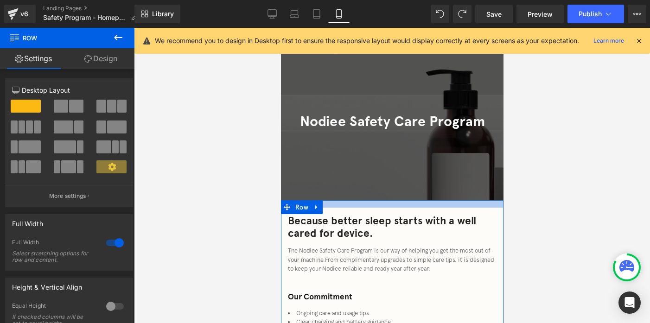
drag, startPoint x: 334, startPoint y: 205, endPoint x: 335, endPoint y: 193, distance: 11.1
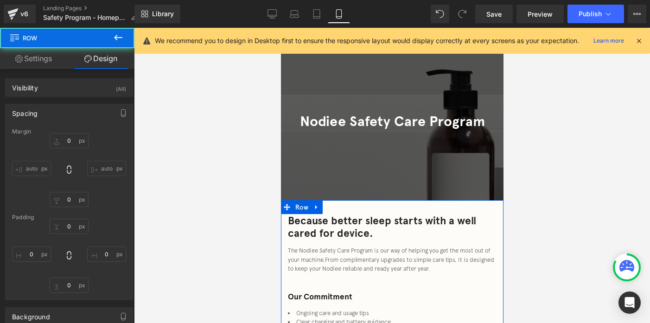
type input "0"
type input "16"
type input "0"
type input "60"
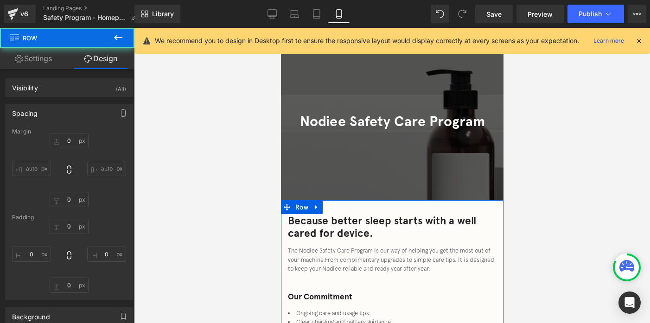
type input "0"
click at [519, 165] on div at bounding box center [392, 175] width 516 height 295
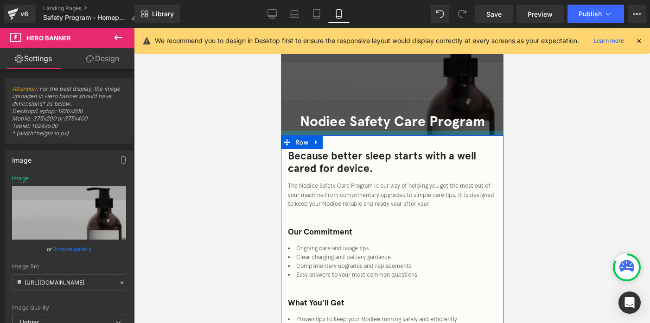
drag, startPoint x: 386, startPoint y: 199, endPoint x: 393, endPoint y: 139, distance: 60.3
click at [393, 135] on div at bounding box center [392, 133] width 223 height 5
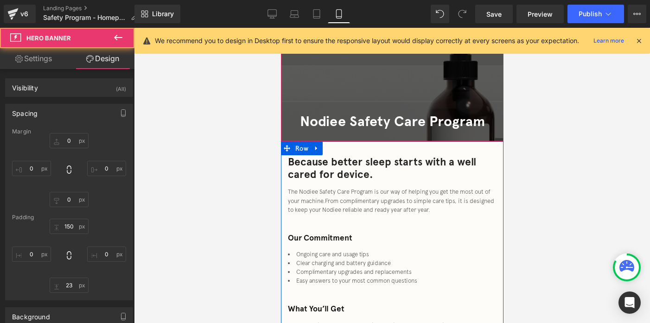
scroll to position [0, 0]
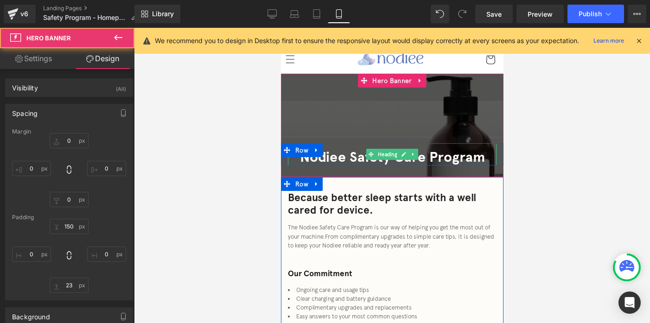
click at [374, 159] on span at bounding box center [371, 154] width 10 height 11
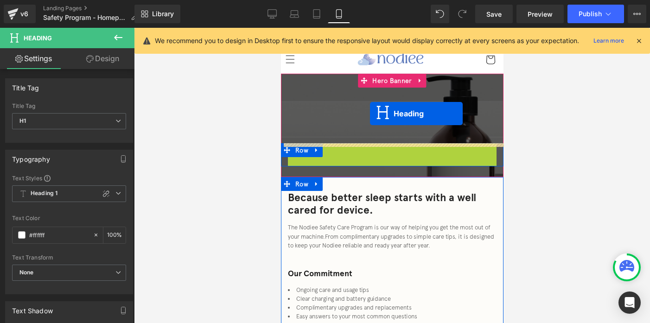
drag, startPoint x: 370, startPoint y: 154, endPoint x: 370, endPoint y: 114, distance: 40.8
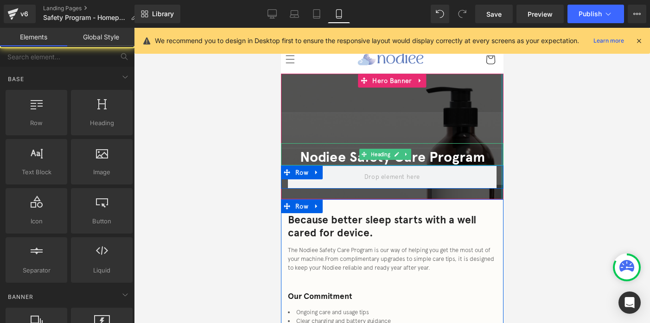
click at [512, 144] on div at bounding box center [392, 175] width 516 height 295
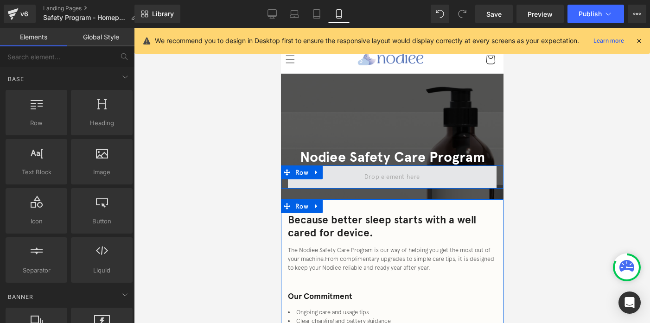
click at [419, 173] on span at bounding box center [392, 177] width 62 height 15
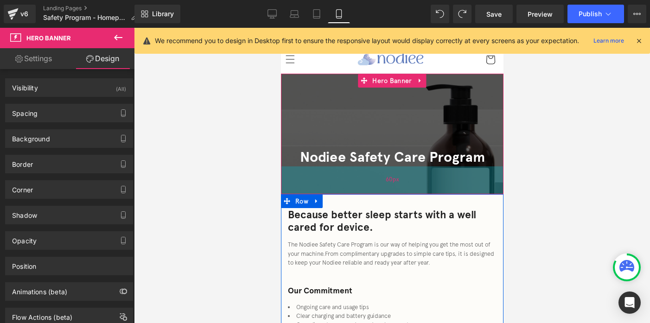
drag, startPoint x: 378, startPoint y: 233, endPoint x: 380, endPoint y: 191, distance: 41.8
click at [380, 191] on div "60px" at bounding box center [392, 181] width 223 height 28
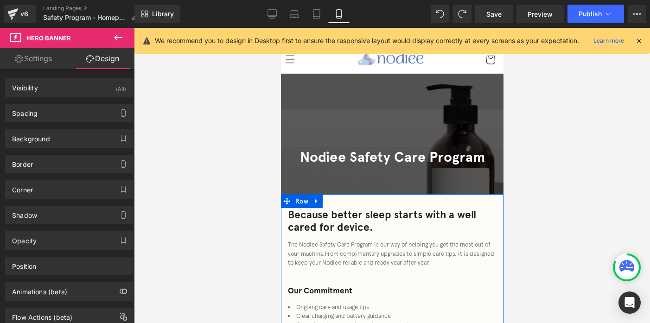
click at [545, 177] on div at bounding box center [392, 175] width 516 height 295
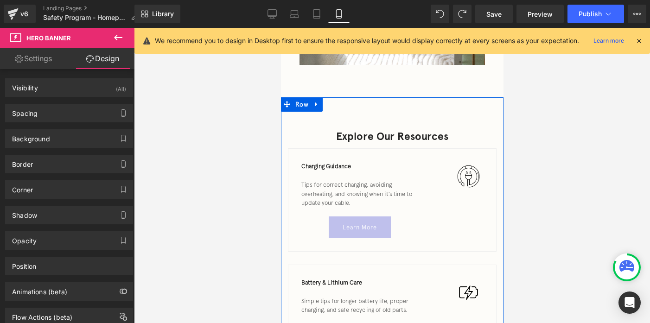
scroll to position [643, 0]
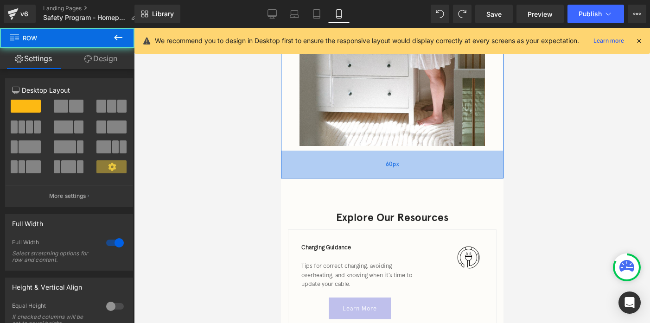
drag, startPoint x: 362, startPoint y: 180, endPoint x: 362, endPoint y: 157, distance: 23.2
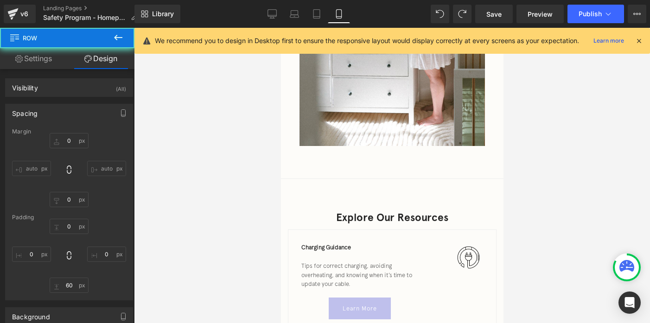
click at [360, 206] on div "Explore Our Resources Heading Row" at bounding box center [392, 214] width 223 height 32
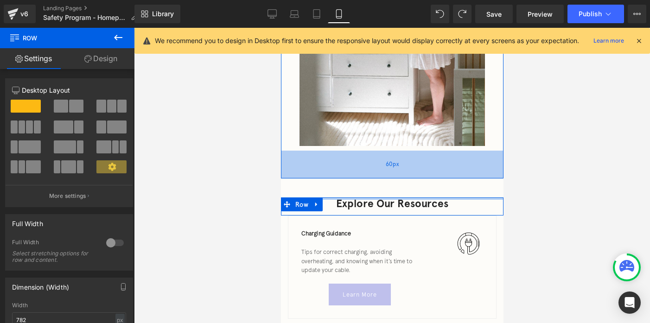
drag, startPoint x: 359, startPoint y: 198, endPoint x: 361, endPoint y: 168, distance: 30.3
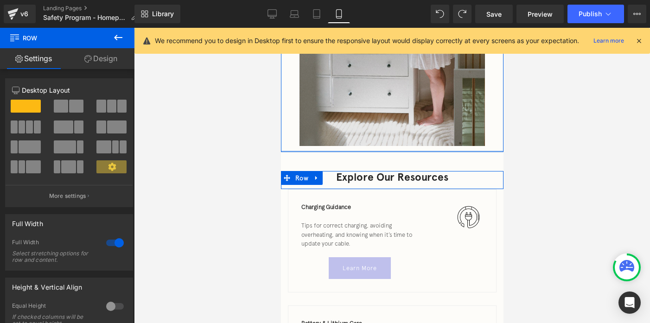
drag, startPoint x: 361, startPoint y: 168, endPoint x: 361, endPoint y: 141, distance: 26.4
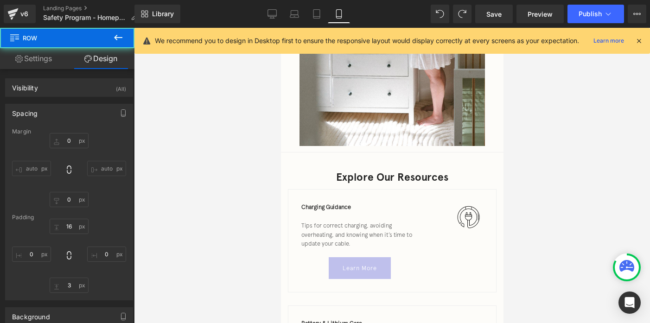
click at [522, 198] on div at bounding box center [392, 175] width 516 height 295
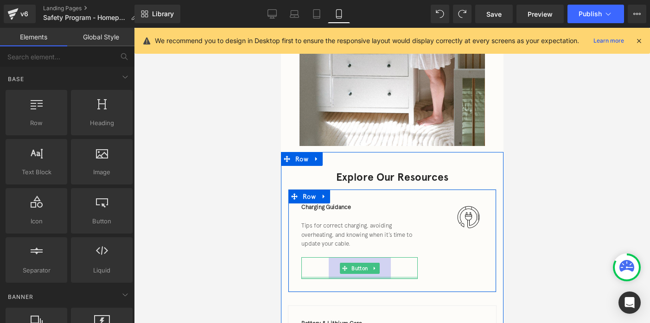
click at [331, 277] on div at bounding box center [359, 278] width 116 height 2
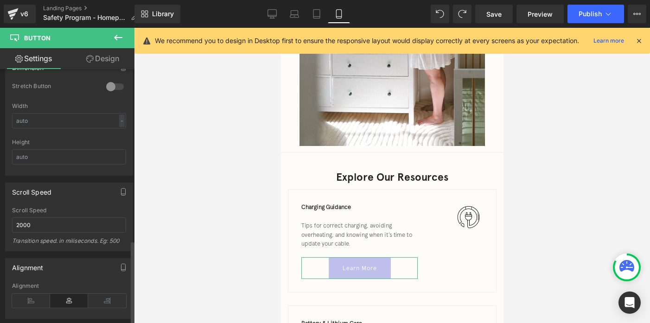
scroll to position [518, 0]
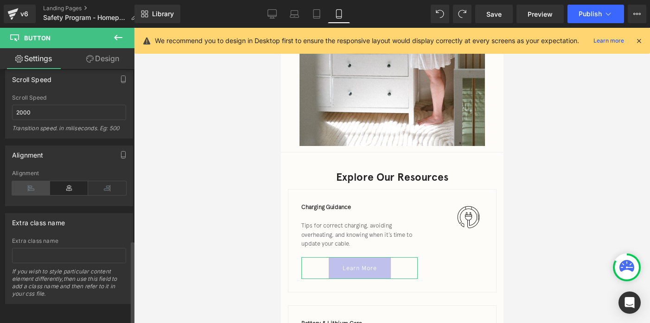
click at [34, 182] on icon at bounding box center [31, 188] width 38 height 14
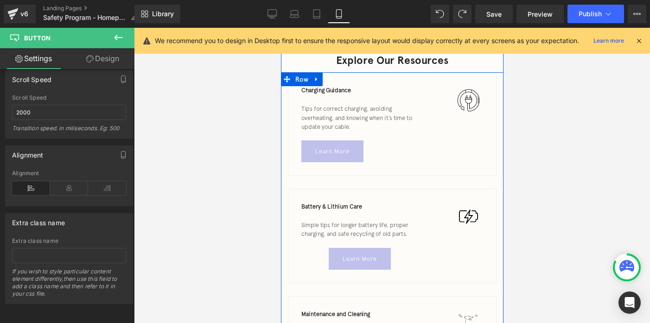
scroll to position [799, 0]
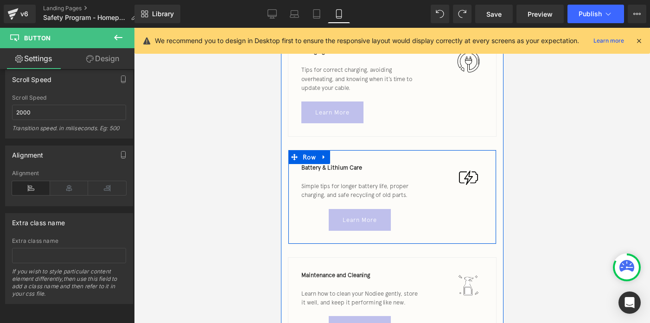
click at [310, 218] on div "Learn More" at bounding box center [359, 220] width 116 height 22
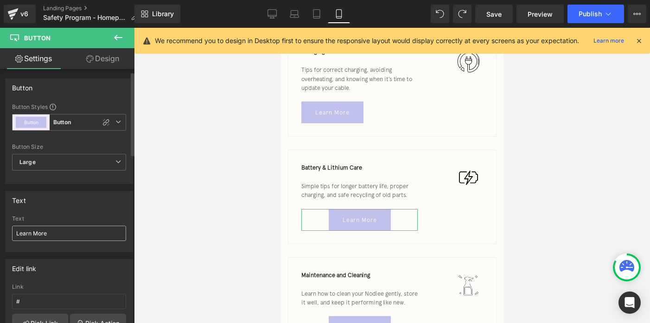
scroll to position [17, 0]
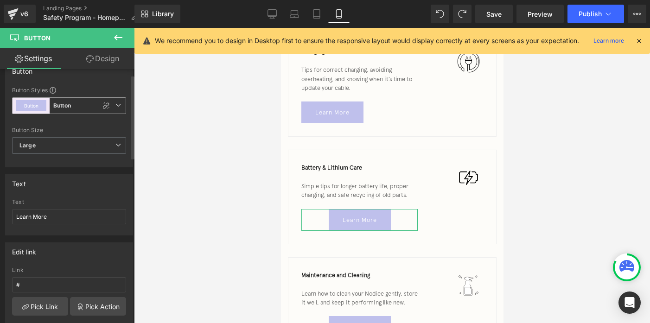
click at [63, 106] on b "Button" at bounding box center [62, 106] width 18 height 8
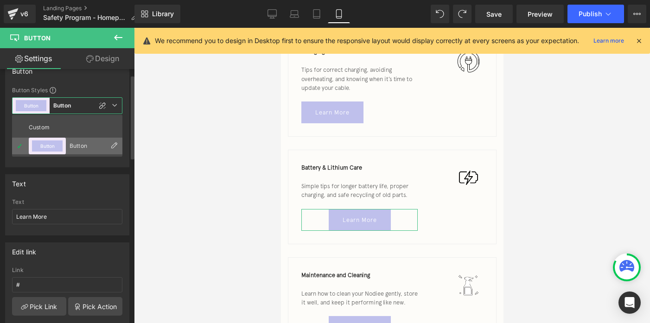
click at [87, 144] on div "Button" at bounding box center [88, 146] width 36 height 6
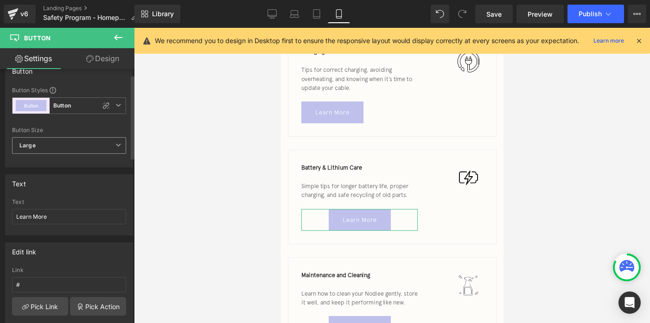
click at [62, 147] on span "Large" at bounding box center [69, 145] width 114 height 17
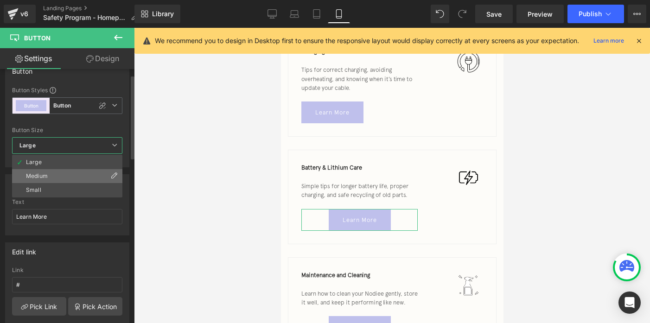
click at [46, 176] on div "Medium" at bounding box center [37, 176] width 22 height 6
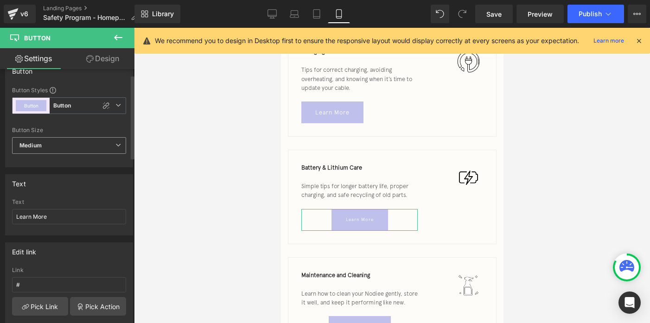
click at [60, 141] on span "Medium" at bounding box center [69, 145] width 114 height 17
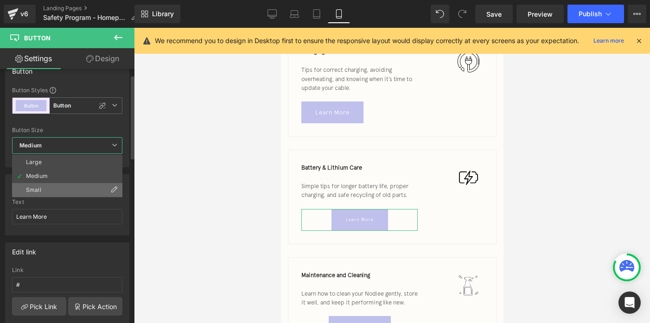
click at [47, 192] on li "Small" at bounding box center [67, 190] width 110 height 14
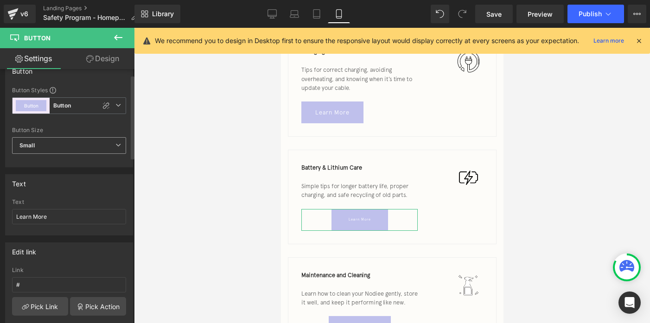
click at [47, 148] on span "Small" at bounding box center [69, 145] width 114 height 17
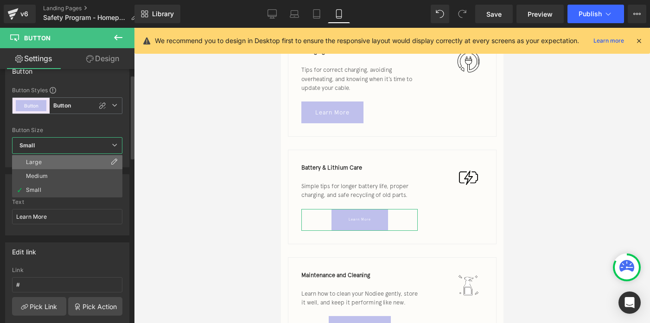
click at [46, 167] on li "Large" at bounding box center [67, 162] width 110 height 14
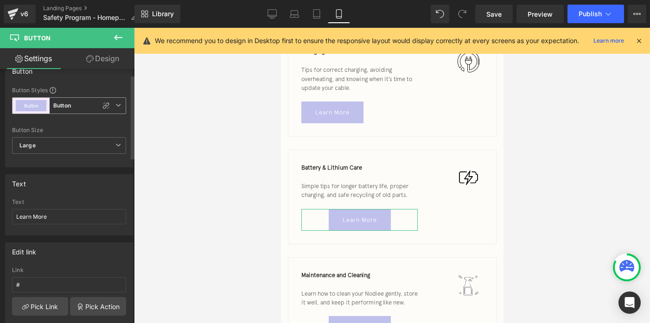
click at [70, 109] on b "Button" at bounding box center [62, 106] width 18 height 8
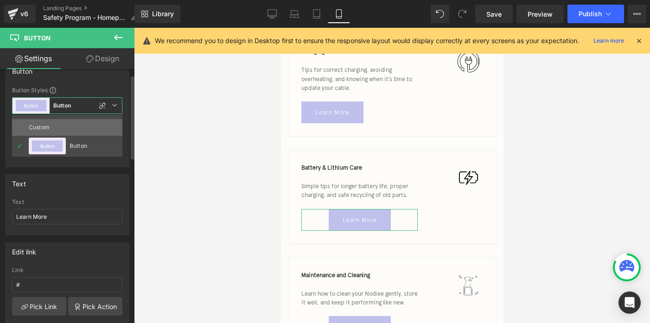
click at [50, 129] on div "Custom" at bounding box center [47, 127] width 36 height 17
type input "Brand Color"
type input "Color 1"
type input "Color 7"
type input "Color 1"
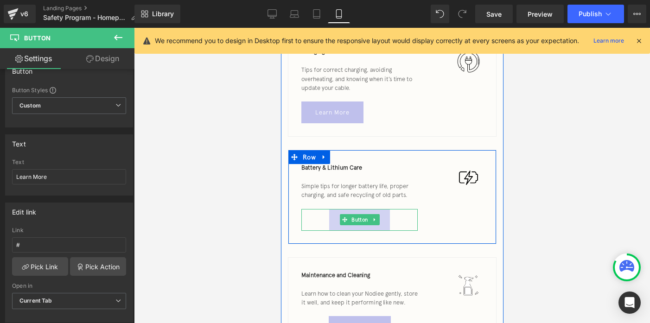
click at [334, 215] on link "Learn More" at bounding box center [359, 220] width 61 height 22
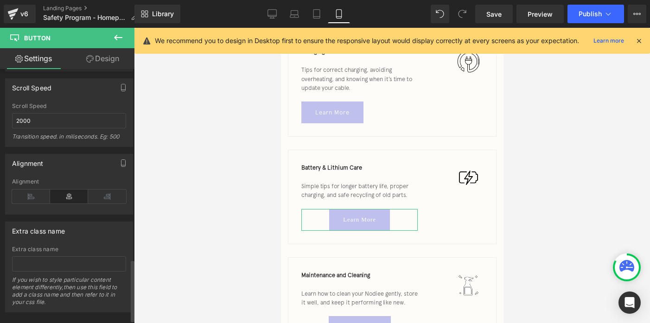
scroll to position [796, 0]
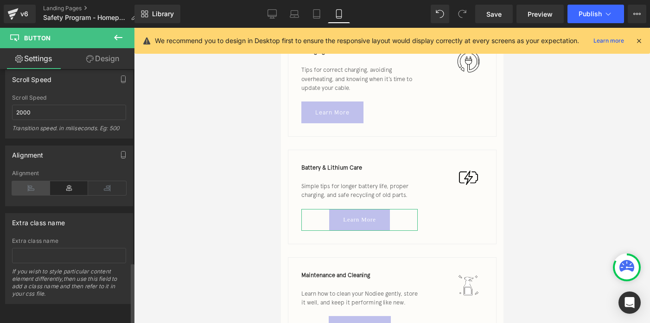
click at [35, 184] on icon at bounding box center [31, 188] width 38 height 14
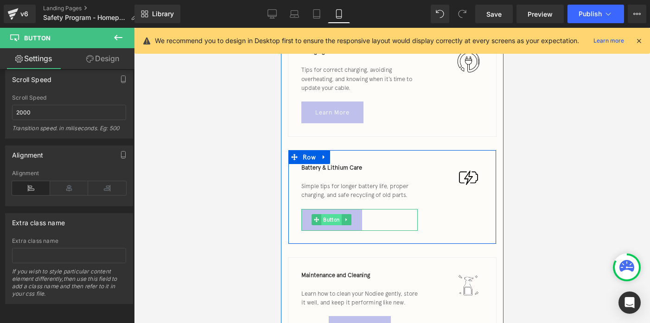
click at [329, 225] on span "Button" at bounding box center [331, 219] width 20 height 11
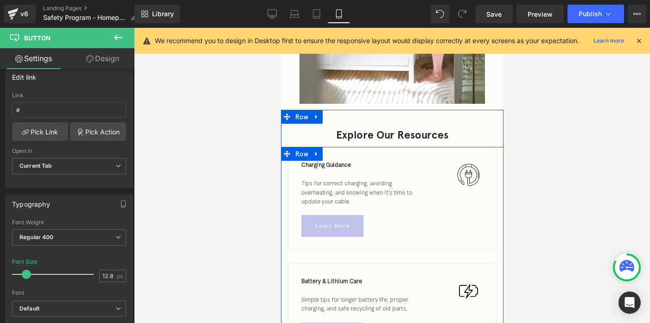
scroll to position [679, 0]
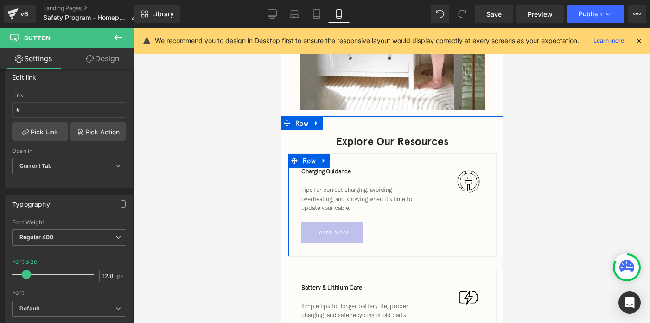
click at [316, 173] on span "Charging Guidance" at bounding box center [326, 171] width 50 height 7
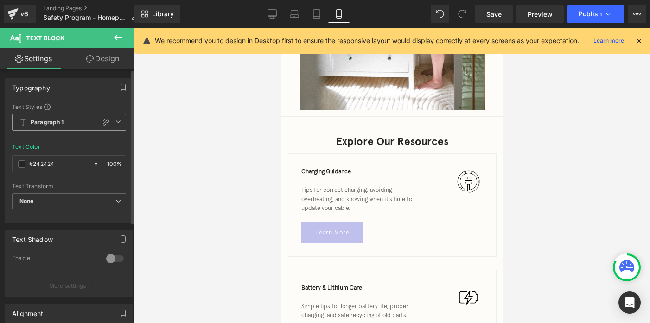
click at [57, 128] on span "Paragraph 1" at bounding box center [69, 122] width 114 height 17
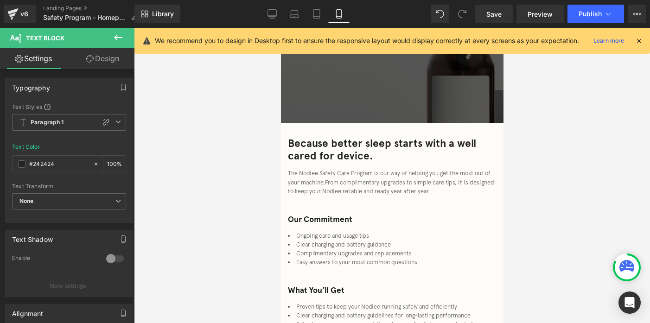
scroll to position [0, 0]
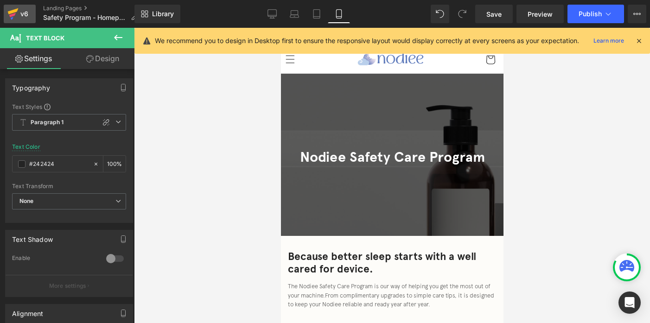
drag, startPoint x: 14, startPoint y: 14, endPoint x: 78, endPoint y: 85, distance: 96.2
click at [14, 14] on icon at bounding box center [12, 15] width 6 height 4
